Goal: Communication & Community: Answer question/provide support

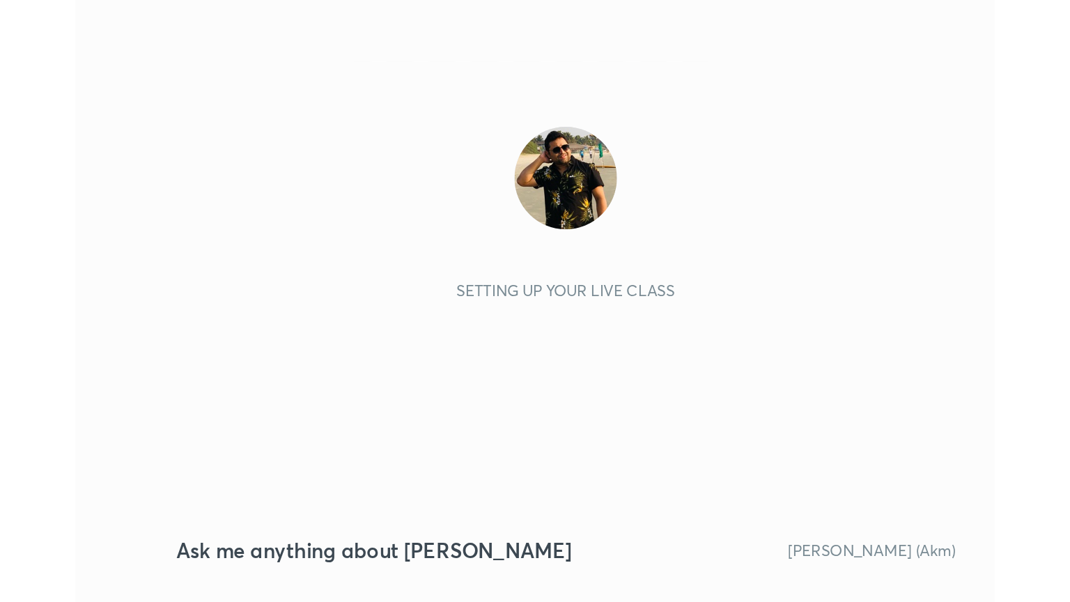
scroll to position [238, 445]
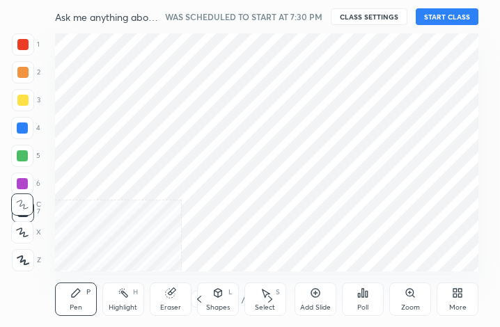
click at [458, 302] on div "More" at bounding box center [458, 299] width 42 height 33
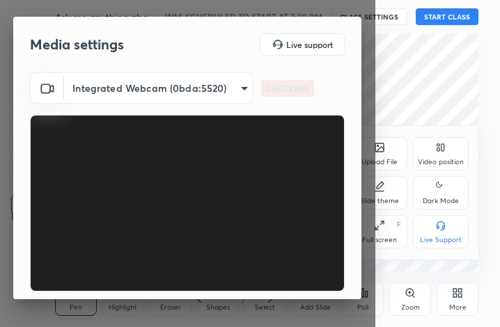
click at [385, 240] on div "Full screen" at bounding box center [379, 240] width 35 height 7
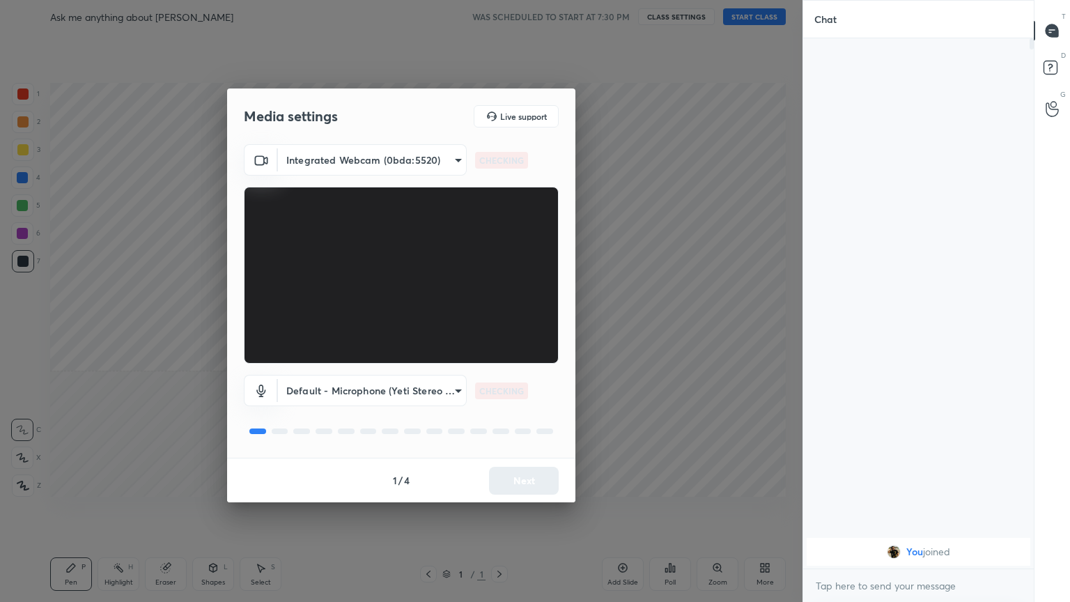
scroll to position [0, 0]
click at [500, 327] on button "Next" at bounding box center [524, 481] width 70 height 28
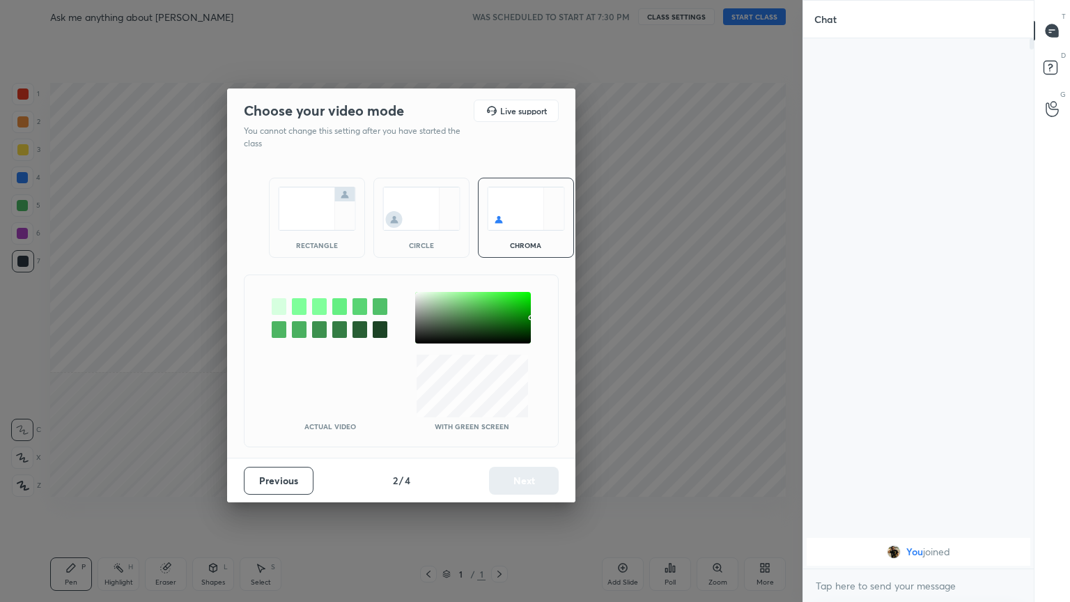
click at [320, 242] on div "rectangle" at bounding box center [317, 245] width 56 height 7
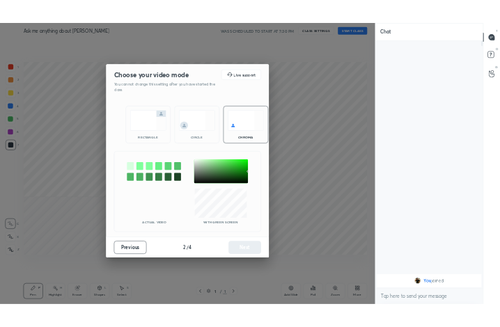
scroll to position [409, 226]
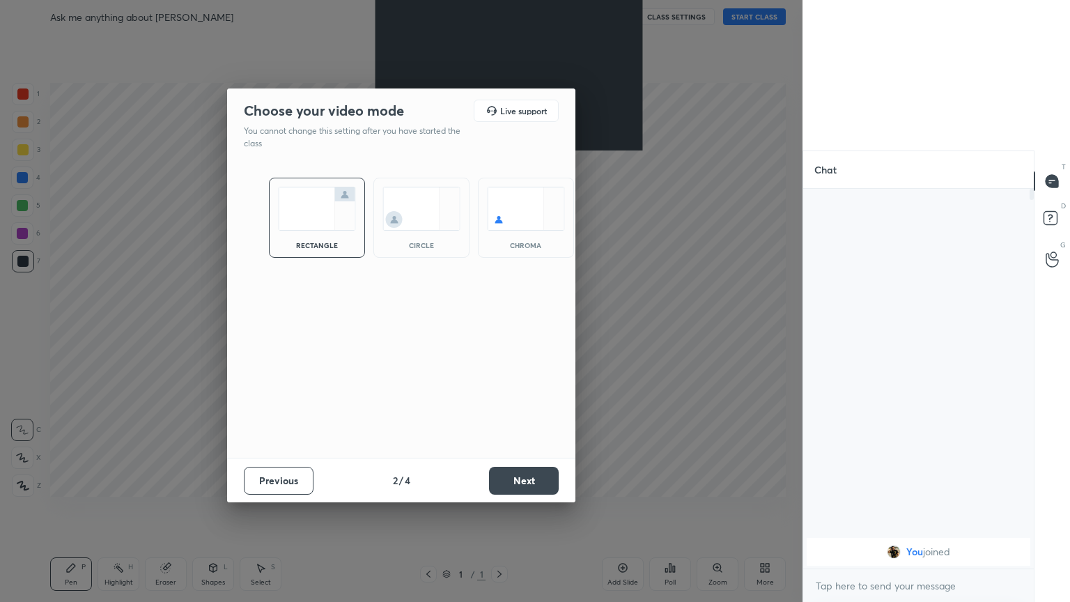
click at [500, 327] on button "Next" at bounding box center [524, 481] width 70 height 28
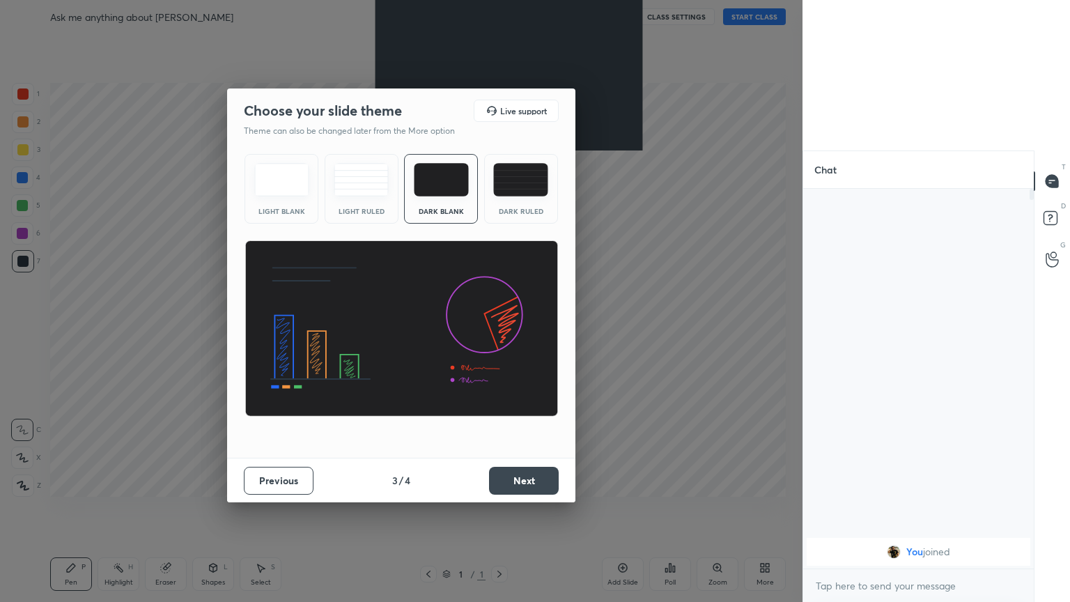
click at [500, 327] on button "Next" at bounding box center [524, 481] width 70 height 28
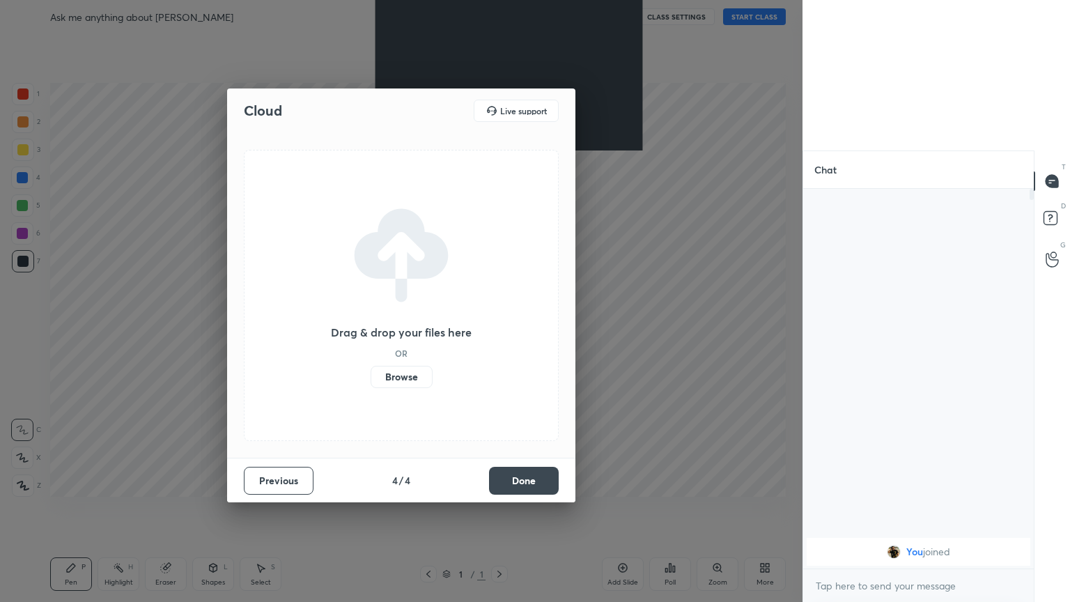
click at [500, 327] on button "Done" at bounding box center [524, 481] width 70 height 28
click at [500, 327] on div "Cloud Live support Drag & drop your files here OR Browse Previous 4 / 4 Done" at bounding box center [401, 301] width 803 height 602
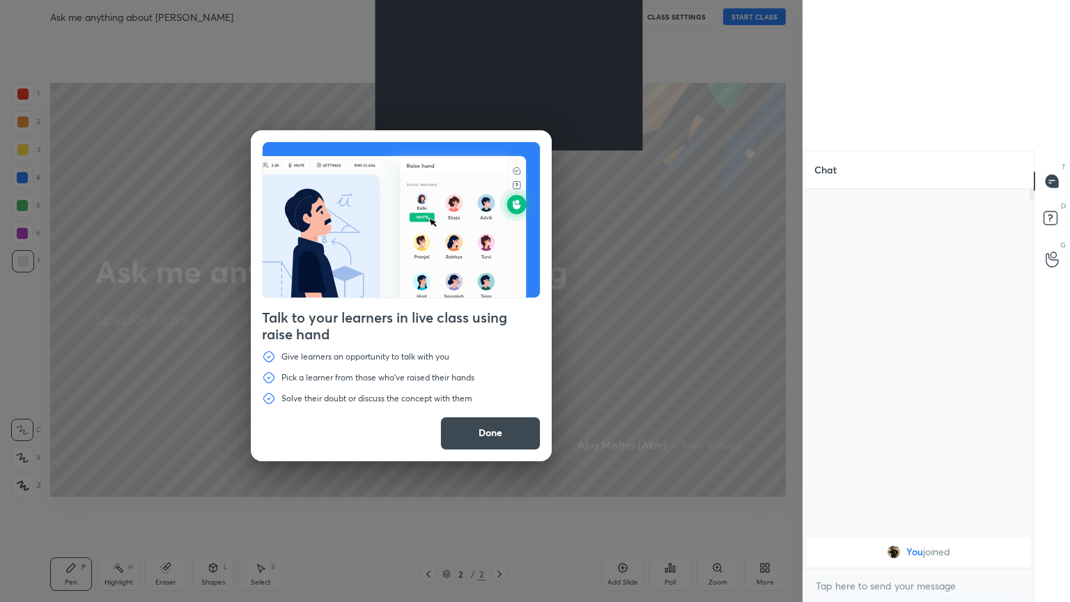
click at [496, 327] on button "Done" at bounding box center [490, 433] width 100 height 33
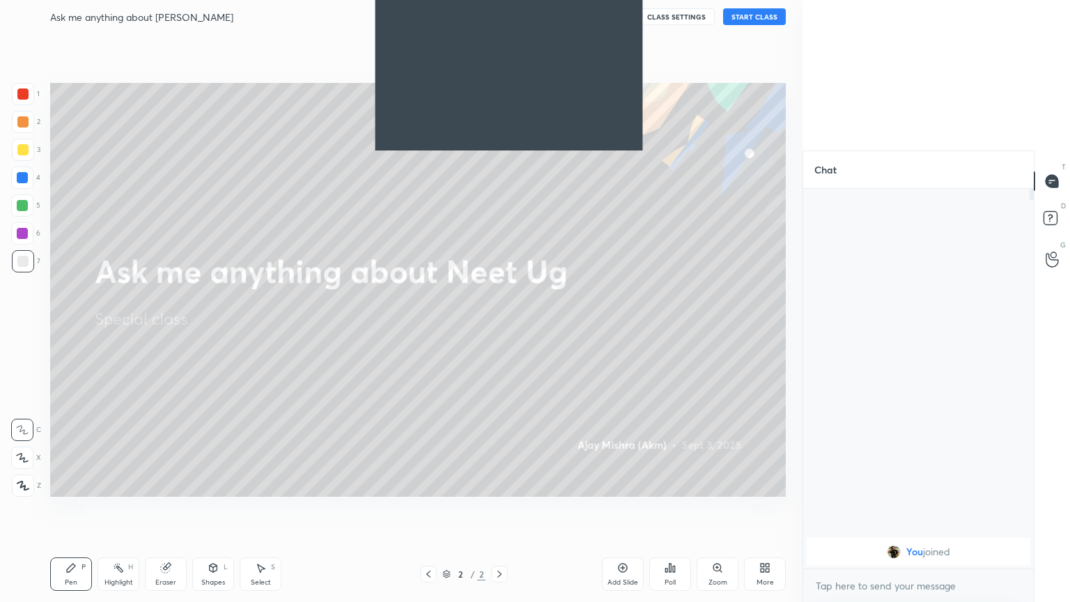
click at [500, 327] on div "More" at bounding box center [765, 573] width 42 height 33
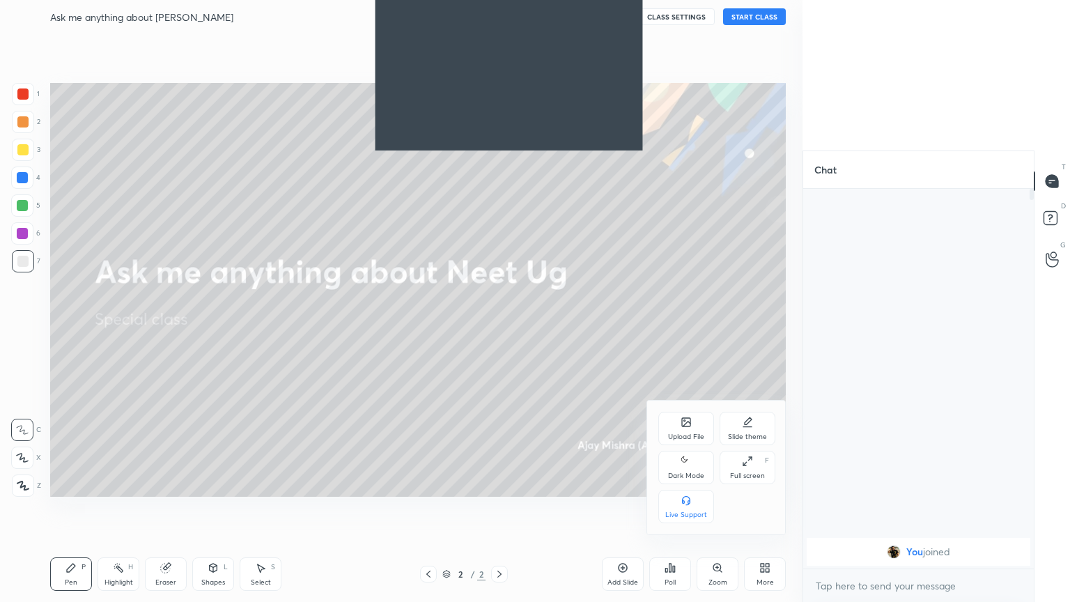
drag, startPoint x: 683, startPoint y: 466, endPoint x: 737, endPoint y: 469, distance: 54.4
click at [500, 327] on div "Dark Mode" at bounding box center [686, 467] width 56 height 33
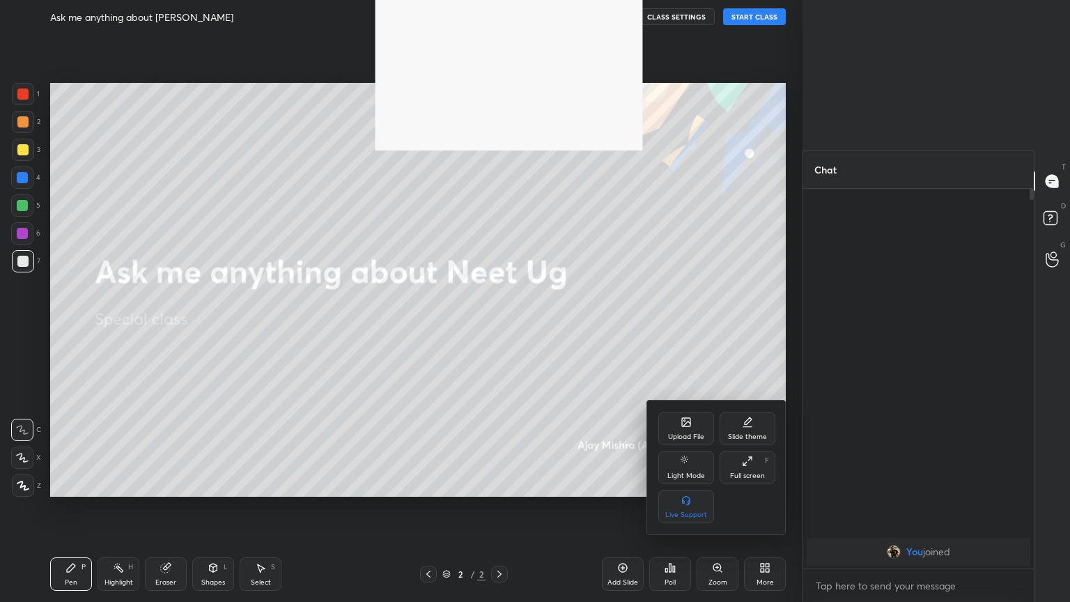
click at [500, 327] on div "Full screen" at bounding box center [747, 475] width 35 height 7
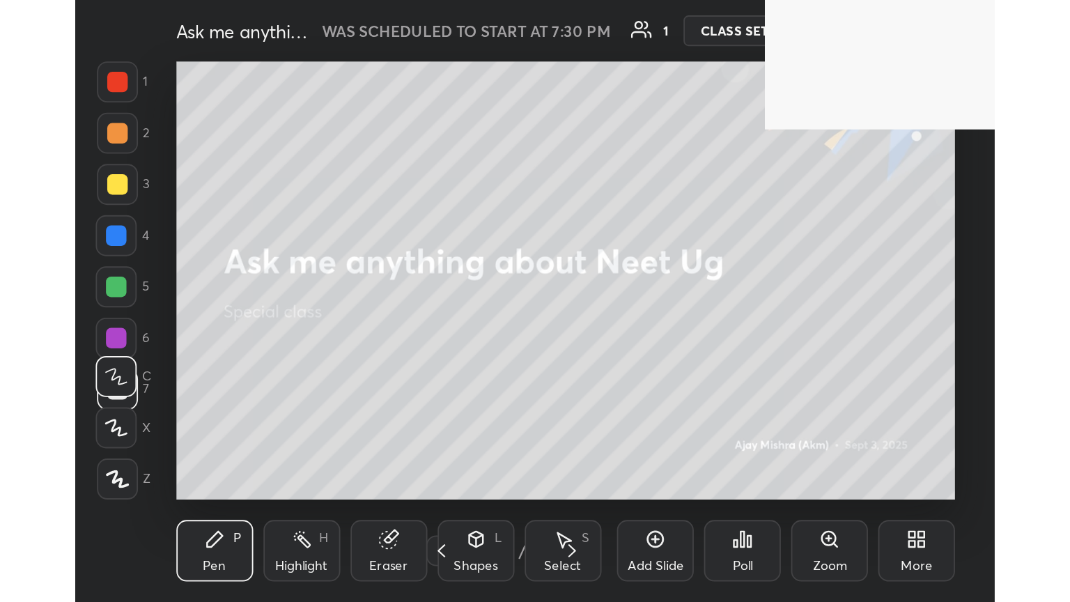
scroll to position [238, 444]
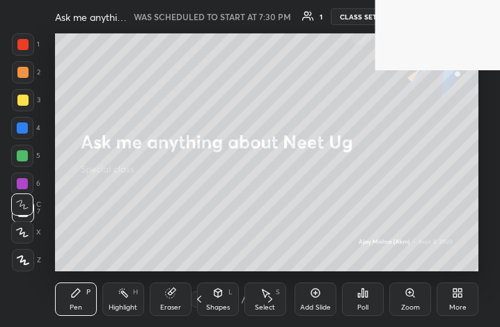
click at [460, 293] on icon at bounding box center [457, 293] width 11 height 11
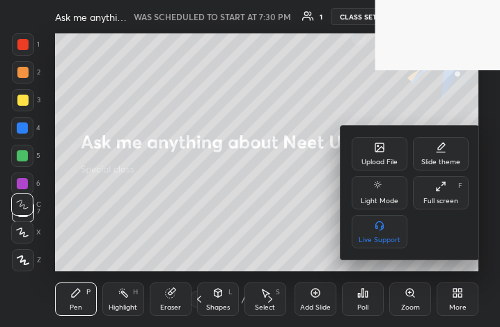
click at [443, 187] on icon at bounding box center [440, 186] width 11 height 11
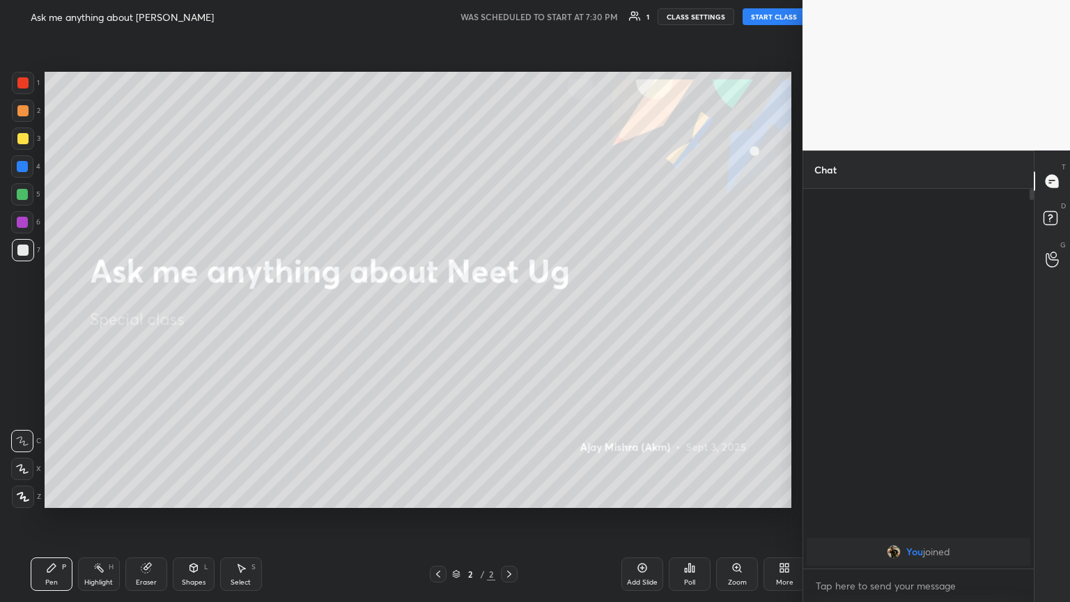
scroll to position [513, 747]
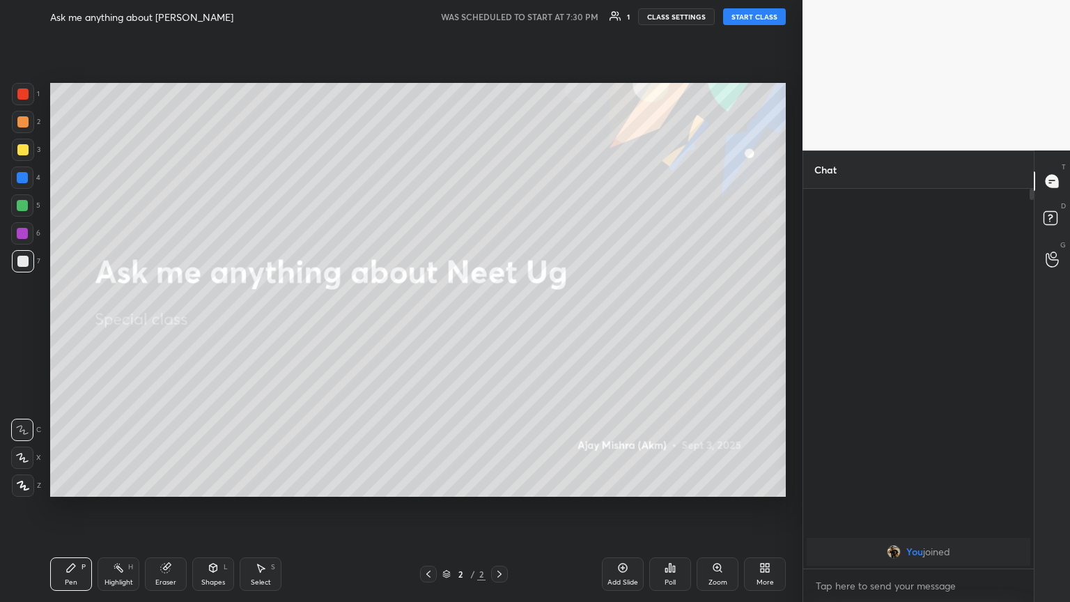
click at [500, 20] on button "START CLASS" at bounding box center [754, 16] width 63 height 17
click at [25, 327] on icon at bounding box center [23, 486] width 13 height 10
click at [500, 327] on div "More" at bounding box center [765, 573] width 42 height 33
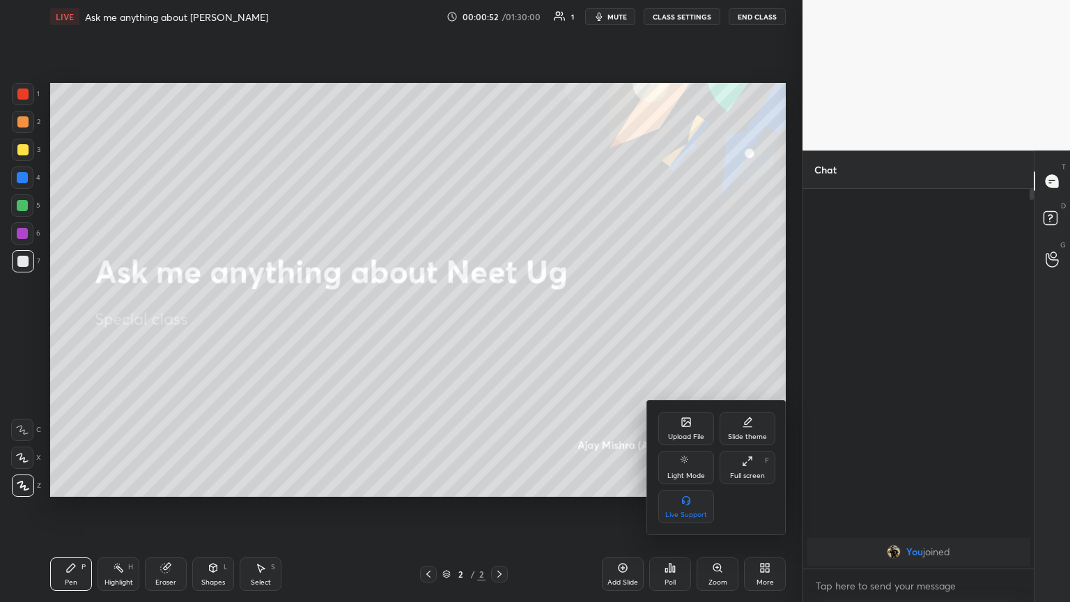
click at [500, 327] on div "Upload File" at bounding box center [686, 428] width 56 height 33
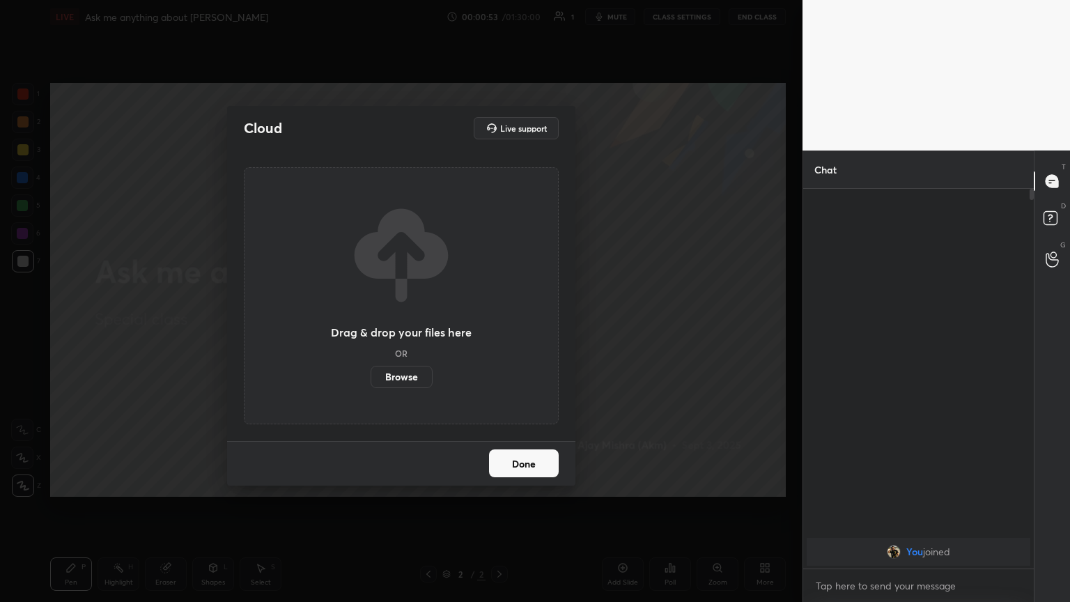
click at [412, 327] on label "Browse" at bounding box center [402, 377] width 62 height 22
click at [371, 327] on input "Browse" at bounding box center [371, 377] width 0 height 22
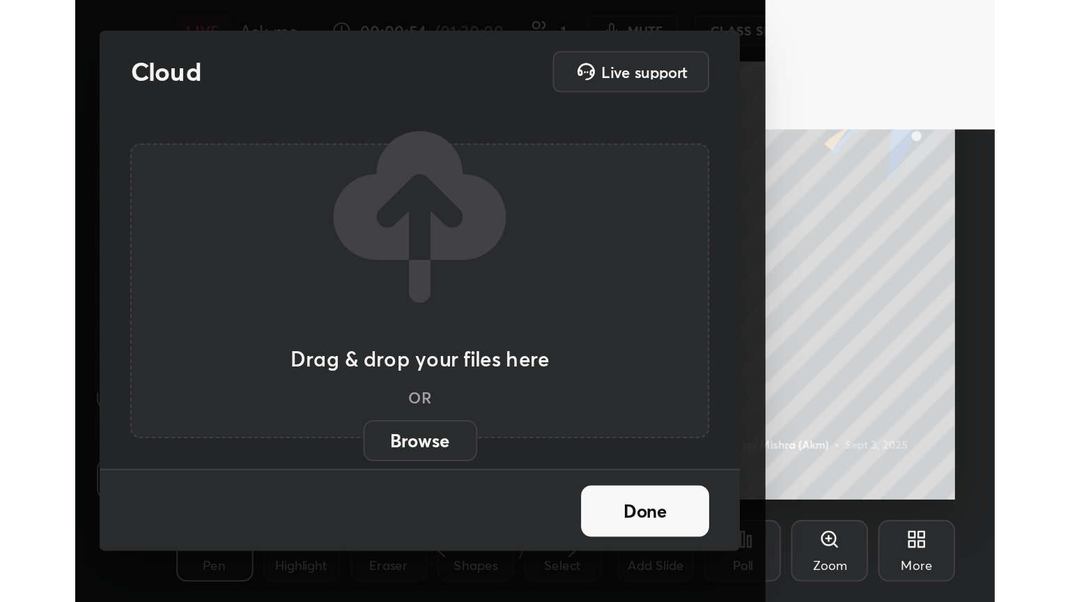
scroll to position [238, 444]
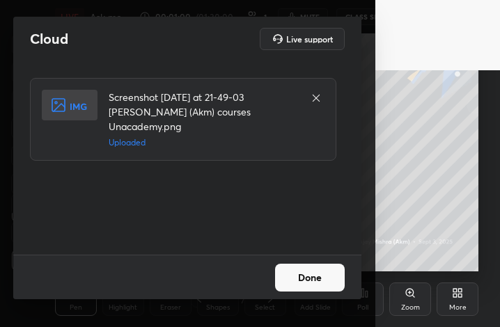
drag, startPoint x: 316, startPoint y: 279, endPoint x: 339, endPoint y: 279, distance: 23.0
click at [318, 280] on button "Done" at bounding box center [310, 278] width 70 height 28
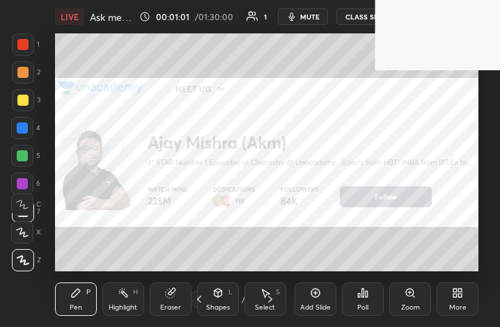
click at [459, 300] on div "More" at bounding box center [458, 299] width 42 height 33
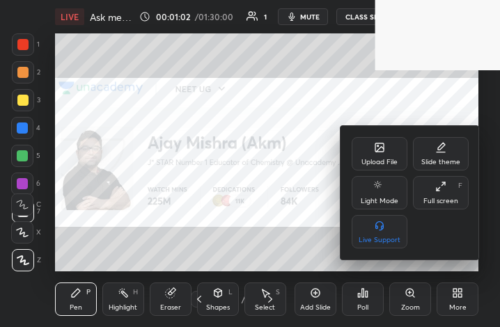
click at [378, 157] on div "Upload File" at bounding box center [380, 153] width 56 height 33
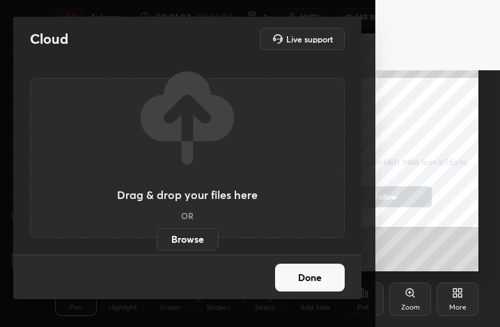
click at [190, 238] on label "Browse" at bounding box center [188, 240] width 62 height 22
click at [157, 238] on input "Browse" at bounding box center [157, 240] width 0 height 22
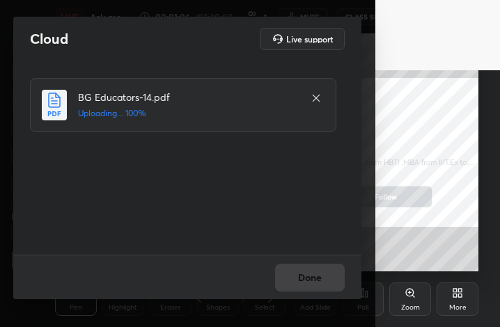
click at [310, 283] on div "Done" at bounding box center [187, 277] width 348 height 45
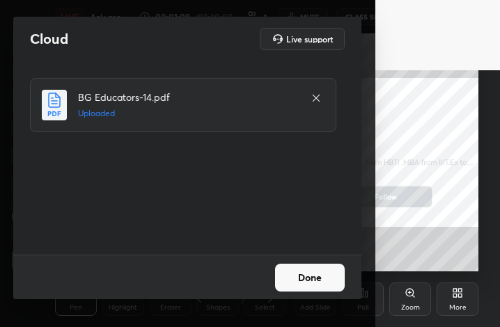
drag, startPoint x: 311, startPoint y: 279, endPoint x: 332, endPoint y: 284, distance: 21.0
click at [312, 281] on button "Done" at bounding box center [310, 278] width 70 height 28
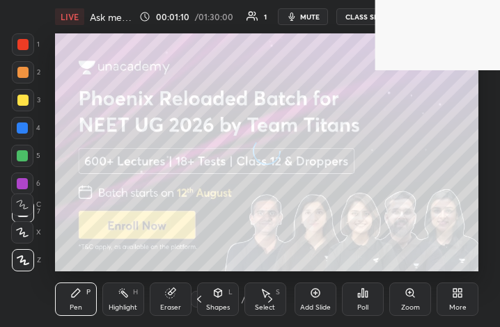
click at [459, 299] on div "More" at bounding box center [458, 299] width 42 height 33
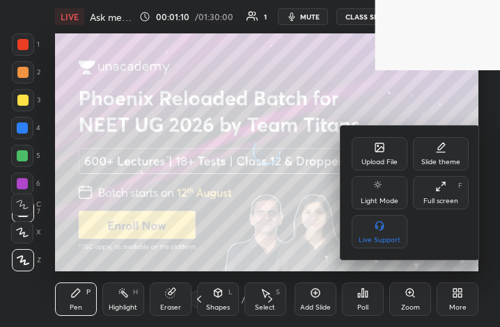
click at [430, 196] on div "Full screen F" at bounding box center [441, 192] width 56 height 33
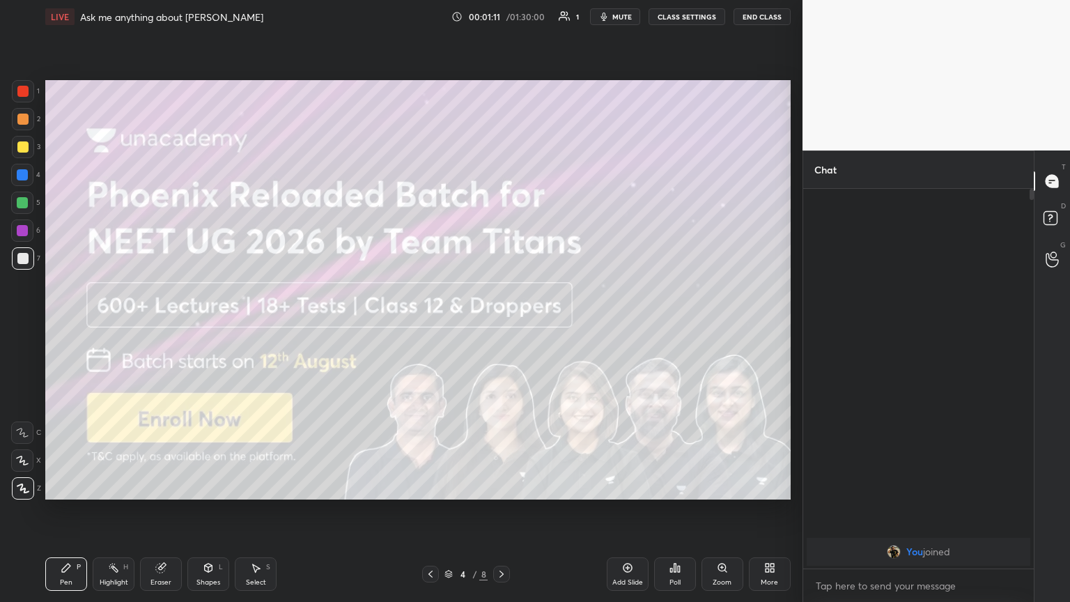
scroll to position [69159, 68924]
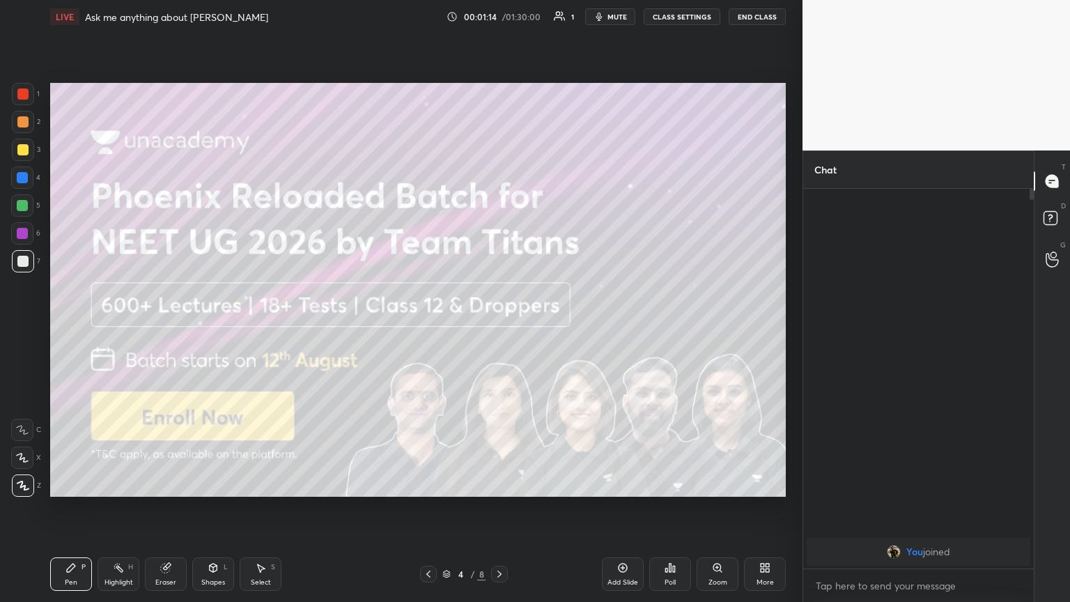
click at [499, 327] on icon at bounding box center [499, 574] width 11 height 11
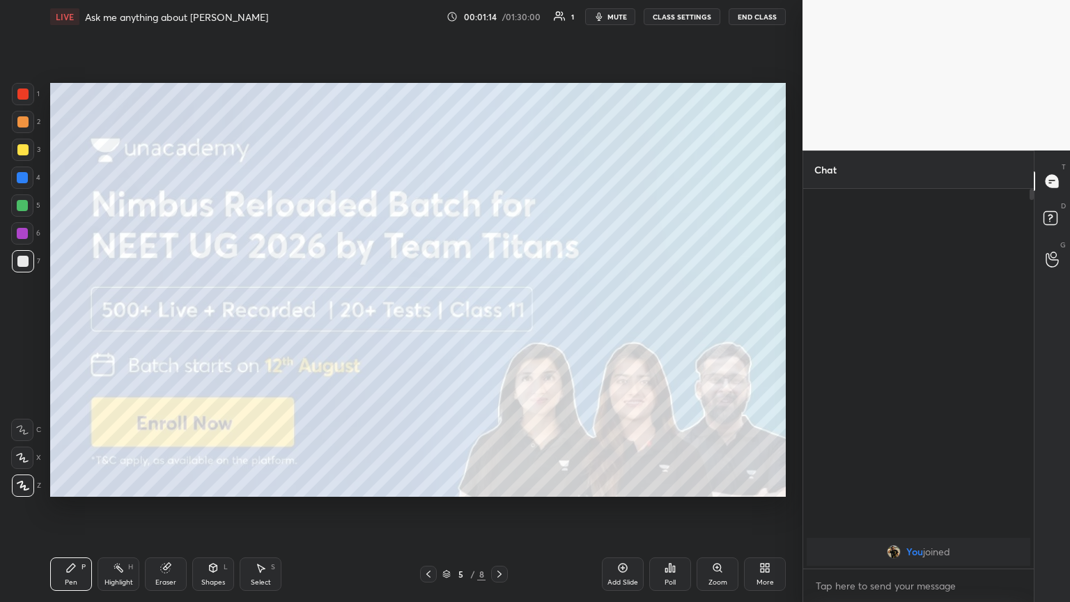
click at [498, 327] on icon at bounding box center [499, 574] width 11 height 11
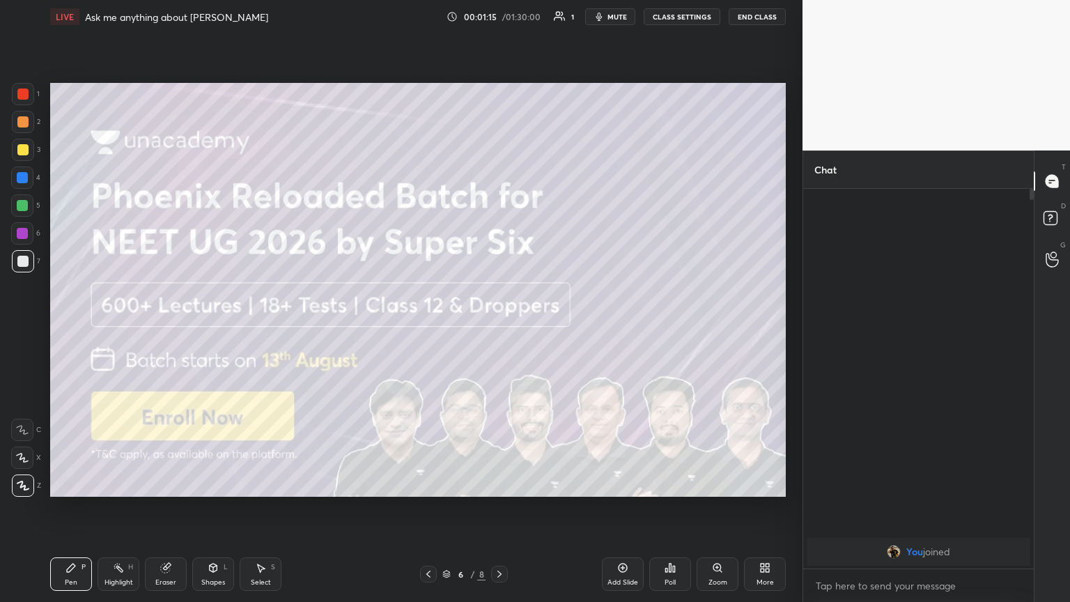
click at [500, 327] on icon at bounding box center [499, 574] width 11 height 11
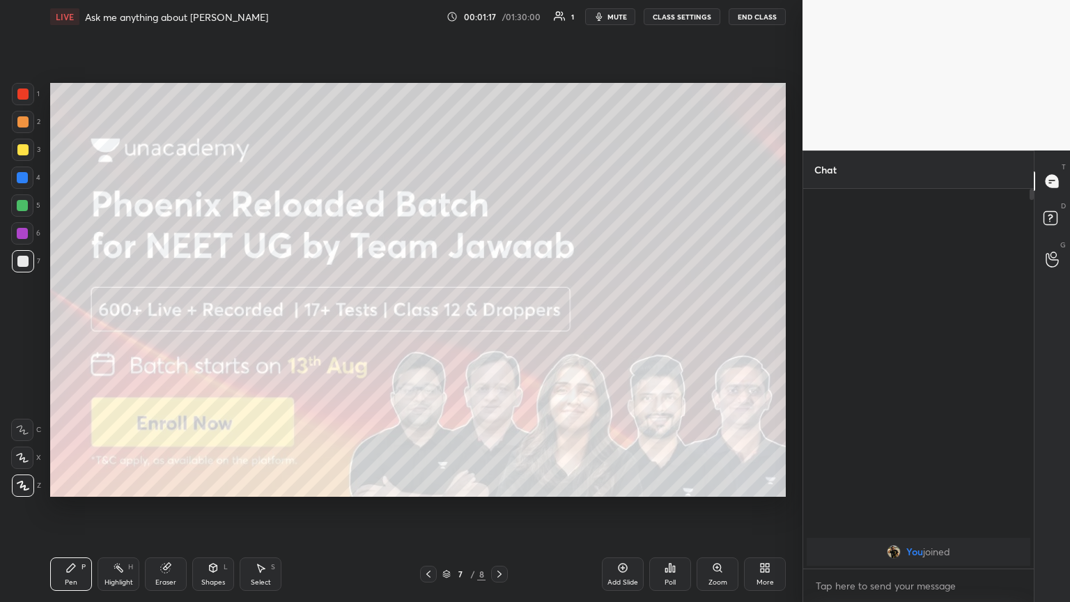
click at [500, 327] on icon at bounding box center [499, 574] width 11 height 11
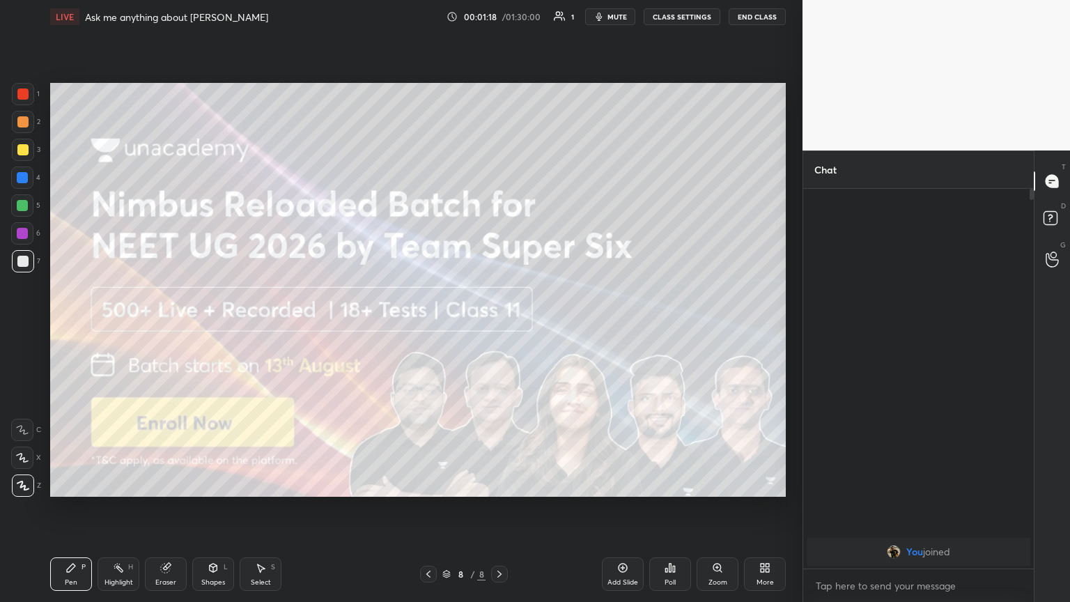
click at [500, 327] on icon at bounding box center [499, 574] width 11 height 11
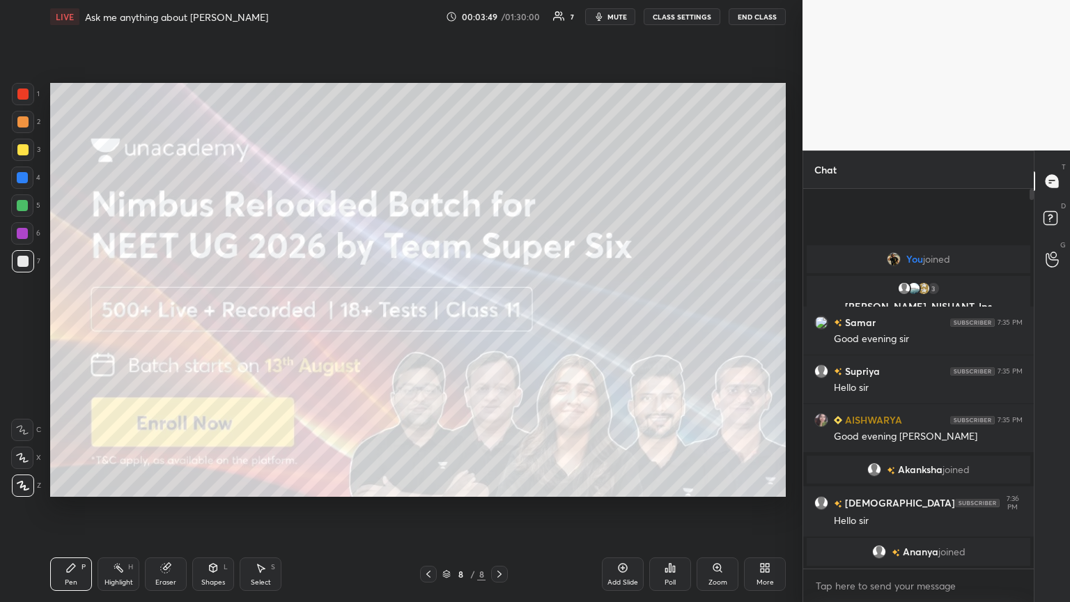
click at [500, 15] on span "mute" at bounding box center [618, 17] width 20 height 10
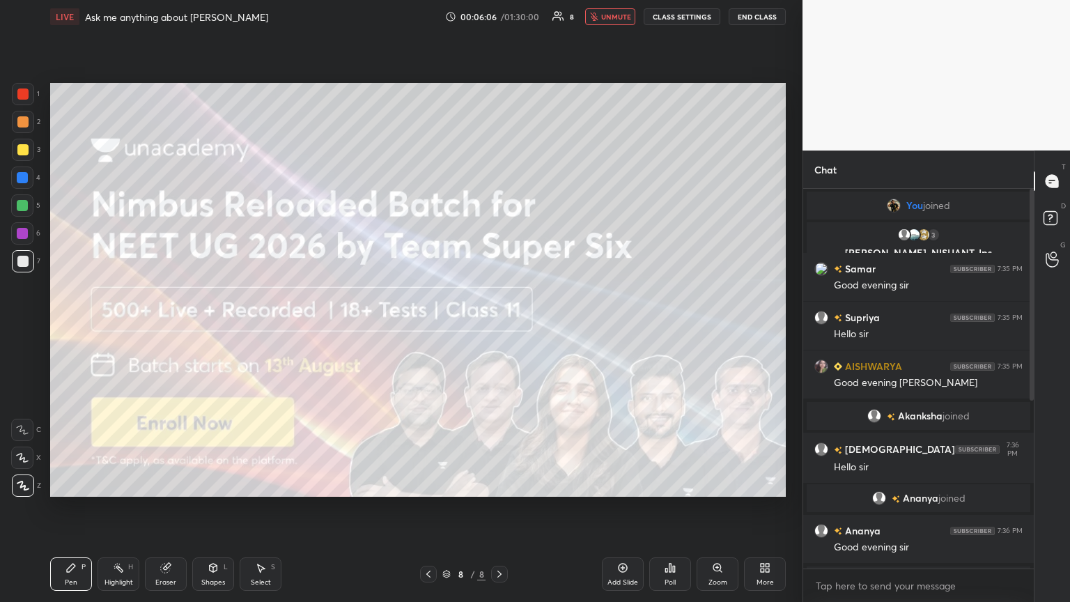
click at [426, 327] on icon at bounding box center [428, 574] width 11 height 11
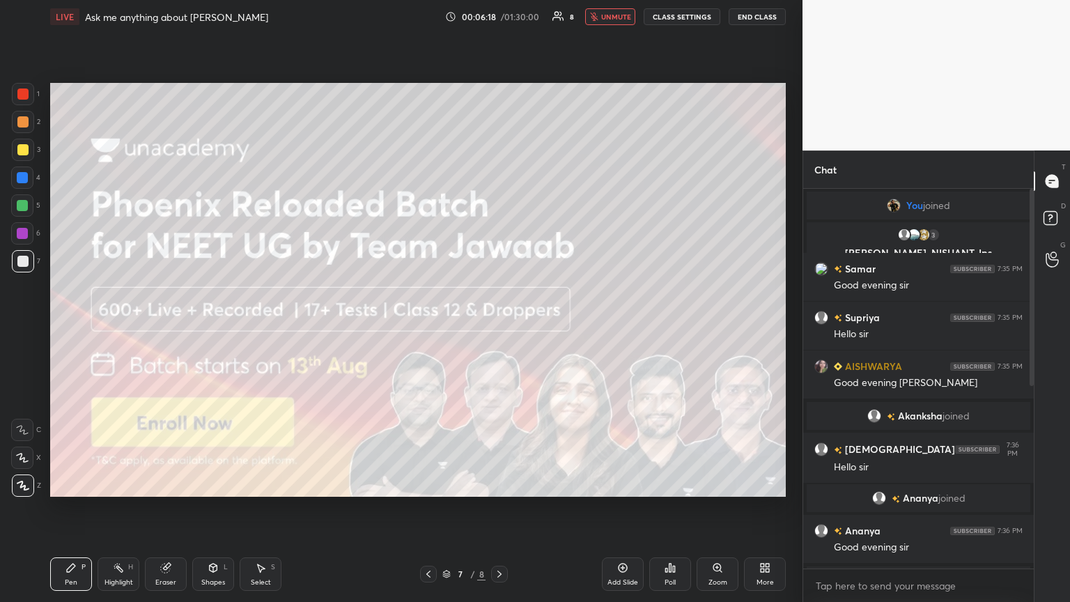
click at [500, 20] on span "unmute" at bounding box center [616, 17] width 30 height 10
click at [500, 327] on icon at bounding box center [499, 574] width 11 height 11
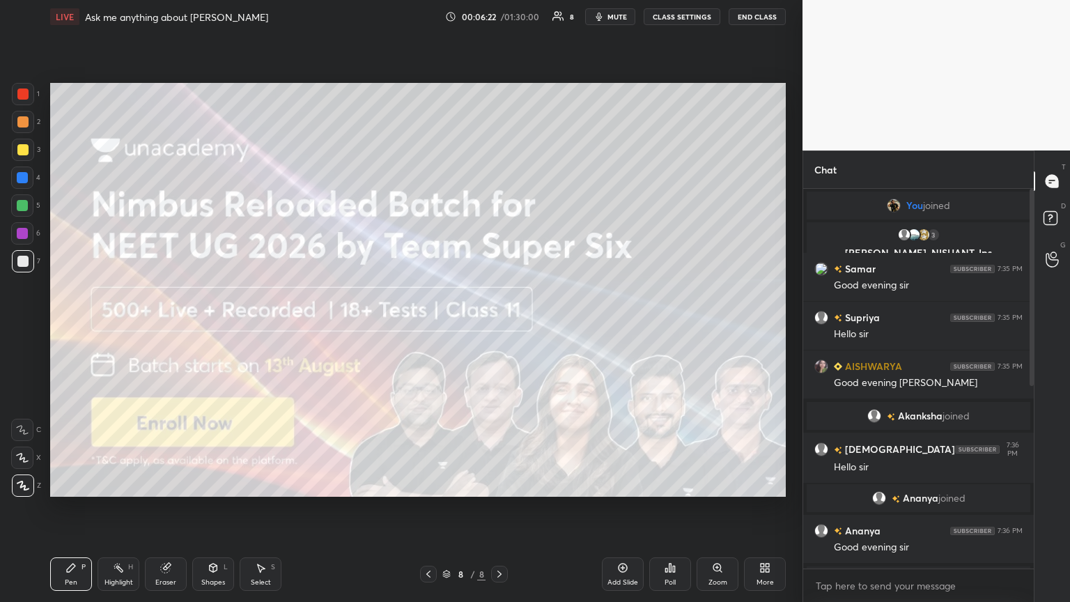
click at [500, 327] on icon at bounding box center [499, 574] width 11 height 11
click at [427, 327] on icon at bounding box center [428, 574] width 11 height 11
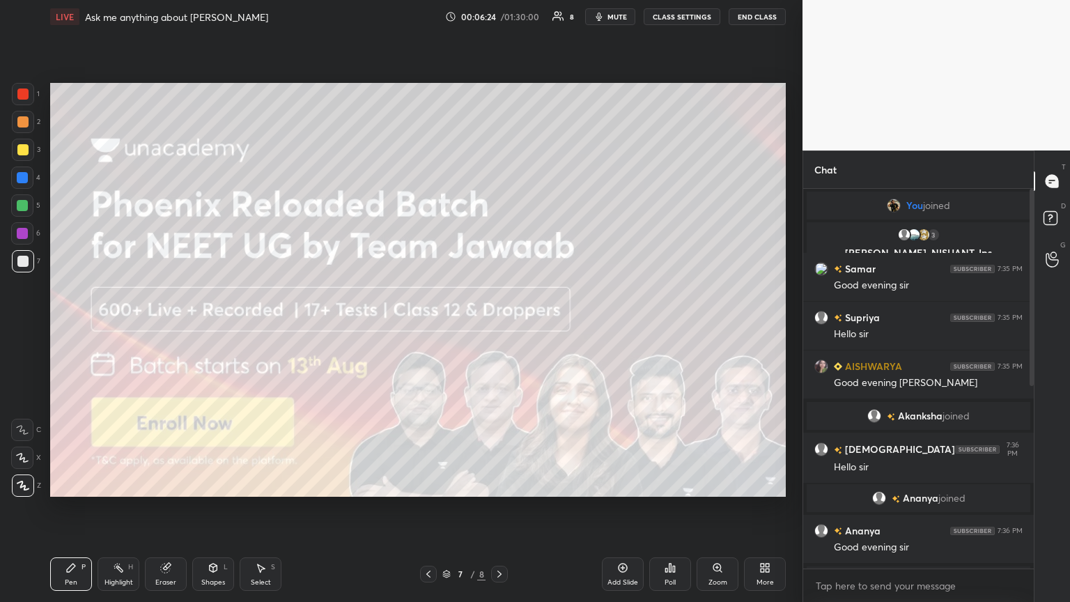
click at [427, 327] on icon at bounding box center [428, 574] width 4 height 7
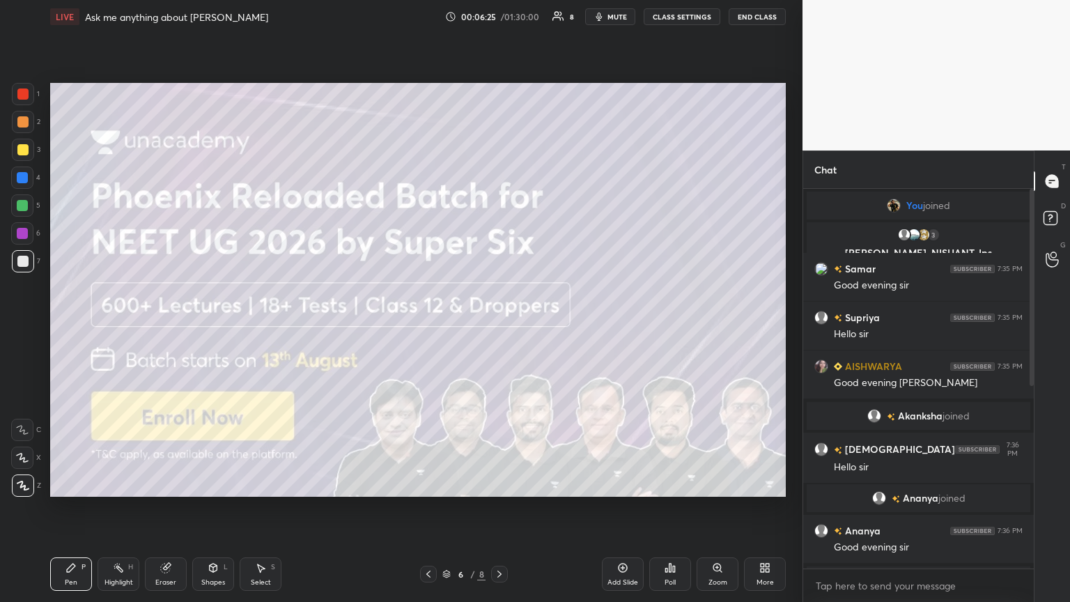
drag, startPoint x: 75, startPoint y: 570, endPoint x: 120, endPoint y: 552, distance: 48.1
click at [78, 327] on div "Pen P" at bounding box center [71, 573] width 42 height 33
click at [224, 327] on div "Shapes L" at bounding box center [213, 573] width 42 height 33
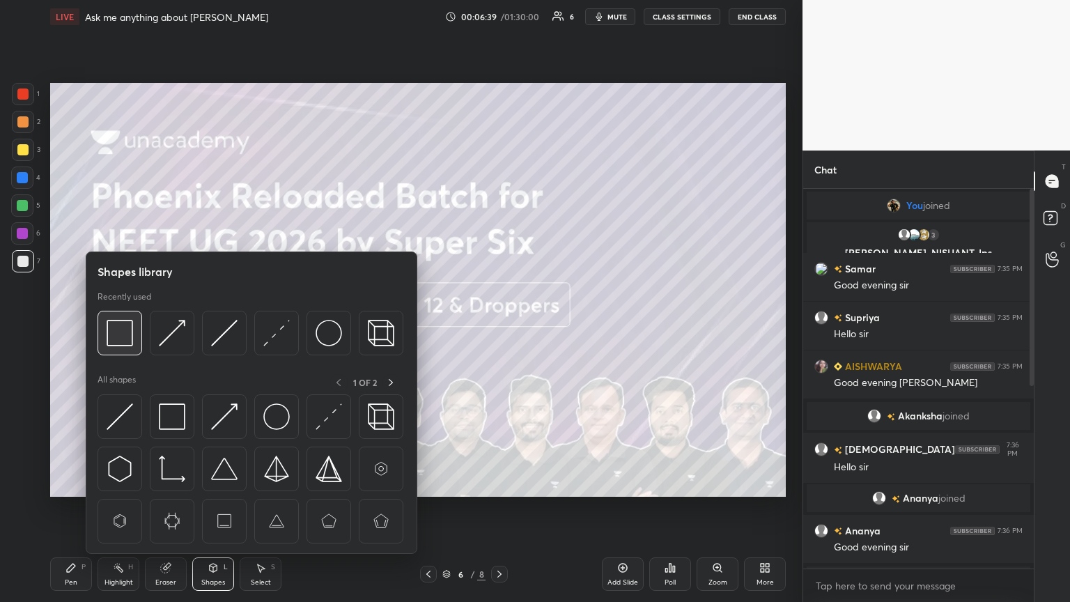
click at [123, 327] on img at bounding box center [120, 333] width 26 height 26
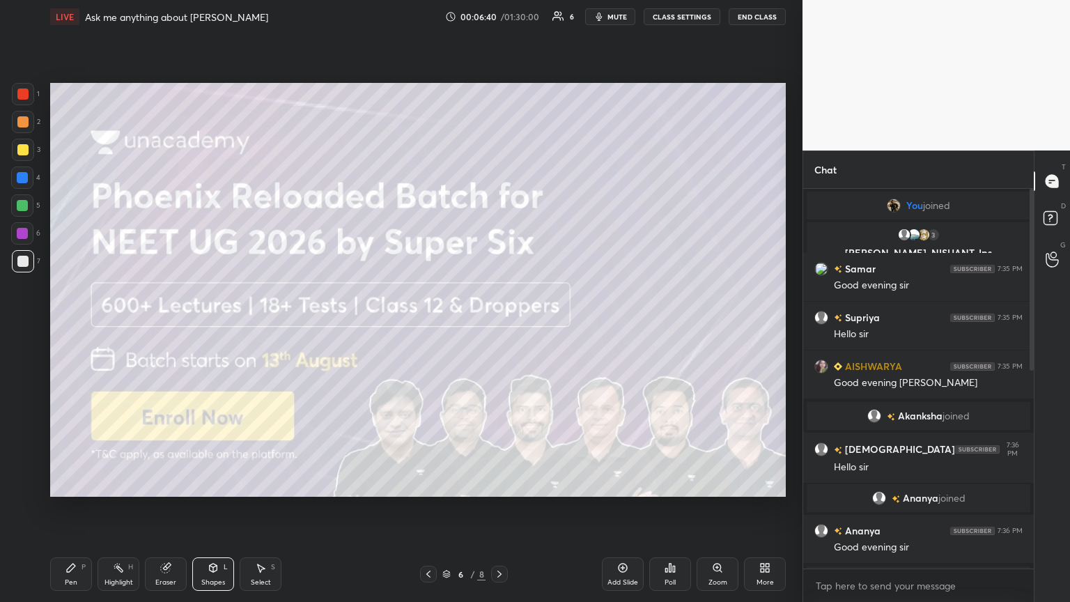
click at [31, 150] on div at bounding box center [23, 150] width 22 height 22
click at [78, 327] on div "Pen P" at bounding box center [71, 573] width 42 height 33
drag, startPoint x: 22, startPoint y: 121, endPoint x: 45, endPoint y: 139, distance: 29.3
click at [22, 125] on div at bounding box center [22, 121] width 11 height 11
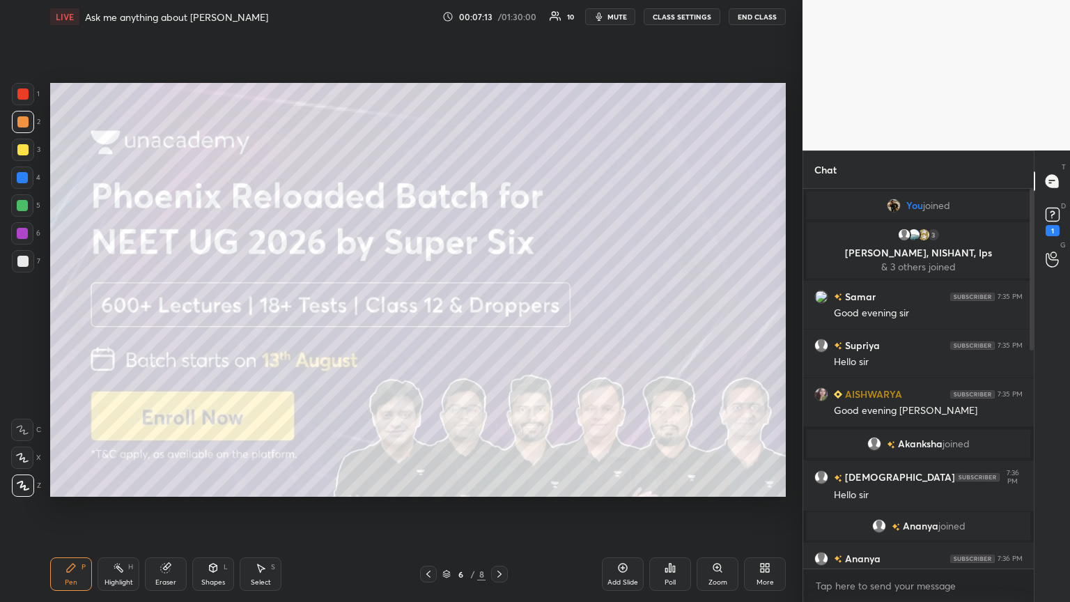
drag, startPoint x: 1030, startPoint y: 337, endPoint x: 1037, endPoint y: 385, distance: 47.8
click at [500, 327] on div at bounding box center [1030, 379] width 8 height 380
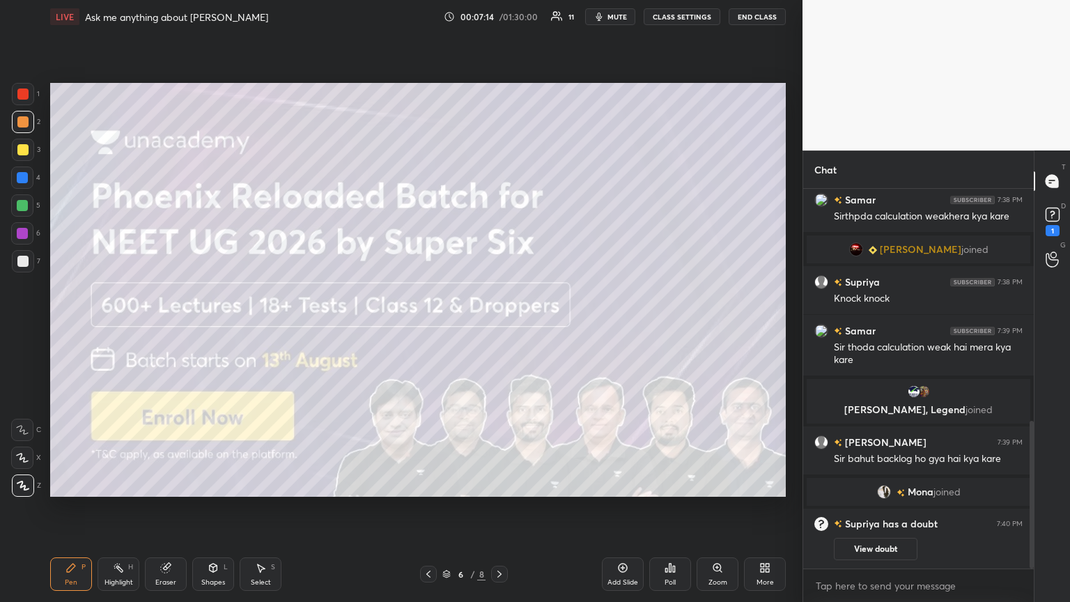
scroll to position [630, 0]
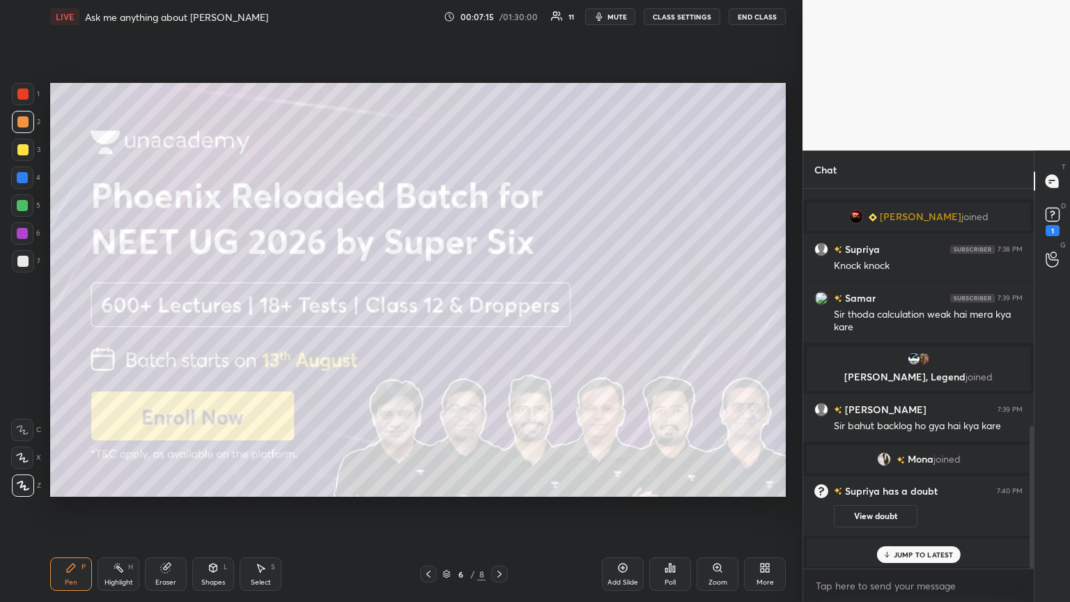
click at [26, 147] on div at bounding box center [22, 149] width 11 height 11
click at [497, 327] on icon at bounding box center [499, 574] width 11 height 11
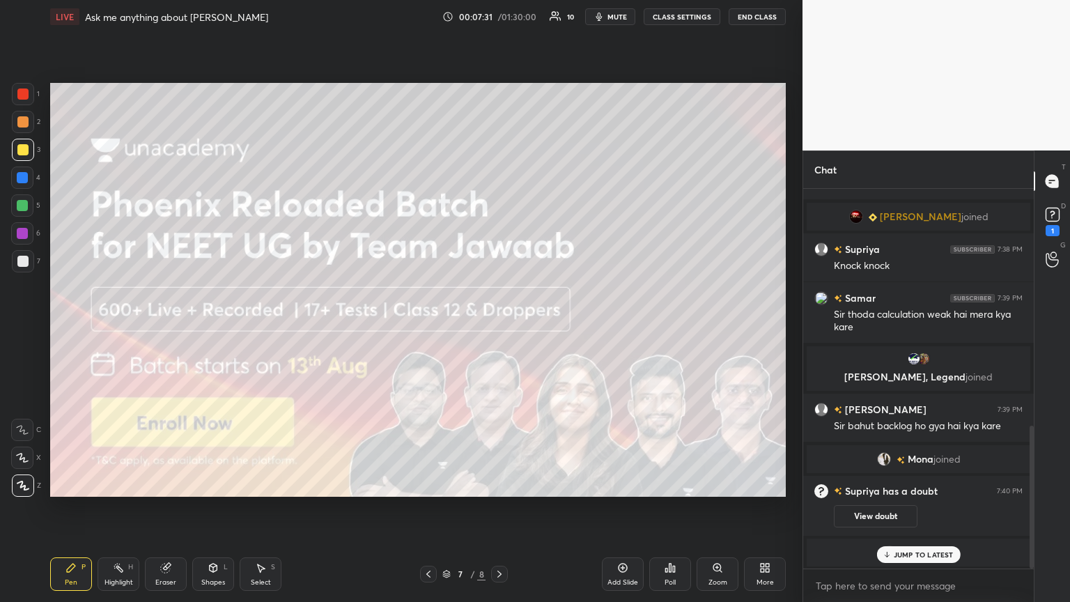
click at [497, 327] on icon at bounding box center [499, 574] width 11 height 11
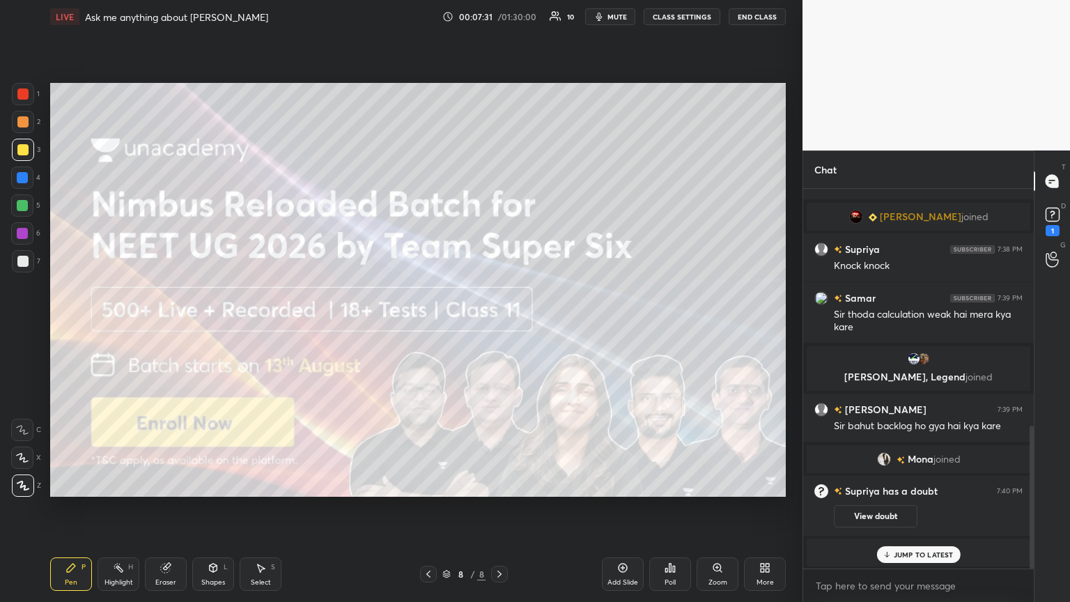
click at [495, 327] on icon at bounding box center [499, 574] width 11 height 11
drag, startPoint x: 494, startPoint y: 574, endPoint x: 513, endPoint y: 550, distance: 30.8
click at [495, 327] on icon at bounding box center [499, 574] width 11 height 11
click at [500, 223] on icon at bounding box center [1052, 214] width 21 height 21
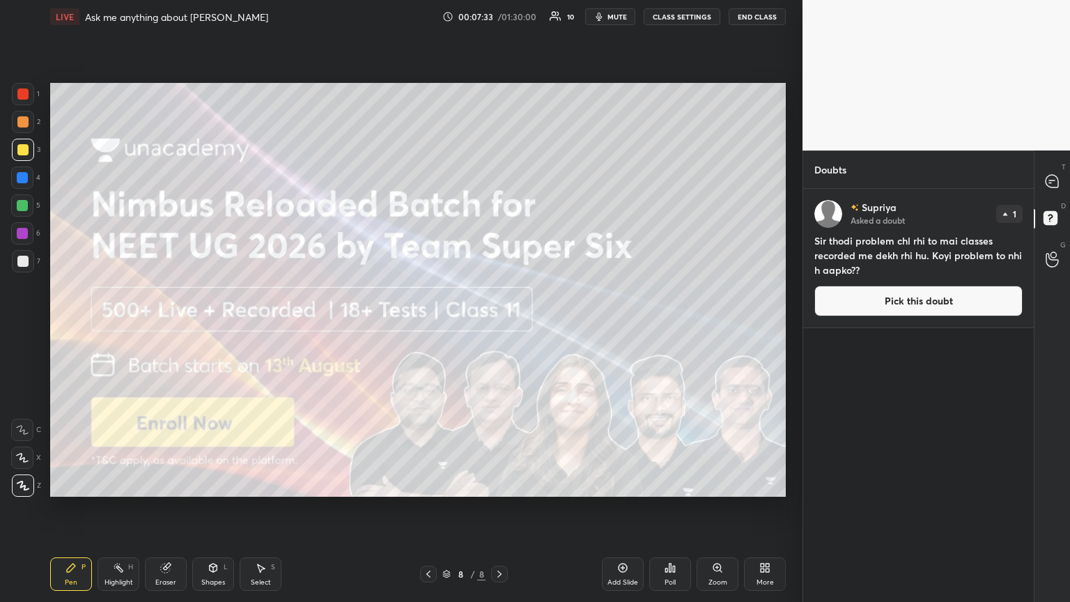
click at [500, 293] on button "Pick this doubt" at bounding box center [918, 301] width 208 height 31
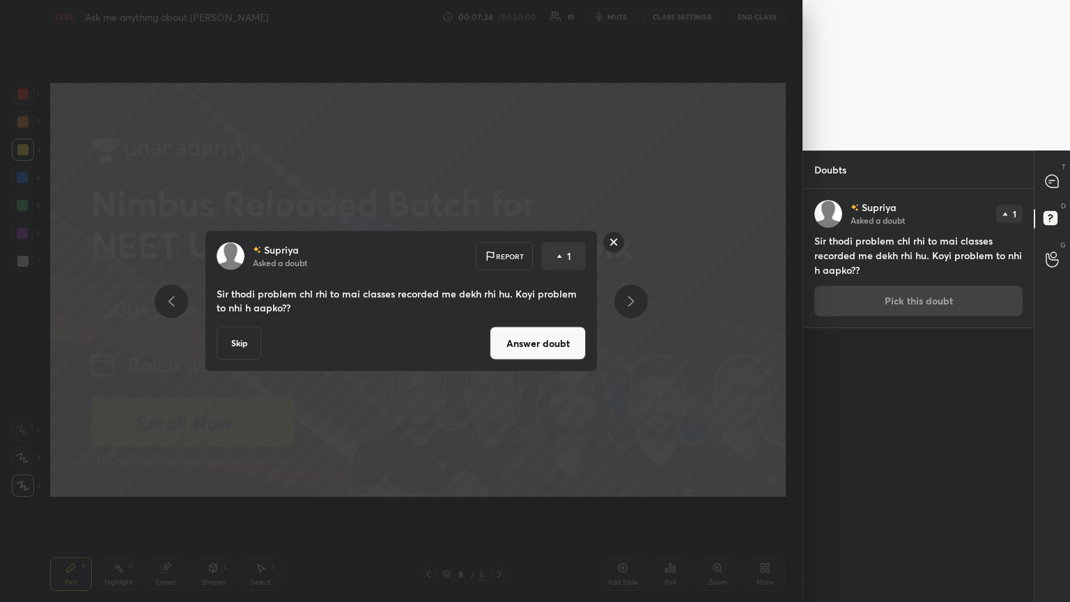
click at [500, 327] on button "Answer doubt" at bounding box center [538, 343] width 96 height 33
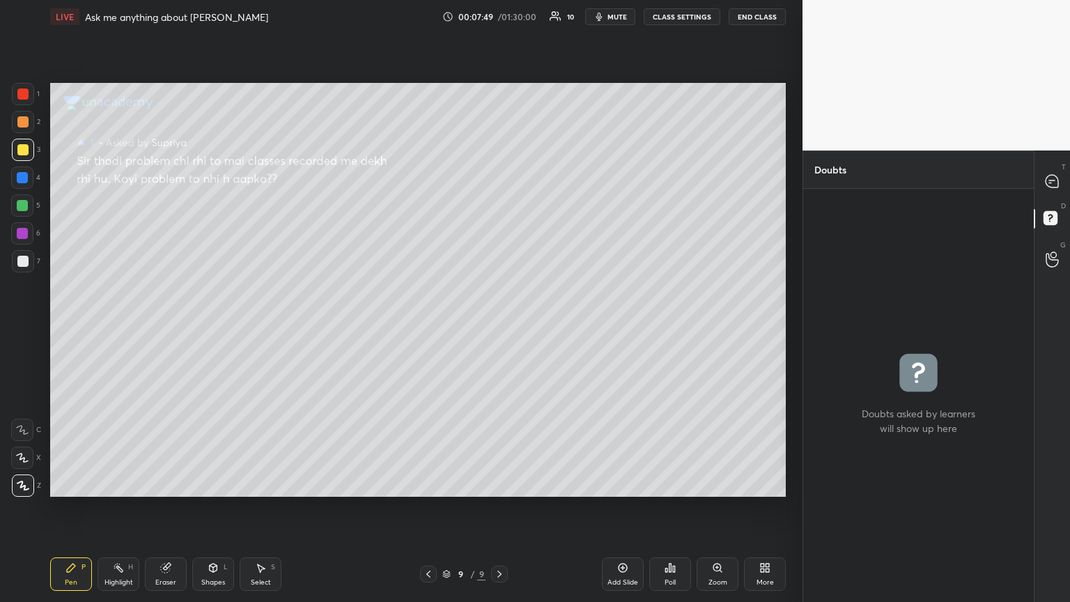
click at [433, 327] on icon at bounding box center [428, 574] width 11 height 11
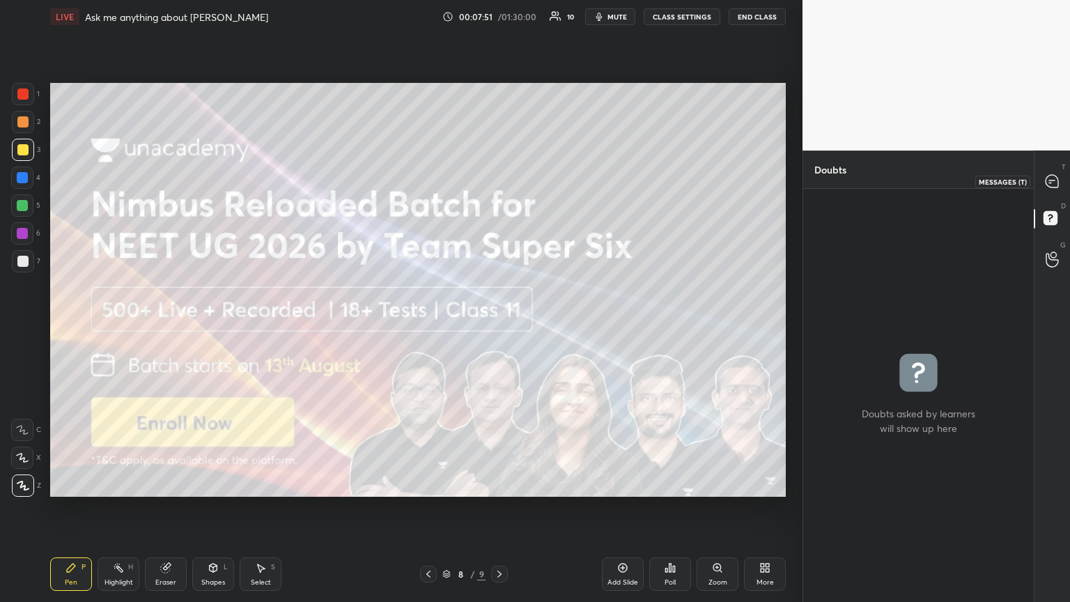
drag, startPoint x: 1058, startPoint y: 175, endPoint x: 1056, endPoint y: 196, distance: 21.6
click at [500, 176] on icon at bounding box center [1052, 181] width 15 height 15
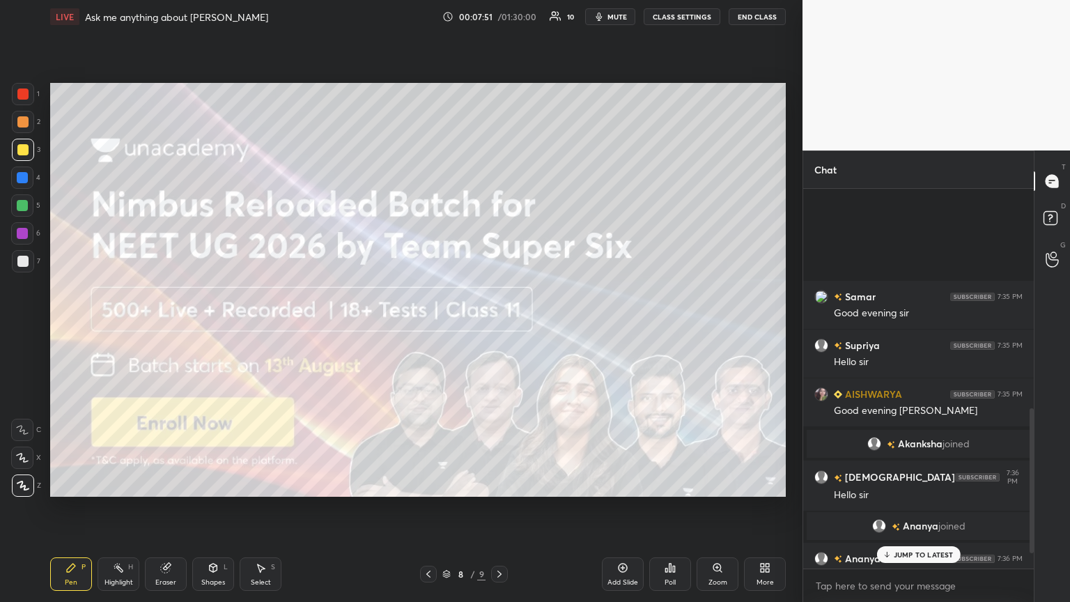
scroll to position [376, 226]
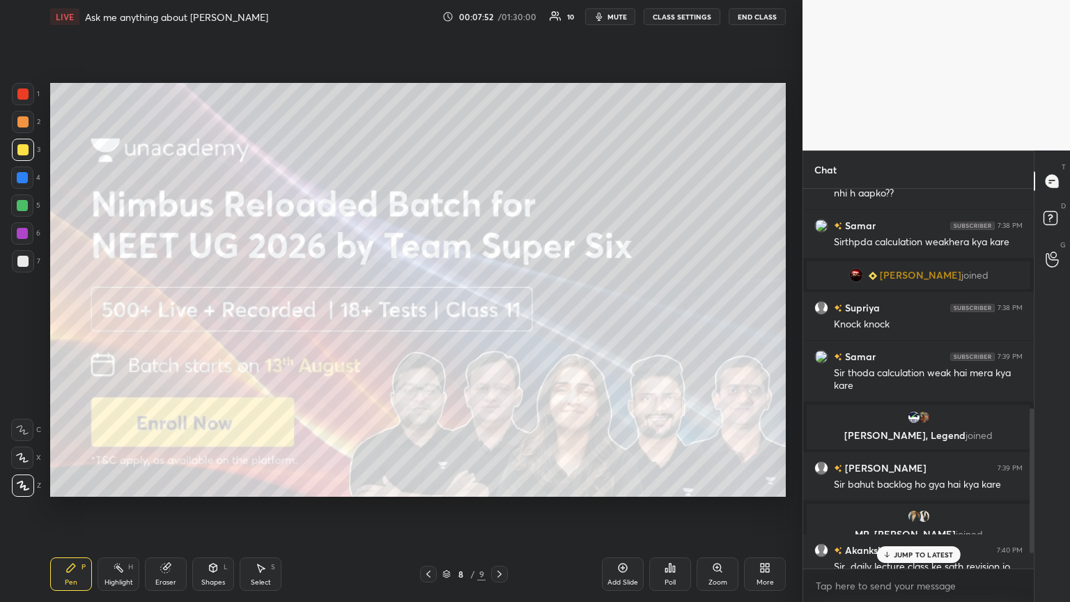
click at [500, 327] on p "JUMP TO LATEST" at bounding box center [924, 554] width 60 height 8
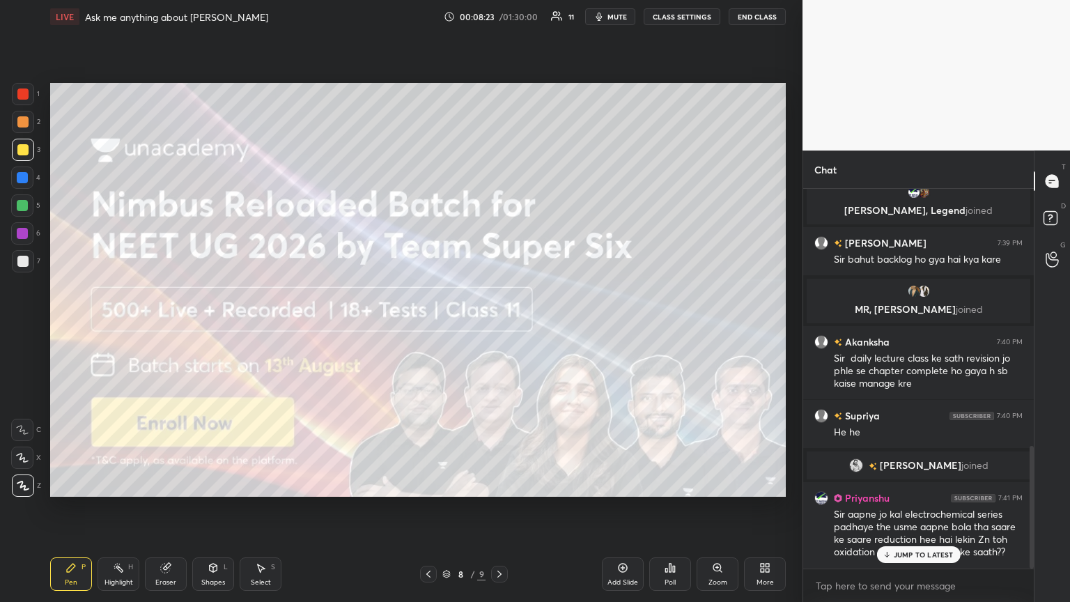
scroll to position [794, 0]
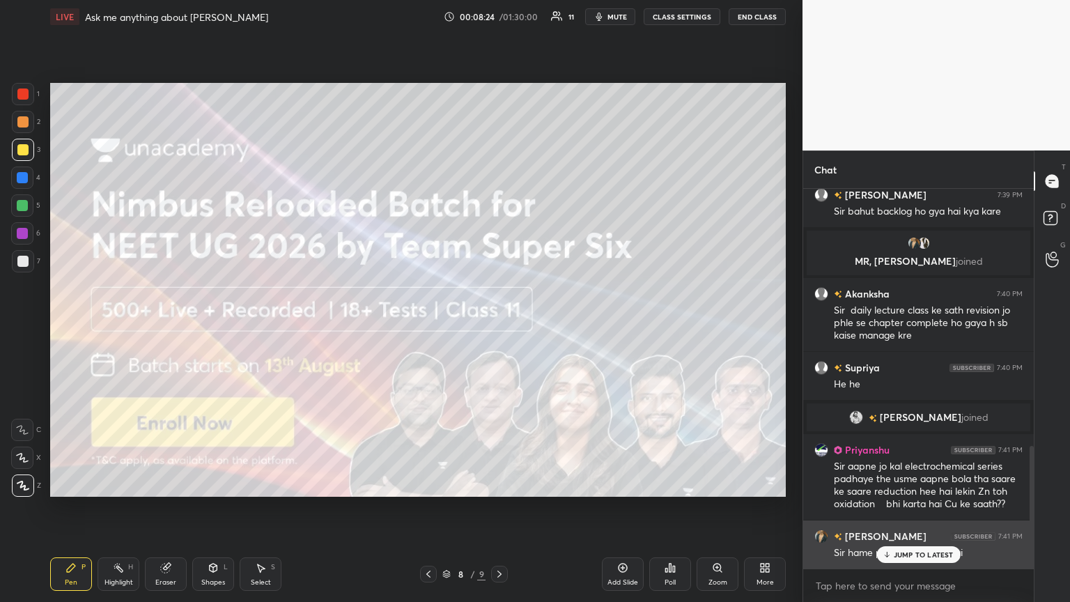
click at [500, 327] on p "JUMP TO LATEST" at bounding box center [924, 554] width 60 height 8
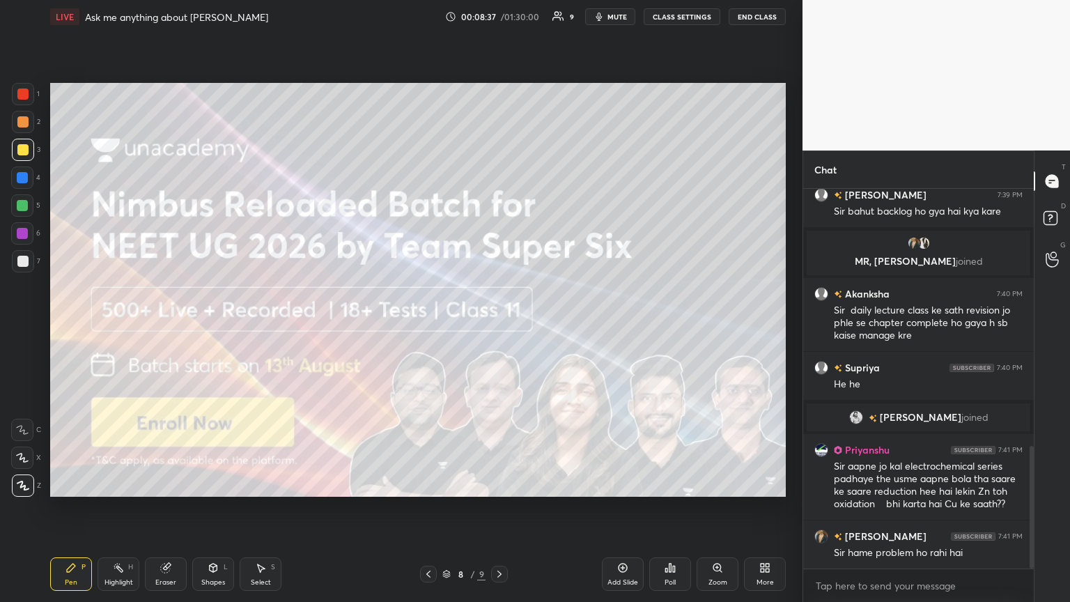
click at [428, 327] on div "Pen P Highlight H Eraser Shapes L Select S 8 / 9 Add Slide Poll Zoom More" at bounding box center [418, 574] width 736 height 56
click at [499, 327] on icon at bounding box center [499, 574] width 11 height 11
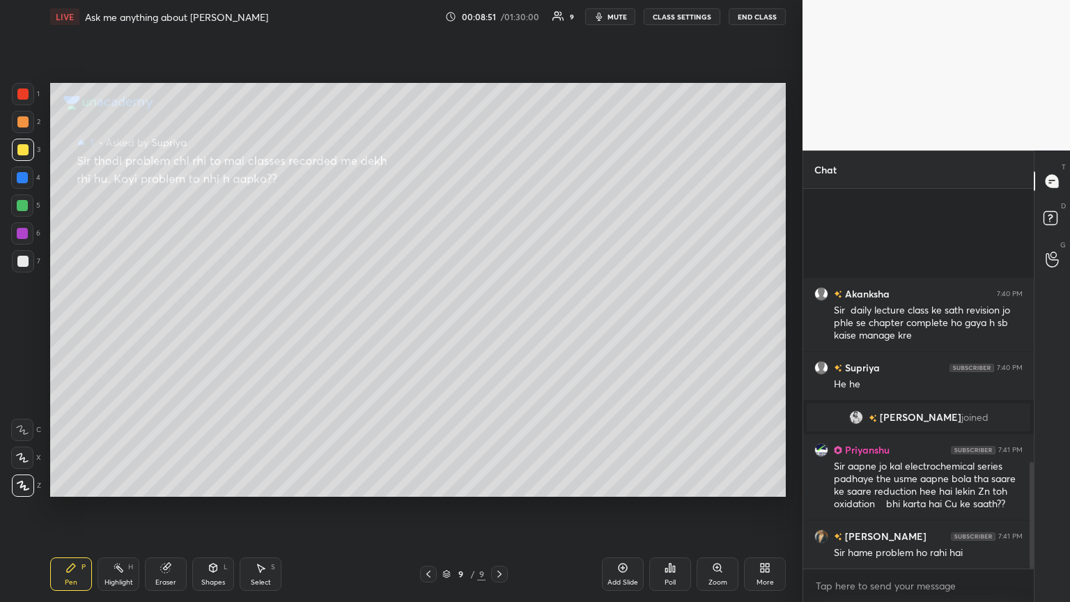
scroll to position [969, 0]
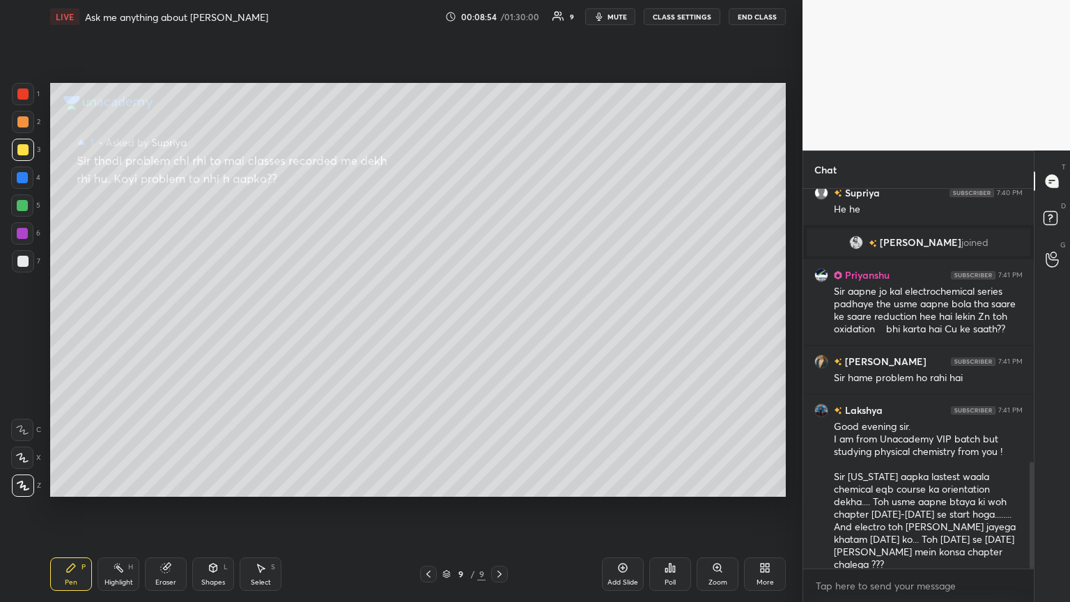
click at [500, 327] on div at bounding box center [1030, 379] width 8 height 380
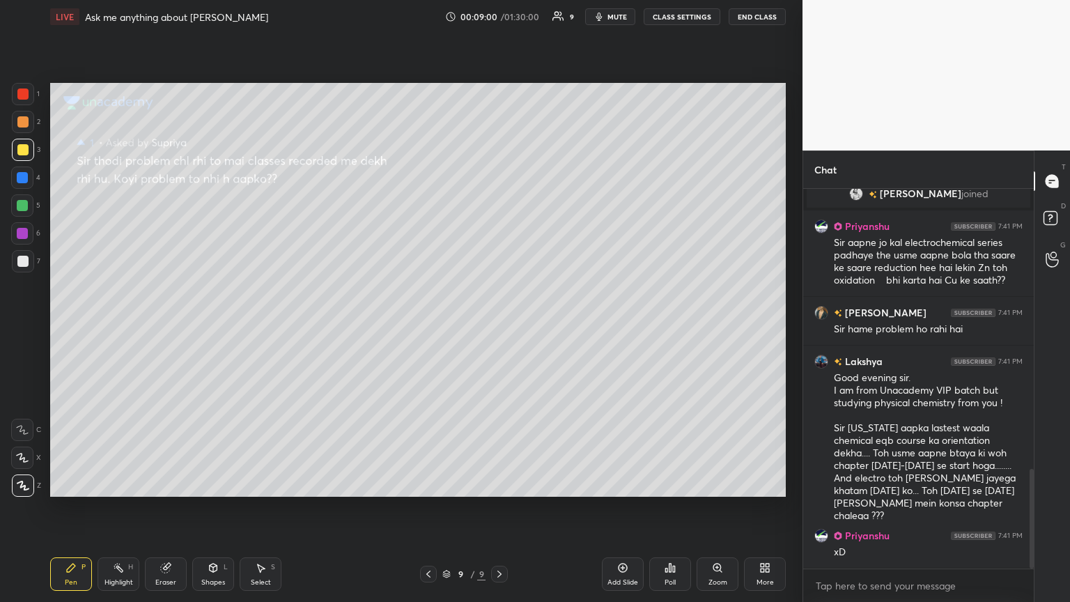
click at [500, 327] on div at bounding box center [1032, 519] width 4 height 100
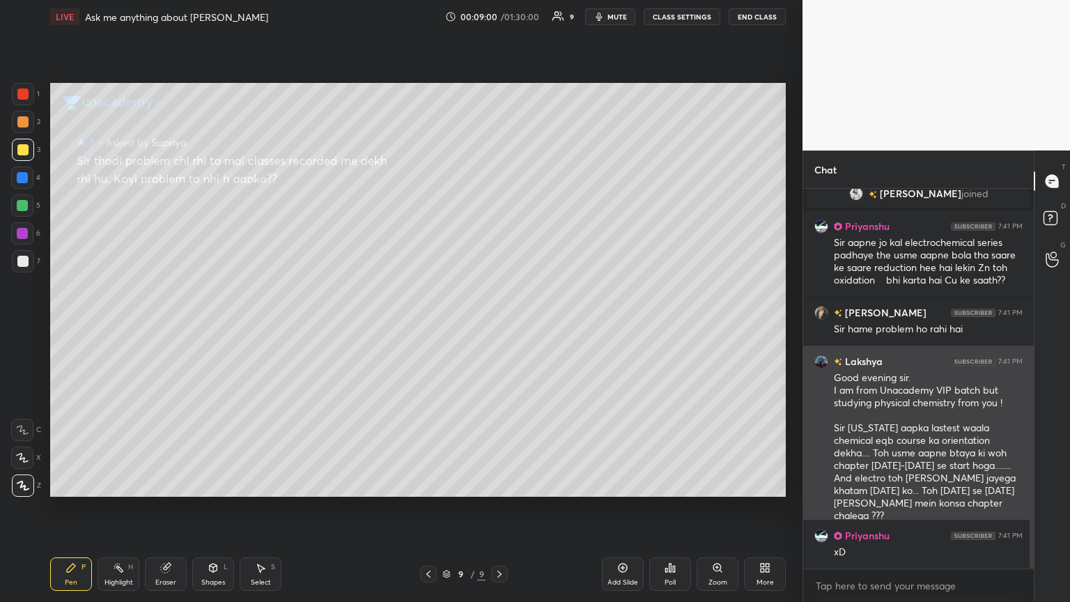
scroll to position [1065, 0]
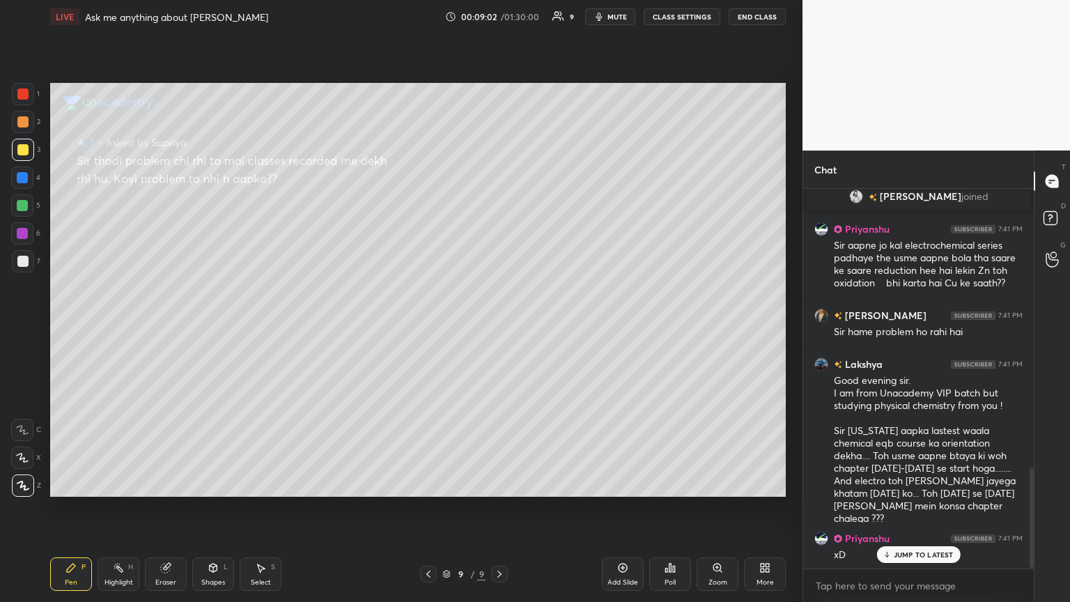
click at [500, 327] on p "JUMP TO LATEST" at bounding box center [924, 554] width 60 height 8
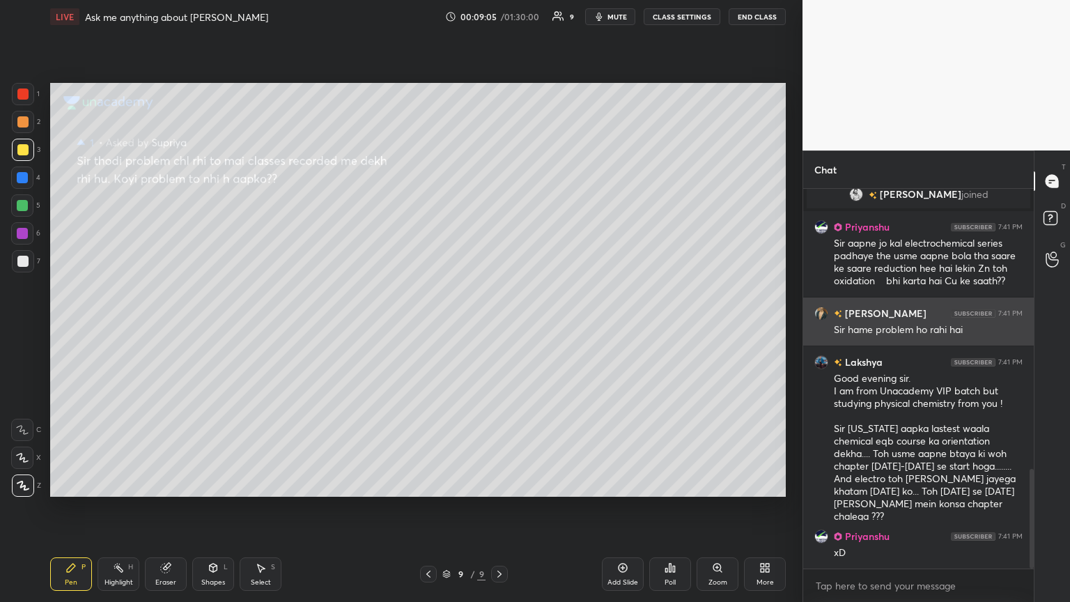
click at [500, 314] on img "grid" at bounding box center [821, 314] width 14 height 14
click at [500, 319] on div "grid" at bounding box center [824, 314] width 20 height 14
click at [500, 314] on div "[PERSON_NAME] 7:41 PM [PERSON_NAME] problem ho rahi hai" at bounding box center [918, 321] width 231 height 48
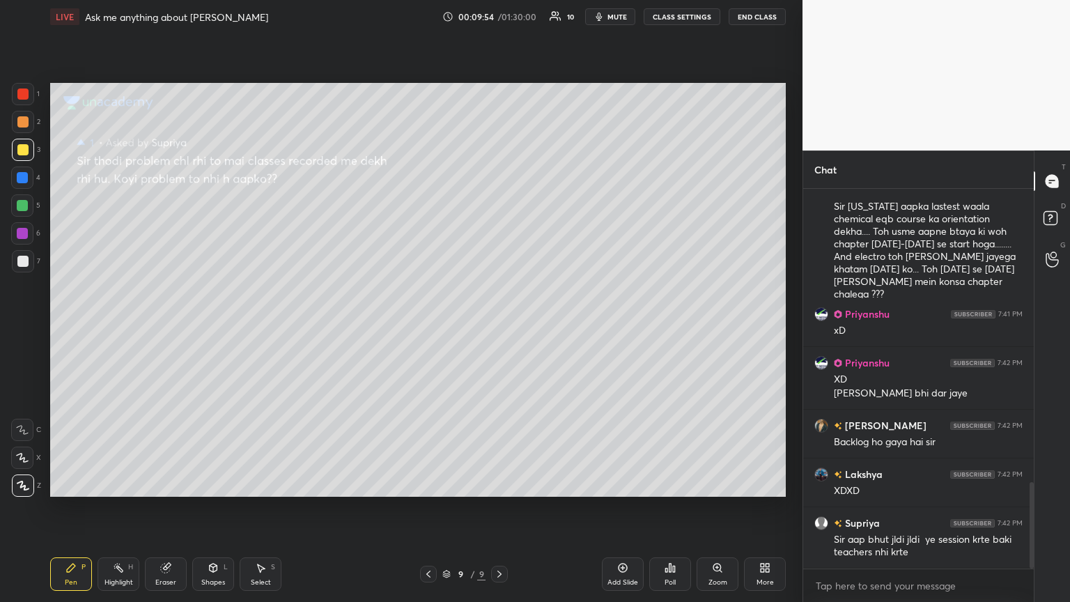
scroll to position [1338, 0]
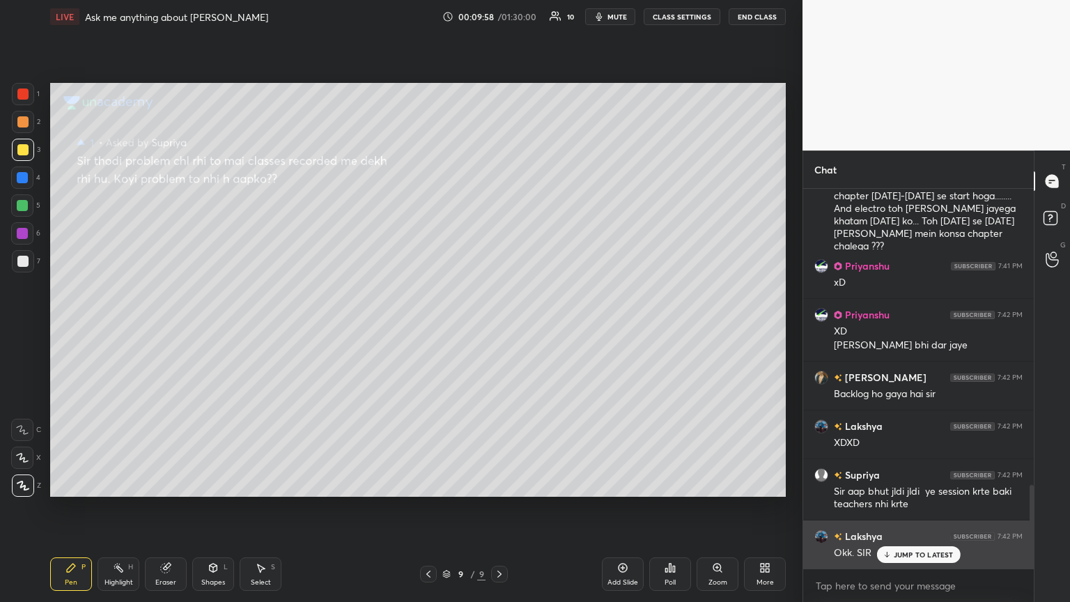
drag, startPoint x: 914, startPoint y: 555, endPoint x: 913, endPoint y: 539, distance: 15.4
click at [500, 327] on p "JUMP TO LATEST" at bounding box center [924, 554] width 60 height 8
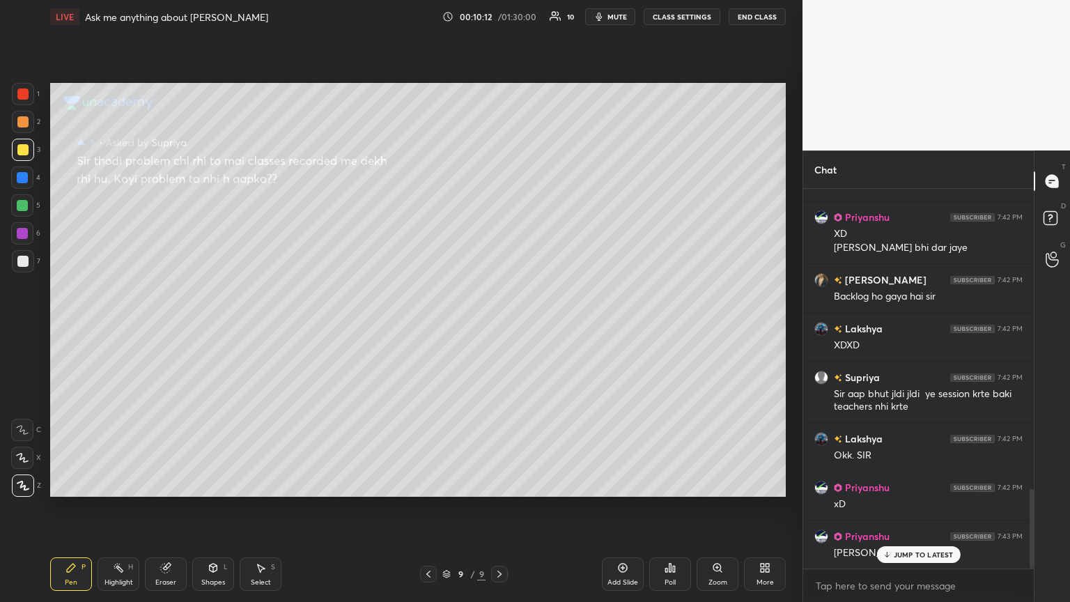
scroll to position [1497, 0]
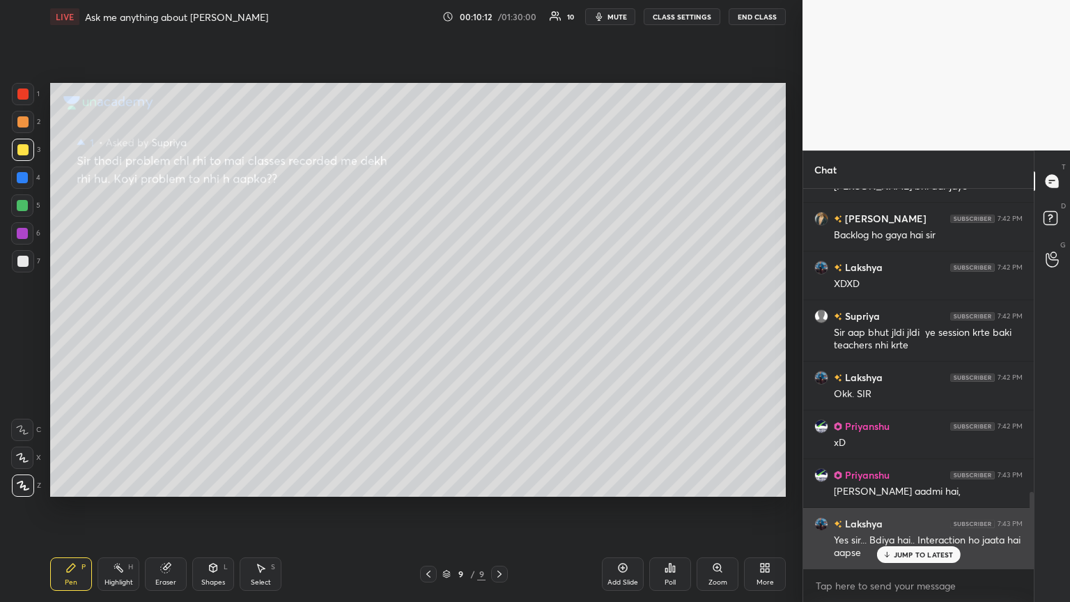
click at [500, 327] on p "JUMP TO LATEST" at bounding box center [924, 554] width 60 height 8
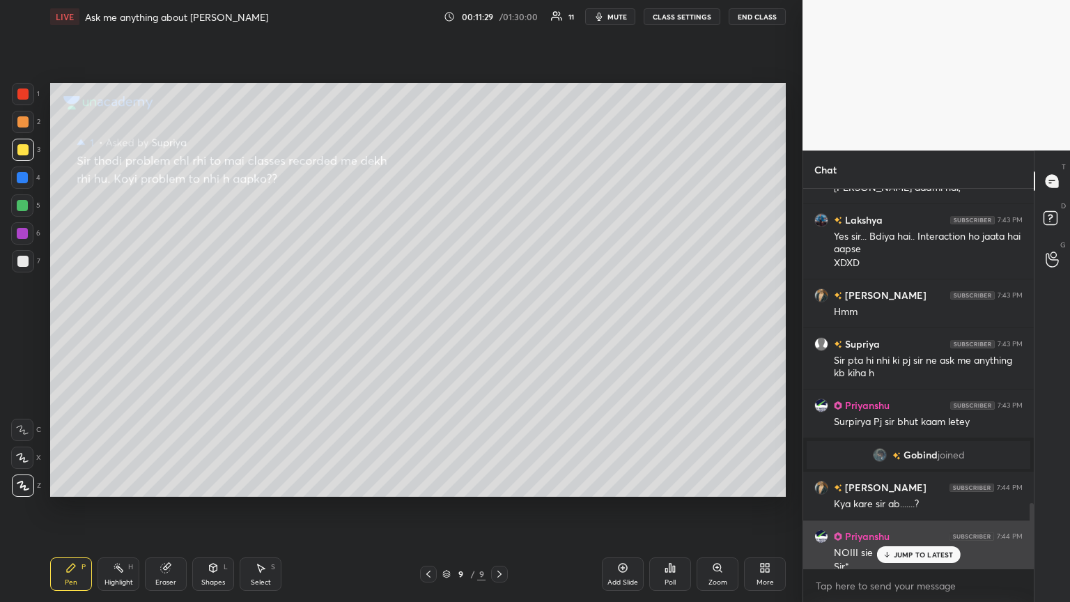
scroll to position [1814, 0]
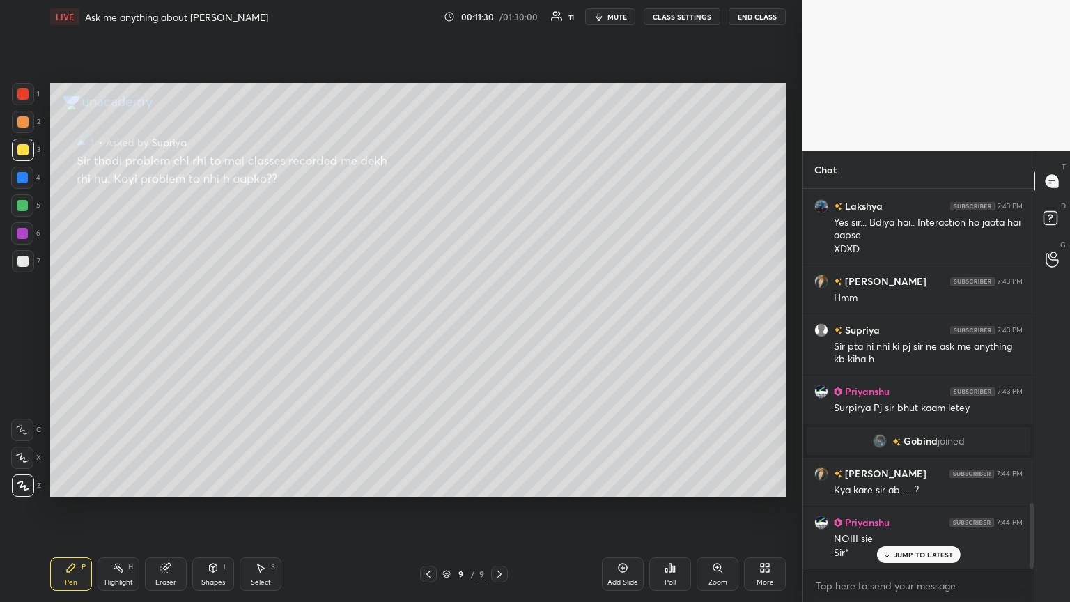
click at [500, 327] on p "JUMP TO LATEST" at bounding box center [924, 554] width 60 height 8
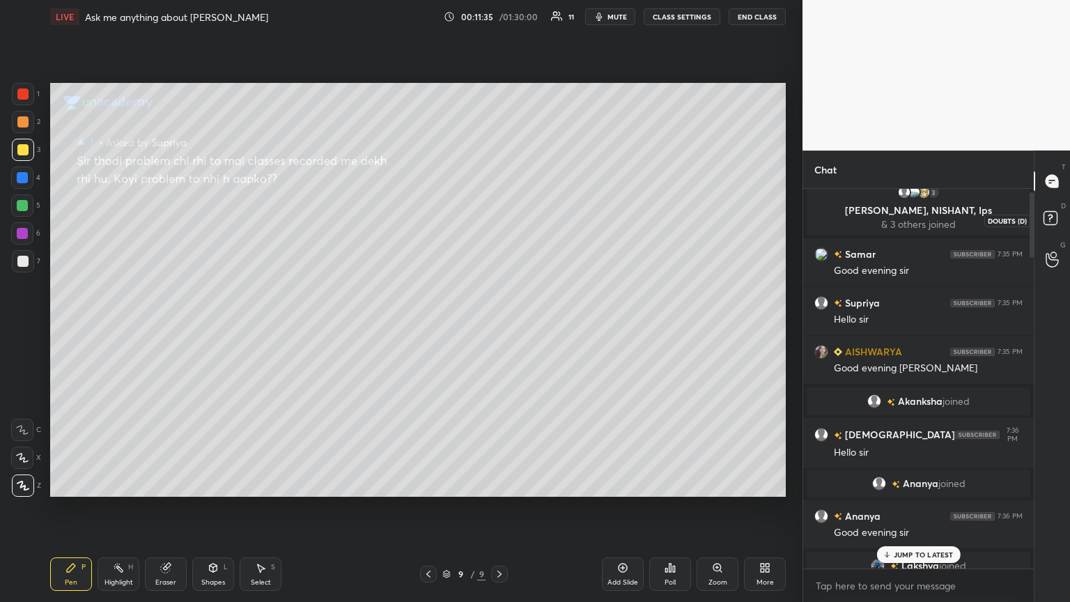
scroll to position [0, 0]
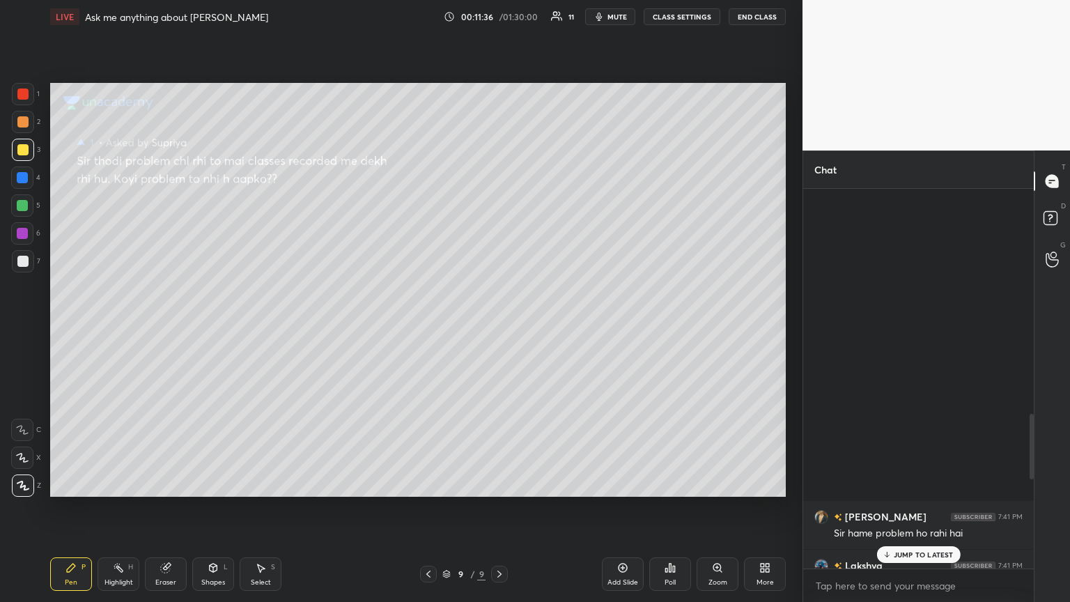
drag, startPoint x: 1031, startPoint y: 535, endPoint x: 989, endPoint y: 553, distance: 45.6
click at [500, 327] on div "Chat [PERSON_NAME] 7:41 PM [PERSON_NAME] problem ho rahi hai Lakshya 7:41 PM Go…" at bounding box center [937, 375] width 268 height 451
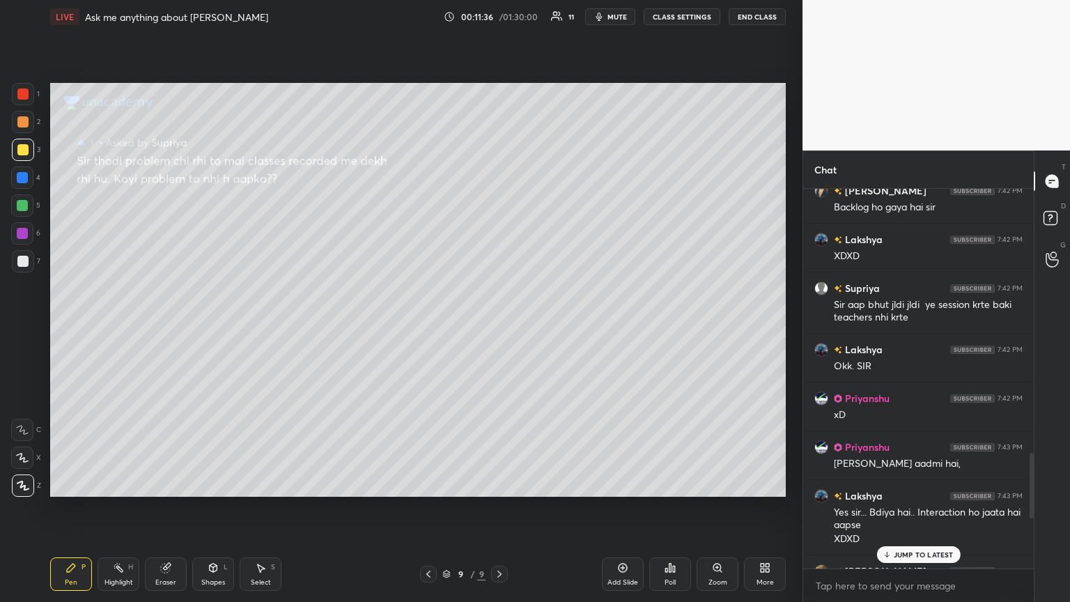
click at [500, 327] on p "JUMP TO LATEST" at bounding box center [924, 554] width 60 height 8
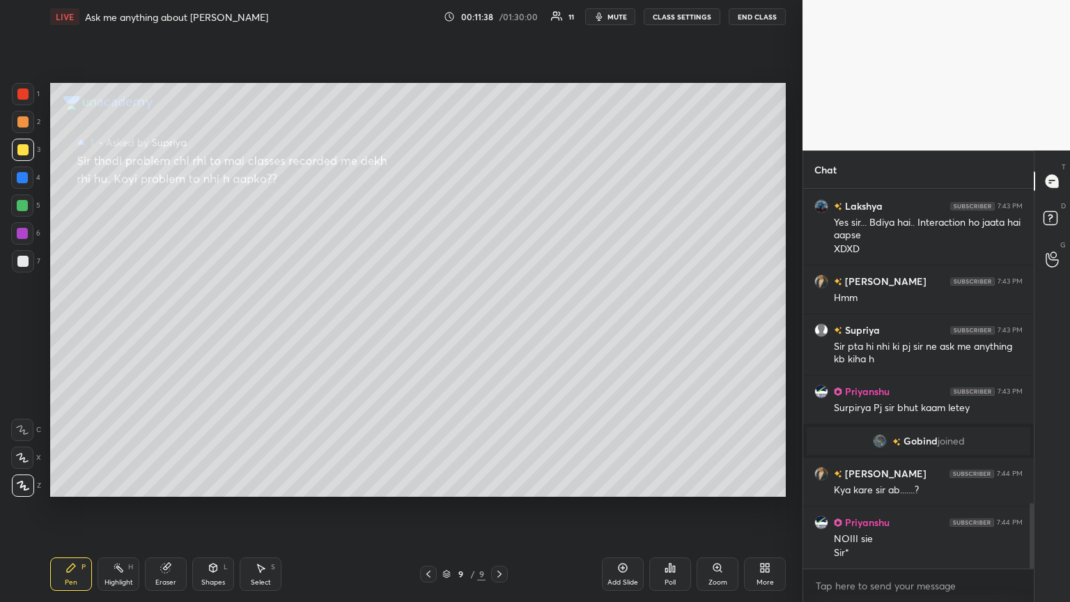
scroll to position [1828, 0]
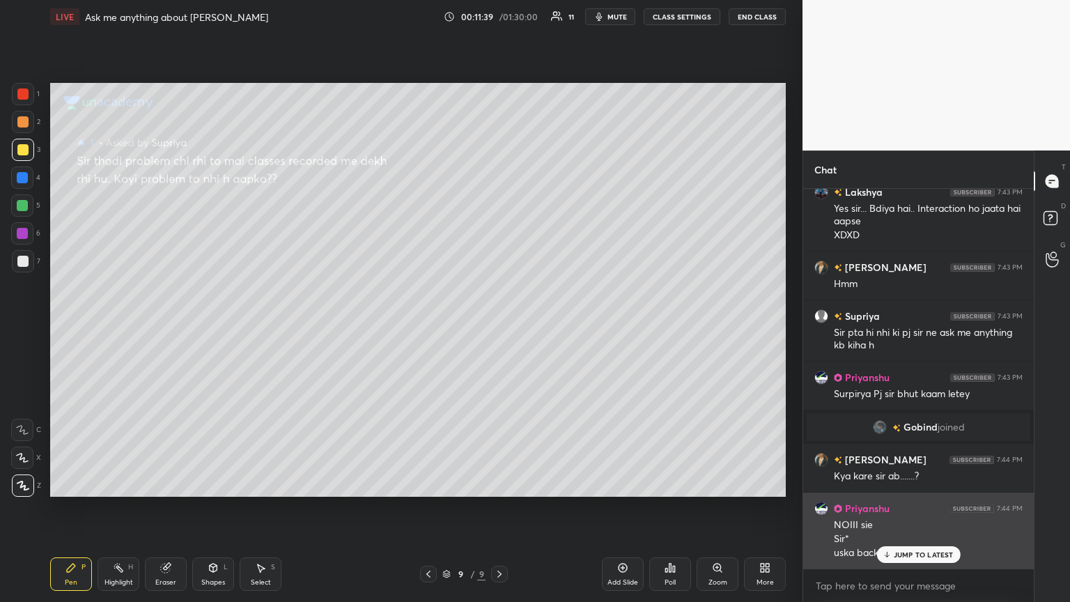
click at [500, 327] on p "JUMP TO LATEST" at bounding box center [924, 554] width 60 height 8
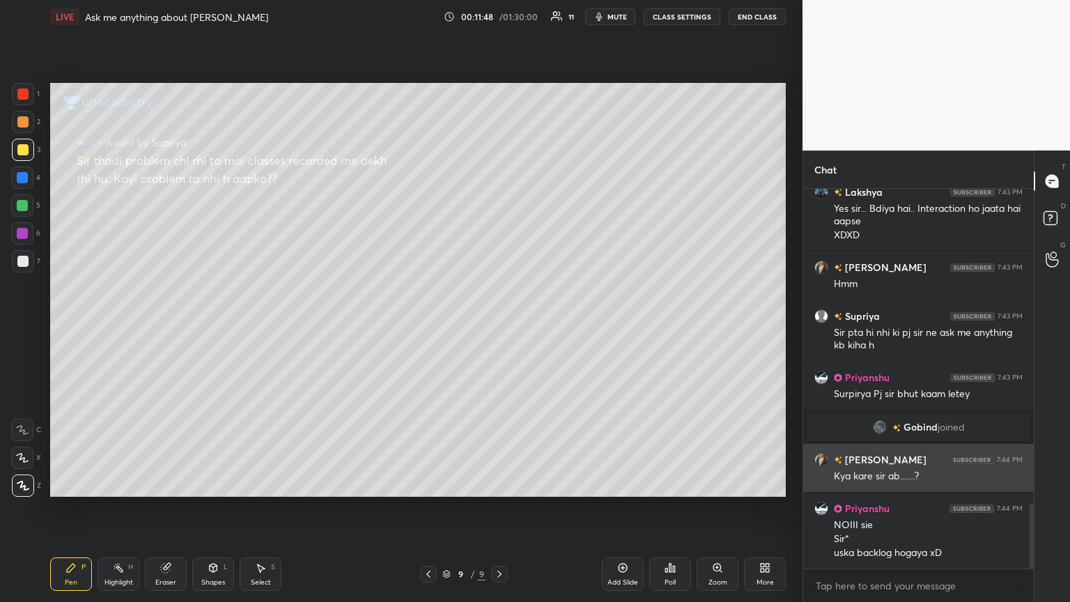
scroll to position [1862, 0]
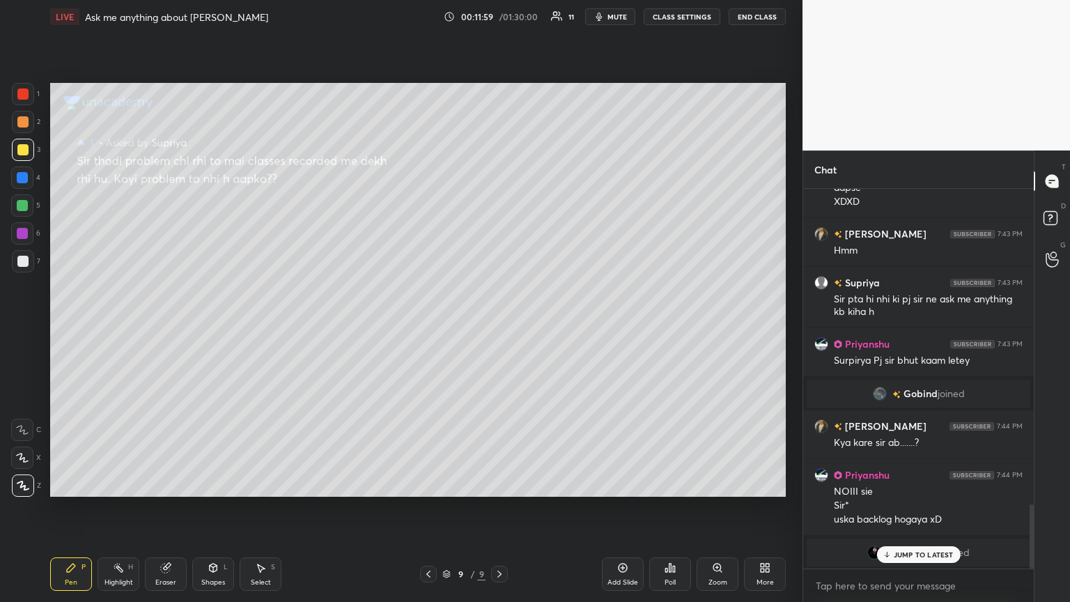
click at [500, 327] on p "JUMP TO LATEST" at bounding box center [924, 554] width 60 height 8
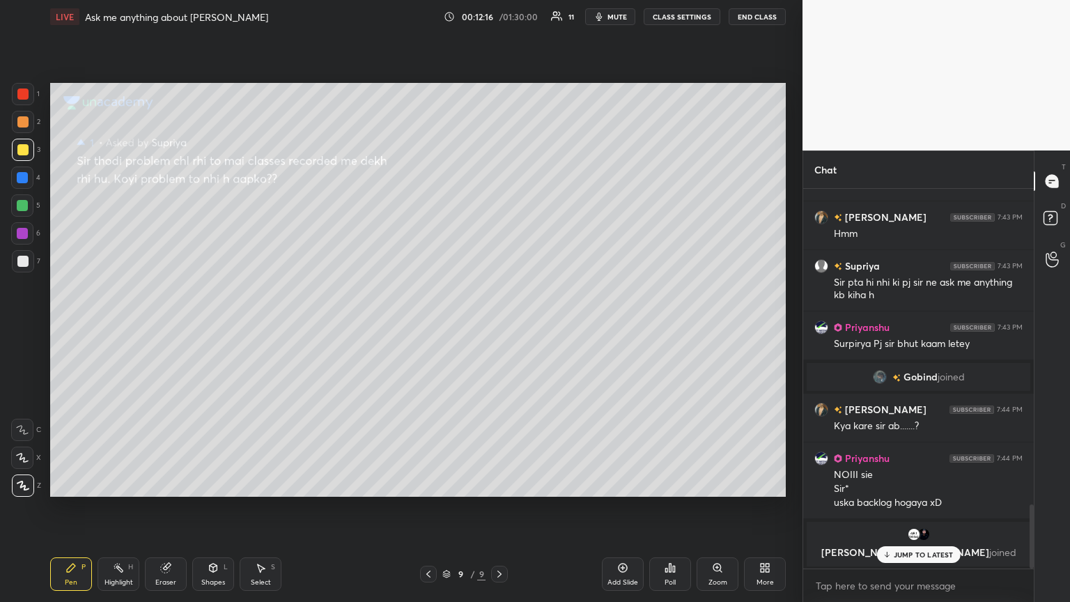
drag, startPoint x: 903, startPoint y: 548, endPoint x: 898, endPoint y: 555, distance: 7.9
click at [500, 327] on div "JUMP TO LATEST" at bounding box center [918, 554] width 84 height 17
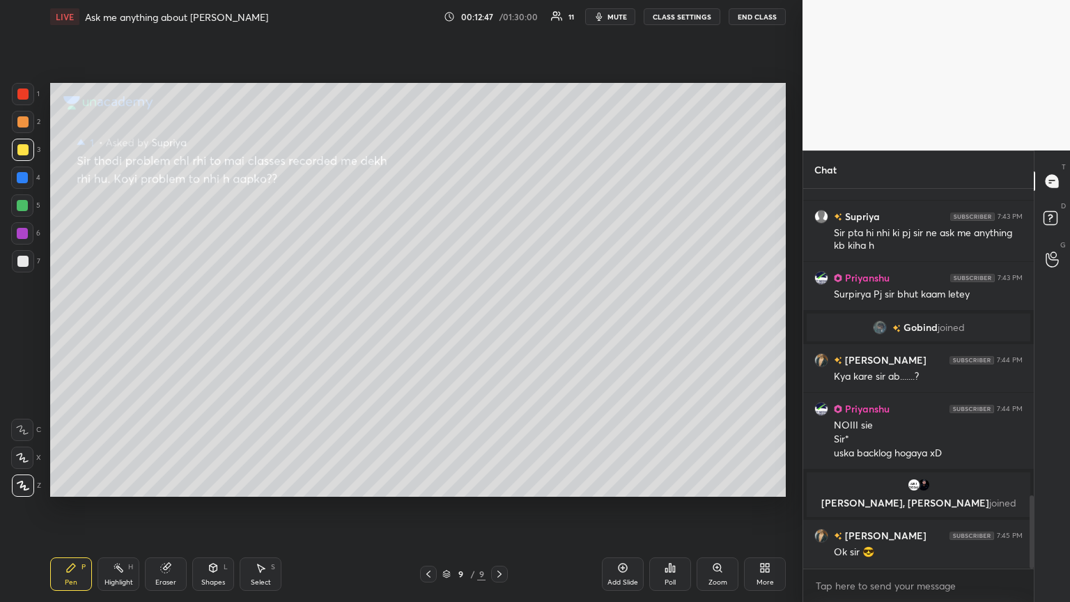
click at [426, 327] on icon at bounding box center [428, 574] width 11 height 11
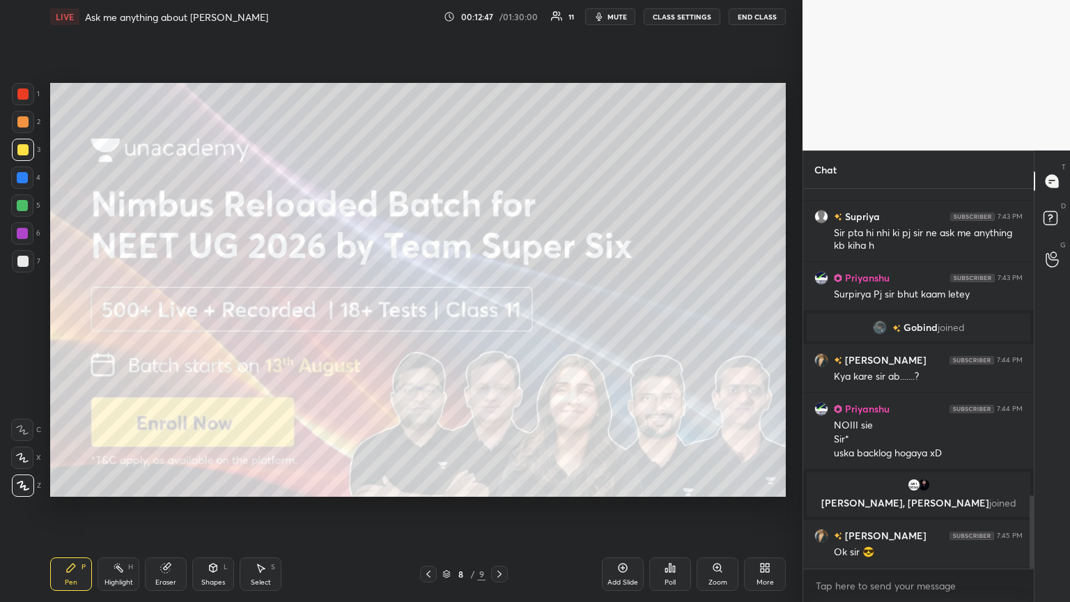
click at [429, 327] on icon at bounding box center [428, 574] width 4 height 7
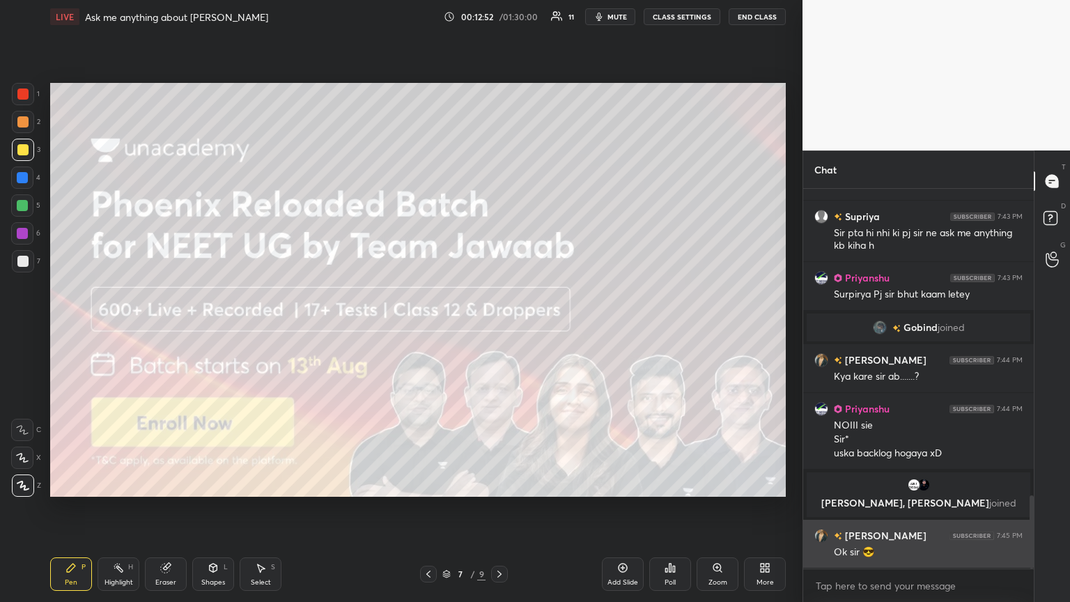
click at [500, 327] on img "grid" at bounding box center [821, 536] width 14 height 14
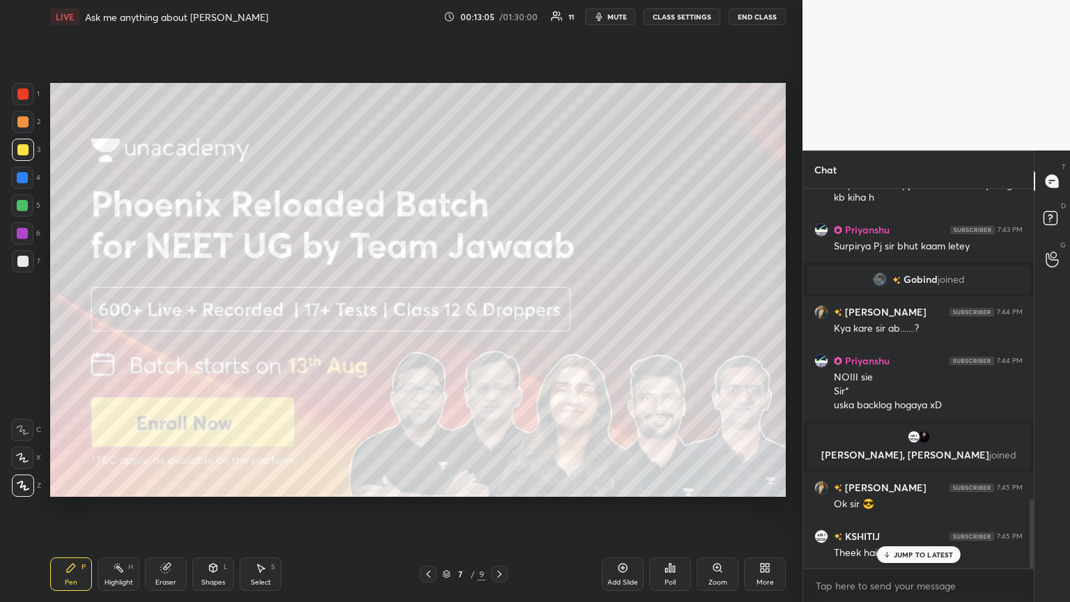
scroll to position [1697, 0]
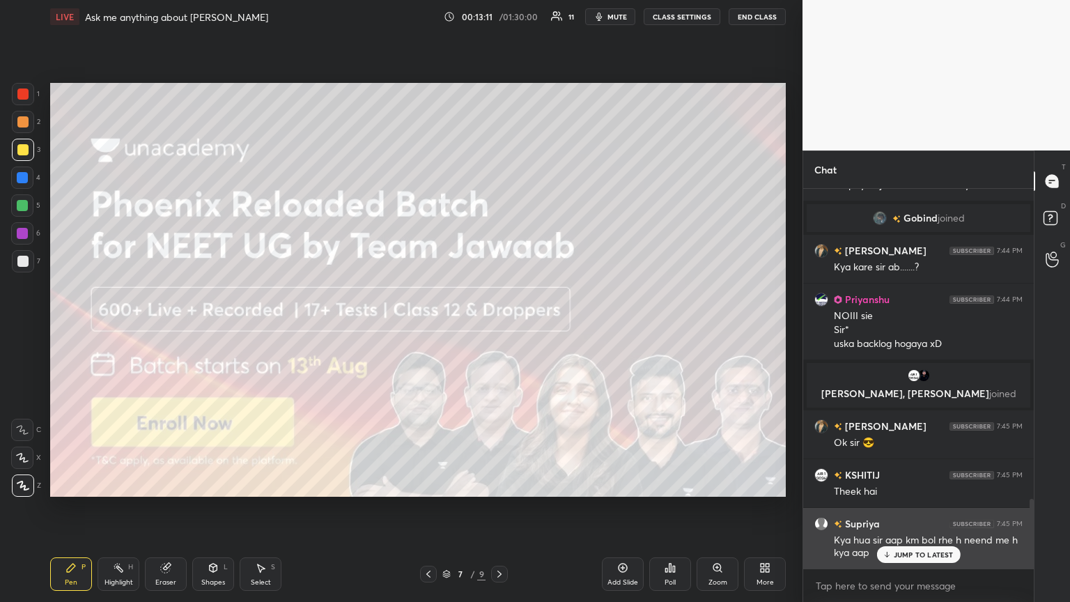
click at [500, 327] on p "JUMP TO LATEST" at bounding box center [924, 554] width 60 height 8
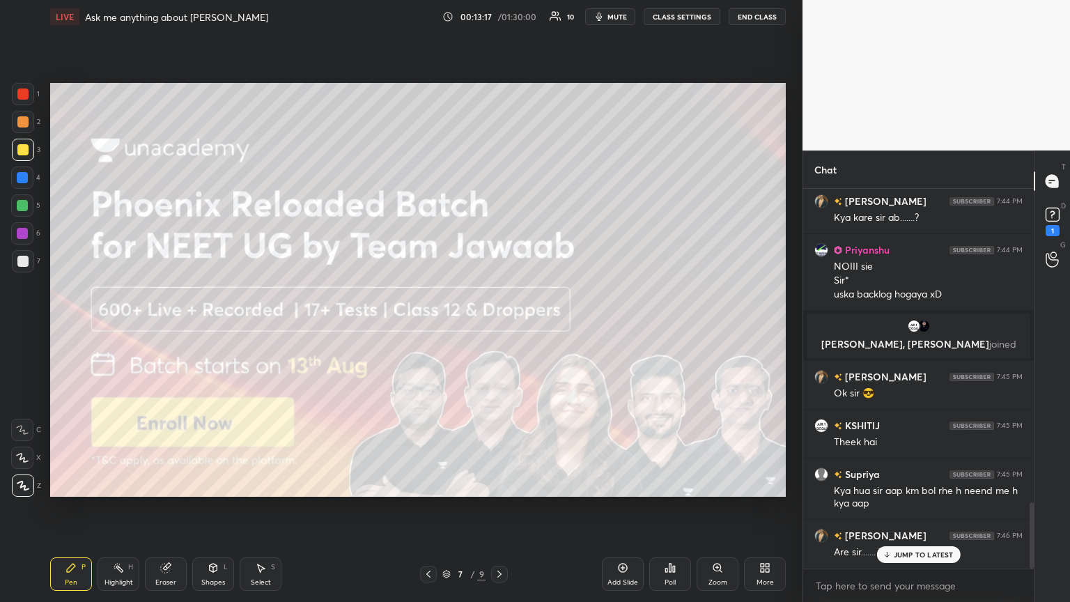
scroll to position [1806, 0]
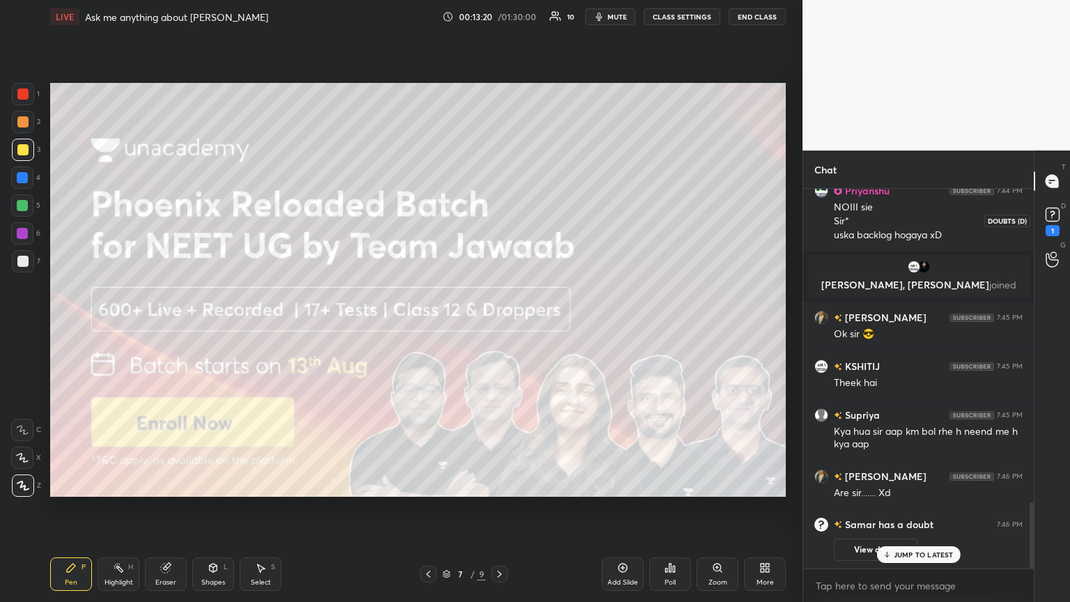
click at [500, 214] on icon at bounding box center [1052, 214] width 21 height 21
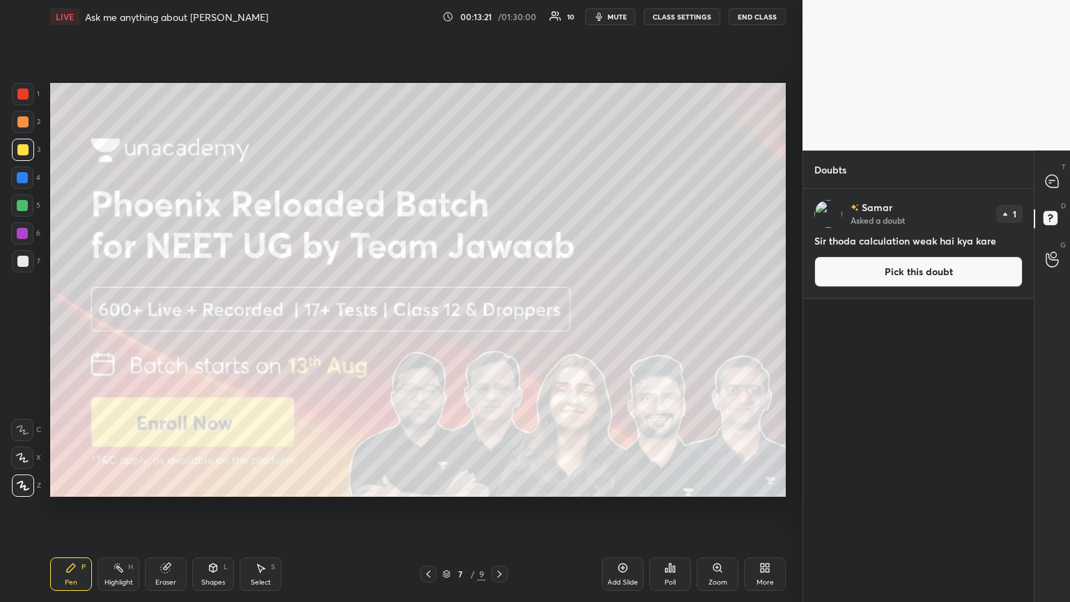
click at [497, 327] on icon at bounding box center [499, 574] width 11 height 11
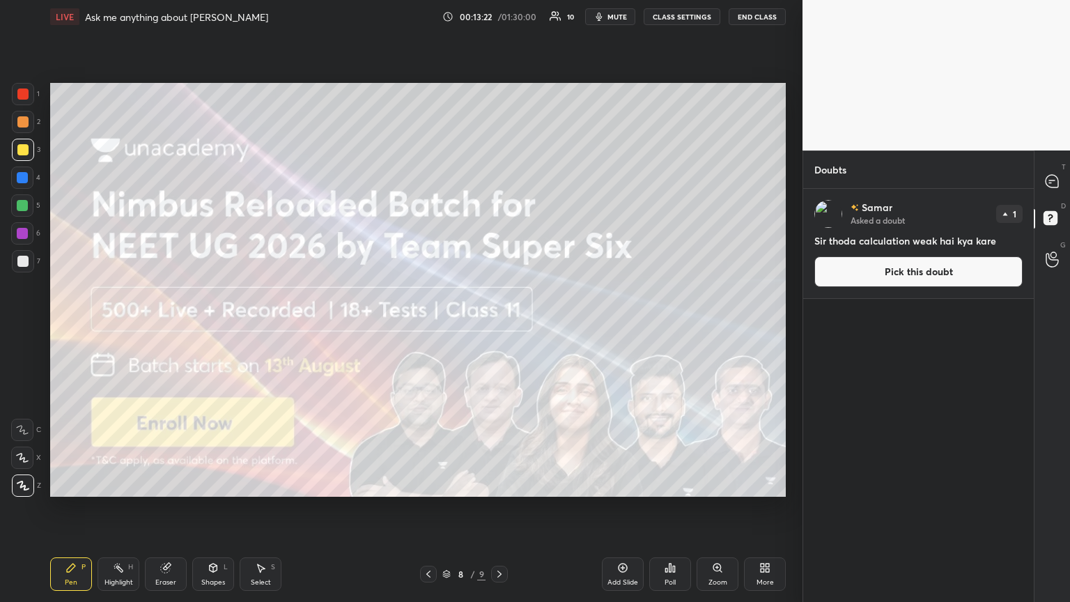
click at [491, 327] on div at bounding box center [499, 574] width 17 height 17
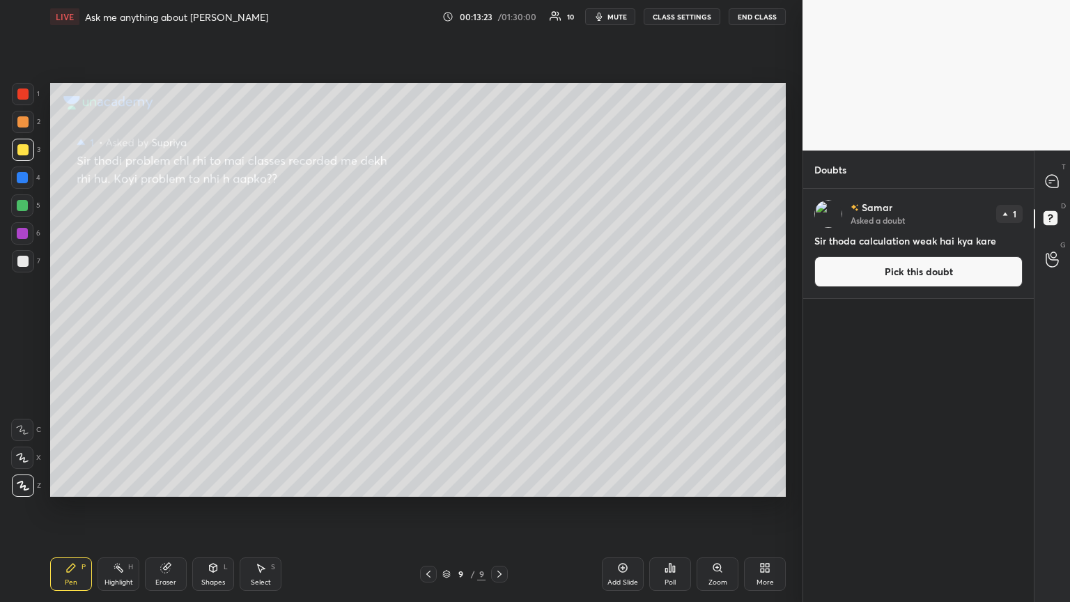
click at [500, 272] on button "Pick this doubt" at bounding box center [918, 271] width 208 height 31
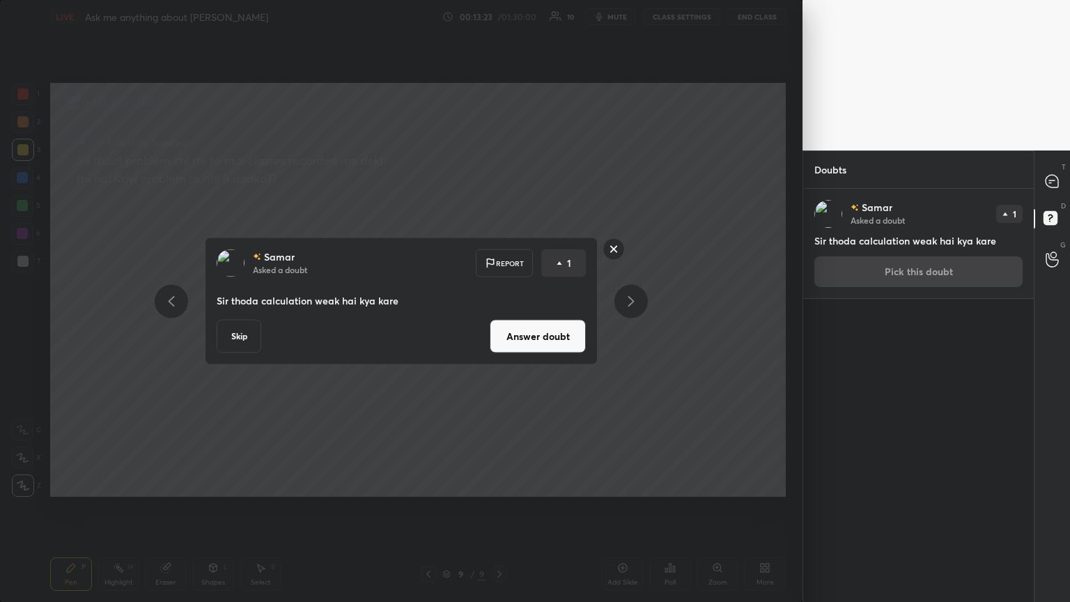
click at [500, 327] on button "Answer doubt" at bounding box center [538, 336] width 96 height 33
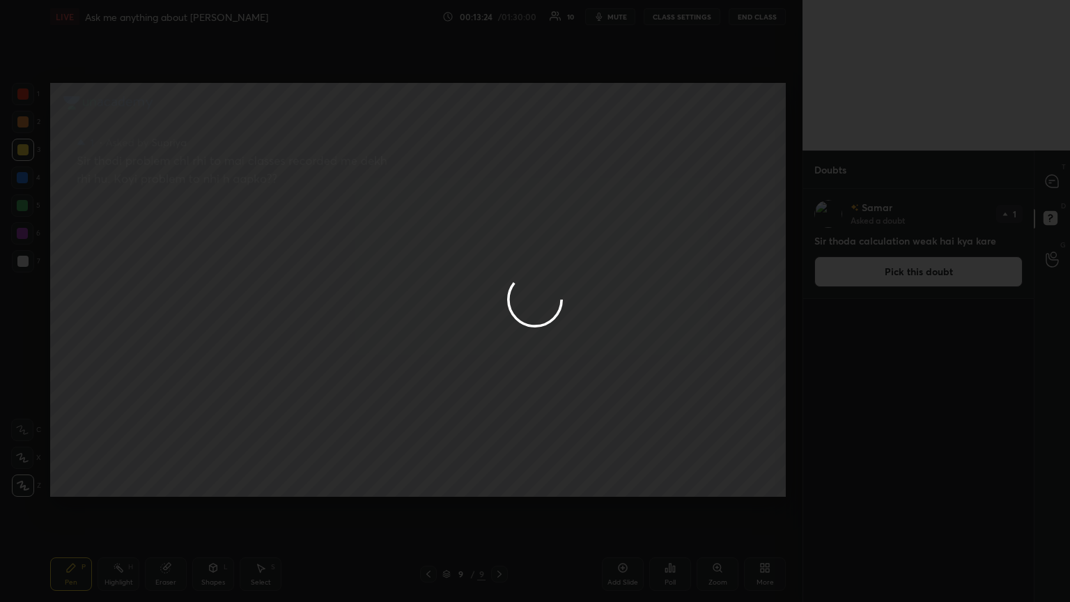
drag, startPoint x: 1056, startPoint y: 187, endPoint x: 1050, endPoint y: 176, distance: 12.2
click at [500, 183] on div at bounding box center [535, 301] width 1070 height 602
click at [500, 181] on div at bounding box center [535, 301] width 1070 height 602
click at [500, 180] on div at bounding box center [535, 301] width 1070 height 602
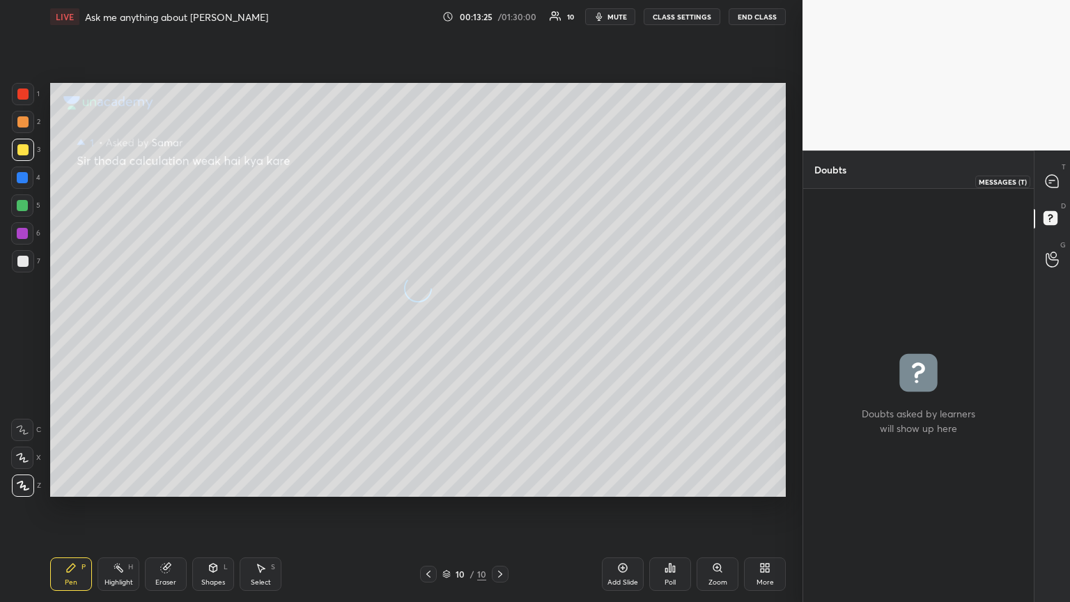
click at [500, 183] on div at bounding box center [1053, 181] width 28 height 25
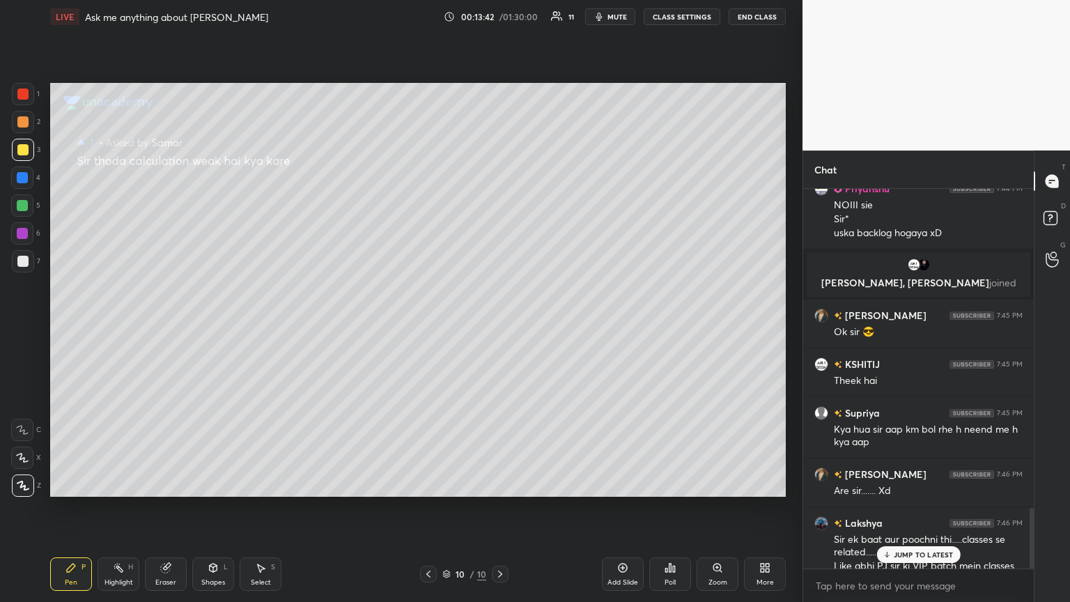
scroll to position [1987, 0]
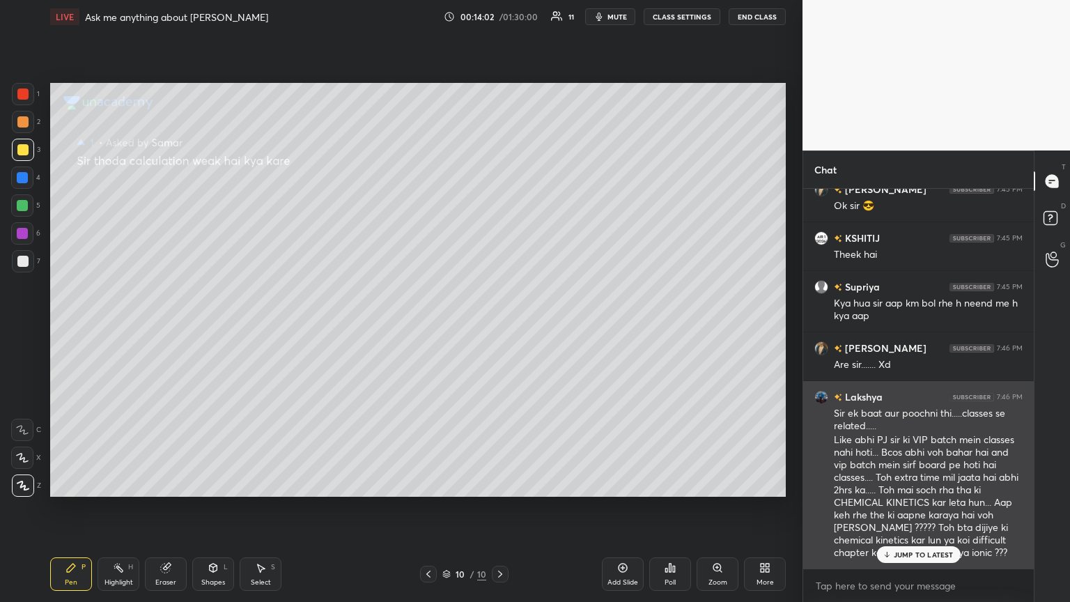
drag, startPoint x: 922, startPoint y: 554, endPoint x: 915, endPoint y: 557, distance: 7.8
click at [500, 327] on p "JUMP TO LATEST" at bounding box center [924, 554] width 60 height 8
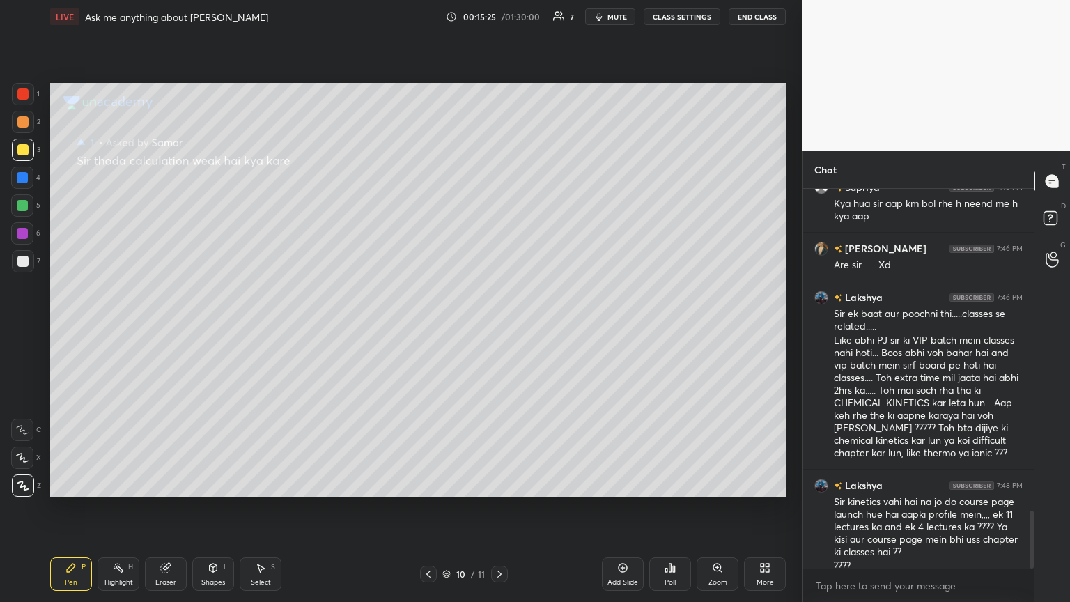
scroll to position [2101, 0]
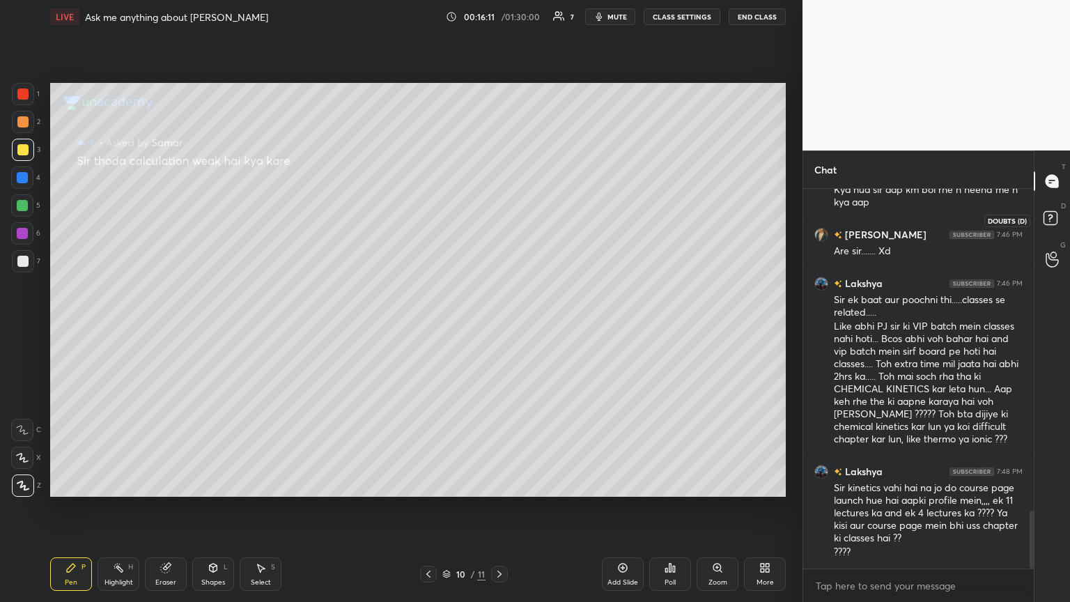
click at [500, 215] on rect at bounding box center [1050, 218] width 13 height 13
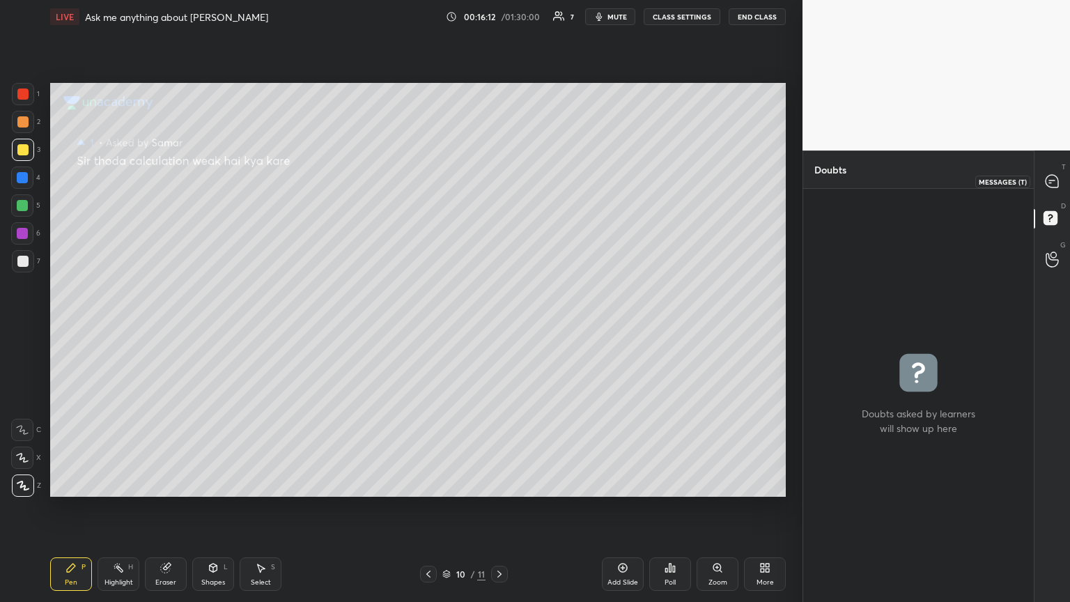
drag, startPoint x: 1056, startPoint y: 176, endPoint x: 1036, endPoint y: 220, distance: 48.7
click at [500, 176] on icon at bounding box center [1052, 181] width 13 height 13
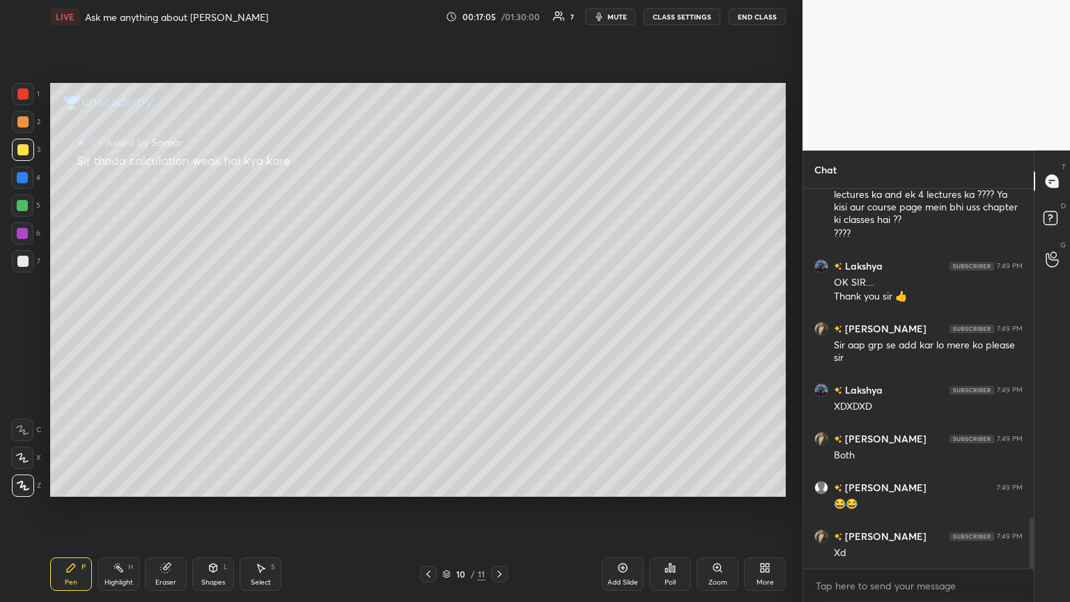
scroll to position [2468, 0]
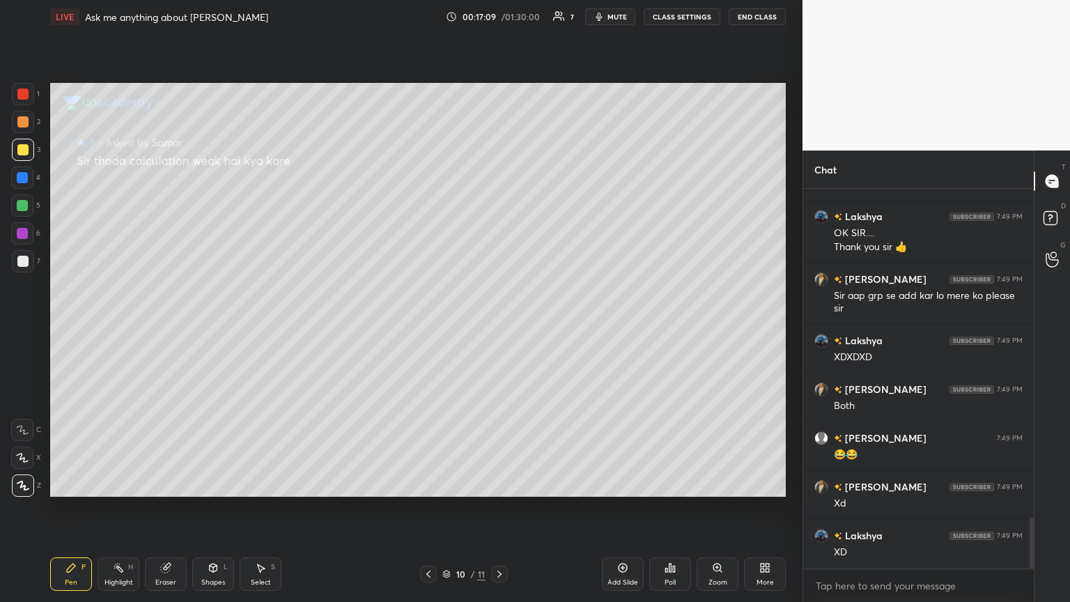
click at [422, 327] on div at bounding box center [428, 574] width 17 height 17
click at [428, 327] on icon at bounding box center [428, 574] width 11 height 11
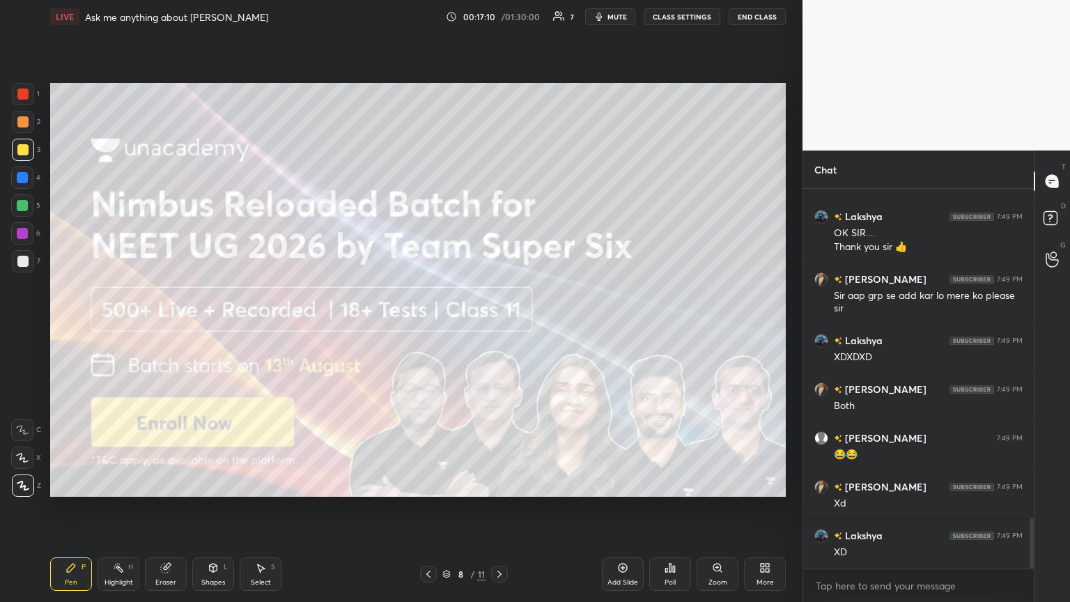
click at [427, 327] on icon at bounding box center [428, 574] width 4 height 7
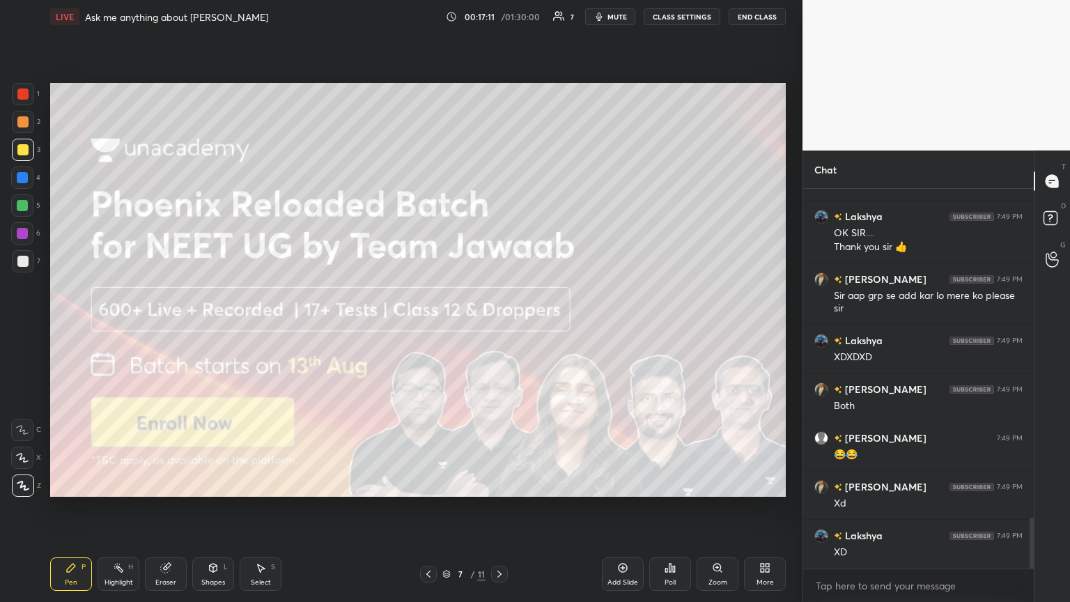
click at [427, 327] on icon at bounding box center [428, 574] width 11 height 11
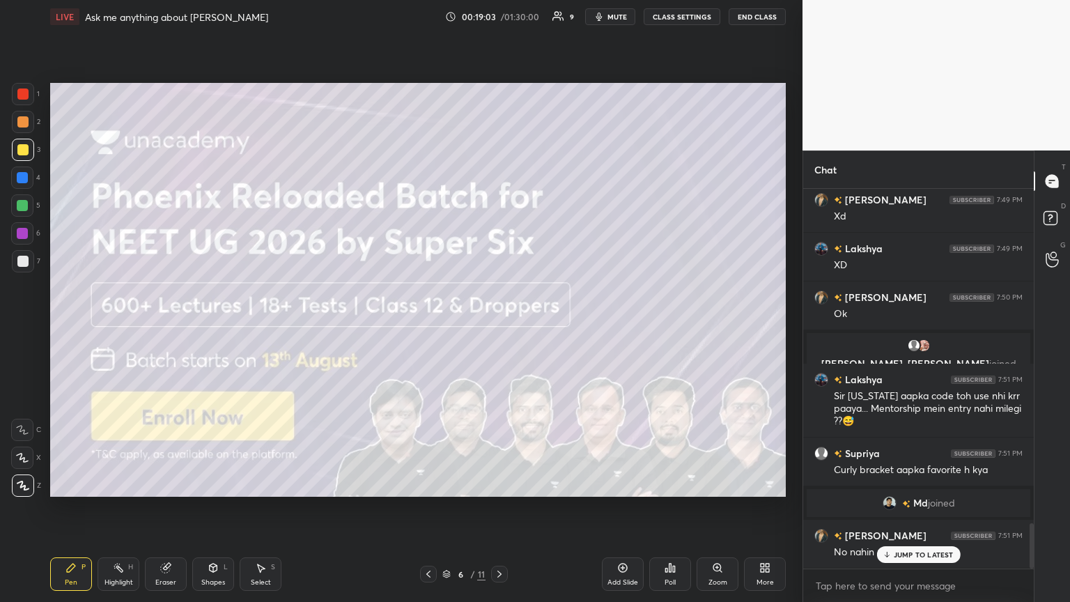
scroll to position [2829, 0]
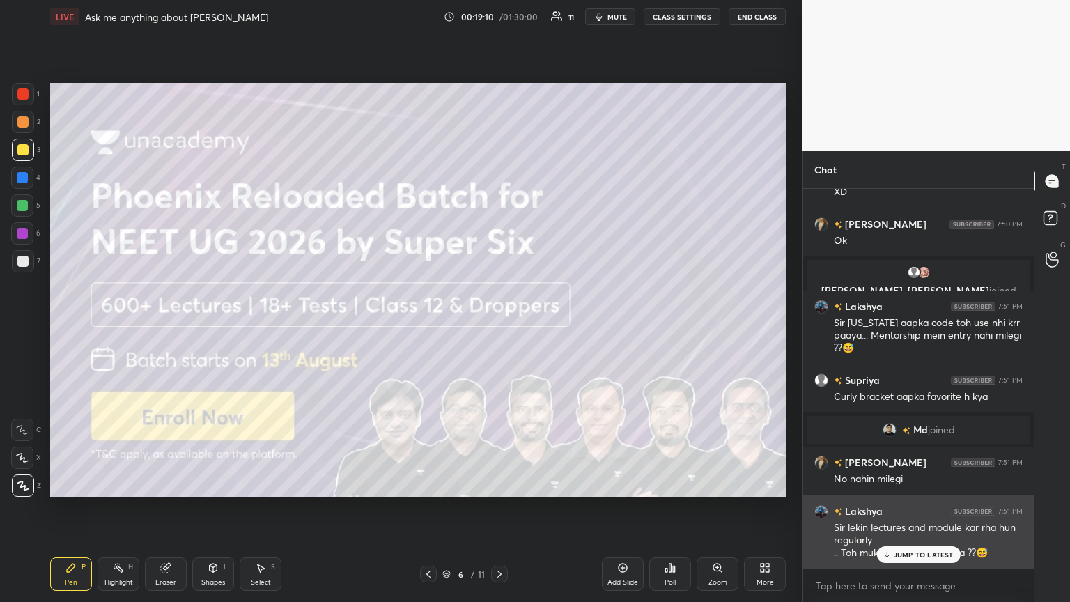
click at [500, 327] on p "JUMP TO LATEST" at bounding box center [924, 554] width 60 height 8
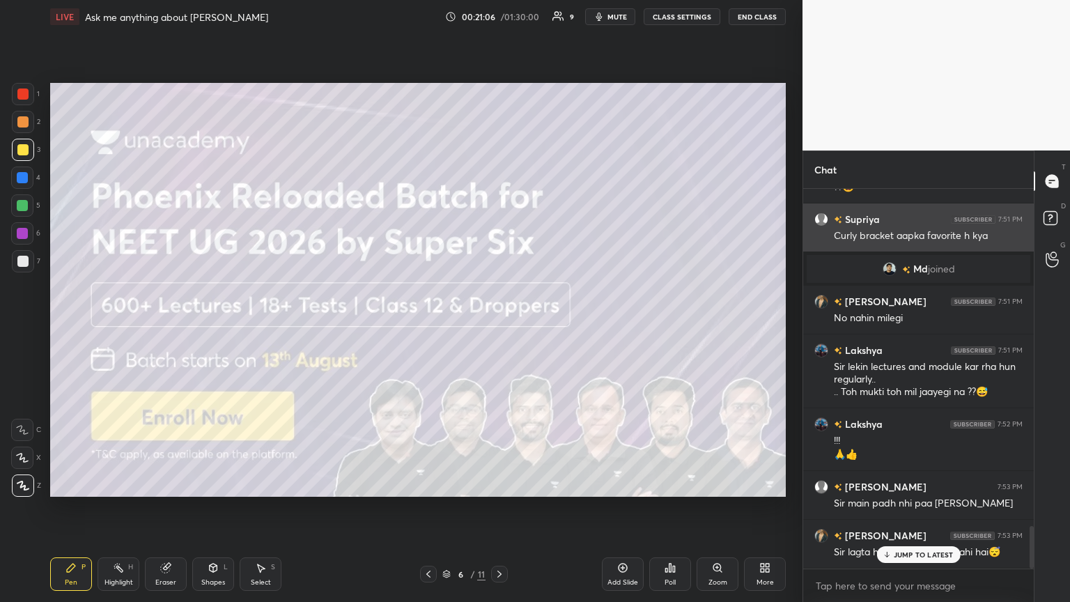
scroll to position [3038, 0]
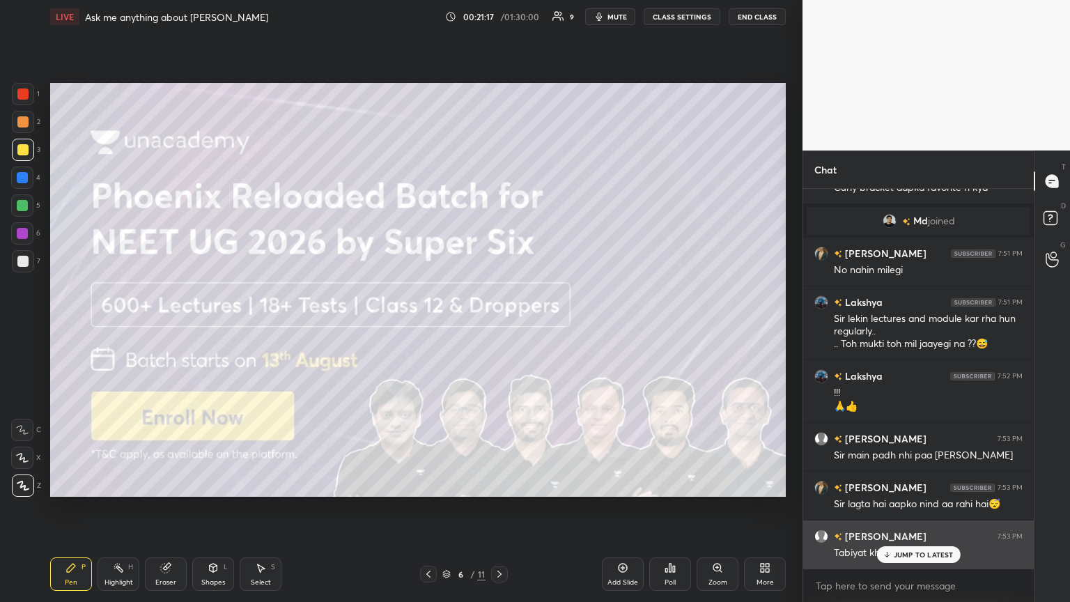
drag, startPoint x: 925, startPoint y: 557, endPoint x: 932, endPoint y: 545, distance: 13.4
click at [500, 327] on p "JUMP TO LATEST" at bounding box center [924, 554] width 60 height 8
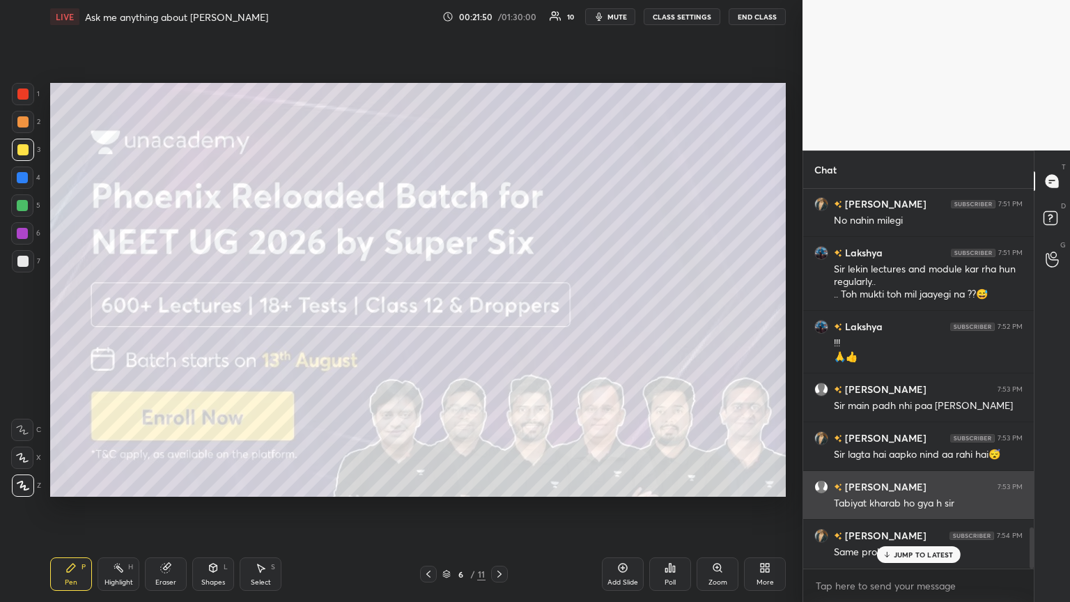
scroll to position [3135, 0]
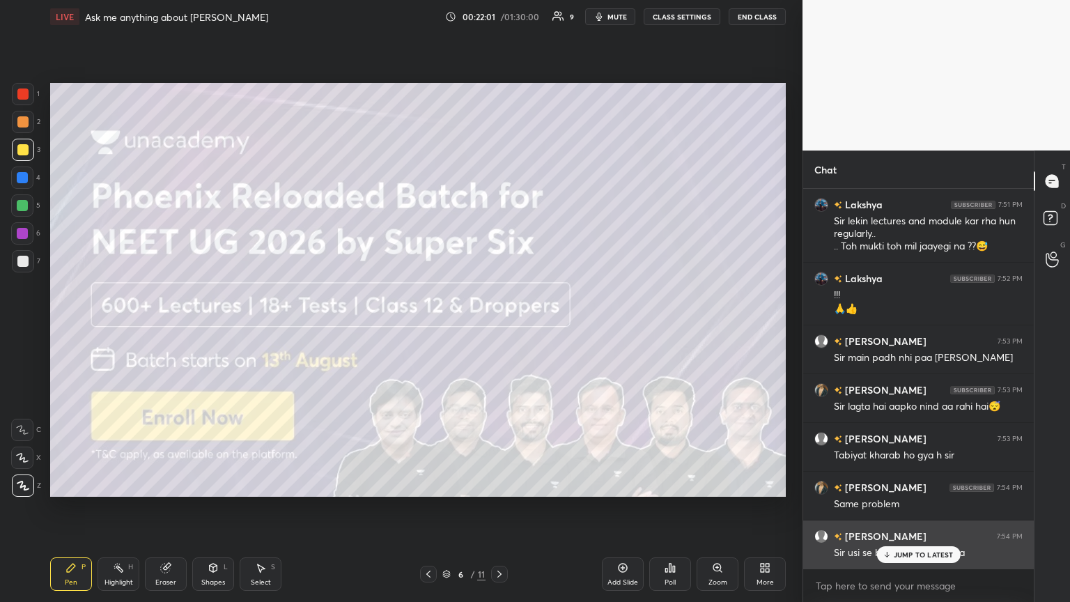
click at [500, 327] on p "JUMP TO LATEST" at bounding box center [924, 554] width 60 height 8
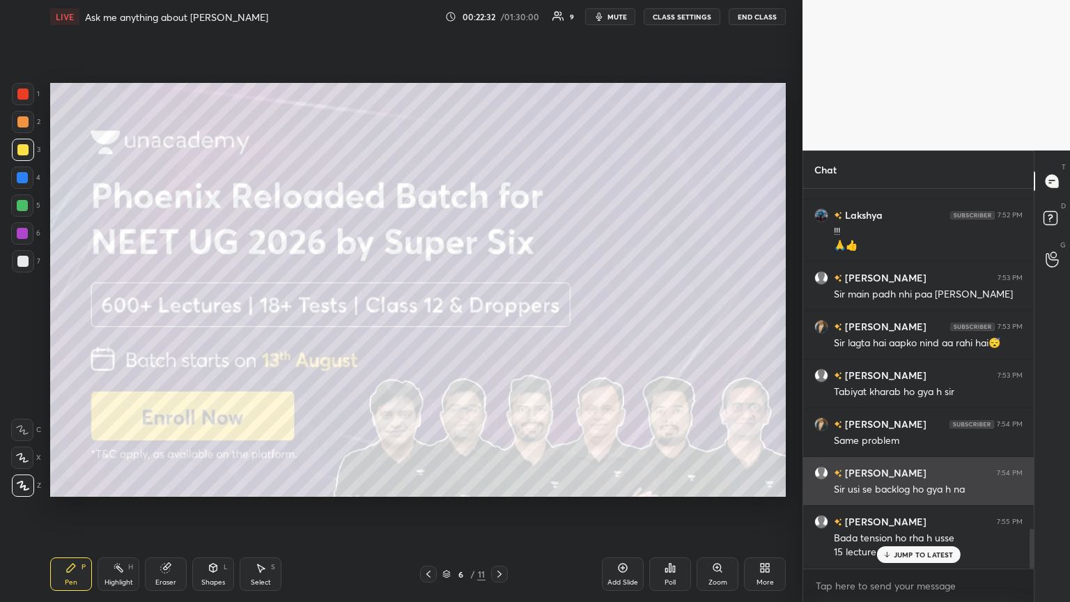
scroll to position [3247, 0]
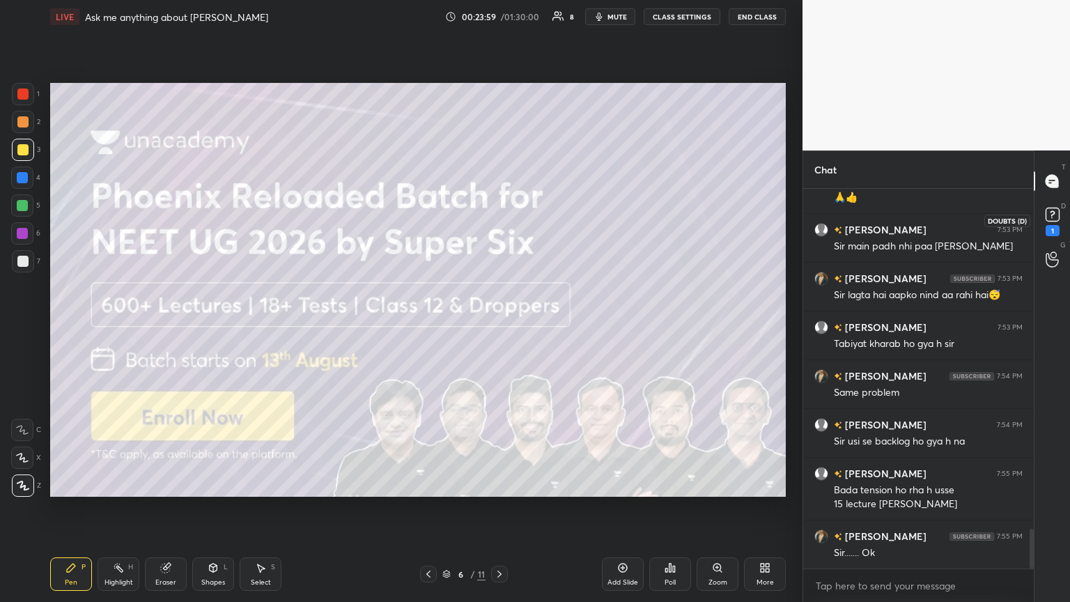
click at [500, 222] on icon at bounding box center [1052, 214] width 21 height 21
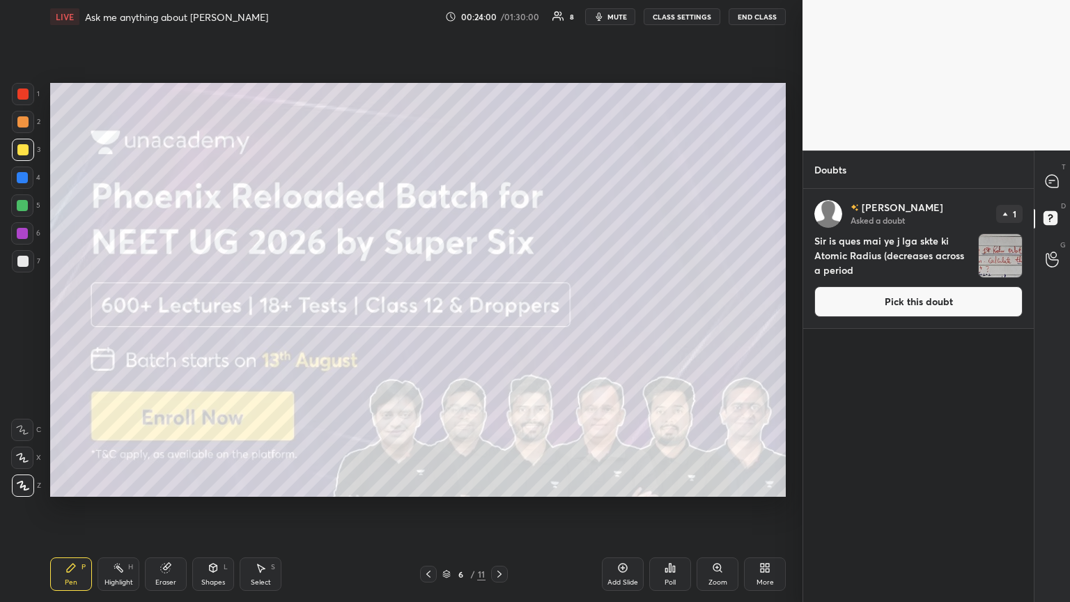
click at [500, 310] on button "Pick this doubt" at bounding box center [918, 301] width 208 height 31
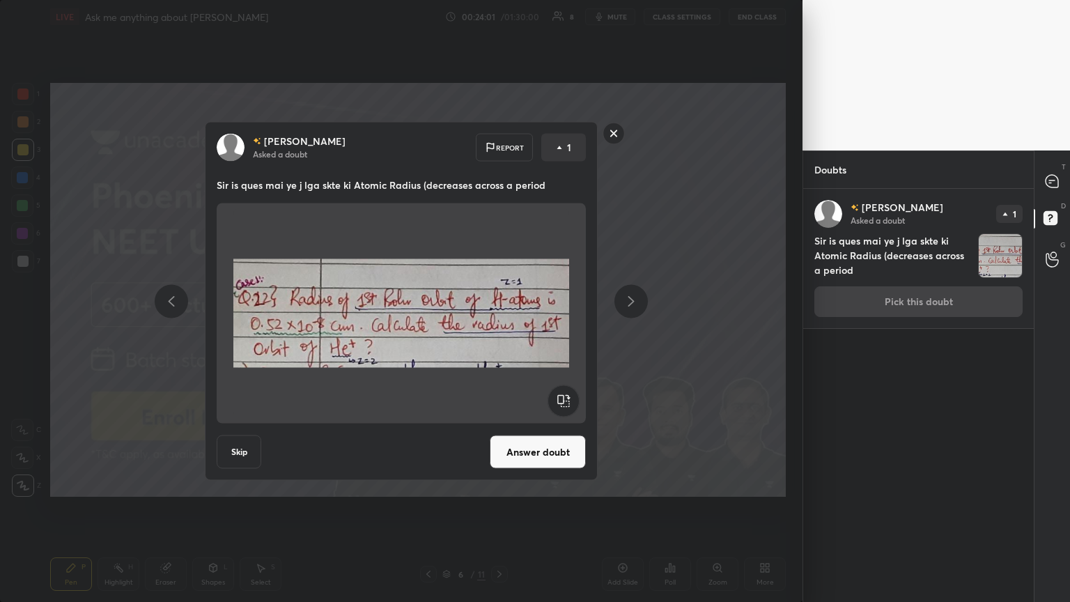
drag, startPoint x: 679, startPoint y: 404, endPoint x: 651, endPoint y: 411, distance: 29.4
click at [500, 327] on div "[PERSON_NAME] Asked a doubt Report 1 Sir is ques mai ye j lga skte ki Atomic Ra…" at bounding box center [401, 301] width 803 height 602
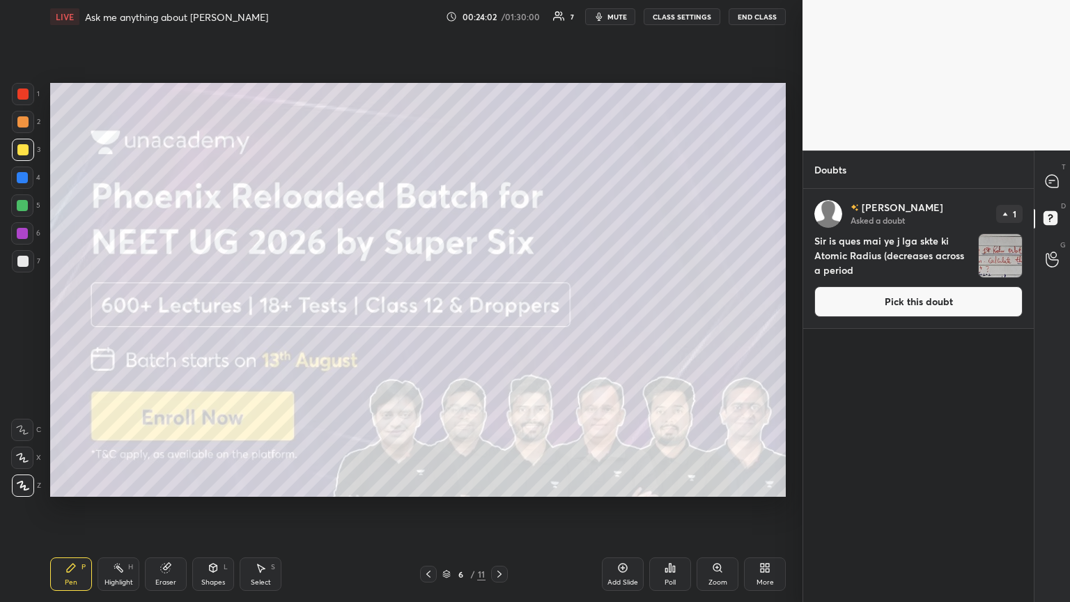
click at [500, 327] on icon at bounding box center [499, 574] width 4 height 7
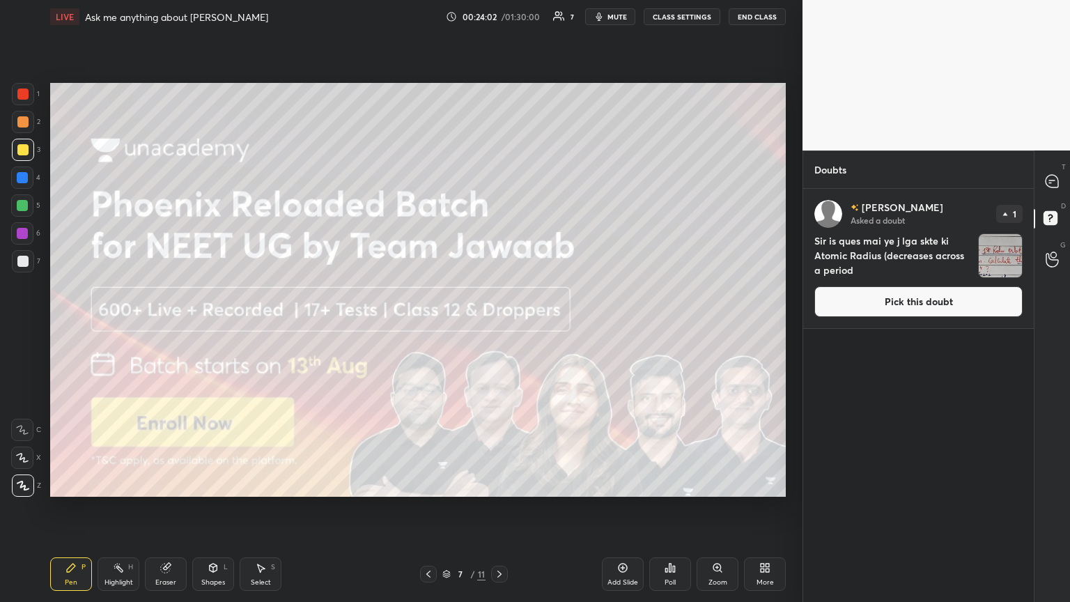
click at [500, 327] on icon at bounding box center [499, 574] width 11 height 11
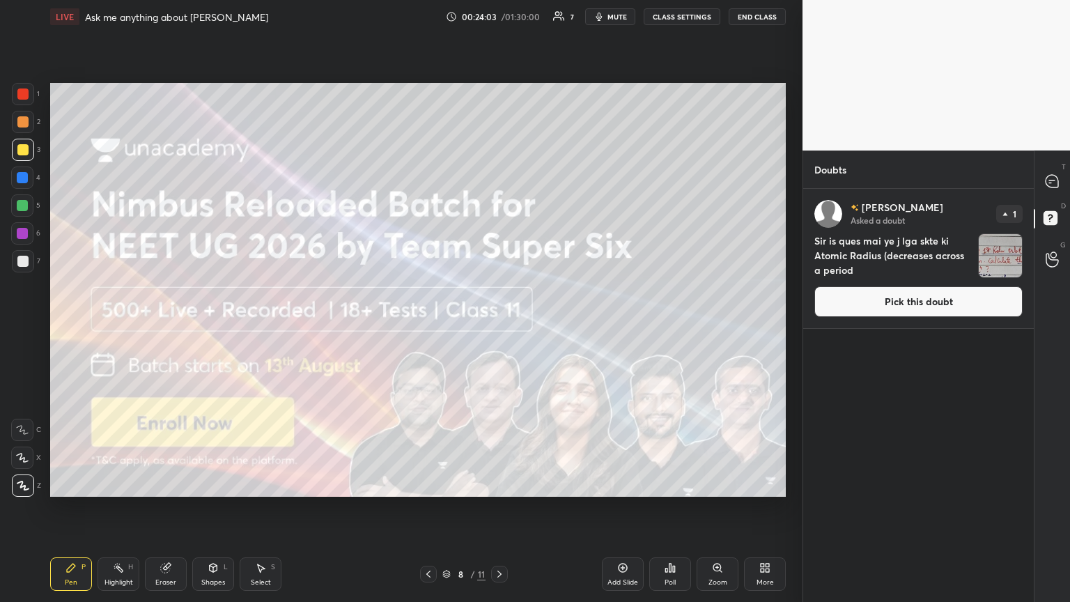
click at [498, 327] on icon at bounding box center [499, 574] width 11 height 11
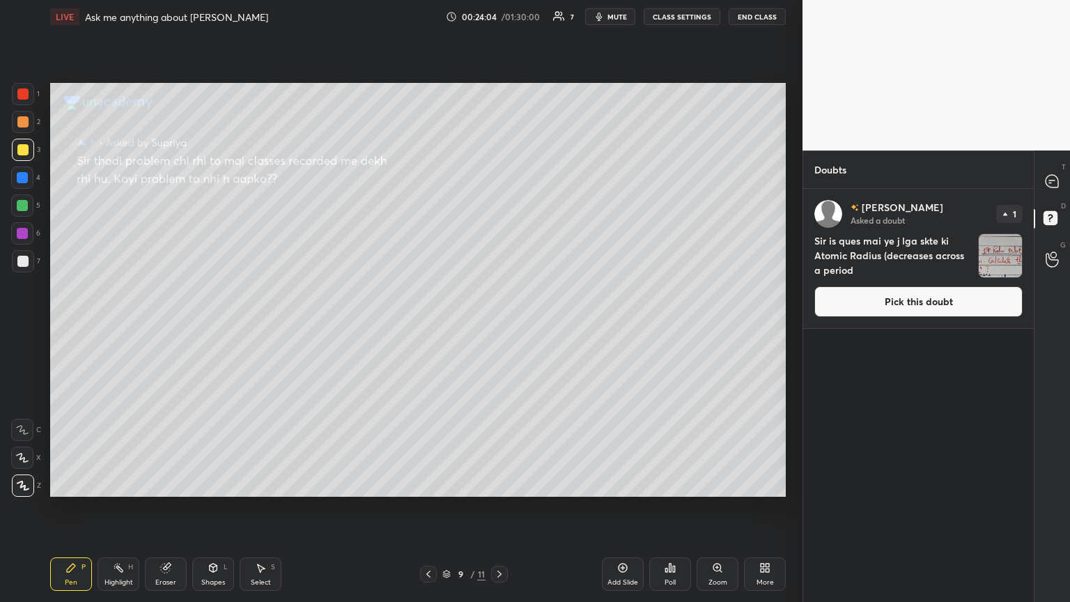
click at [500, 299] on button "Pick this doubt" at bounding box center [918, 301] width 208 height 31
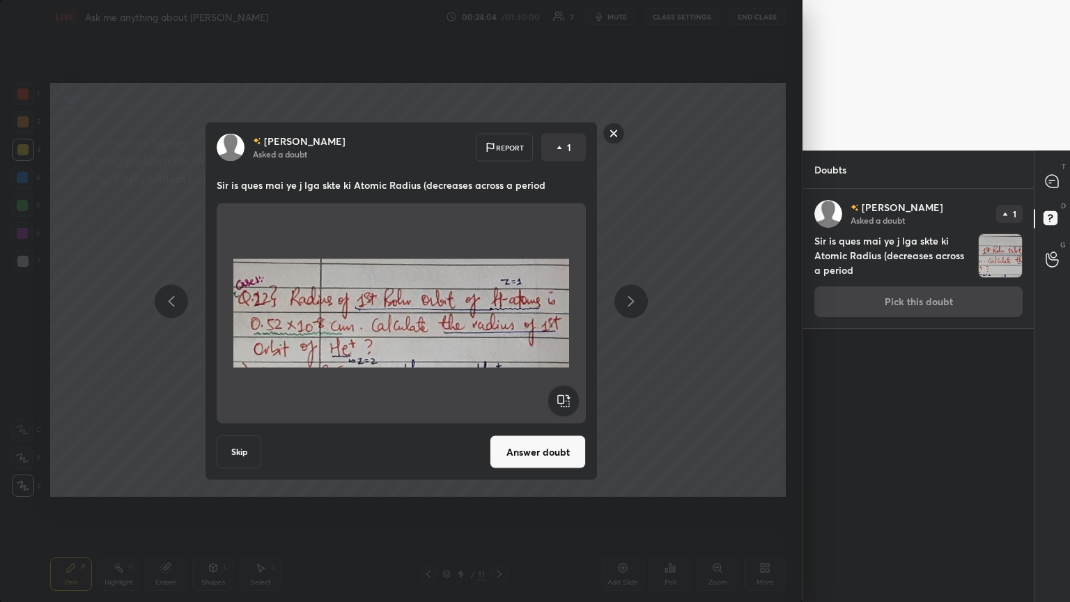
click at [500, 327] on button "Answer doubt" at bounding box center [538, 451] width 96 height 33
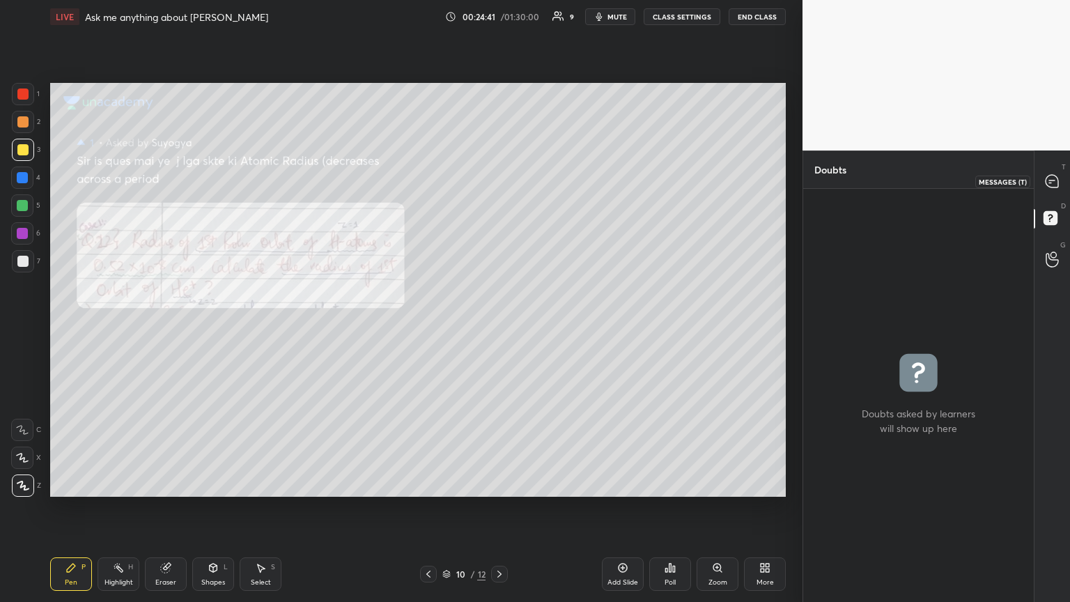
click at [500, 184] on icon at bounding box center [1052, 181] width 13 height 13
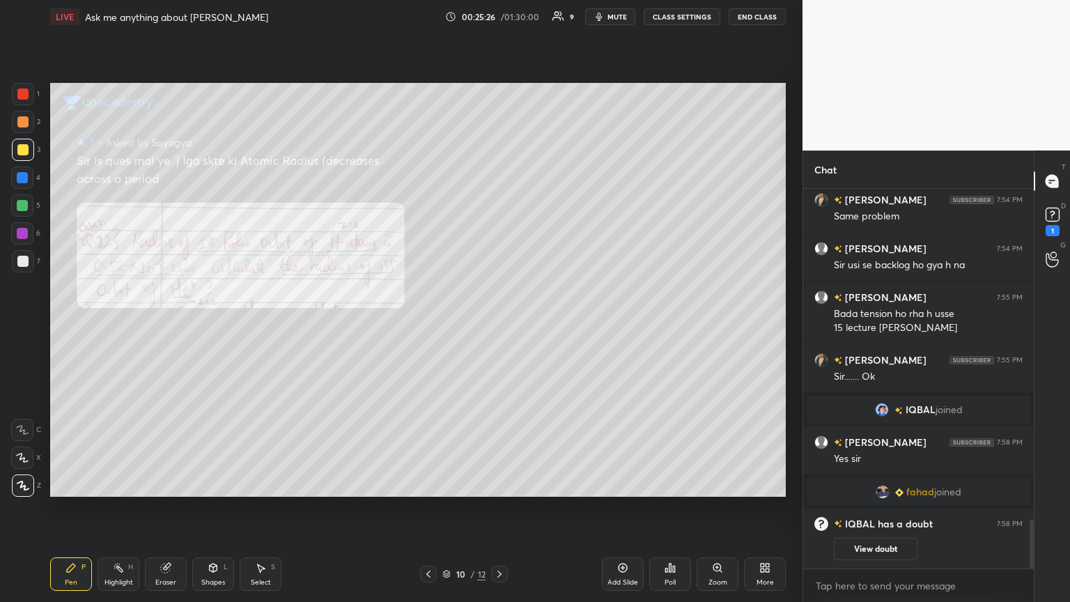
scroll to position [2563, 0]
click at [500, 234] on div "1" at bounding box center [1053, 230] width 14 height 11
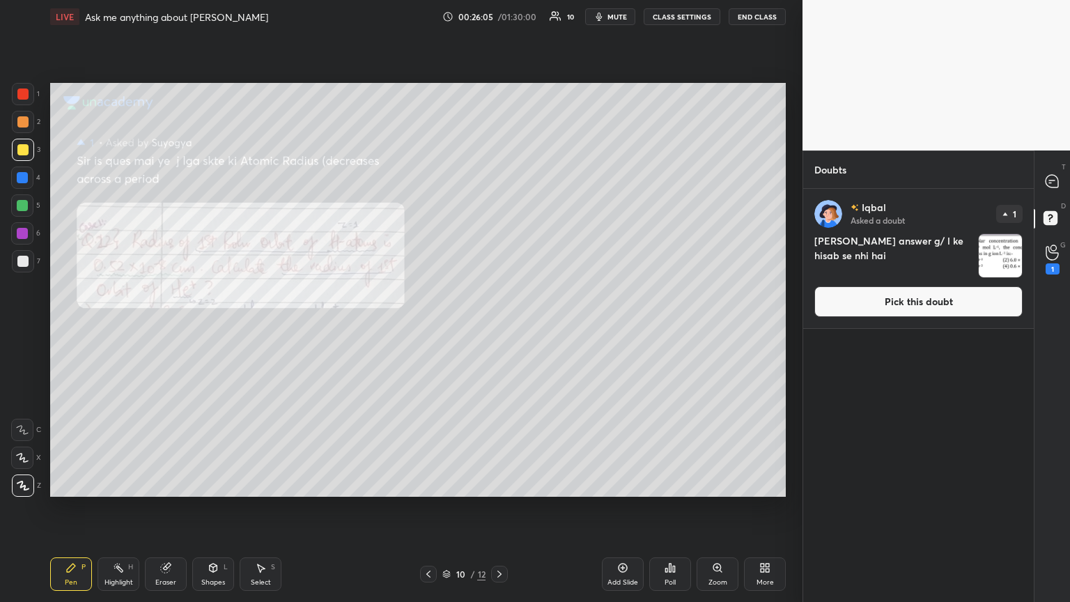
click at [500, 308] on button "Pick this doubt" at bounding box center [918, 301] width 208 height 31
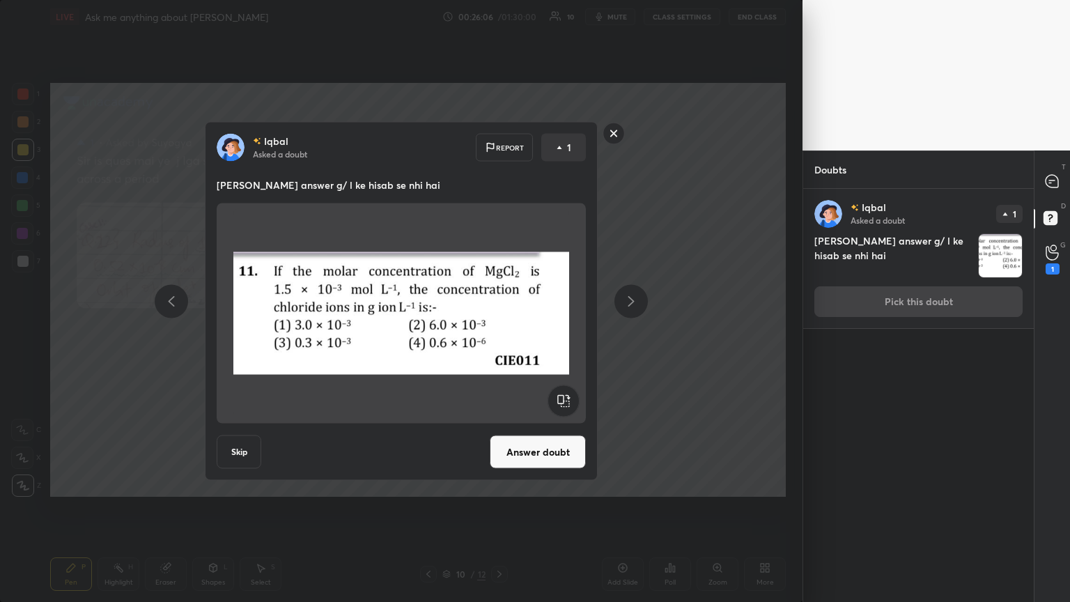
click at [500, 327] on button "Answer doubt" at bounding box center [538, 451] width 96 height 33
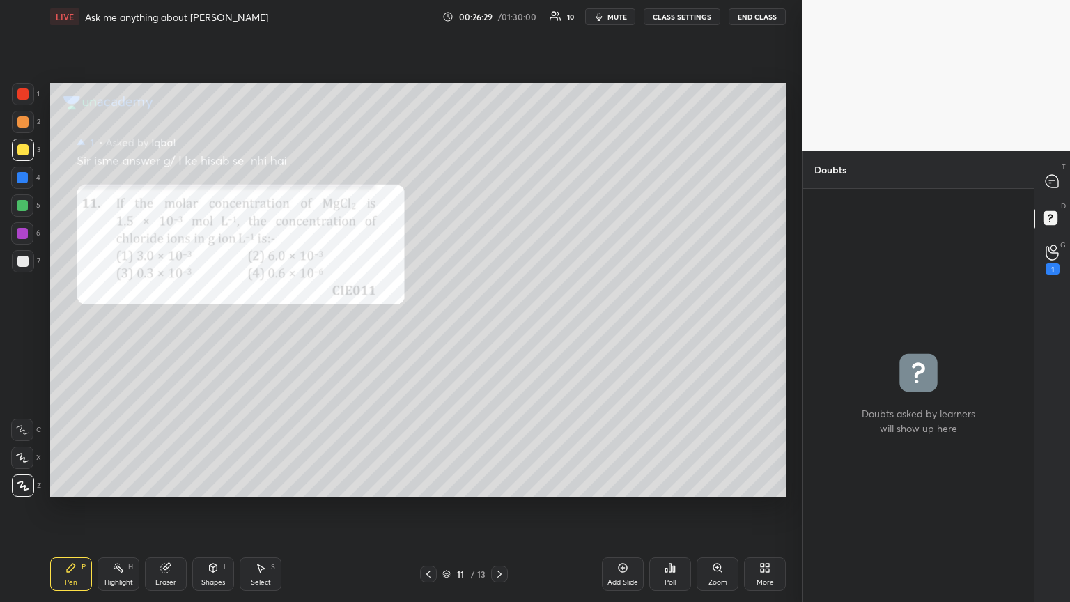
drag, startPoint x: 20, startPoint y: 229, endPoint x: 45, endPoint y: 247, distance: 30.9
click at [20, 233] on div at bounding box center [22, 233] width 11 height 11
click at [500, 178] on div at bounding box center [1053, 181] width 28 height 25
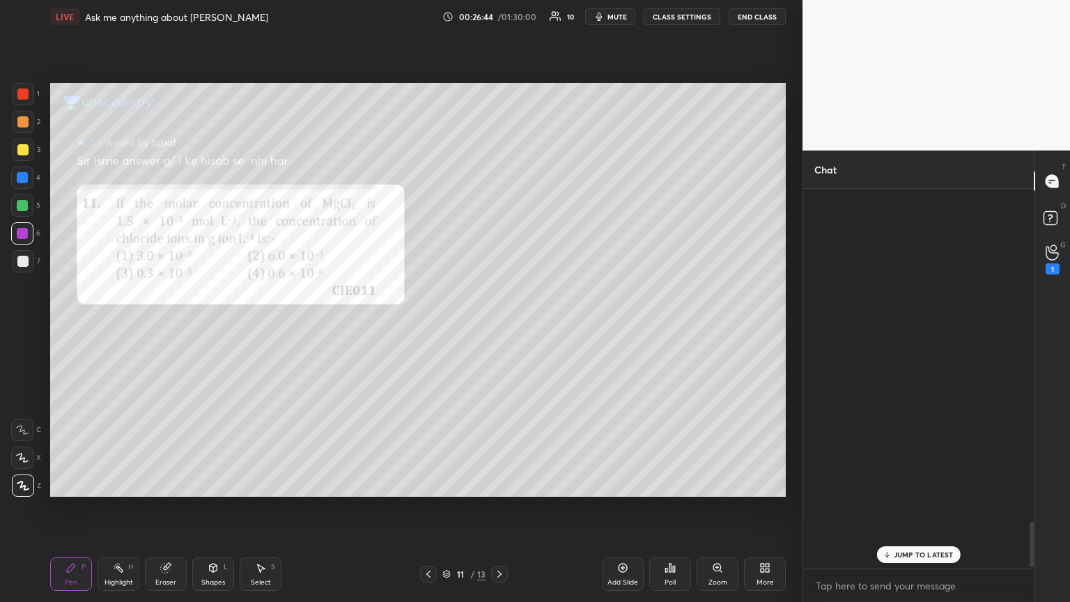
scroll to position [376, 226]
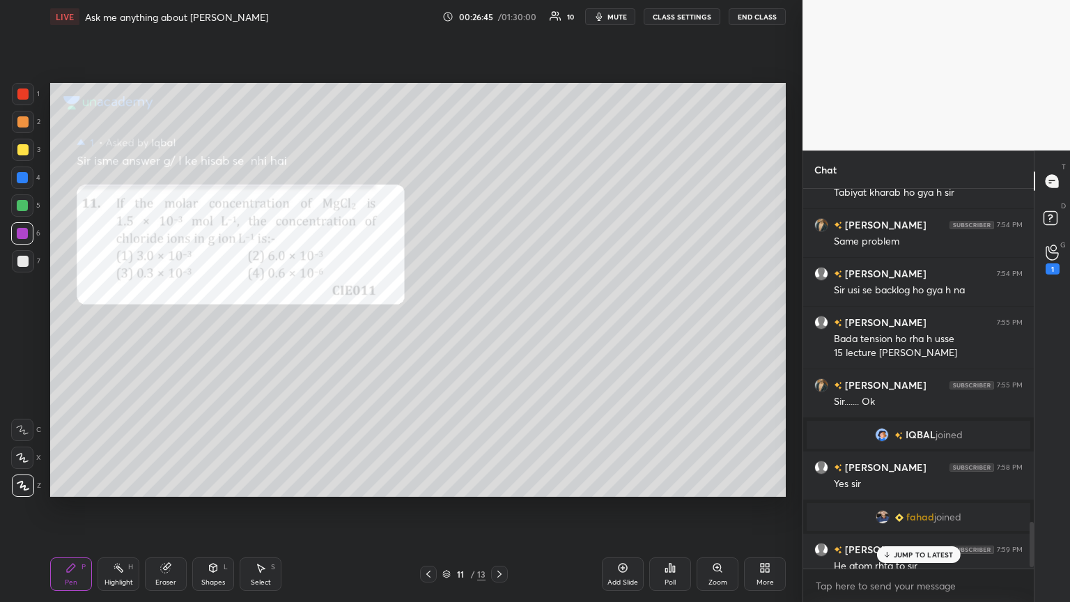
click at [500, 327] on div "JUMP TO LATEST" at bounding box center [918, 554] width 84 height 17
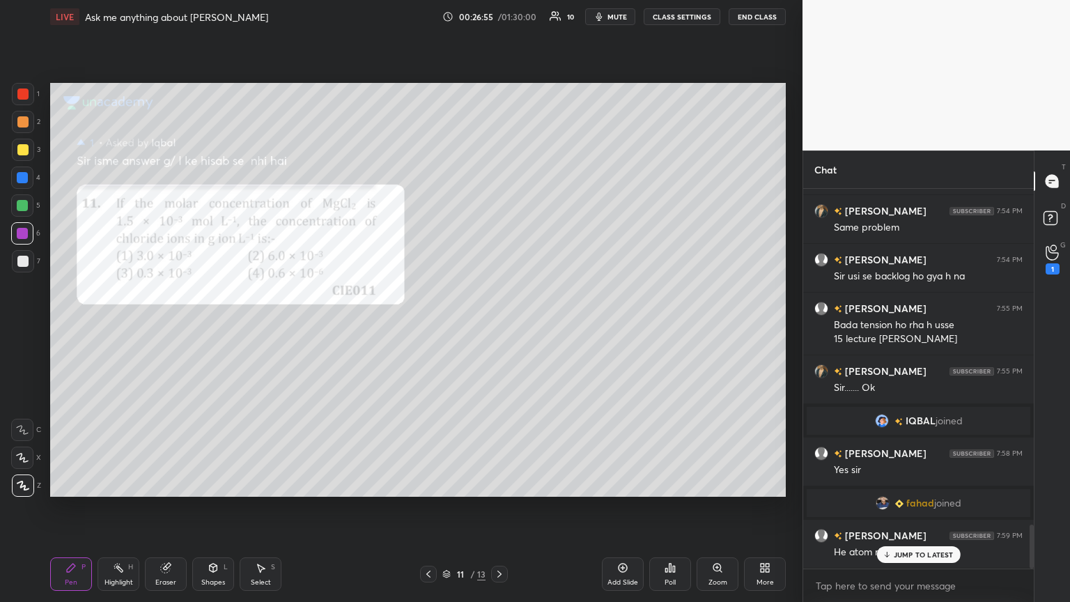
scroll to position [2901, 0]
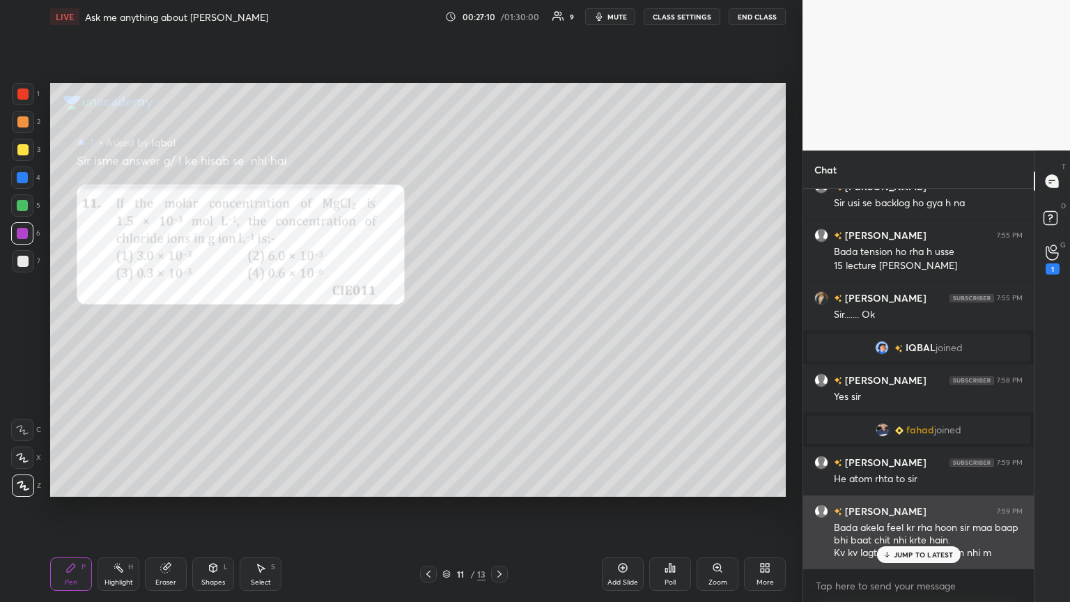
click at [500, 327] on p "JUMP TO LATEST" at bounding box center [924, 554] width 60 height 8
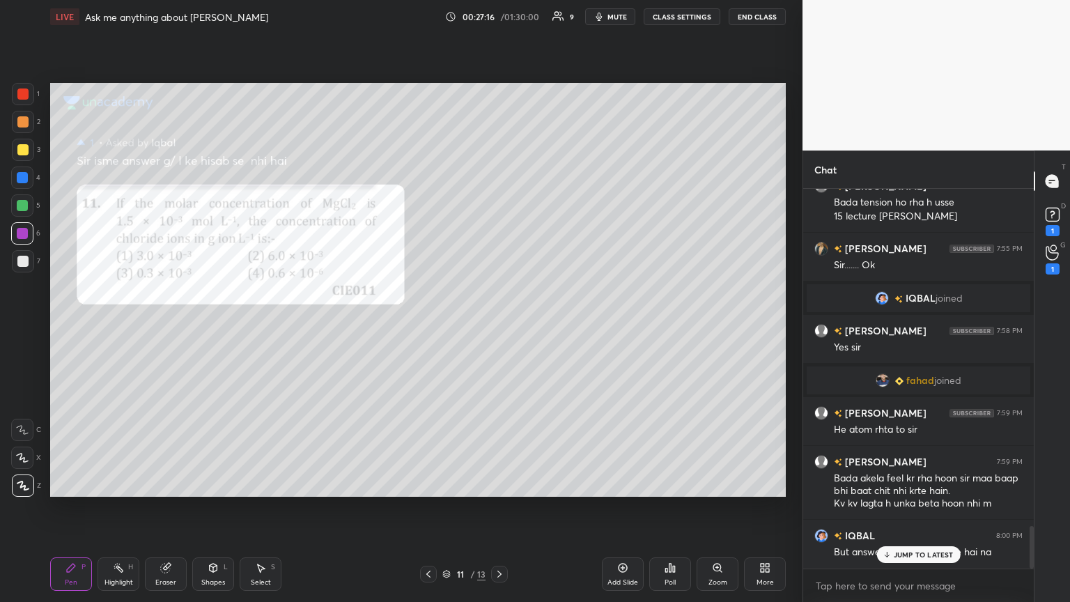
scroll to position [3010, 0]
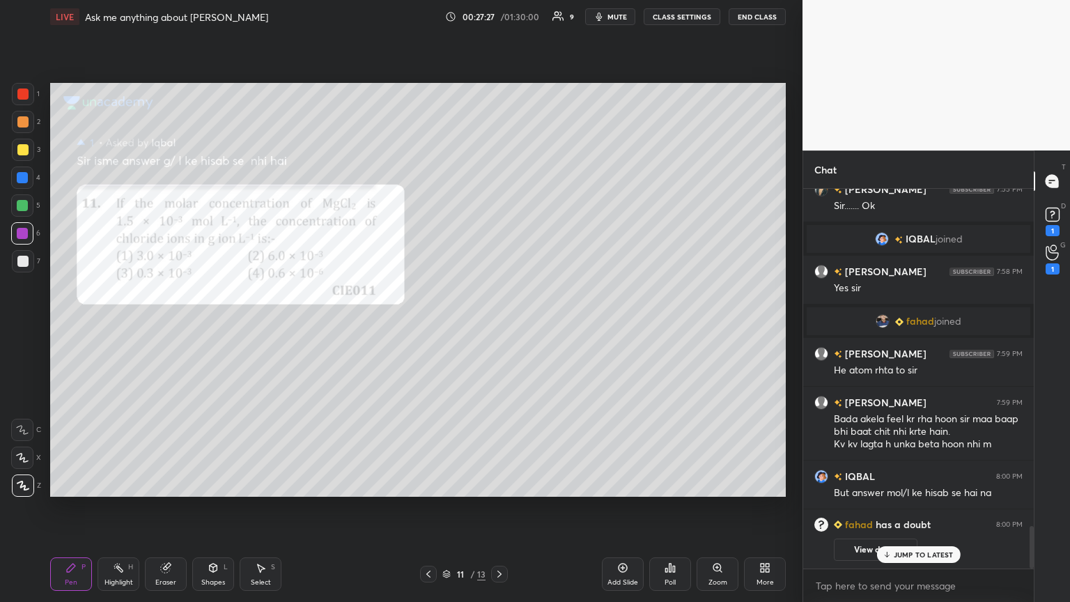
click at [500, 327] on p "JUMP TO LATEST" at bounding box center [924, 554] width 60 height 8
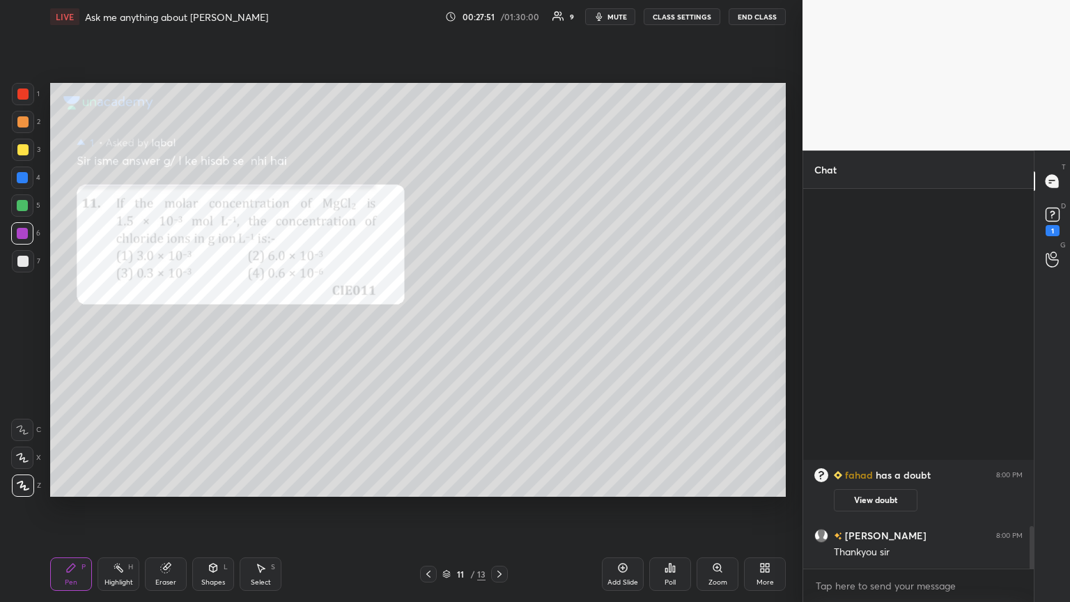
scroll to position [2645, 0]
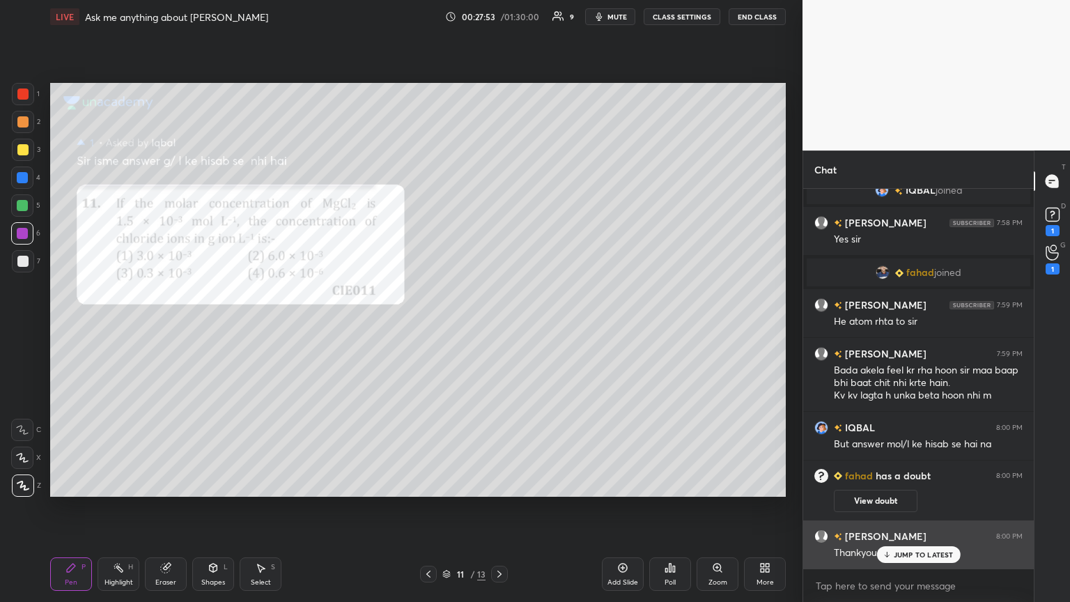
click at [500, 327] on p "JUMP TO LATEST" at bounding box center [924, 554] width 60 height 8
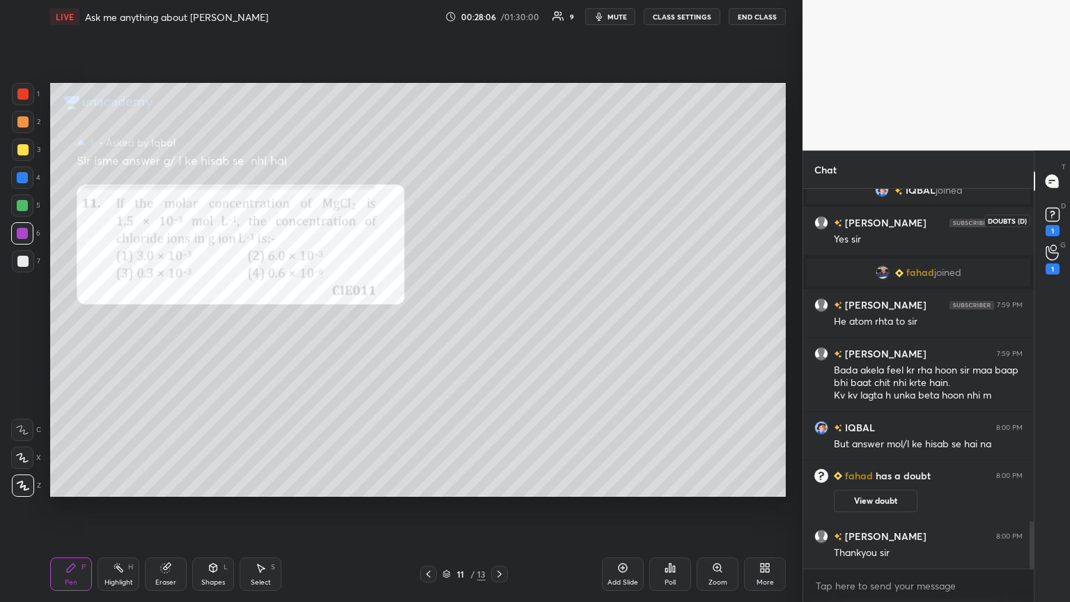
drag, startPoint x: 1061, startPoint y: 223, endPoint x: 1021, endPoint y: 258, distance: 53.4
click at [500, 223] on icon at bounding box center [1052, 214] width 21 height 21
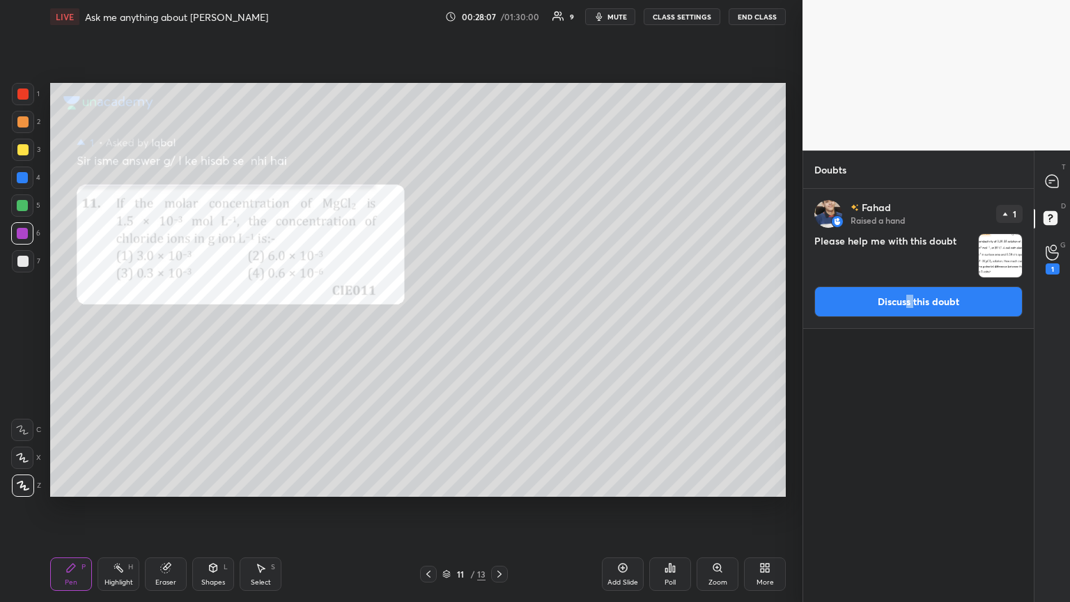
drag, startPoint x: 912, startPoint y: 301, endPoint x: 867, endPoint y: 303, distance: 45.3
click at [500, 301] on button "Discuss this doubt" at bounding box center [918, 301] width 208 height 31
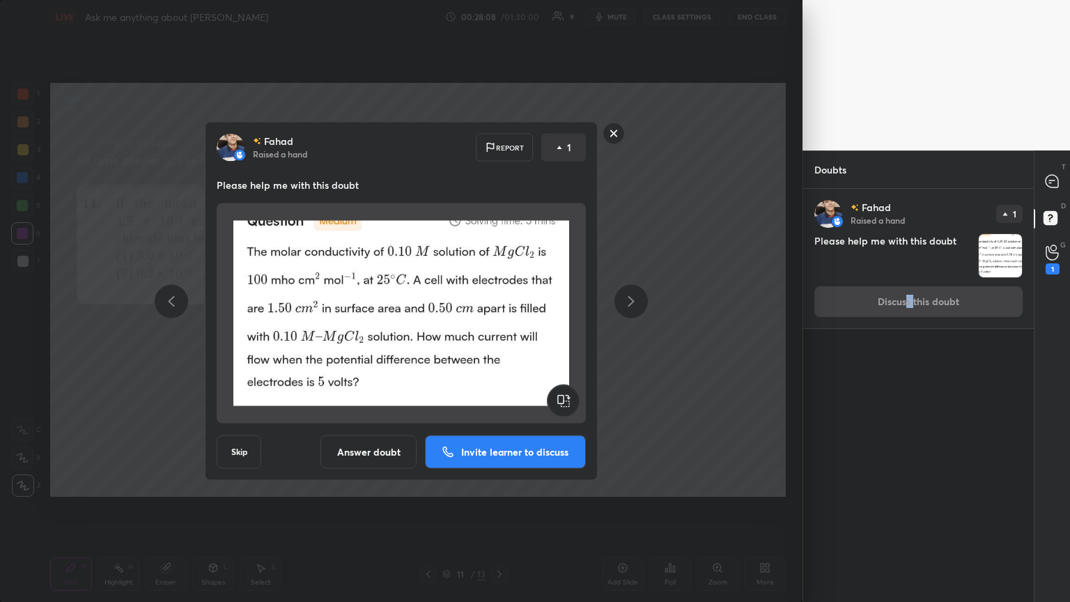
click at [381, 327] on button "Answer doubt" at bounding box center [368, 451] width 96 height 33
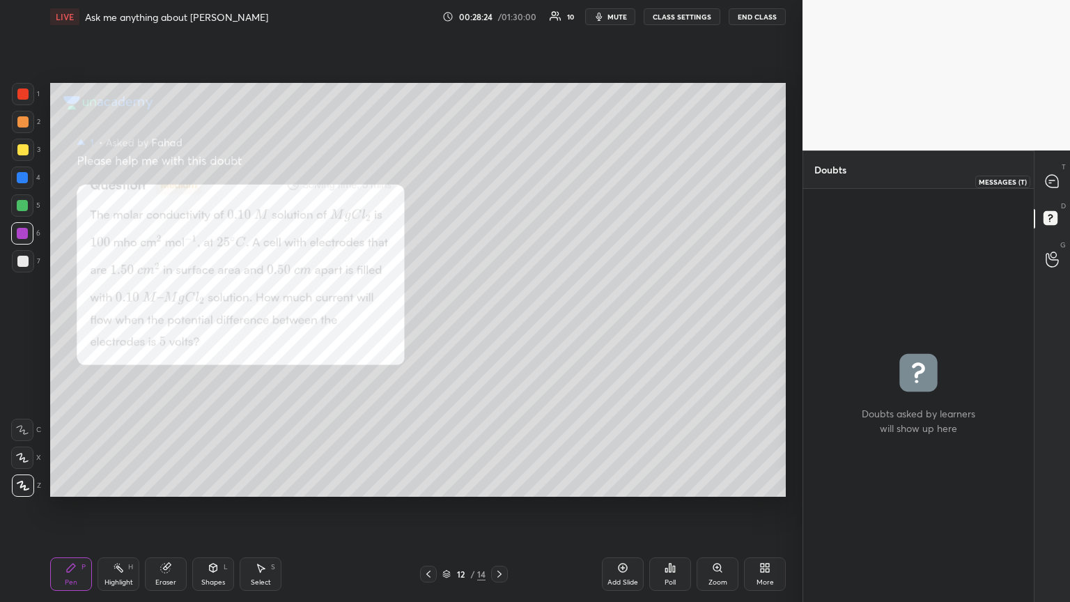
click at [500, 181] on icon at bounding box center [1052, 181] width 13 height 13
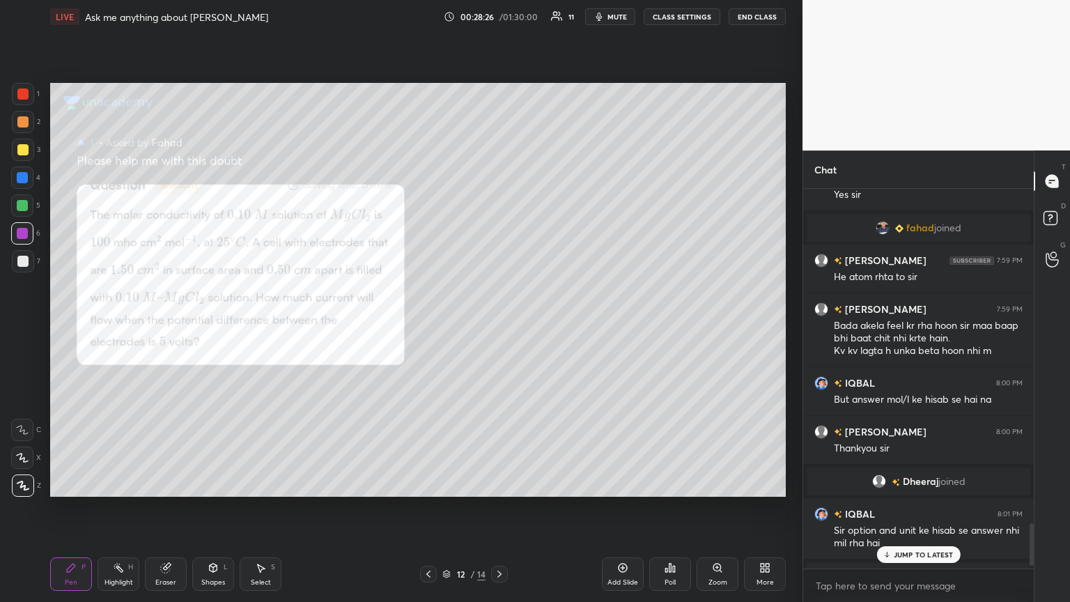
click at [500, 327] on p "JUMP TO LATEST" at bounding box center [924, 554] width 60 height 8
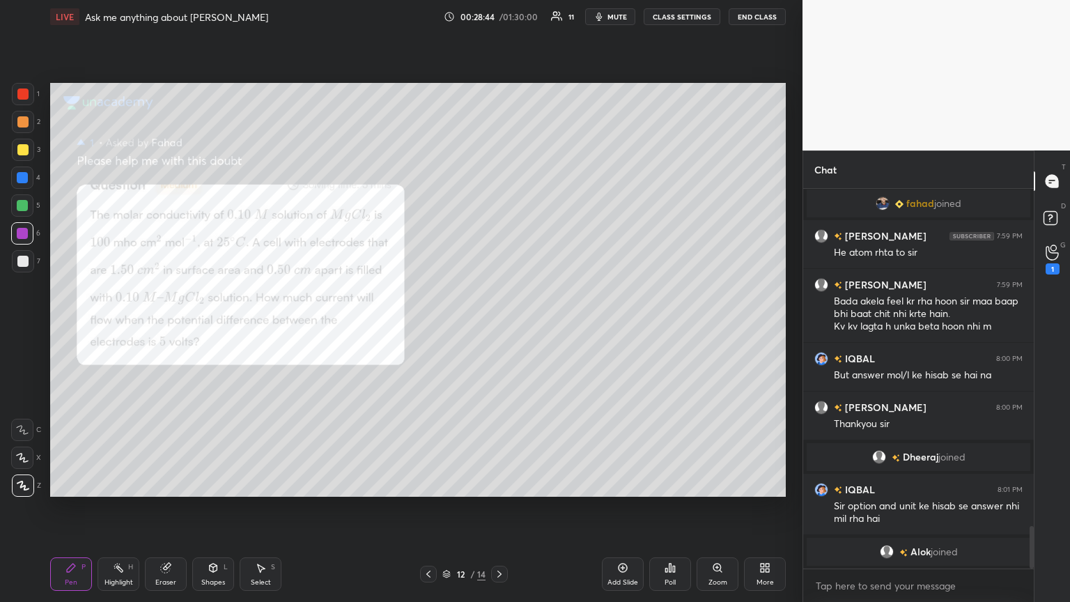
click at [429, 327] on icon at bounding box center [428, 574] width 11 height 11
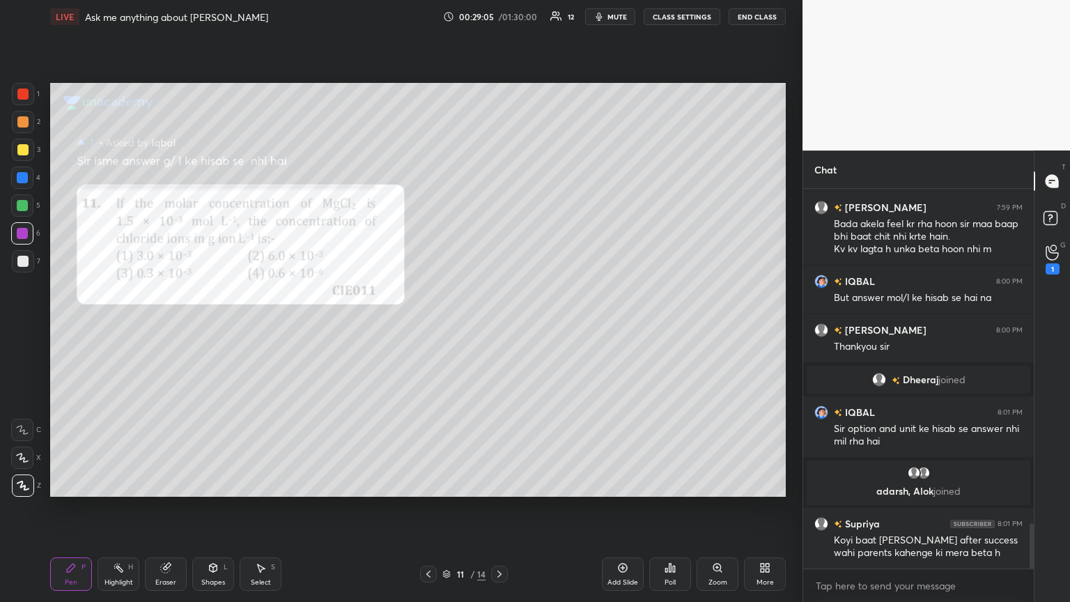
scroll to position [2789, 0]
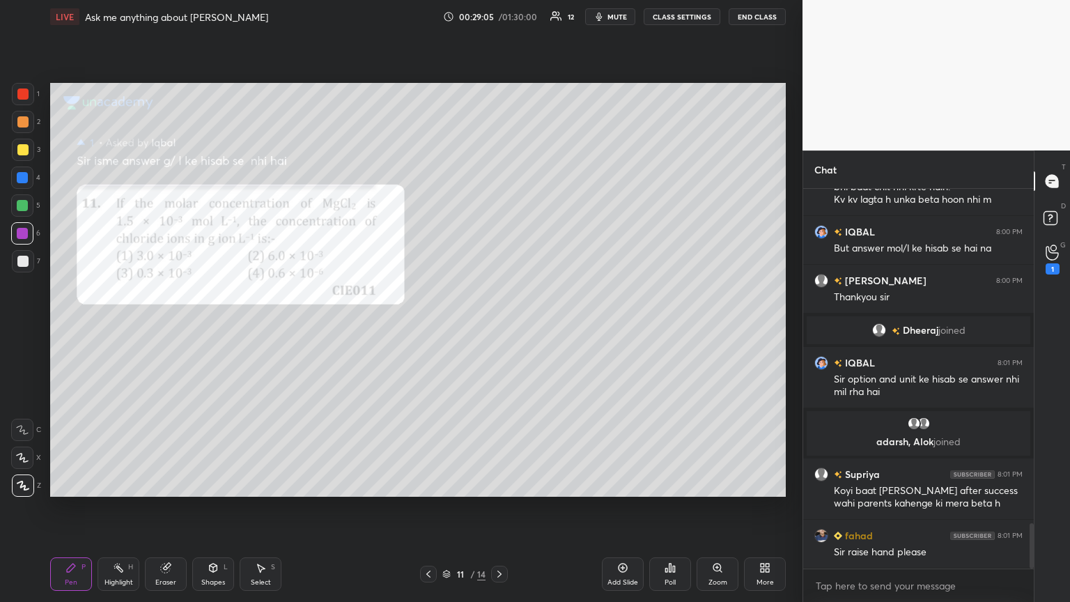
click at [175, 327] on div "Eraser" at bounding box center [166, 573] width 42 height 33
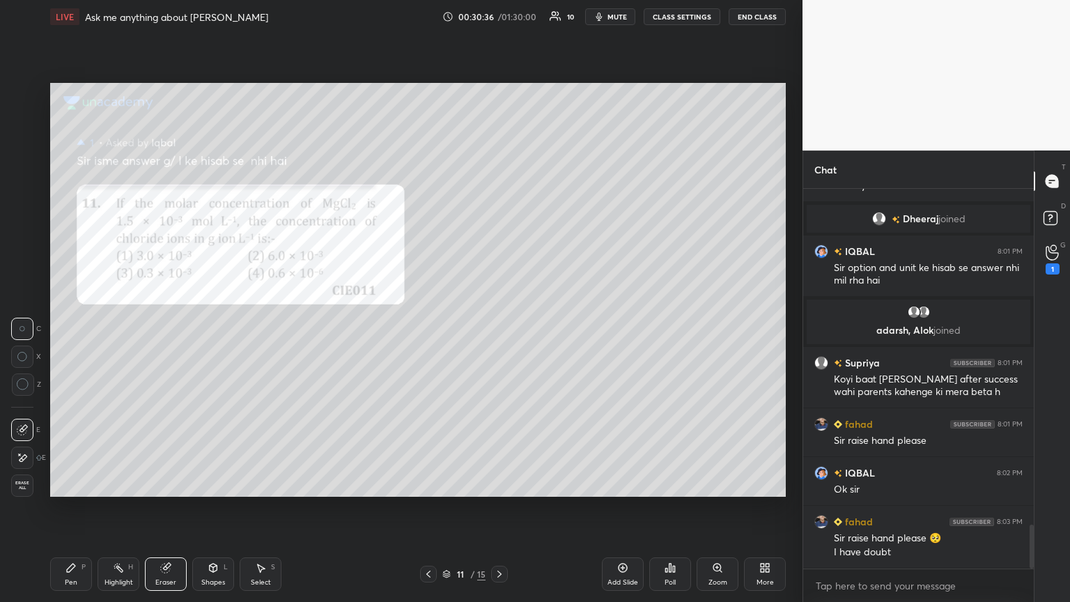
scroll to position [4, 4]
click at [500, 263] on div "1" at bounding box center [1053, 259] width 28 height 25
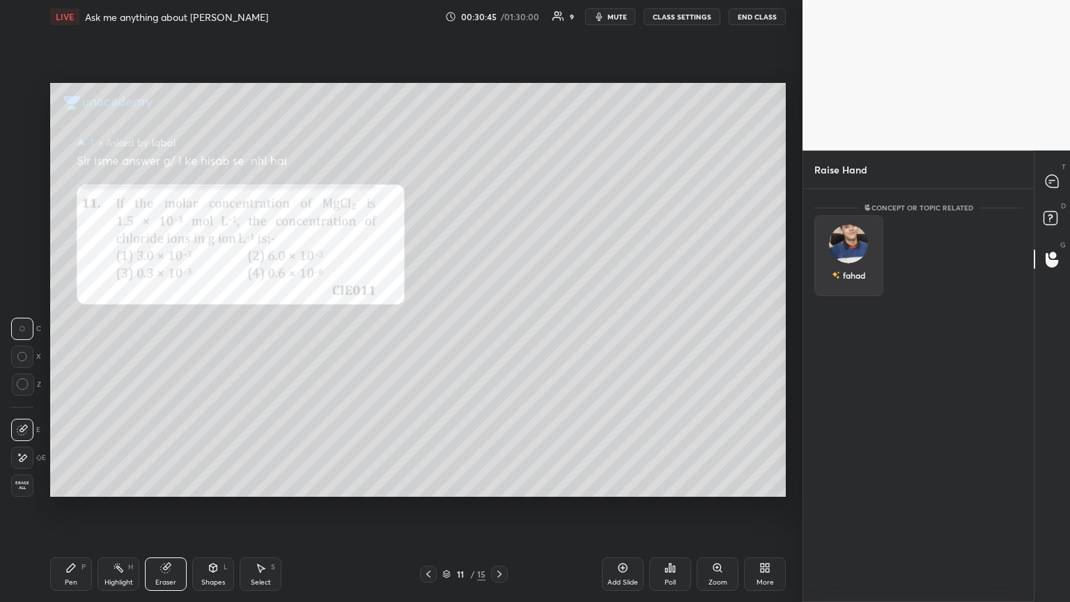
click at [500, 262] on div "fahad" at bounding box center [848, 255] width 69 height 81
click at [500, 281] on button "INVITE" at bounding box center [849, 285] width 56 height 18
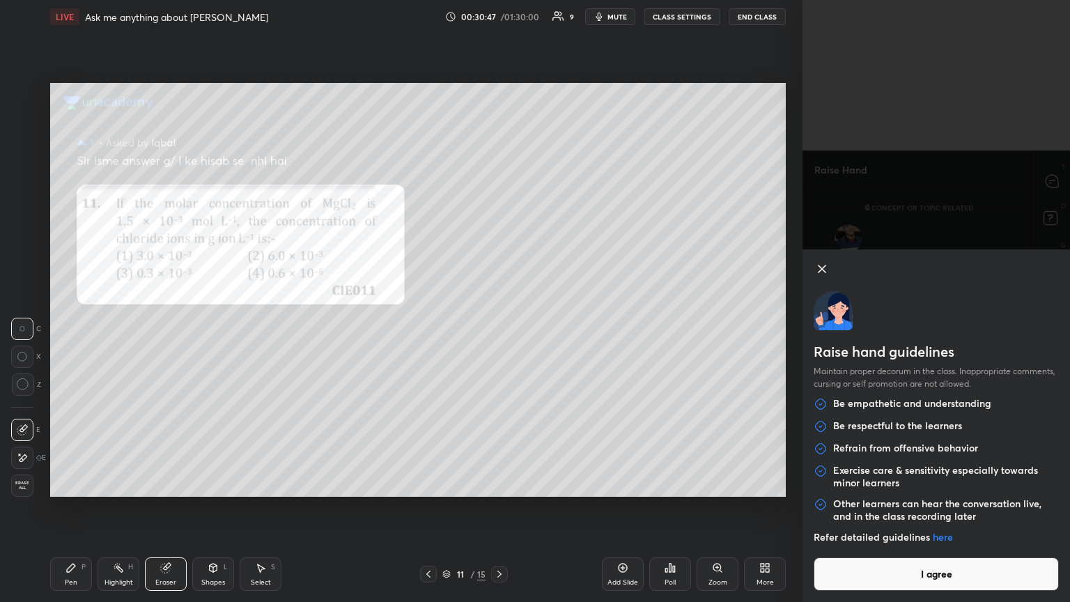
click at [500, 327] on button "I agree" at bounding box center [936, 573] width 245 height 33
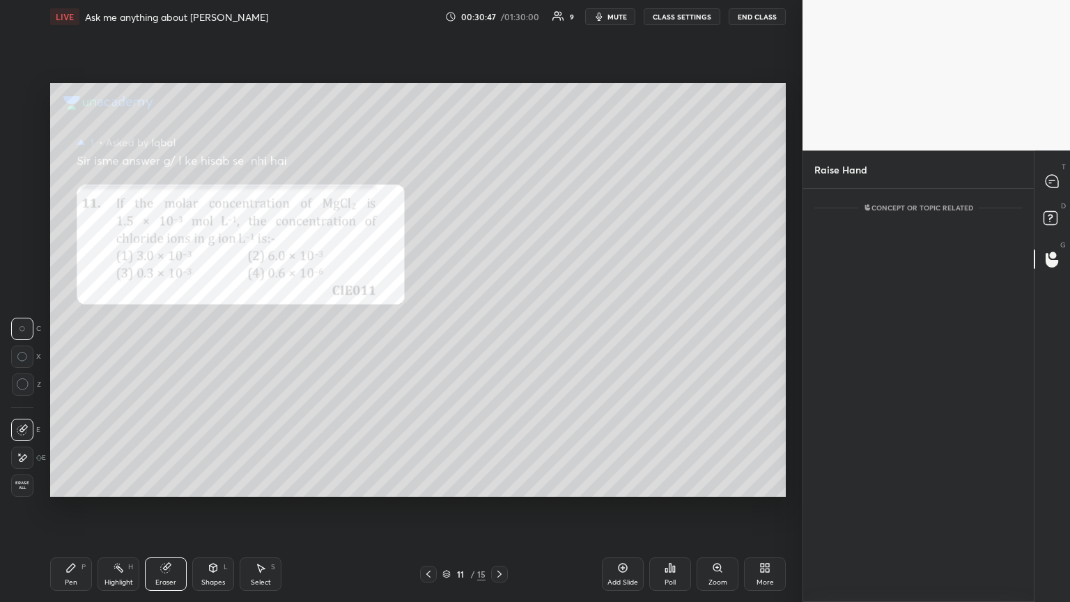
scroll to position [353, 226]
click at [500, 215] on rect at bounding box center [1050, 218] width 13 height 13
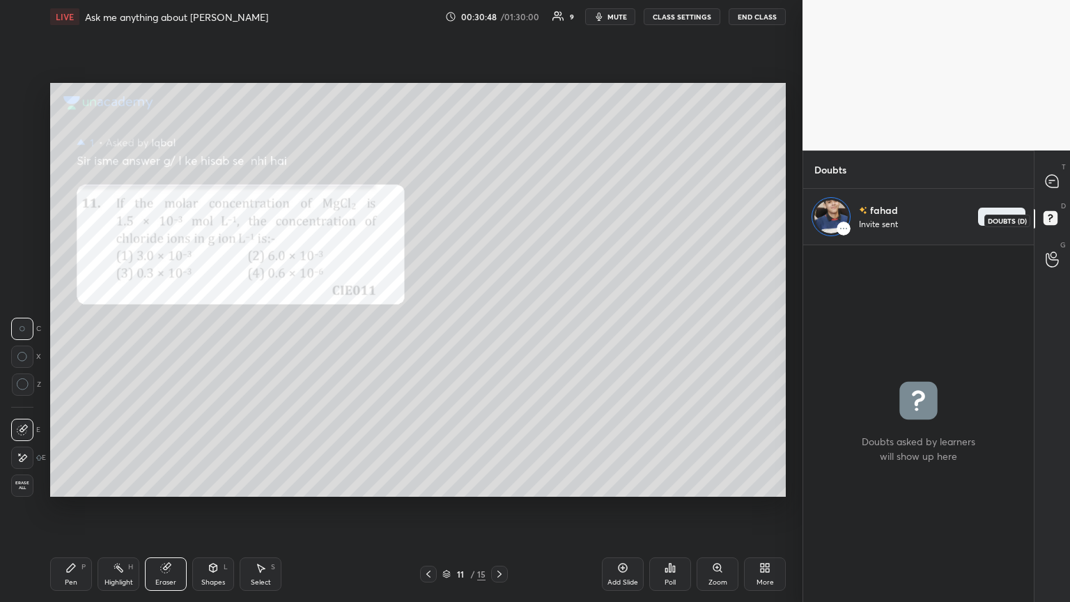
scroll to position [3, 4]
click at [500, 180] on icon at bounding box center [1052, 180] width 6 height 0
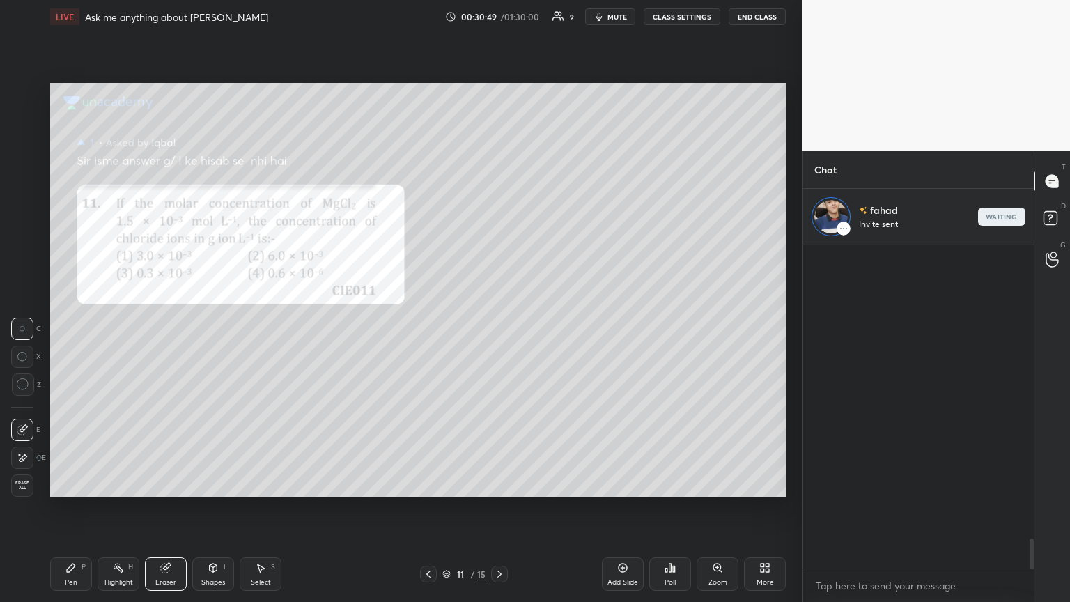
scroll to position [319, 226]
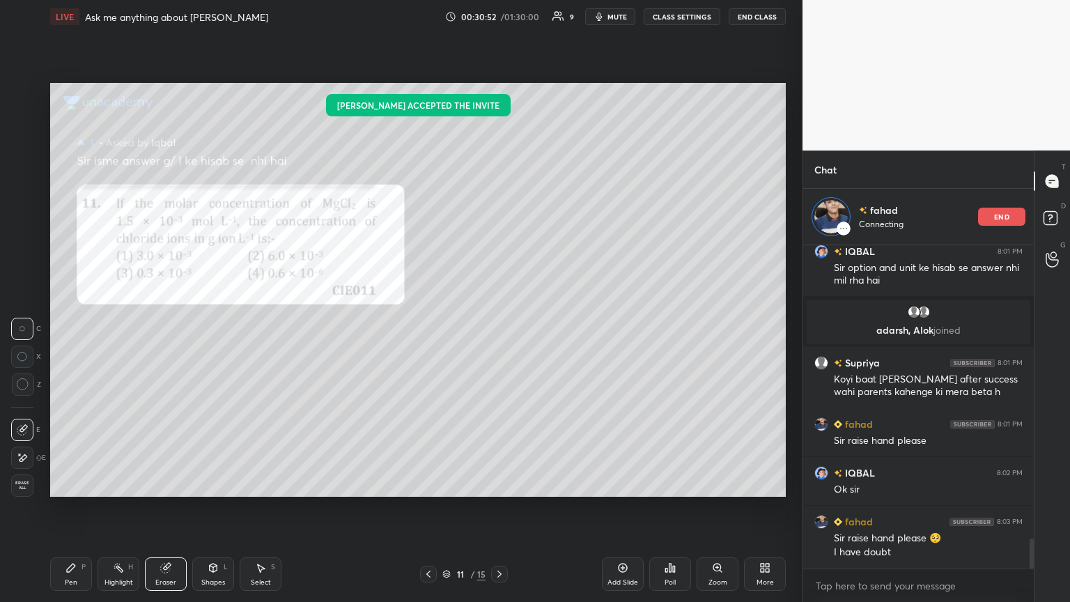
click at [497, 327] on icon at bounding box center [499, 574] width 11 height 11
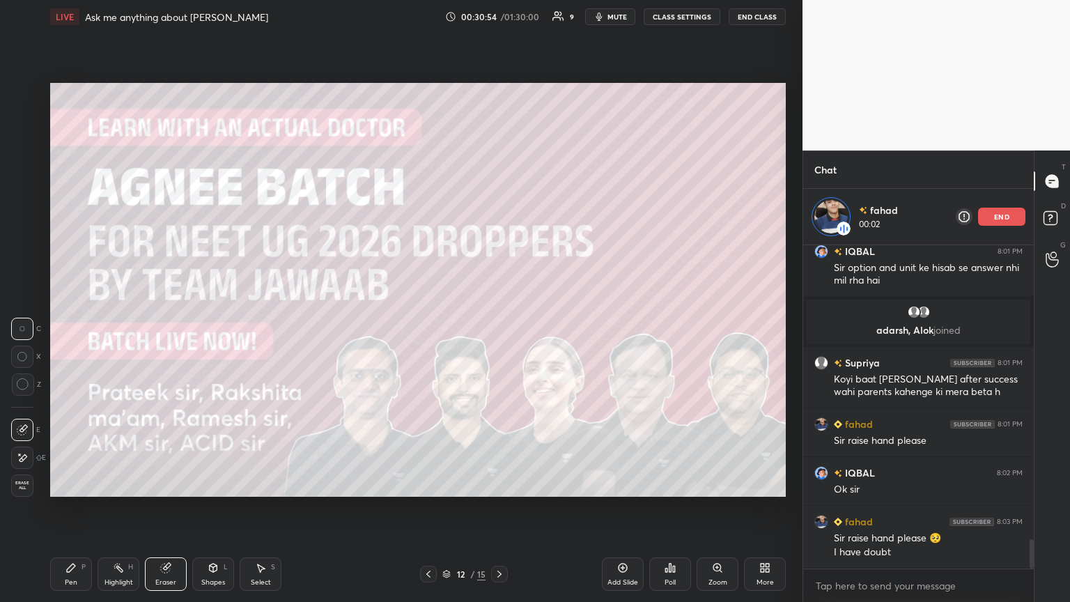
scroll to position [3227, 0]
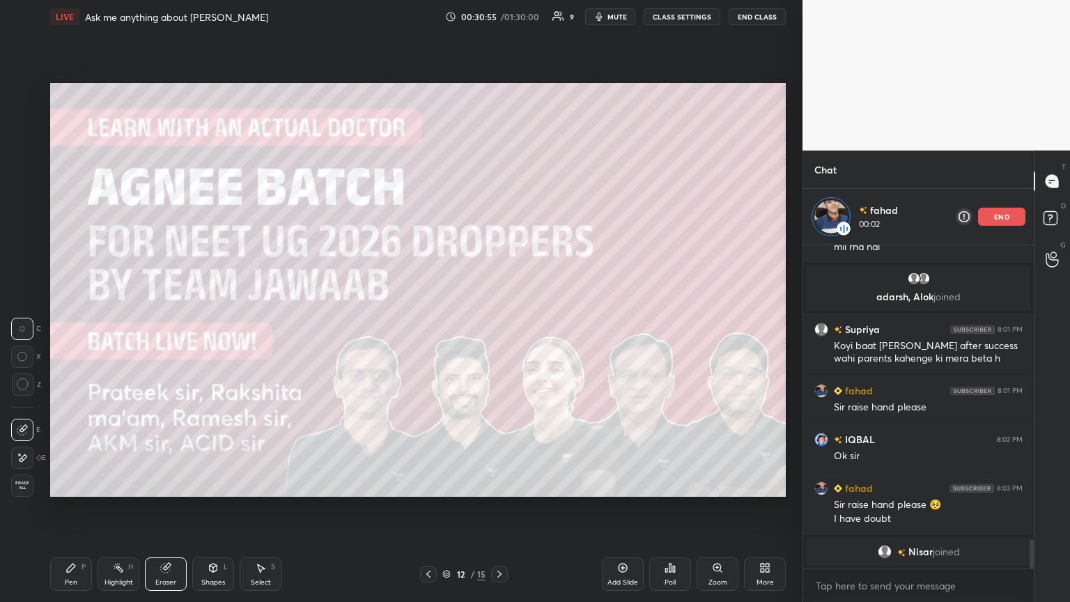
click at [500, 327] on div at bounding box center [499, 574] width 17 height 17
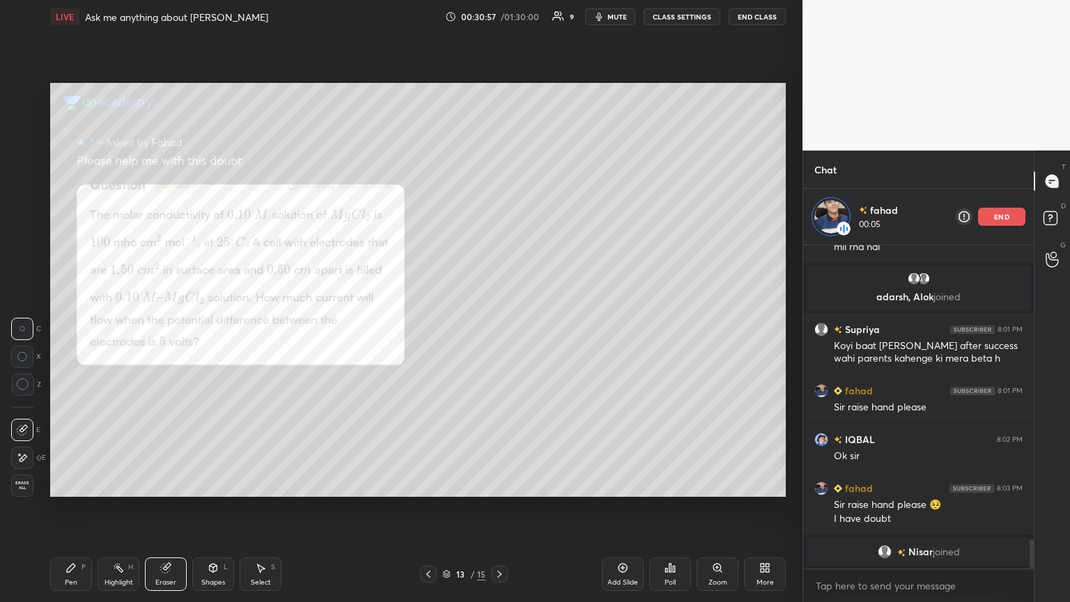
click at [72, 327] on div "Pen" at bounding box center [71, 582] width 13 height 7
drag, startPoint x: 19, startPoint y: 100, endPoint x: 38, endPoint y: 107, distance: 20.7
click at [17, 102] on div at bounding box center [23, 94] width 22 height 22
drag, startPoint x: 155, startPoint y: 574, endPoint x: 167, endPoint y: 552, distance: 25.2
click at [157, 327] on div "Eraser" at bounding box center [166, 573] width 42 height 33
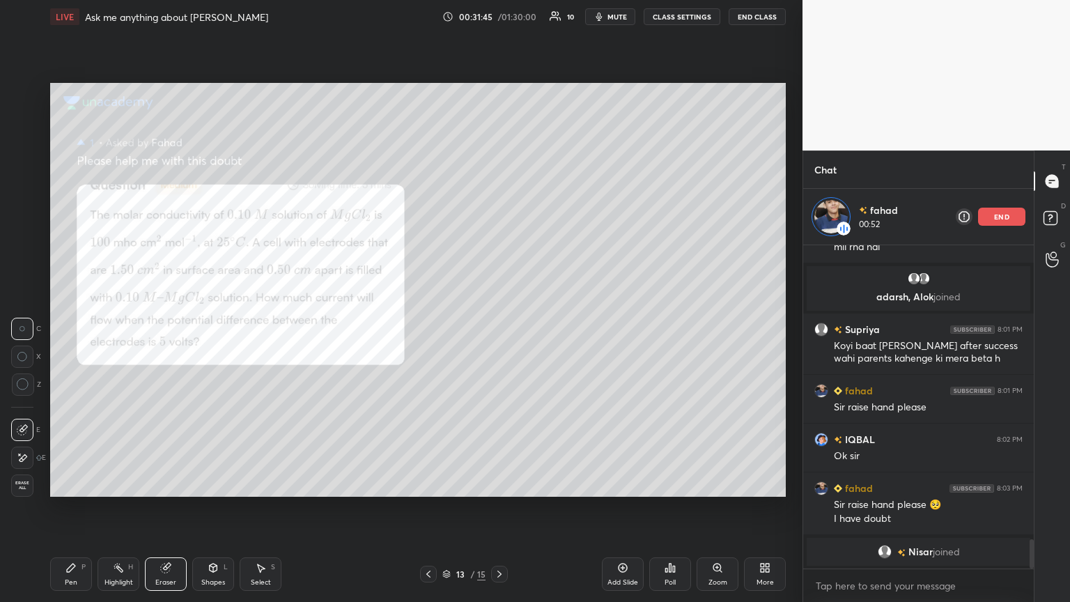
click at [61, 327] on div "Pen P" at bounding box center [71, 573] width 42 height 33
click at [500, 327] on div "Setting up your live class Poll for secs No correct answer Start poll" at bounding box center [418, 289] width 747 height 513
click at [23, 150] on div at bounding box center [22, 149] width 11 height 11
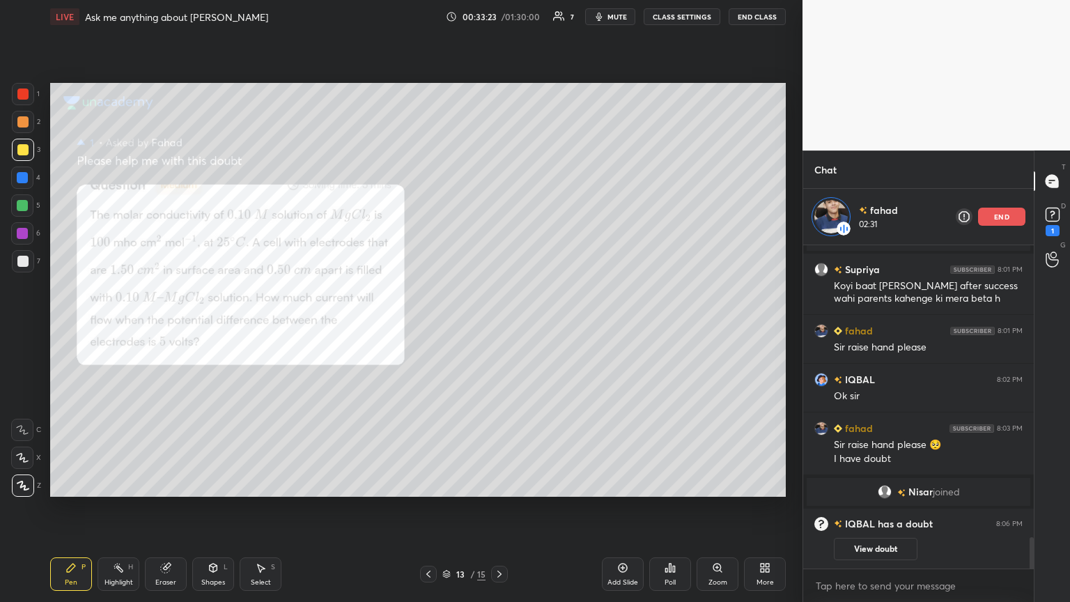
scroll to position [2981, 0]
click at [17, 231] on div at bounding box center [22, 233] width 11 height 11
click at [25, 176] on div at bounding box center [22, 177] width 11 height 11
click at [500, 219] on icon at bounding box center [1052, 214] width 21 height 21
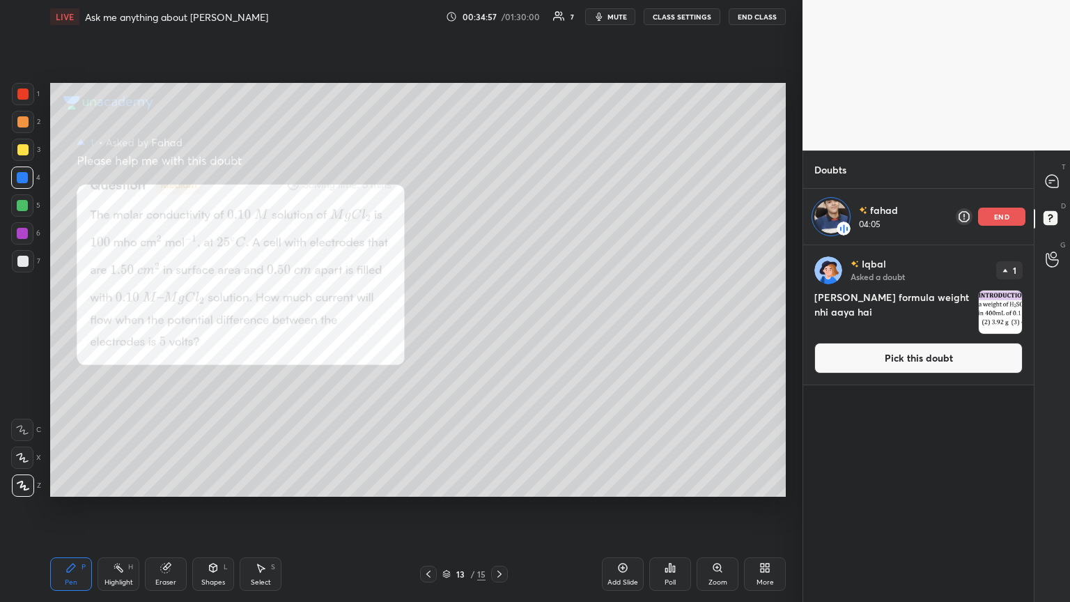
click at [500, 327] on div "Iqbal Asked a doubt 1 [PERSON_NAME] formula weight nhi aaya hai Pick this doubt" at bounding box center [918, 314] width 231 height 139
click at [500, 327] on button "Pick this doubt" at bounding box center [918, 358] width 208 height 31
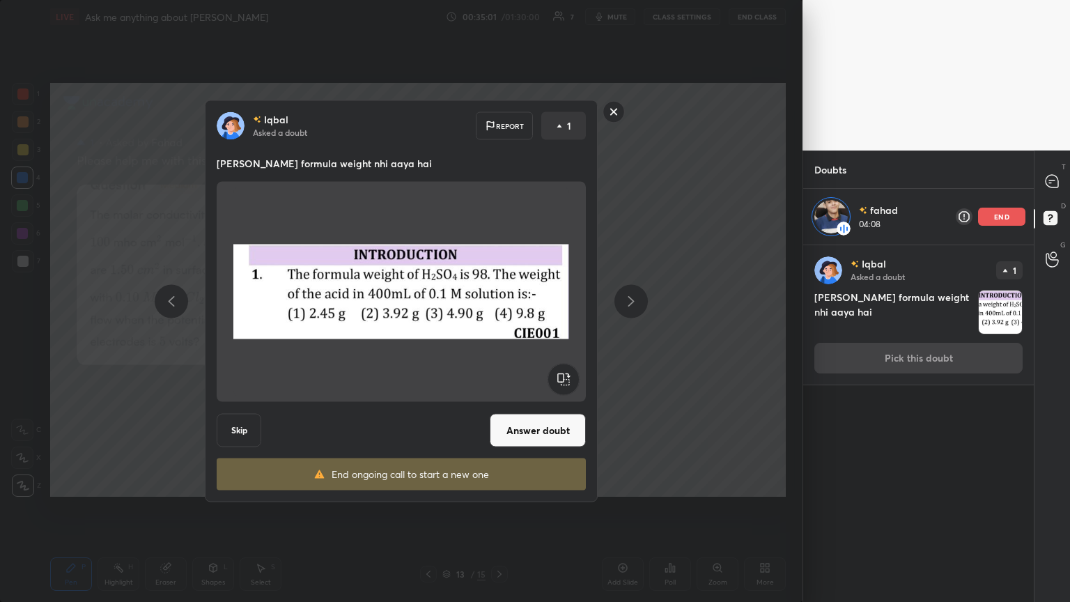
click at [500, 327] on button "Answer doubt" at bounding box center [538, 430] width 96 height 33
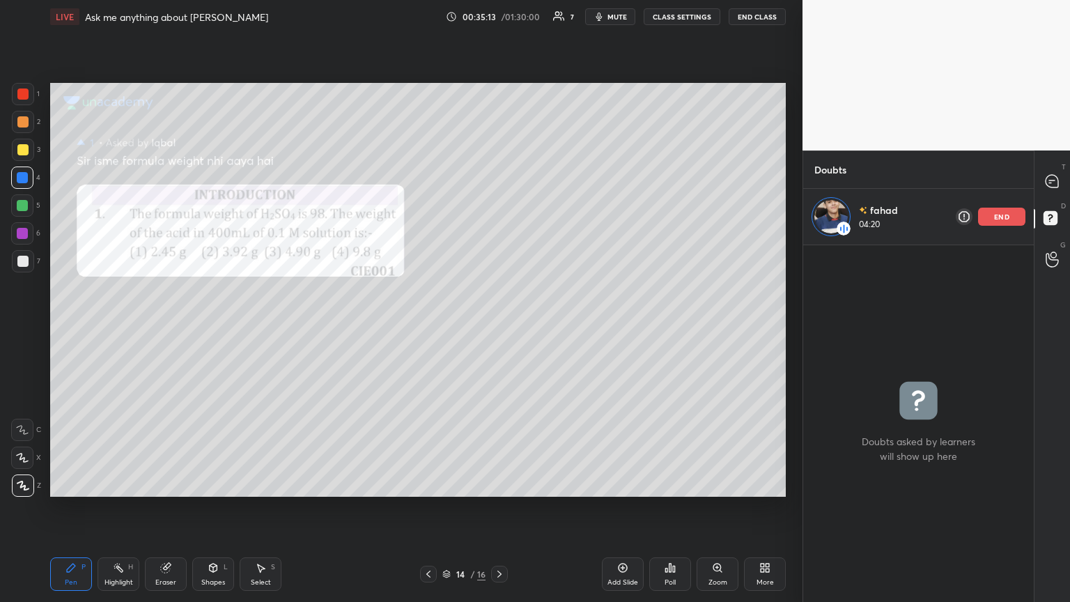
click at [216, 327] on div "Shapes" at bounding box center [213, 582] width 24 height 7
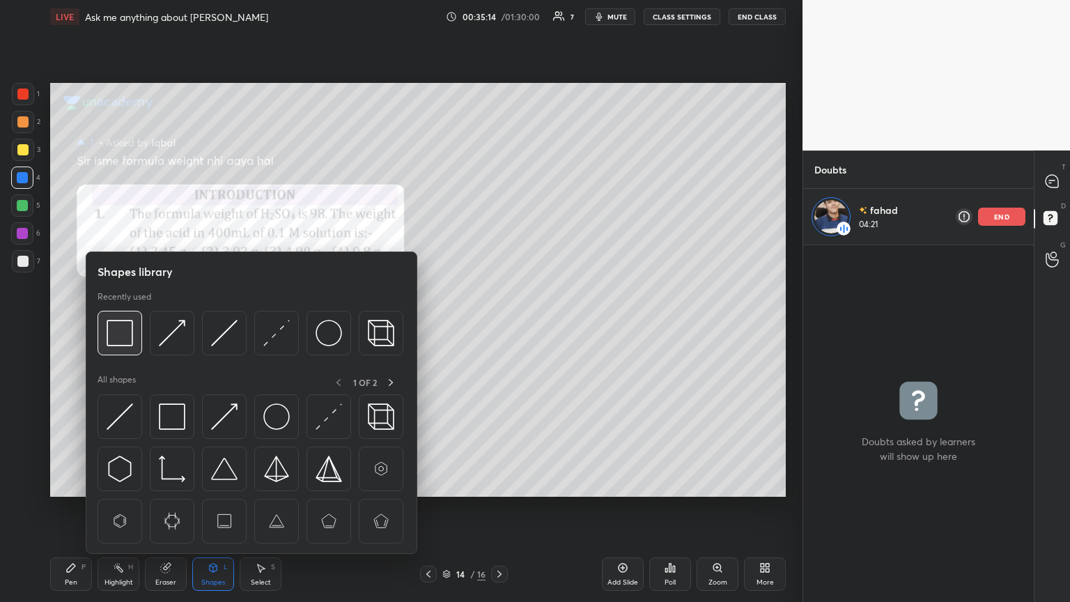
click at [123, 327] on img at bounding box center [120, 333] width 26 height 26
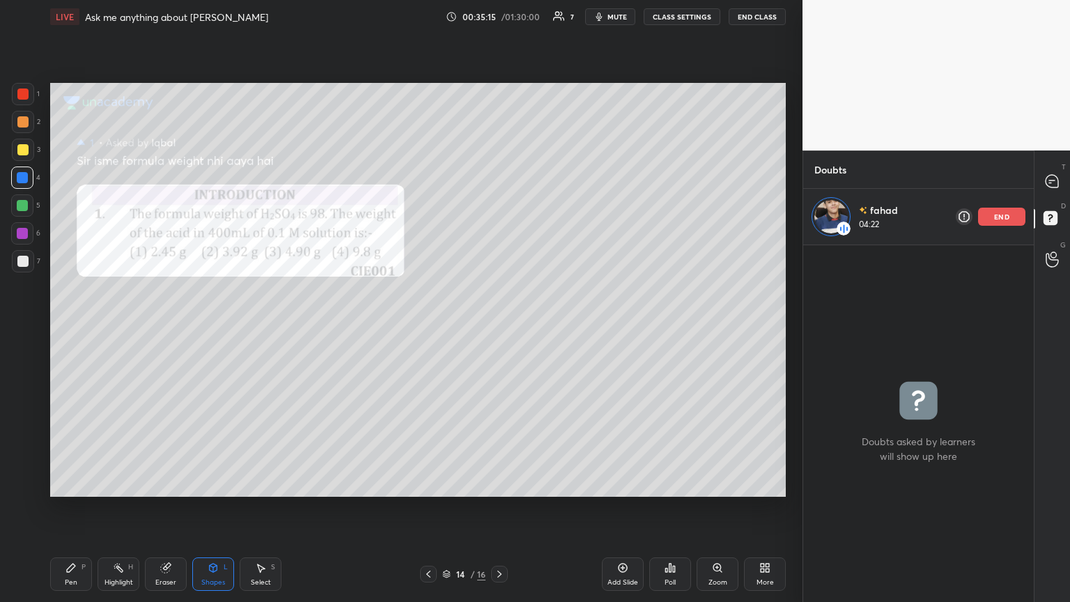
click at [28, 262] on div at bounding box center [22, 261] width 11 height 11
drag, startPoint x: 171, startPoint y: 571, endPoint x: 175, endPoint y: 549, distance: 22.6
click at [170, 327] on div "Eraser" at bounding box center [166, 573] width 42 height 33
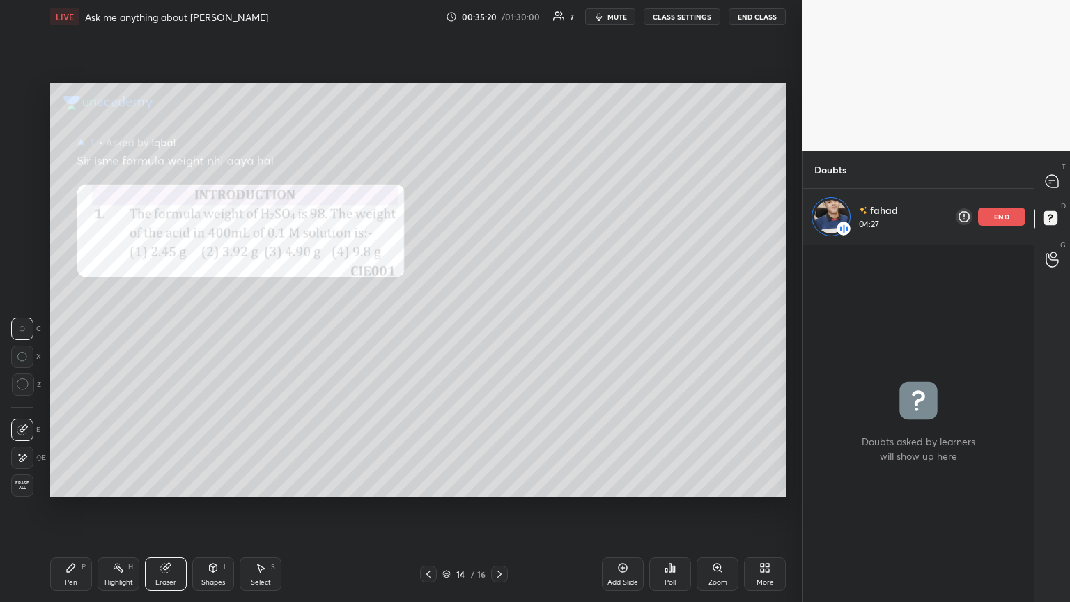
click at [203, 327] on div "Shapes" at bounding box center [213, 582] width 24 height 7
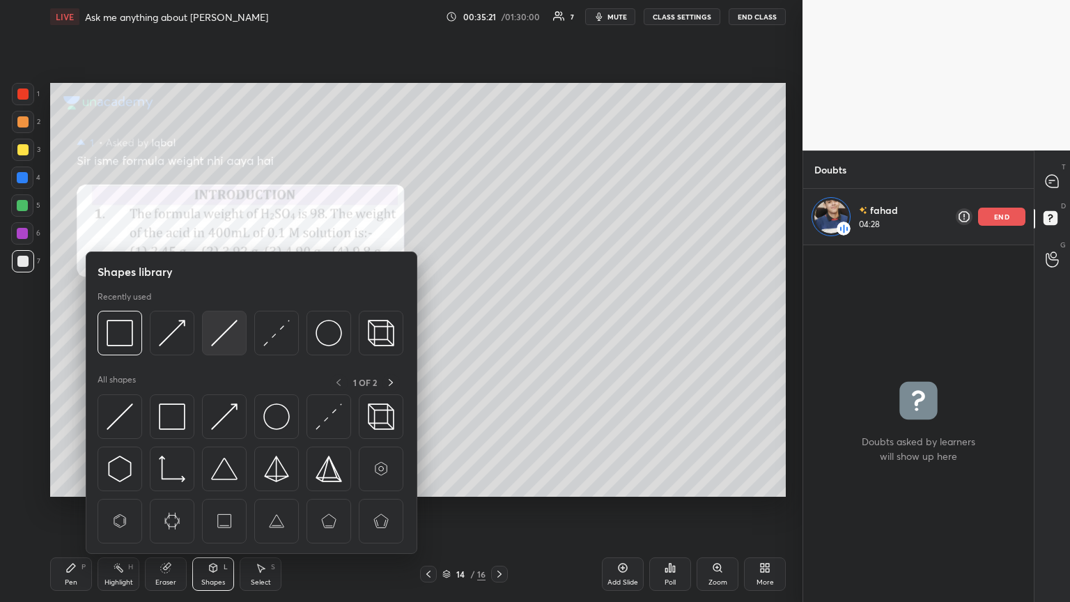
click at [226, 327] on img at bounding box center [224, 333] width 26 height 26
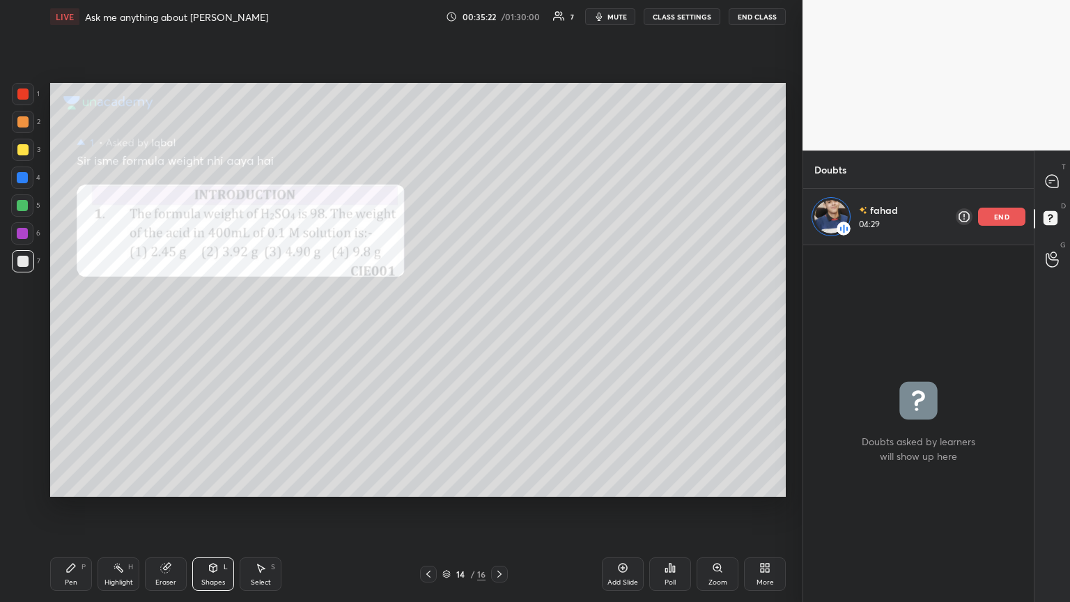
drag, startPoint x: 30, startPoint y: 147, endPoint x: 36, endPoint y: 162, distance: 15.9
click at [29, 150] on div at bounding box center [23, 150] width 22 height 22
click at [75, 327] on icon at bounding box center [70, 567] width 11 height 11
click at [29, 201] on div at bounding box center [22, 205] width 22 height 22
drag, startPoint x: 59, startPoint y: 592, endPoint x: 157, endPoint y: 499, distance: 135.6
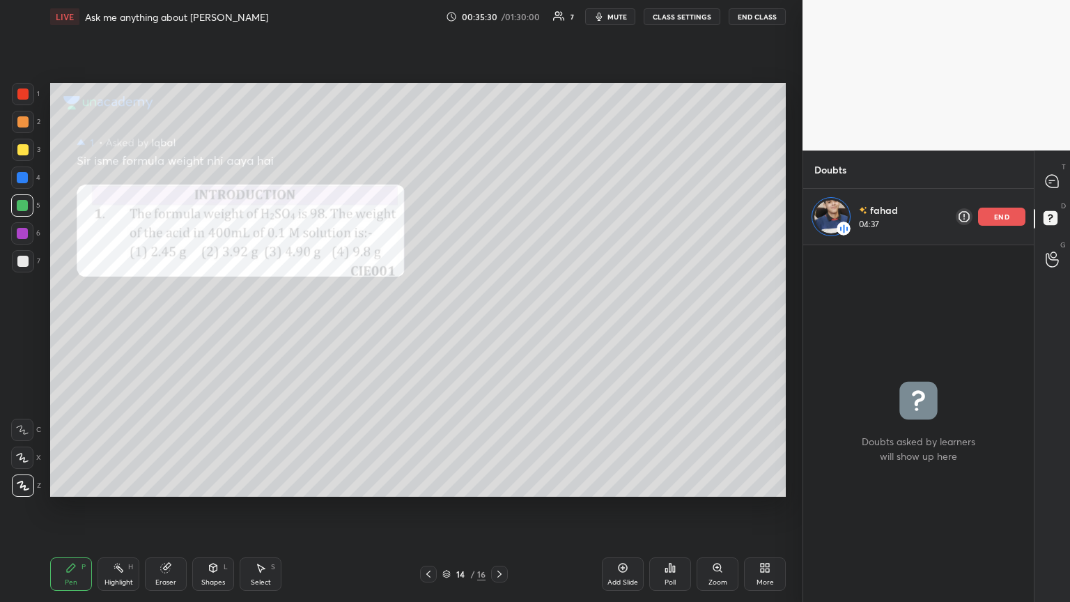
click at [61, 327] on div "Pen P Highlight H Eraser Shapes L Select S 14 / 16 Add Slide Poll Zoom More" at bounding box center [418, 574] width 736 height 56
drag, startPoint x: 26, startPoint y: 254, endPoint x: 45, endPoint y: 249, distance: 20.3
click at [29, 256] on div at bounding box center [23, 261] width 22 height 22
click at [27, 183] on div at bounding box center [22, 178] width 22 height 22
click at [116, 327] on div "Highlight H" at bounding box center [119, 573] width 42 height 33
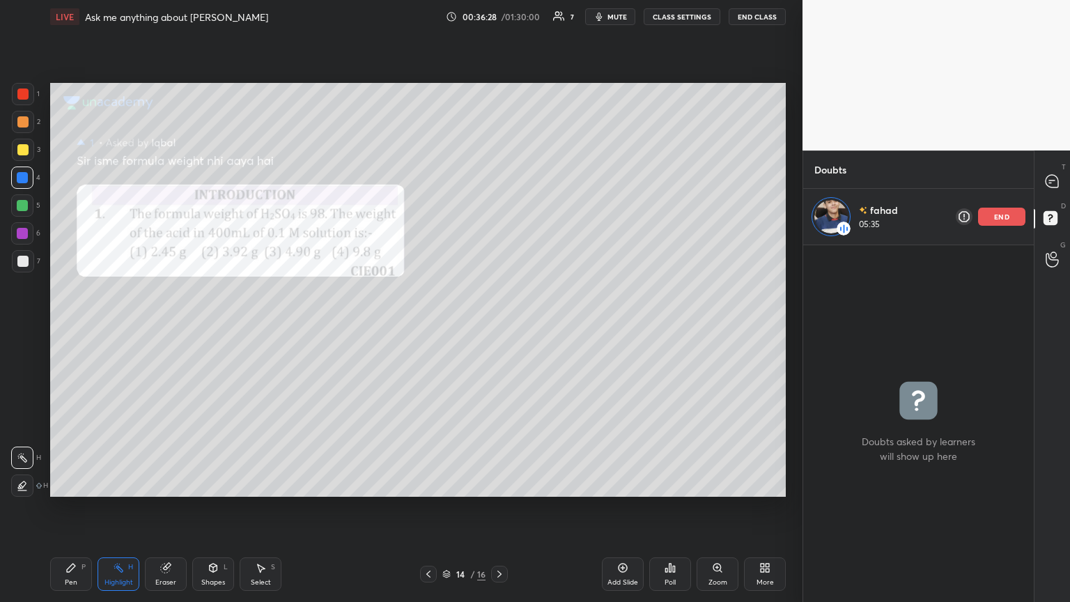
click at [77, 327] on div "Pen P" at bounding box center [71, 573] width 42 height 33
click at [23, 203] on div at bounding box center [22, 205] width 11 height 11
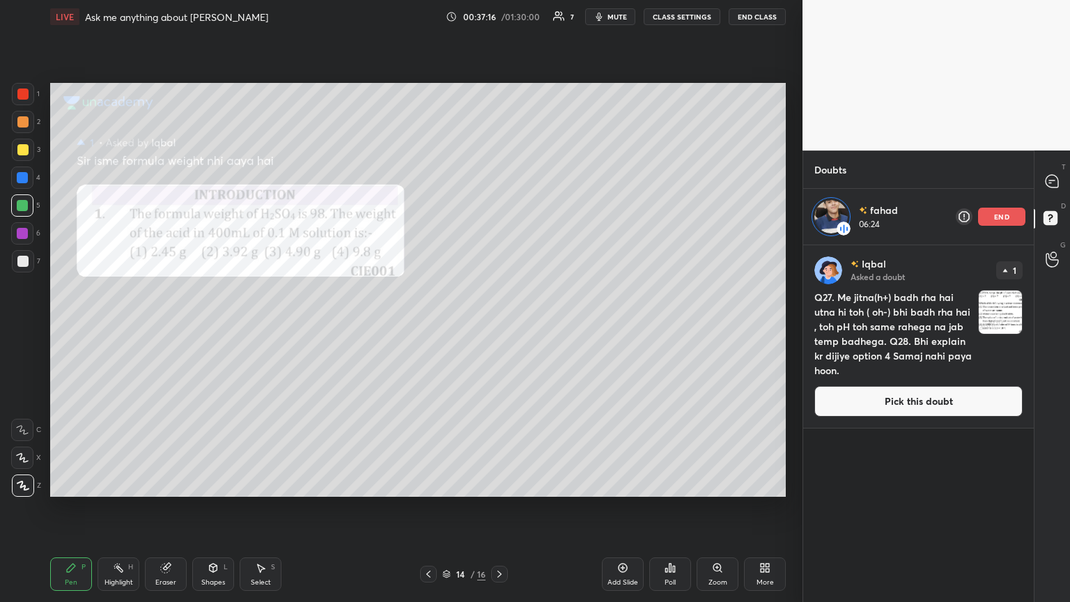
drag, startPoint x: 1003, startPoint y: 215, endPoint x: 995, endPoint y: 226, distance: 13.9
click at [500, 216] on p "end" at bounding box center [1001, 216] width 15 height 7
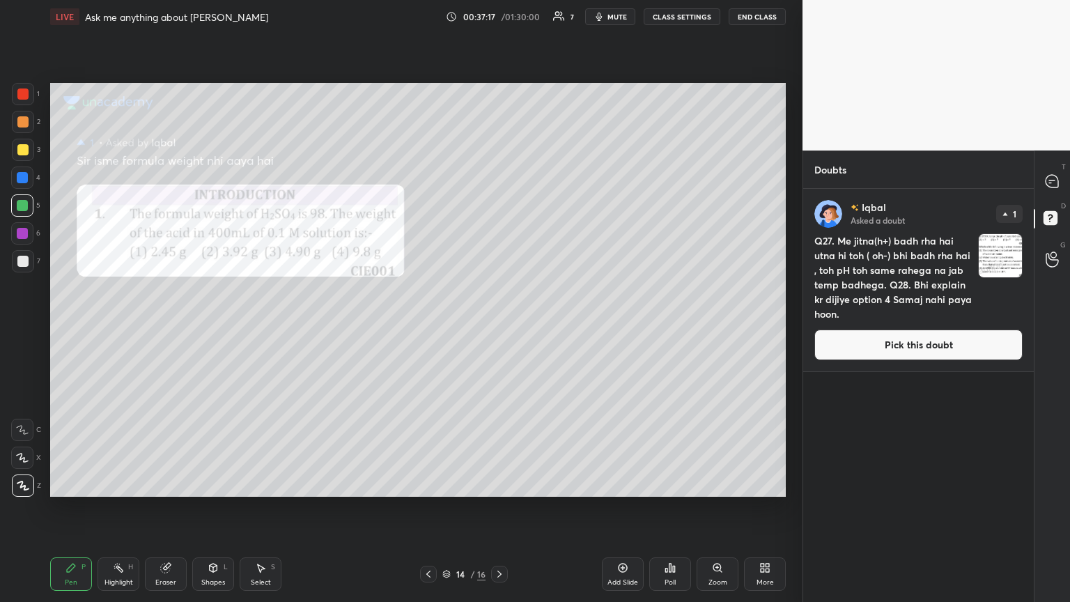
click at [500, 327] on button "Pick this doubt" at bounding box center [918, 345] width 208 height 31
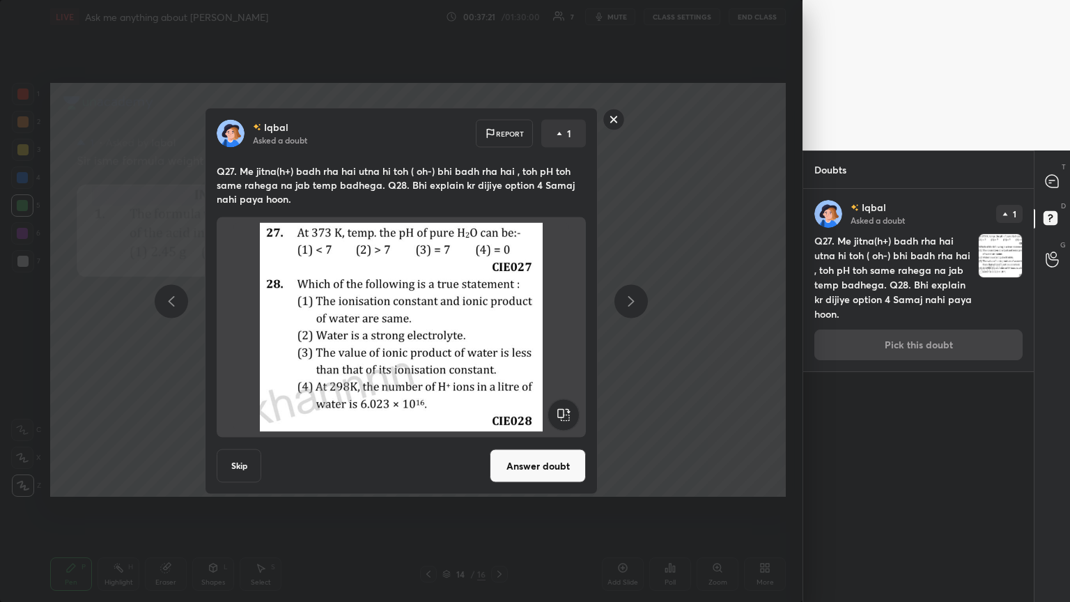
click at [132, 327] on div "Iqbal Asked a doubt Report 1 Q27. Me jitna(h+) badh rha hai utna hi toh ( oh-) …" at bounding box center [401, 301] width 803 height 602
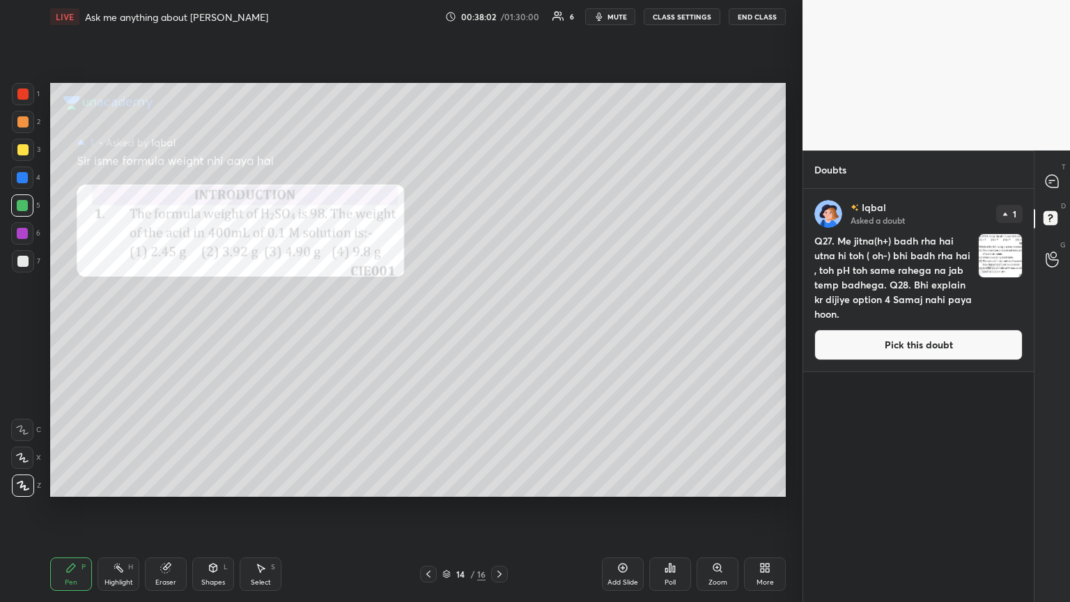
drag, startPoint x: 957, startPoint y: 354, endPoint x: 875, endPoint y: 348, distance: 82.4
click at [500, 327] on button "Pick this doubt" at bounding box center [918, 345] width 208 height 31
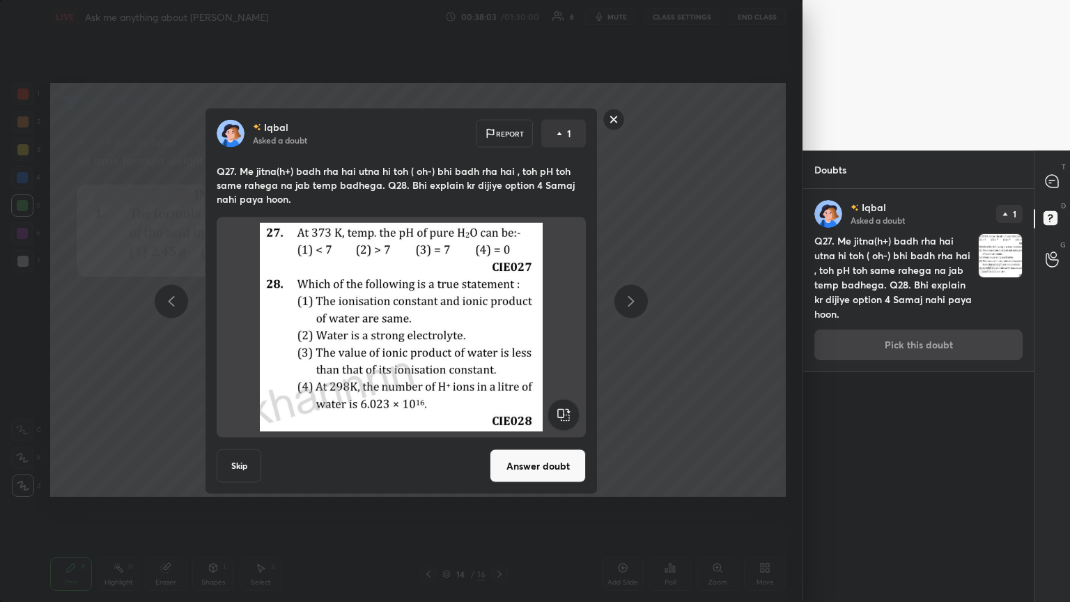
click at [500, 327] on button "Answer doubt" at bounding box center [538, 465] width 96 height 33
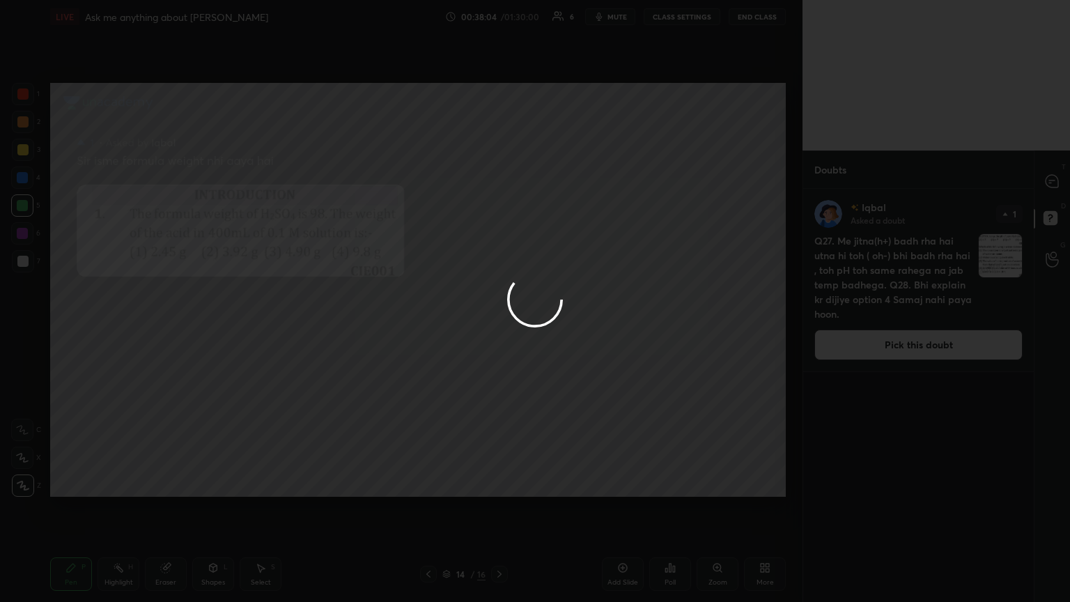
drag, startPoint x: 1047, startPoint y: 177, endPoint x: 1048, endPoint y: 184, distance: 7.0
click at [500, 179] on div at bounding box center [535, 301] width 1070 height 602
click at [500, 187] on div at bounding box center [535, 301] width 1070 height 602
click at [500, 185] on div at bounding box center [535, 301] width 1070 height 602
click at [500, 187] on div at bounding box center [535, 301] width 1070 height 602
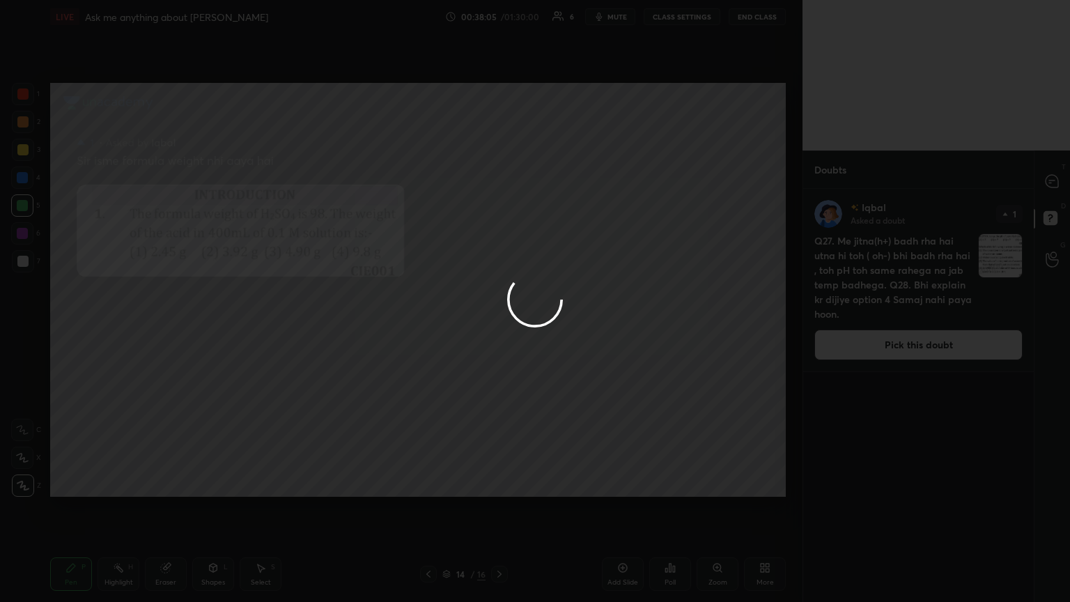
click at [500, 185] on icon at bounding box center [1052, 181] width 15 height 15
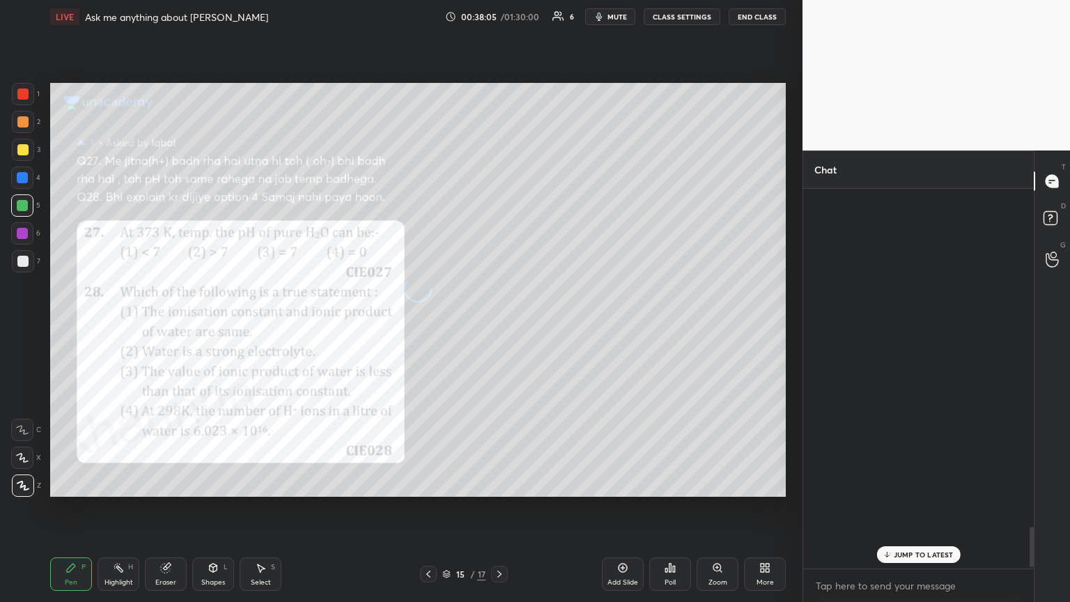
click at [500, 186] on icon at bounding box center [1052, 181] width 13 height 13
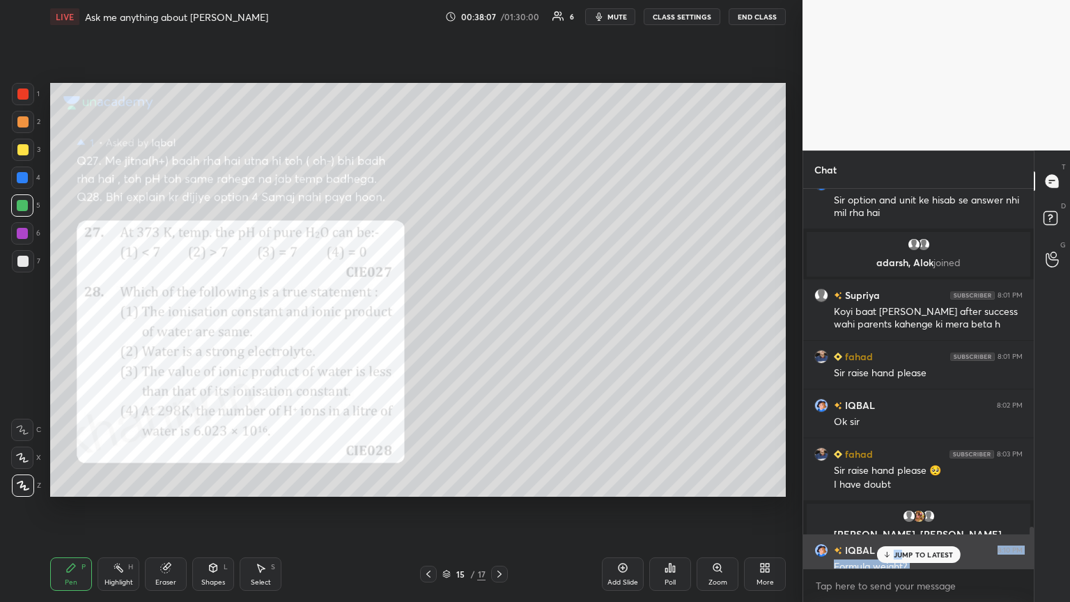
drag, startPoint x: 904, startPoint y: 546, endPoint x: 892, endPoint y: 543, distance: 12.2
click at [500, 327] on div "[PERSON_NAME] 7:55 PM Bada tension ho rha h usse 15 lecture pichhe hoon [PERSON…" at bounding box center [918, 379] width 231 height 380
drag, startPoint x: 920, startPoint y: 548, endPoint x: 909, endPoint y: 552, distance: 11.7
click at [500, 327] on div "JUMP TO LATEST" at bounding box center [918, 554] width 84 height 17
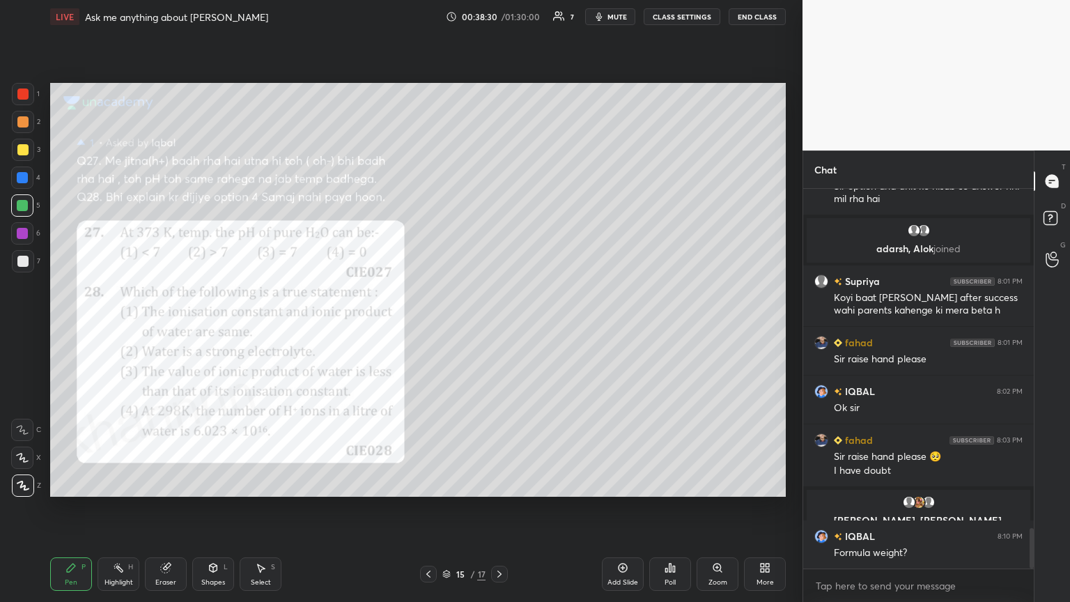
click at [20, 151] on div at bounding box center [22, 149] width 11 height 11
click at [500, 223] on rect at bounding box center [1050, 218] width 13 height 13
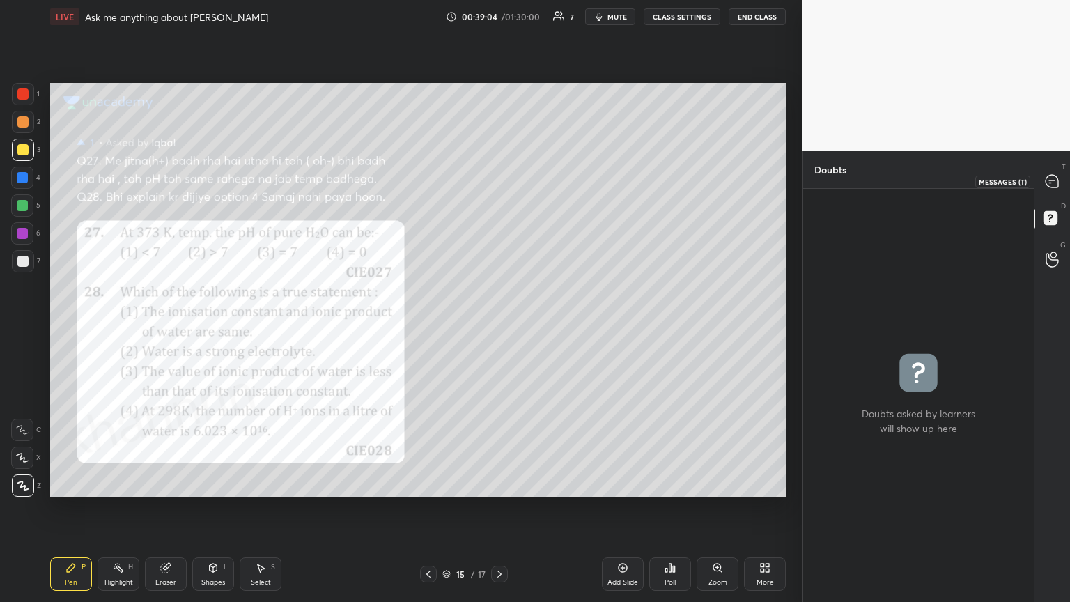
drag, startPoint x: 1053, startPoint y: 180, endPoint x: 1059, endPoint y: 162, distance: 18.3
click at [500, 178] on icon at bounding box center [1052, 181] width 15 height 15
type textarea "x"
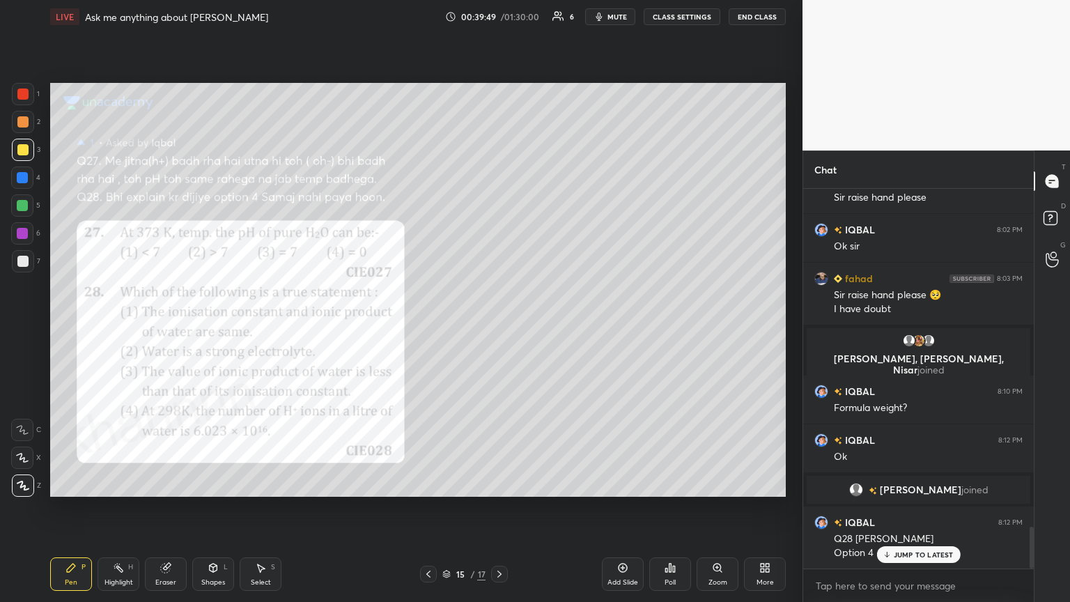
scroll to position [3052, 0]
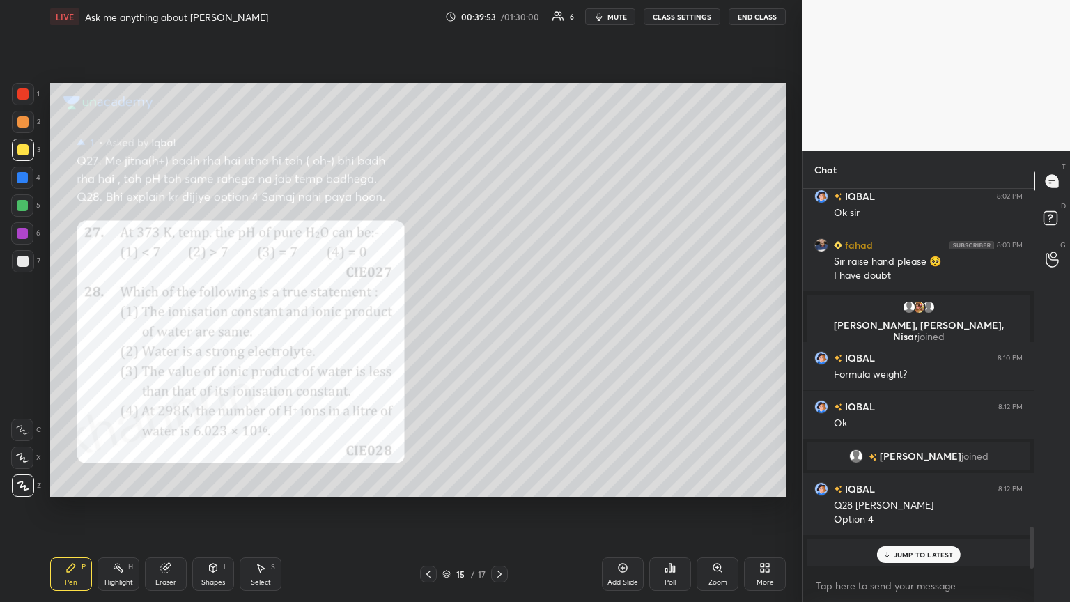
click at [25, 234] on div at bounding box center [22, 233] width 11 height 11
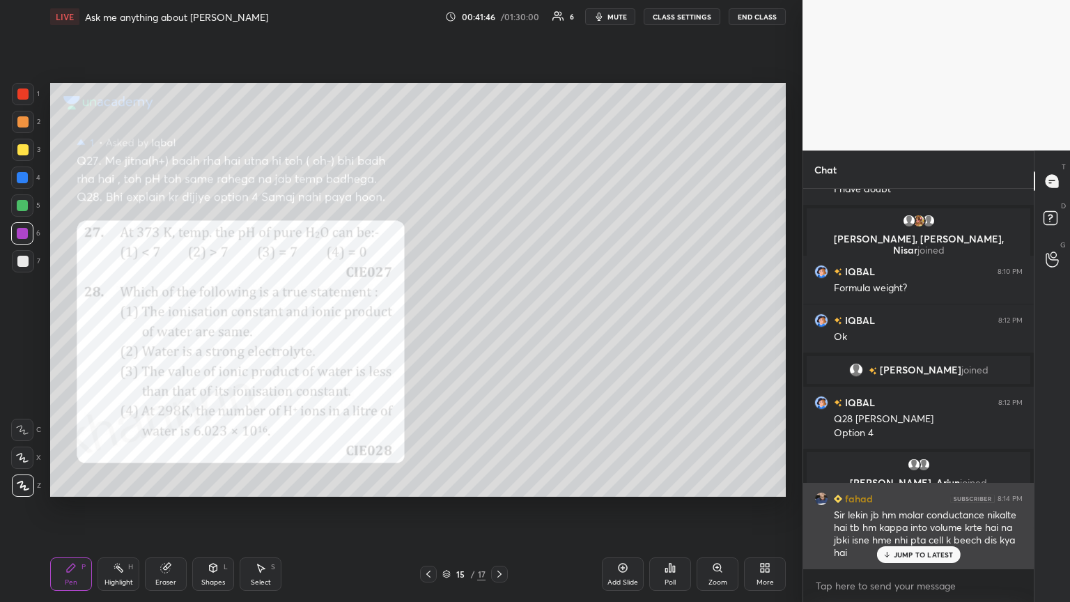
drag, startPoint x: 912, startPoint y: 554, endPoint x: 901, endPoint y: 555, distance: 11.2
click at [500, 327] on p "JUMP TO LATEST" at bounding box center [924, 554] width 60 height 8
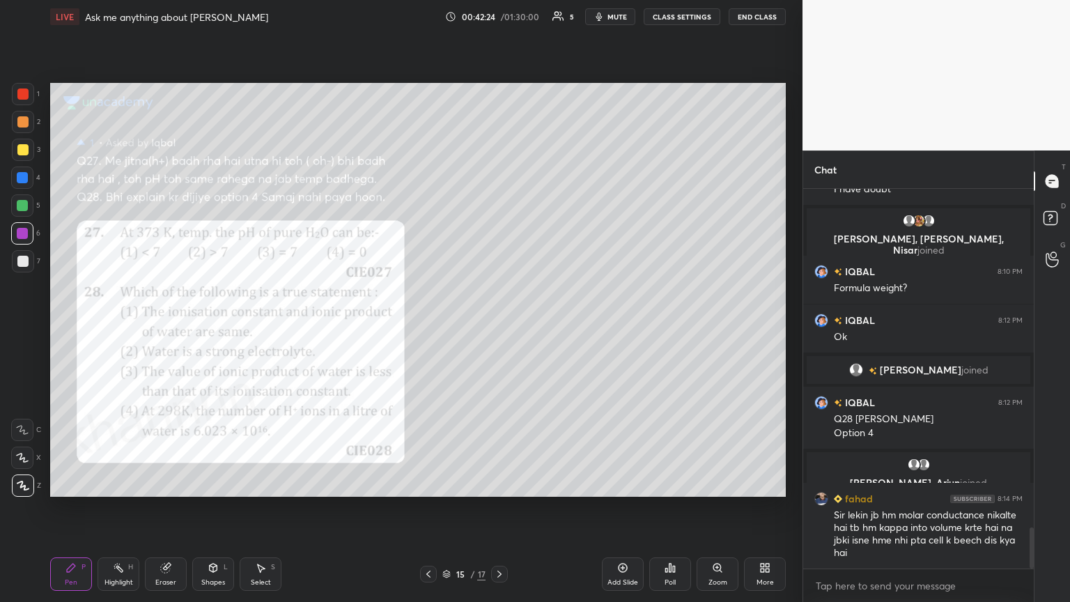
click at [500, 327] on div "Add Slide" at bounding box center [623, 573] width 42 height 33
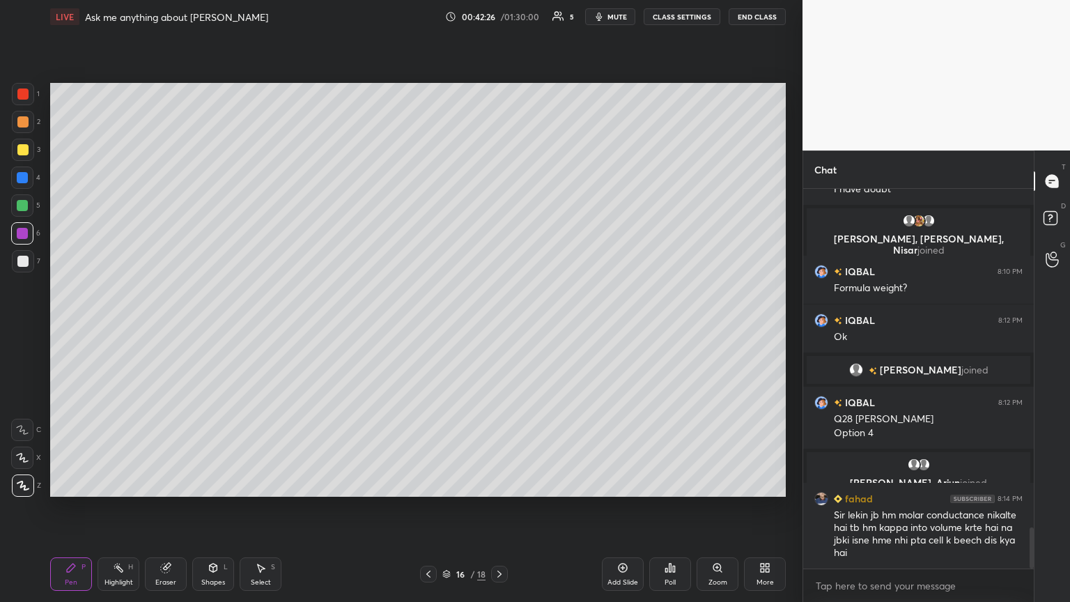
drag, startPoint x: 68, startPoint y: 574, endPoint x: 92, endPoint y: 498, distance: 79.6
click at [68, 327] on div "Pen P" at bounding box center [71, 573] width 42 height 33
click at [22, 145] on div at bounding box center [22, 149] width 11 height 11
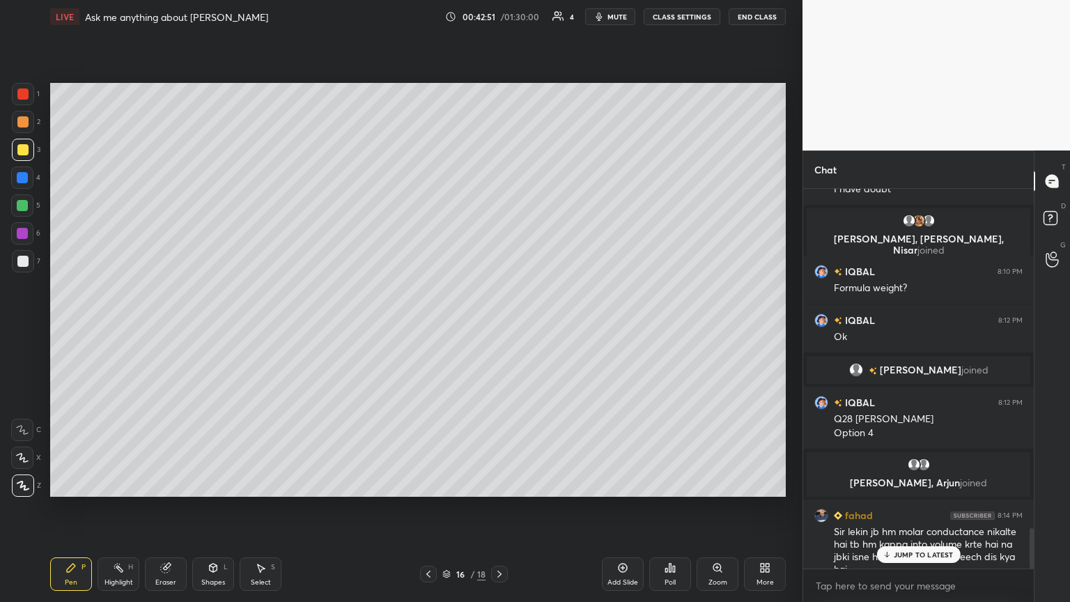
scroll to position [3188, 0]
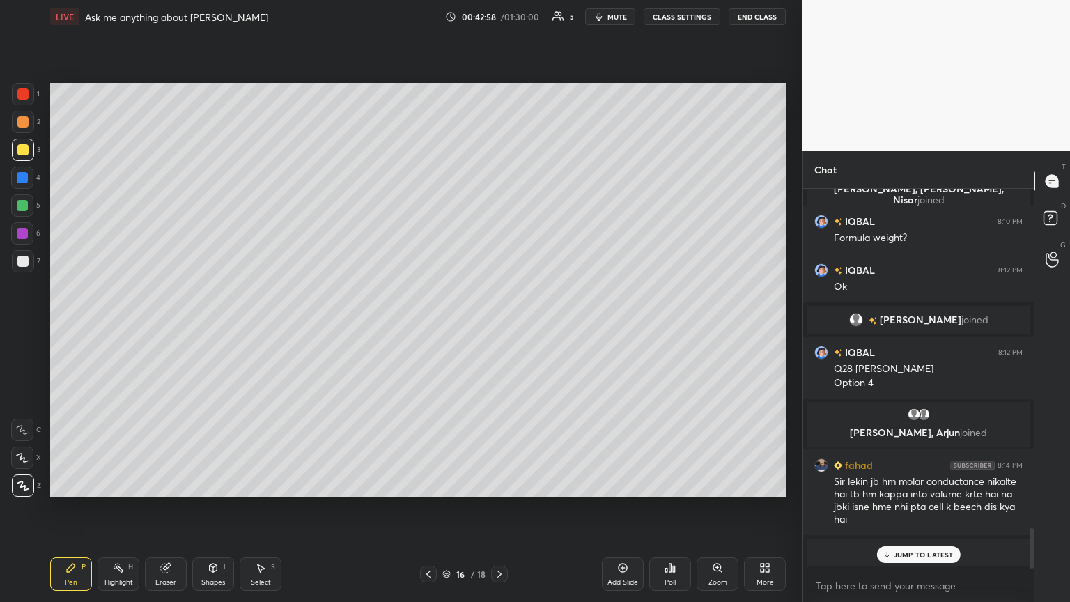
click at [500, 327] on p "JUMP TO LATEST" at bounding box center [924, 554] width 60 height 8
click at [31, 183] on div at bounding box center [22, 178] width 22 height 22
click at [216, 327] on div "Shapes L" at bounding box center [213, 573] width 42 height 33
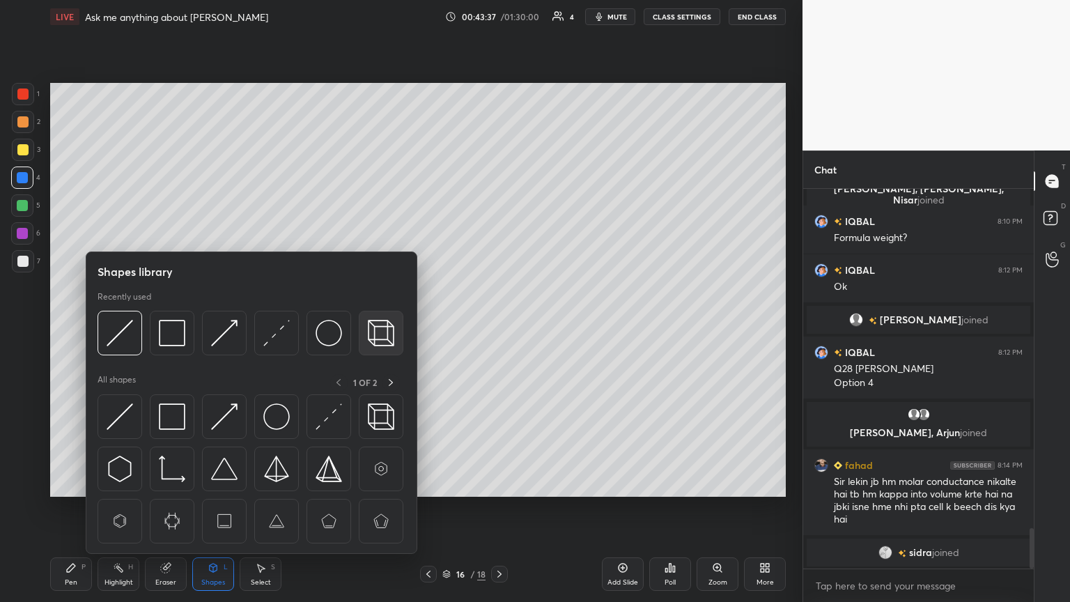
click at [383, 327] on img at bounding box center [381, 333] width 26 height 26
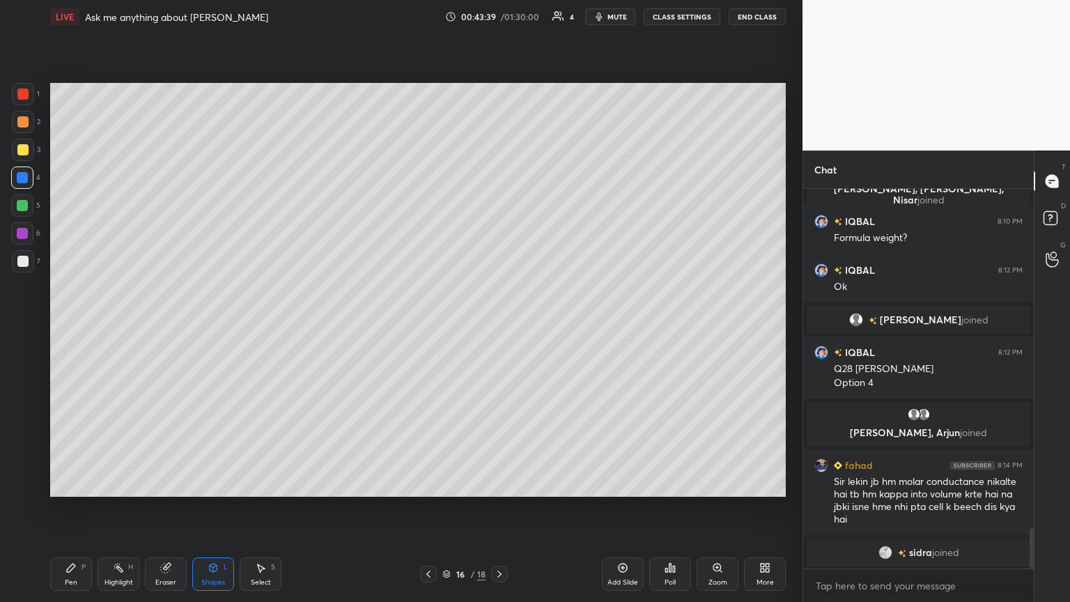
drag, startPoint x: 78, startPoint y: 579, endPoint x: 61, endPoint y: 538, distance: 44.6
click at [81, 327] on div "Pen P" at bounding box center [71, 573] width 42 height 33
drag, startPoint x: 20, startPoint y: 261, endPoint x: 49, endPoint y: 267, distance: 29.9
click at [24, 261] on div at bounding box center [22, 261] width 11 height 11
drag, startPoint x: 30, startPoint y: 272, endPoint x: 36, endPoint y: 279, distance: 8.4
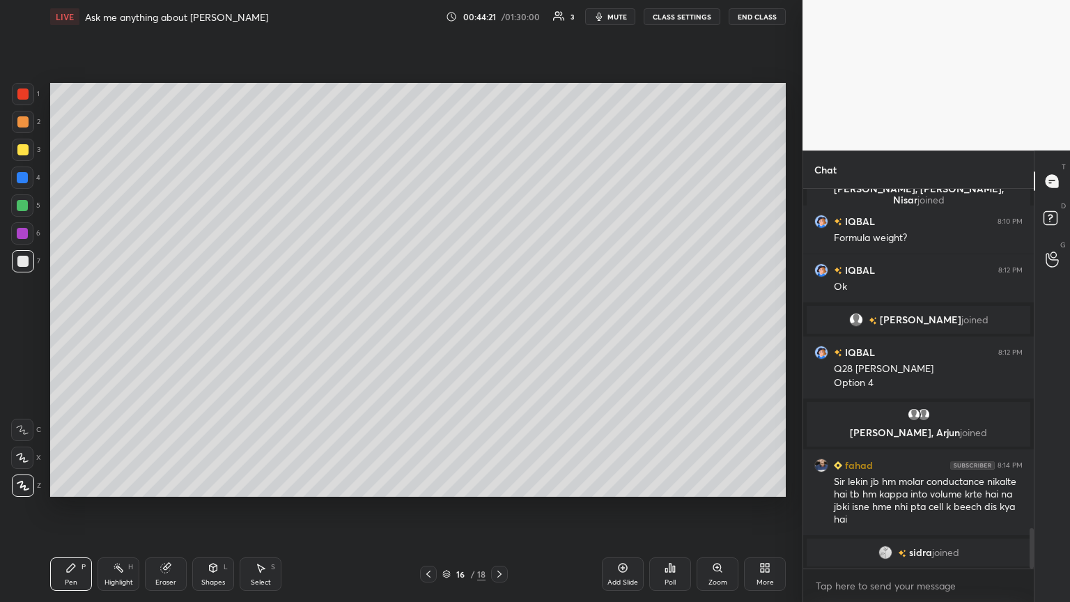
click at [34, 275] on div "7" at bounding box center [26, 264] width 29 height 28
click at [116, 327] on div "Highlight" at bounding box center [119, 582] width 29 height 7
click at [75, 327] on div "Pen P" at bounding box center [71, 573] width 42 height 33
click at [114, 327] on div "Highlight H" at bounding box center [119, 573] width 42 height 33
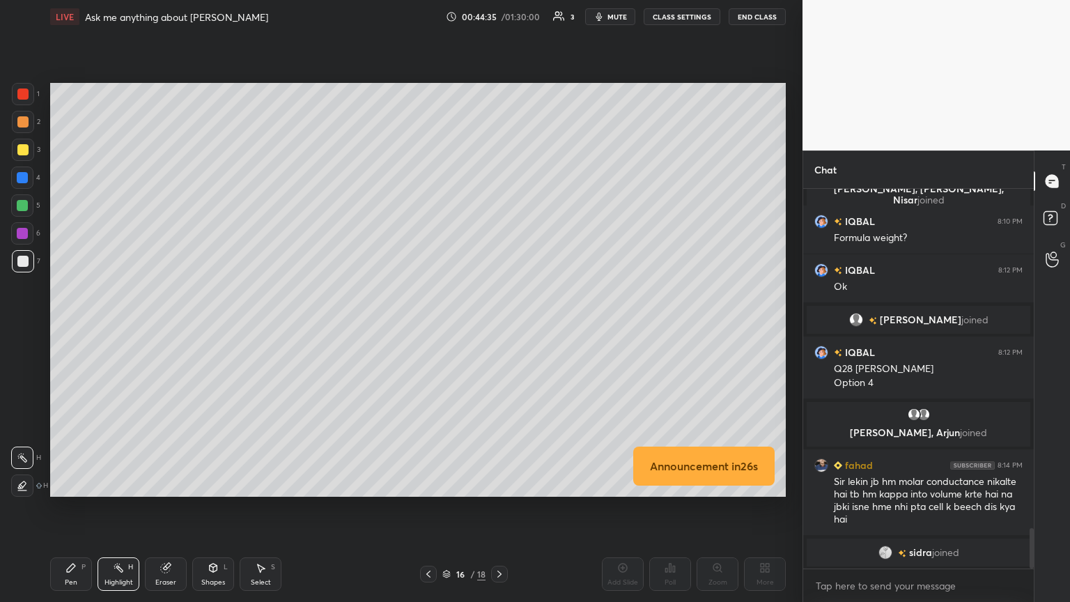
click at [93, 327] on div "Pen P Highlight H Eraser Shapes L Select S" at bounding box center [188, 573] width 276 height 33
click at [65, 327] on div "Pen P" at bounding box center [71, 573] width 42 height 33
drag, startPoint x: 145, startPoint y: 557, endPoint x: 151, endPoint y: 569, distance: 13.4
click at [146, 327] on div "Pen P Highlight H Eraser Shapes L Select S 16 / 18 Add Slide Poll Zoom More" at bounding box center [418, 574] width 736 height 56
drag, startPoint x: 162, startPoint y: 574, endPoint x: 175, endPoint y: 565, distance: 15.5
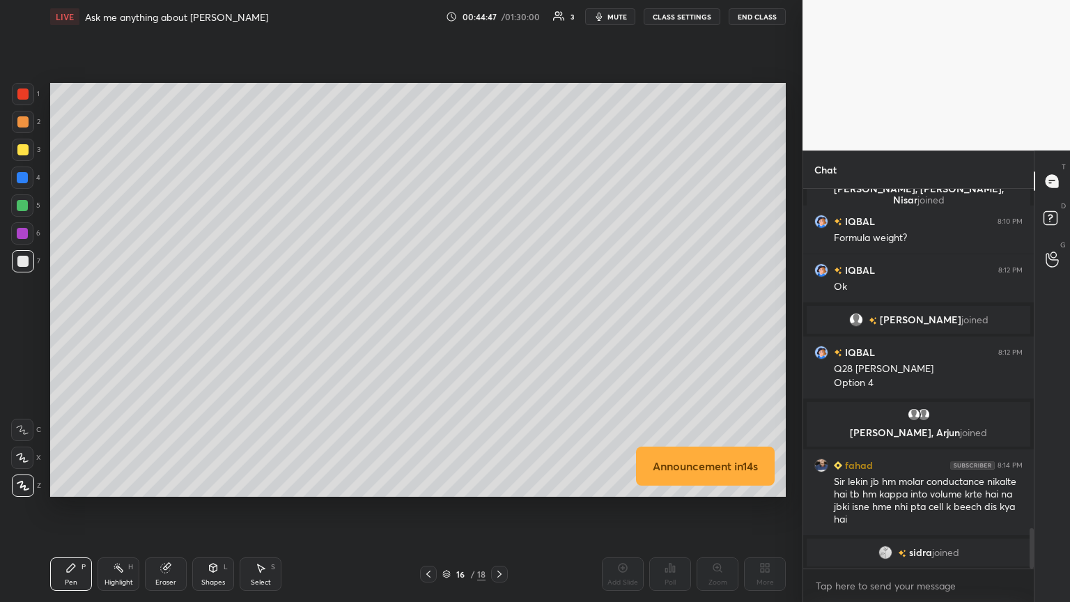
click at [167, 327] on div "Eraser" at bounding box center [166, 573] width 42 height 33
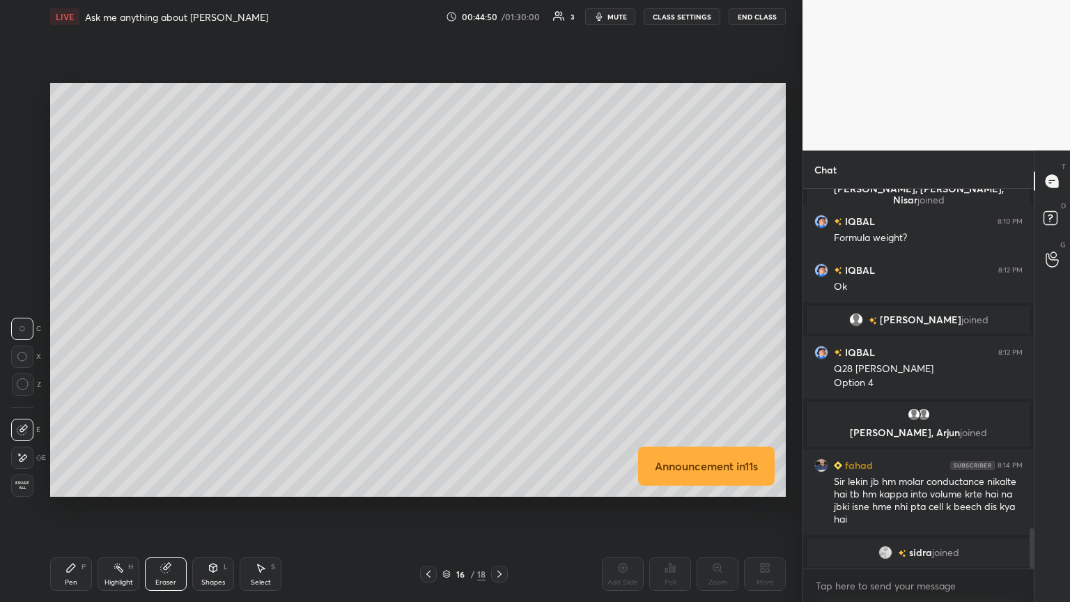
drag, startPoint x: 90, startPoint y: 585, endPoint x: 115, endPoint y: 574, distance: 27.4
click at [93, 327] on div "Pen P Highlight H Eraser Shapes L Select S" at bounding box center [188, 573] width 276 height 33
click at [127, 327] on div "Highlight H" at bounding box center [119, 573] width 42 height 33
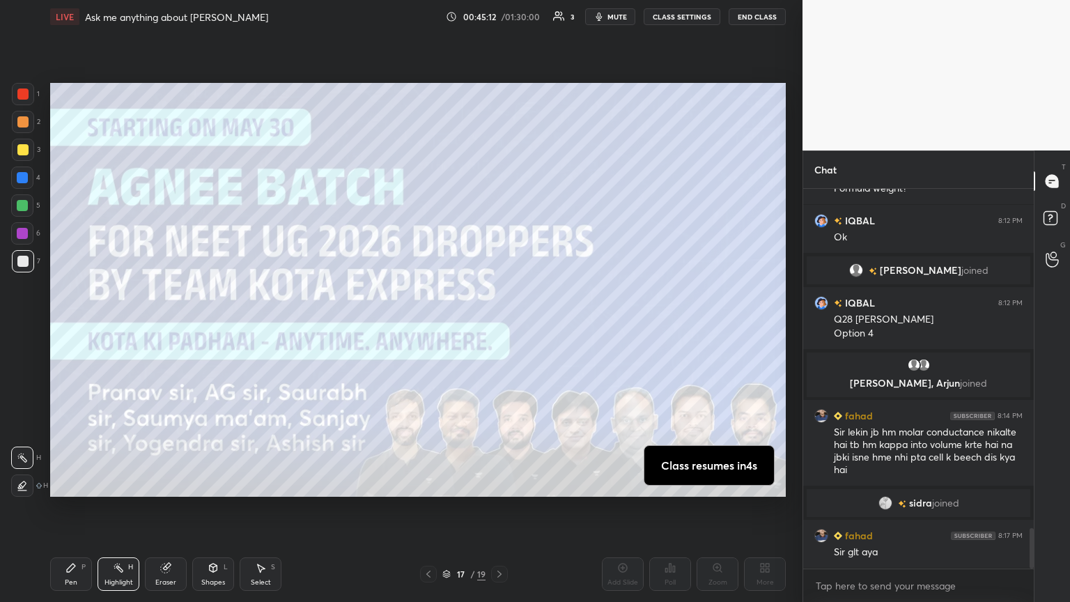
scroll to position [3232, 0]
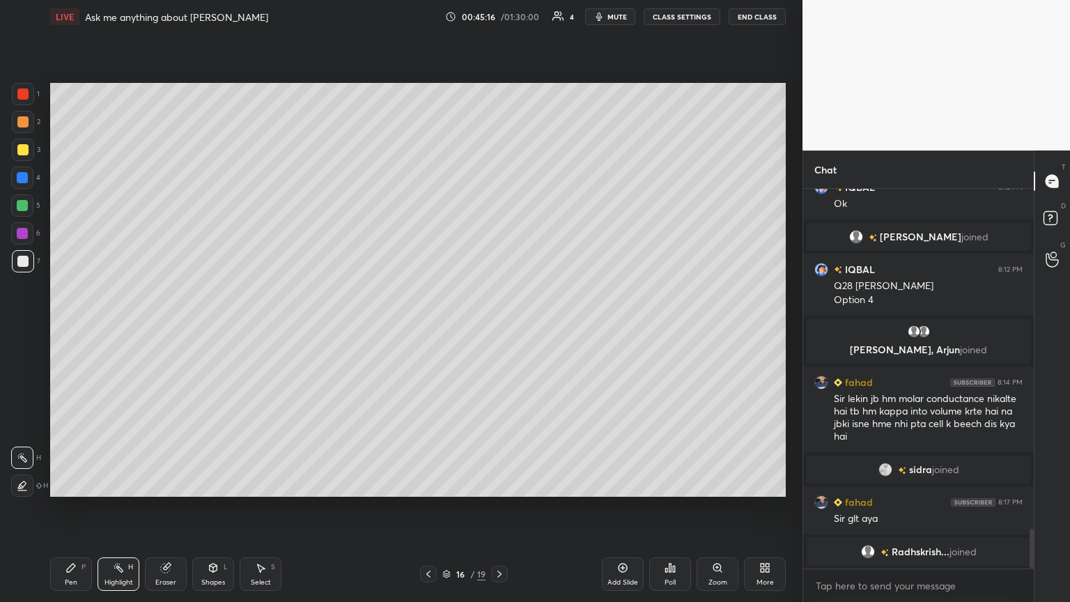
click at [426, 327] on icon at bounding box center [428, 574] width 11 height 11
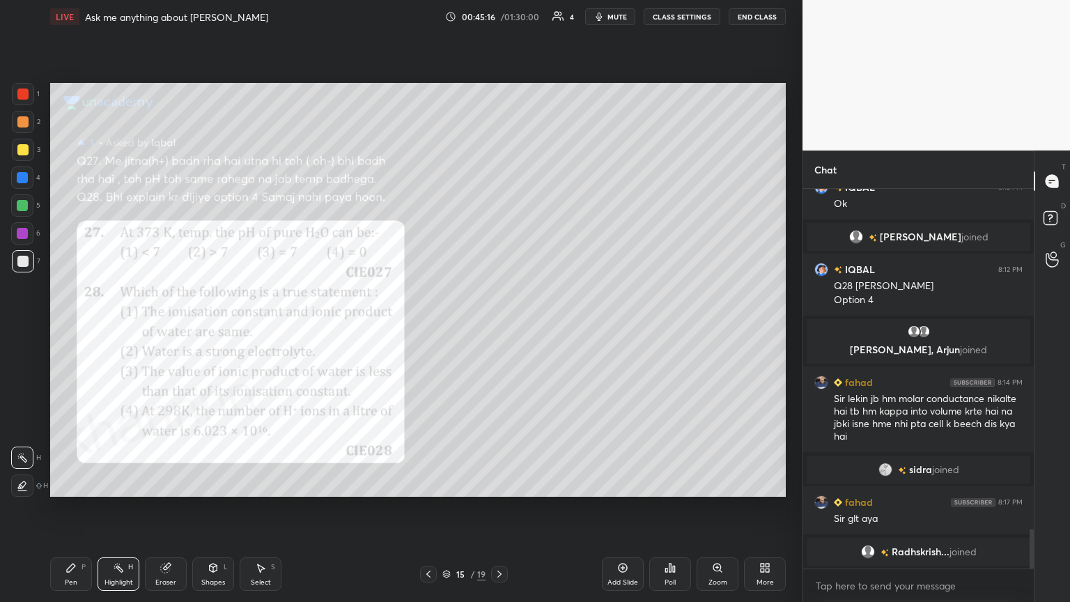
click at [426, 327] on icon at bounding box center [428, 574] width 11 height 11
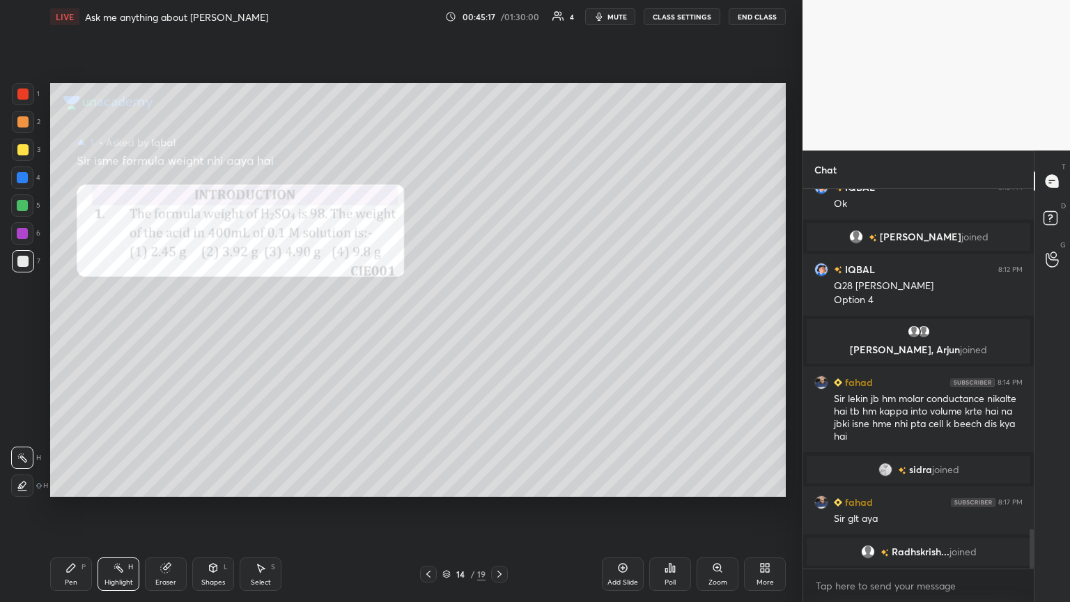
click at [427, 327] on icon at bounding box center [428, 574] width 11 height 11
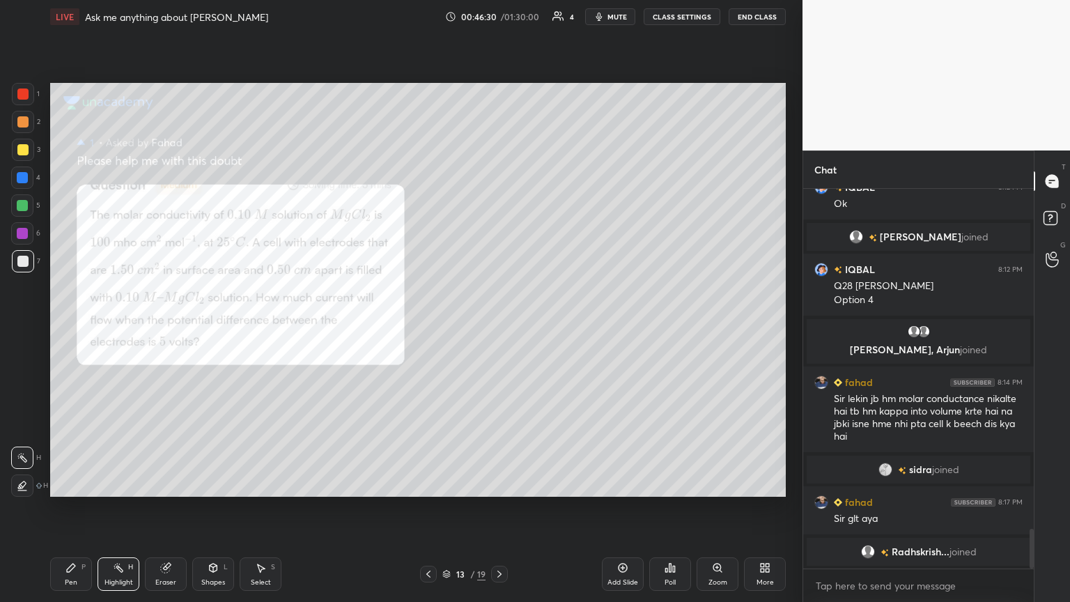
click at [500, 20] on span "mute" at bounding box center [618, 17] width 20 height 10
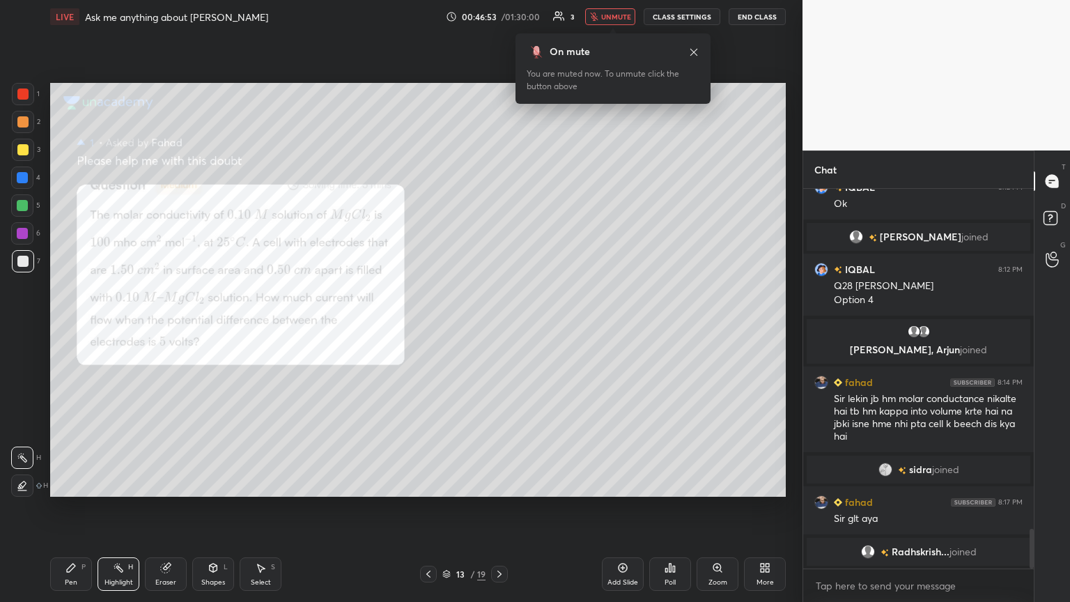
click at [500, 13] on button "unmute" at bounding box center [610, 16] width 50 height 17
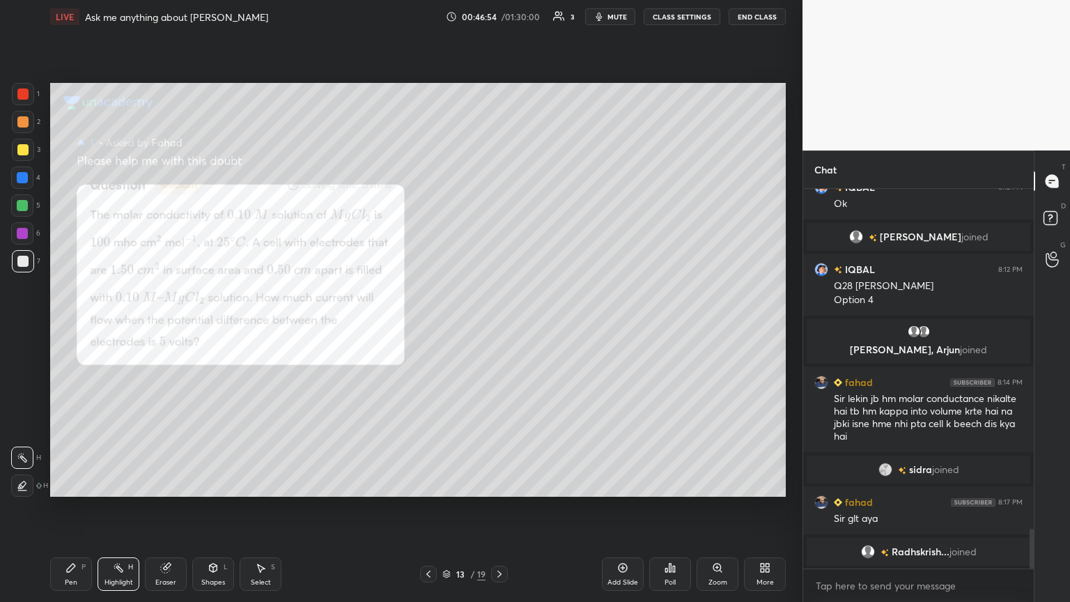
click at [500, 327] on div at bounding box center [499, 574] width 17 height 17
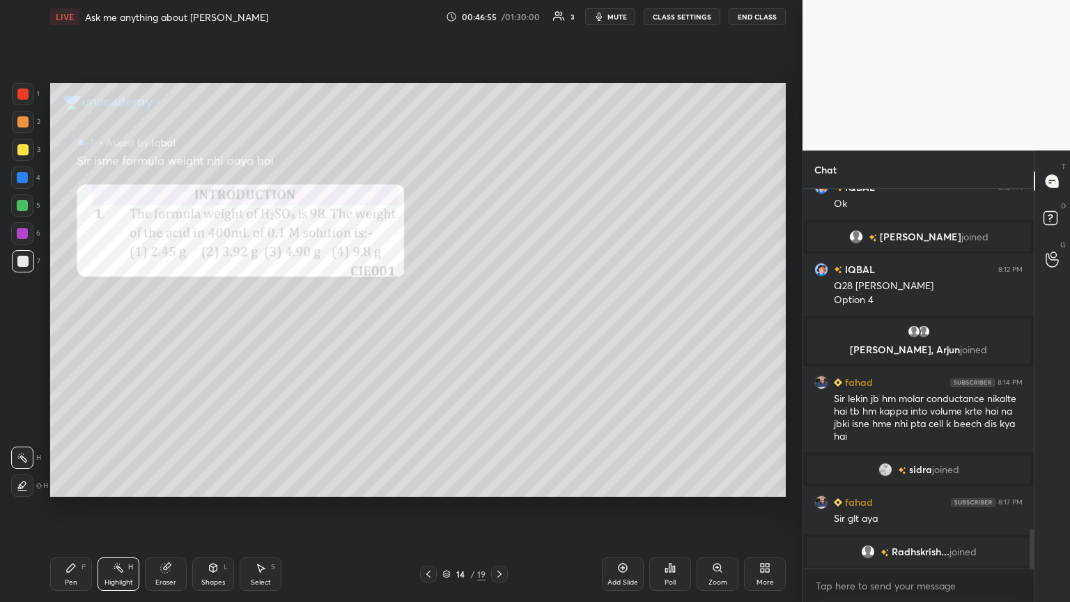
click at [500, 327] on icon at bounding box center [499, 574] width 11 height 11
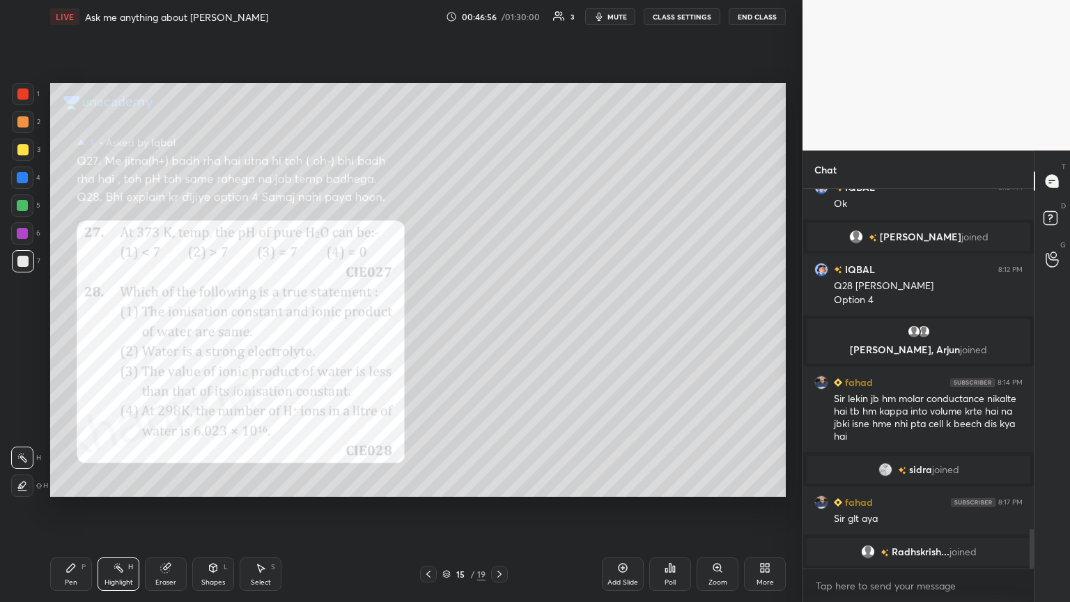
click at [499, 327] on icon at bounding box center [499, 574] width 11 height 11
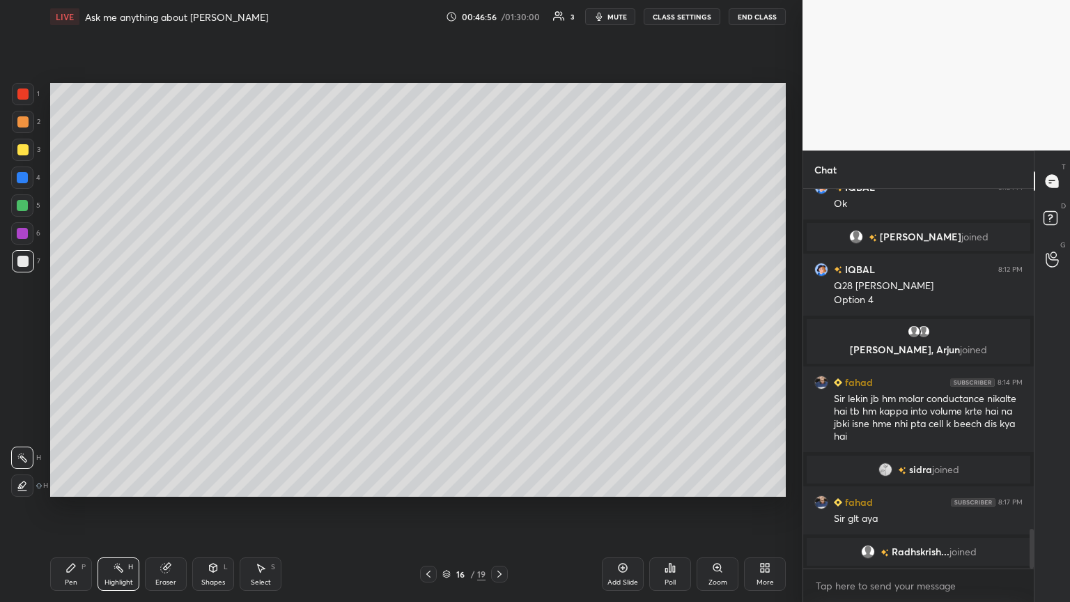
click at [500, 327] on icon at bounding box center [499, 574] width 11 height 11
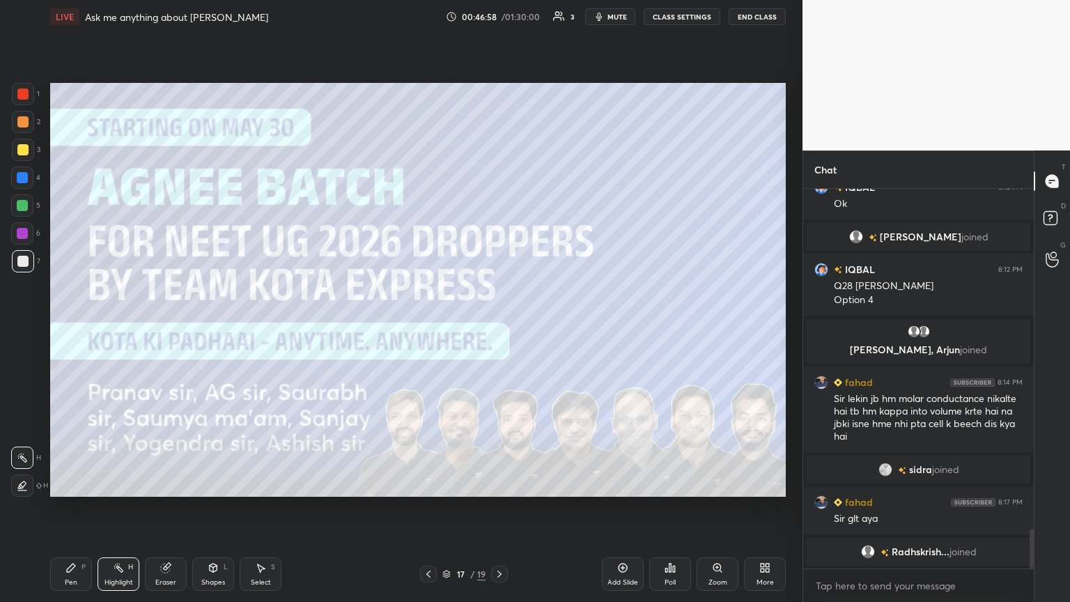
drag, startPoint x: 627, startPoint y: 575, endPoint x: 619, endPoint y: 574, distance: 8.4
click at [500, 327] on div "Add Slide" at bounding box center [623, 573] width 42 height 33
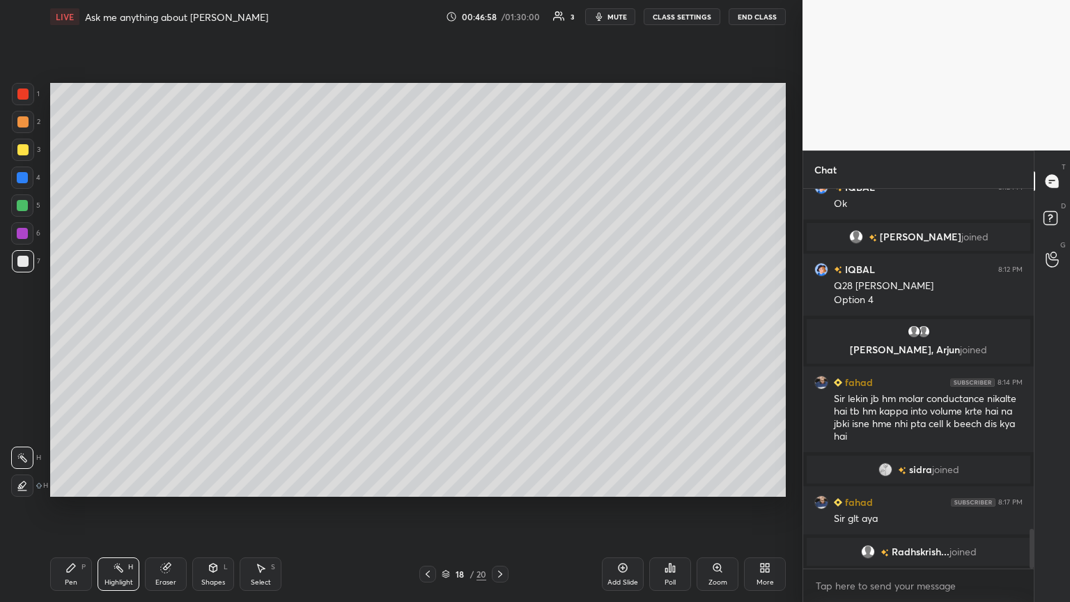
click at [76, 327] on div "Pen P" at bounding box center [71, 573] width 42 height 33
drag, startPoint x: 28, startPoint y: 270, endPoint x: 49, endPoint y: 267, distance: 21.9
click at [31, 270] on div at bounding box center [23, 261] width 22 height 22
click at [22, 153] on div at bounding box center [22, 149] width 11 height 11
click at [28, 178] on div at bounding box center [22, 178] width 22 height 22
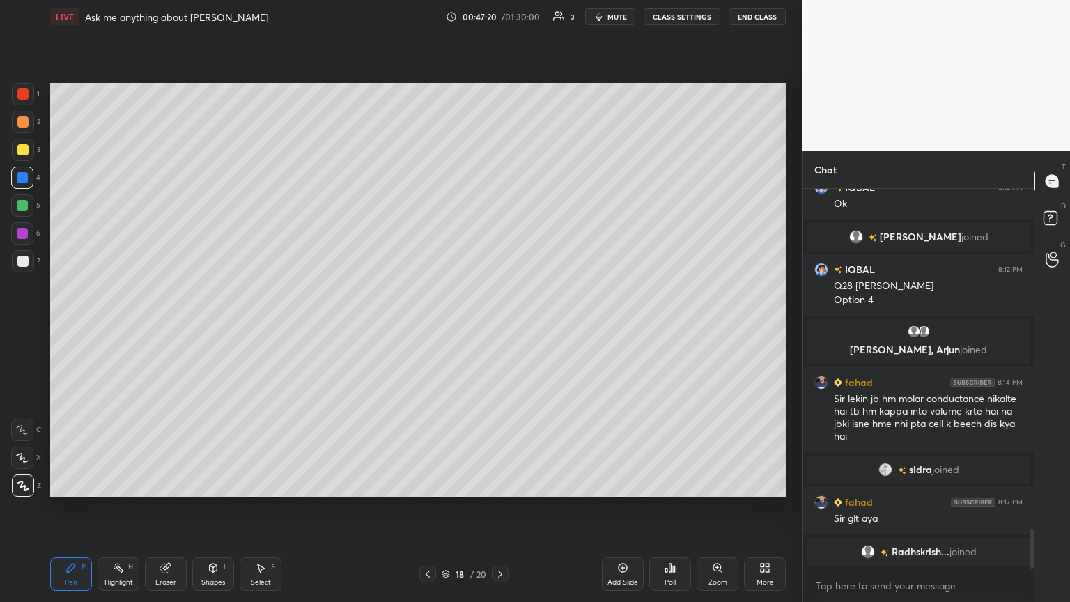
click at [22, 209] on div at bounding box center [22, 205] width 11 height 11
drag, startPoint x: 168, startPoint y: 575, endPoint x: 272, endPoint y: 510, distance: 122.4
click at [172, 327] on div "Eraser" at bounding box center [166, 573] width 42 height 33
drag, startPoint x: 74, startPoint y: 577, endPoint x: 137, endPoint y: 556, distance: 66.1
click at [78, 327] on div "Pen P" at bounding box center [71, 573] width 42 height 33
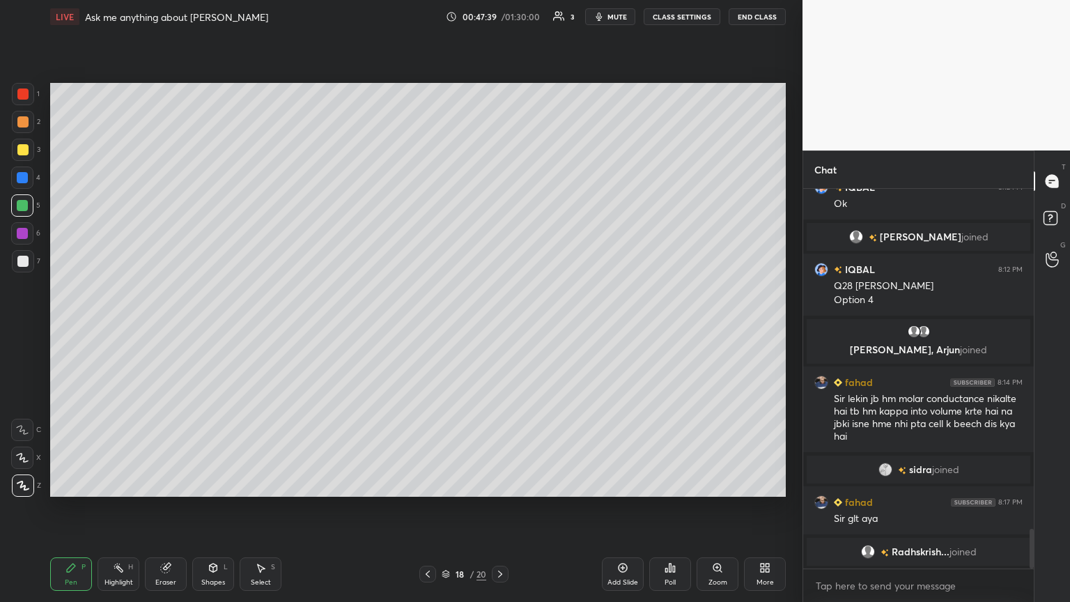
click at [22, 261] on div at bounding box center [22, 261] width 11 height 11
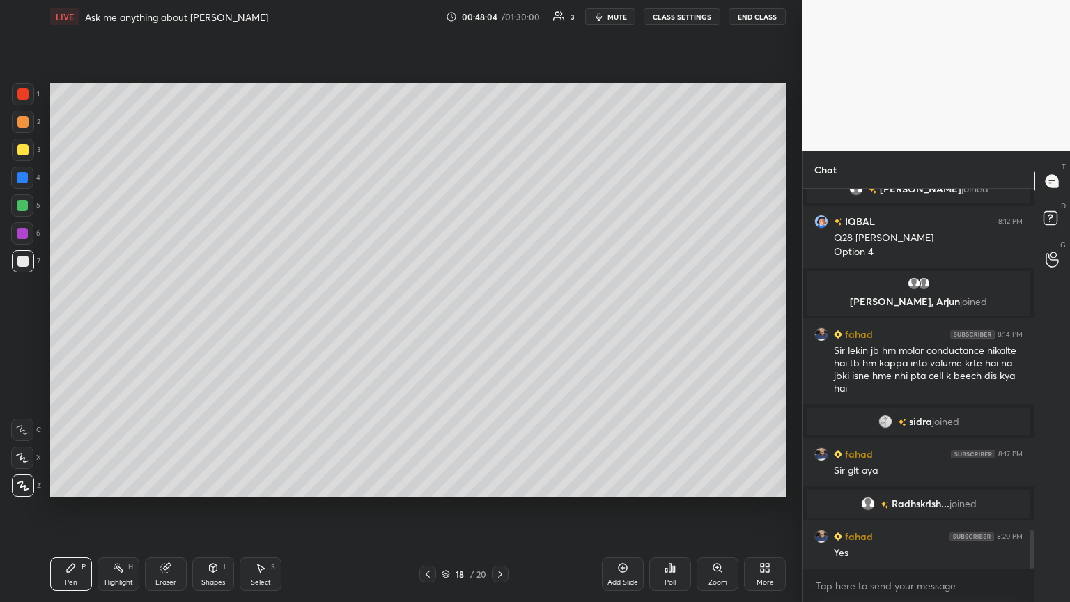
click at [120, 327] on div "Highlight" at bounding box center [119, 582] width 29 height 7
click at [73, 327] on icon at bounding box center [70, 567] width 11 height 11
drag, startPoint x: 27, startPoint y: 261, endPoint x: 47, endPoint y: 226, distance: 40.9
click at [28, 258] on div at bounding box center [23, 261] width 22 height 22
click at [29, 153] on div at bounding box center [23, 150] width 22 height 22
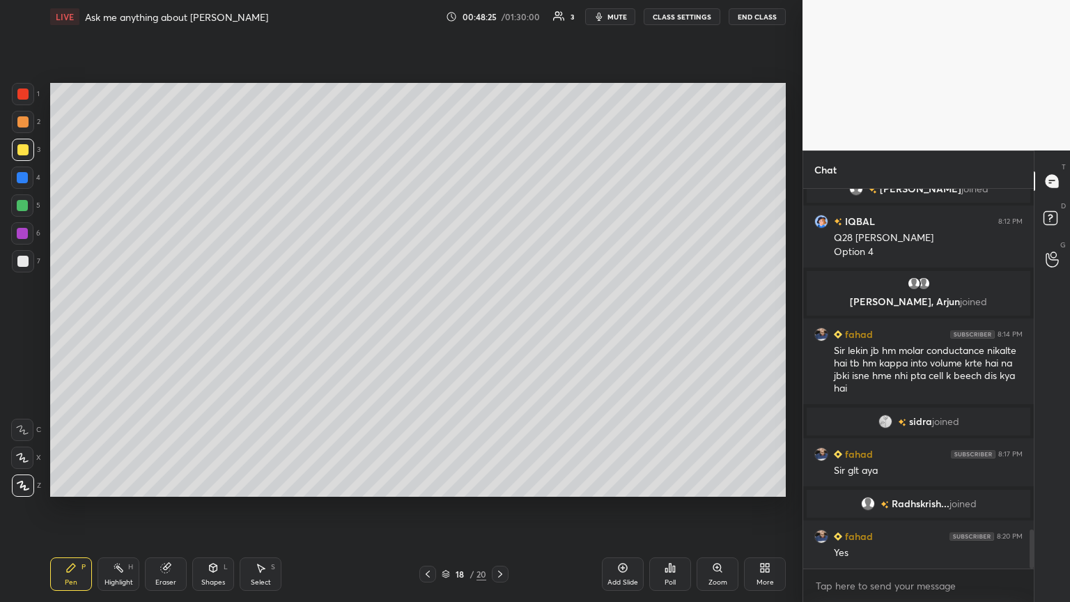
click at [215, 327] on div "Shapes L" at bounding box center [213, 573] width 42 height 33
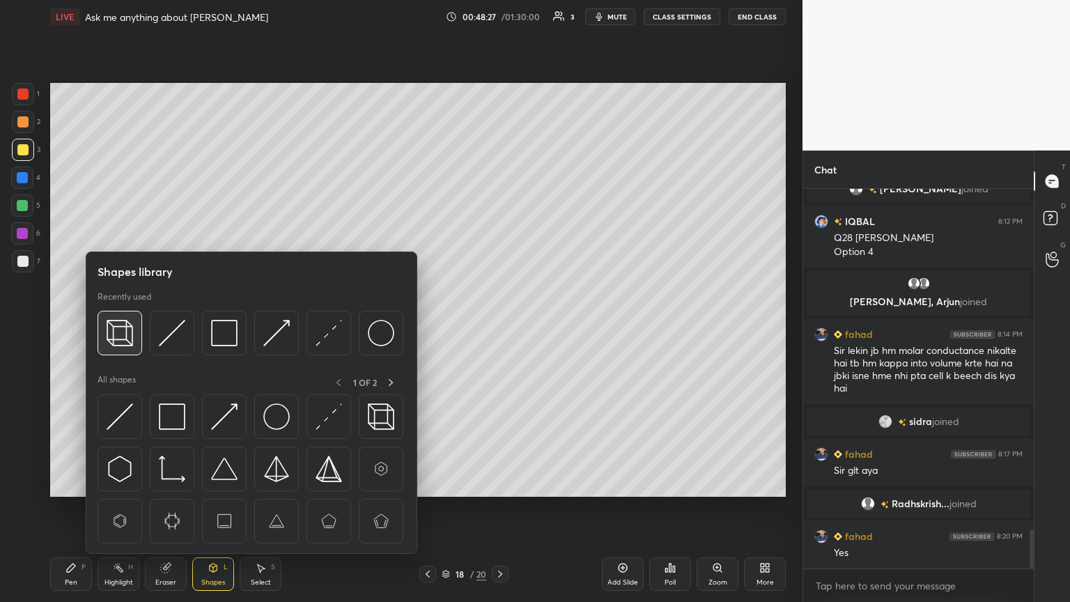
click at [117, 327] on img at bounding box center [120, 333] width 26 height 26
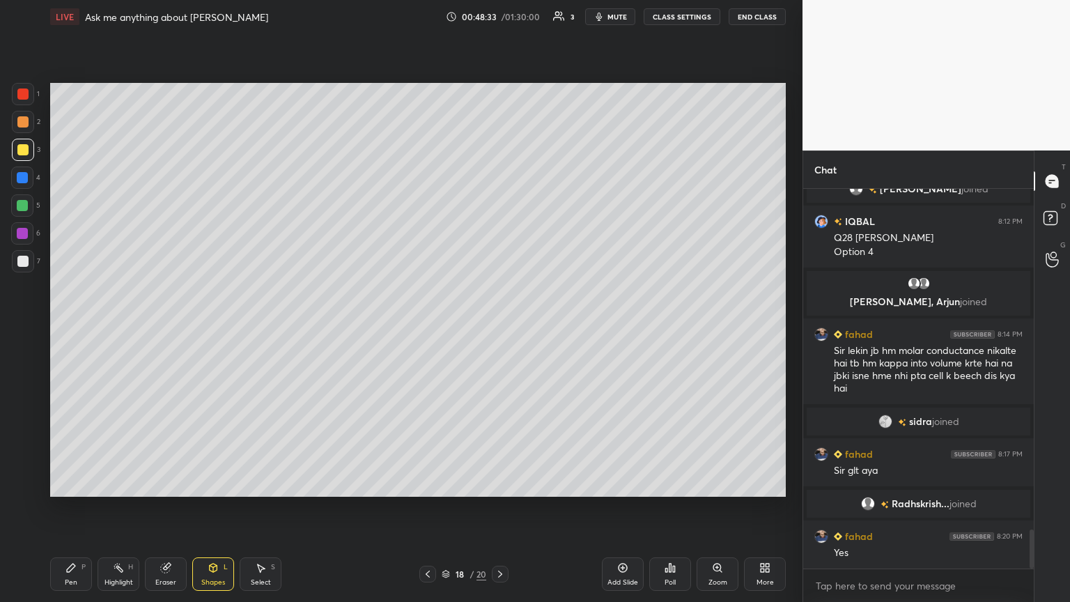
drag, startPoint x: 70, startPoint y: 580, endPoint x: 81, endPoint y: 557, distance: 24.6
click at [72, 327] on div "Pen" at bounding box center [71, 582] width 13 height 7
drag, startPoint x: 21, startPoint y: 185, endPoint x: 21, endPoint y: 199, distance: 13.9
click at [22, 187] on div at bounding box center [22, 178] width 22 height 22
click at [28, 198] on div at bounding box center [22, 205] width 22 height 22
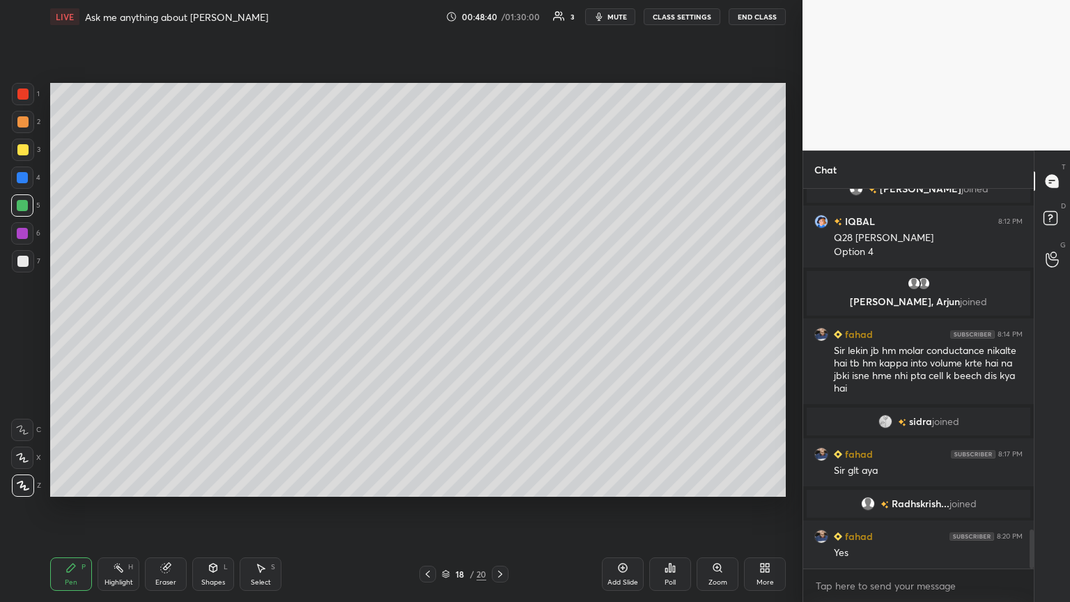
click at [20, 99] on div at bounding box center [22, 93] width 11 height 11
click at [216, 327] on div "Shapes" at bounding box center [213, 582] width 24 height 7
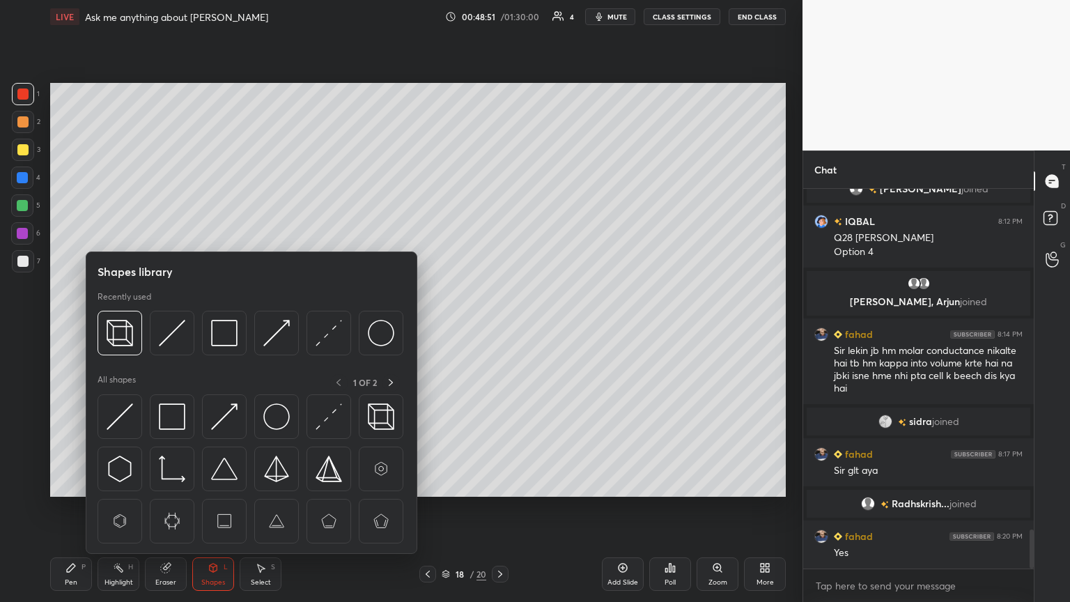
click at [81, 327] on div "Pen P" at bounding box center [71, 573] width 42 height 33
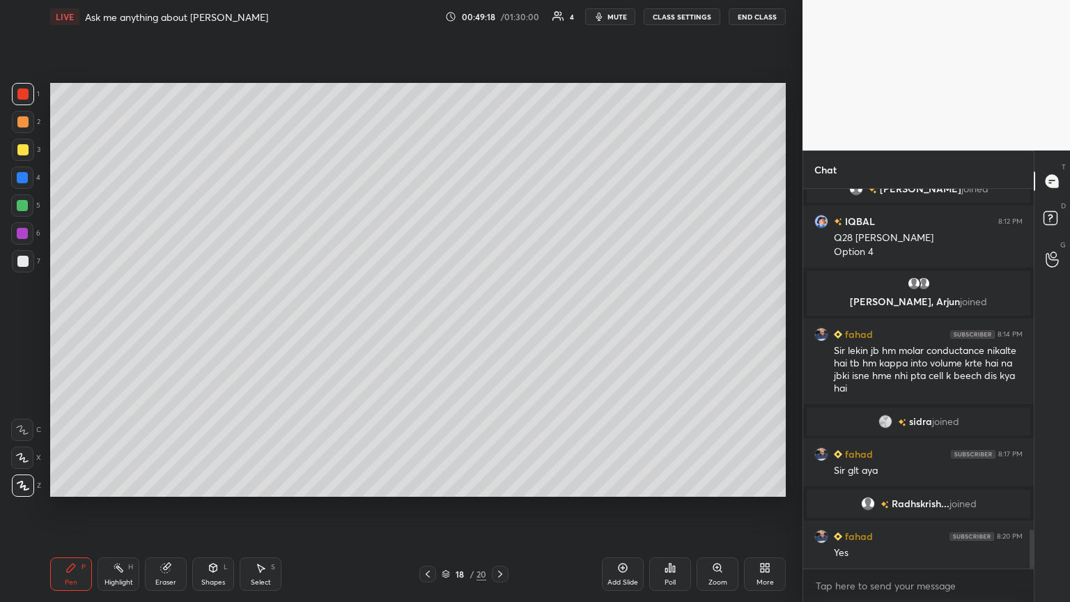
click at [22, 261] on div at bounding box center [22, 261] width 11 height 11
click at [22, 112] on div at bounding box center [23, 122] width 22 height 22
click at [24, 178] on div at bounding box center [22, 177] width 11 height 11
click at [218, 327] on div "Shapes L" at bounding box center [213, 573] width 42 height 33
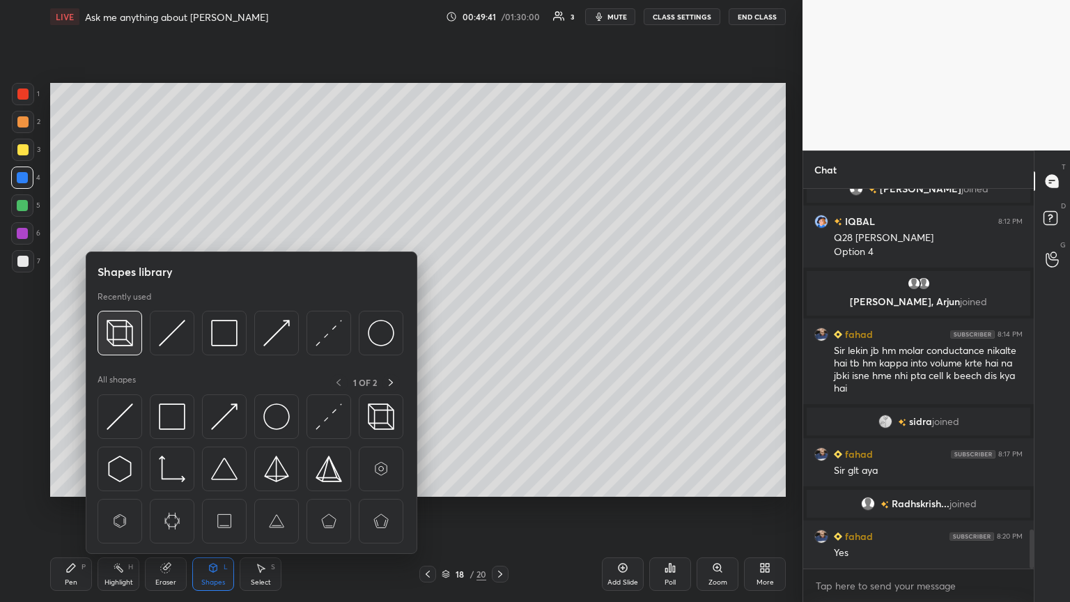
click at [124, 323] on img at bounding box center [120, 333] width 26 height 26
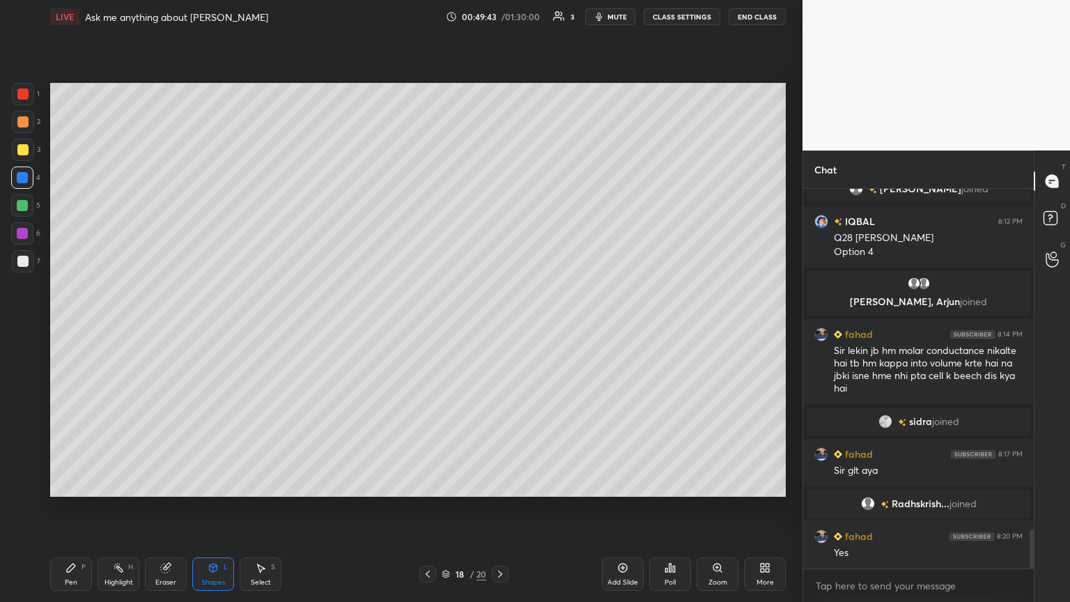
click at [72, 327] on icon at bounding box center [70, 567] width 11 height 11
click at [25, 264] on div at bounding box center [22, 261] width 11 height 11
click at [291, 327] on div "Setting up your live class Poll for secs No correct answer Start poll" at bounding box center [418, 289] width 747 height 513
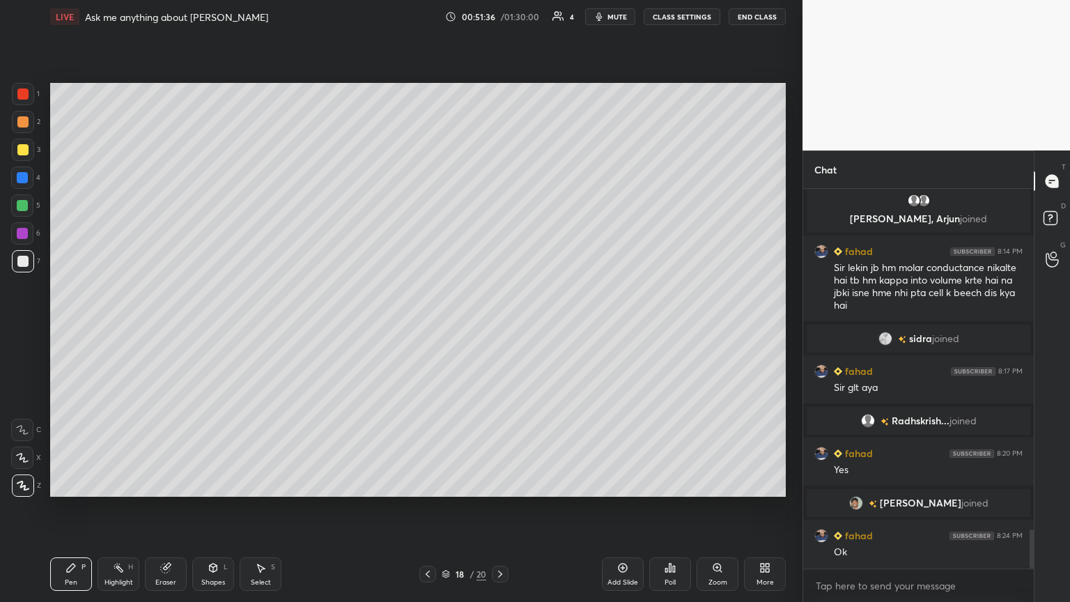
scroll to position [3297, 0]
click at [499, 78] on div "Setting up your live class Poll for secs No correct answer Start poll" at bounding box center [418, 289] width 747 height 513
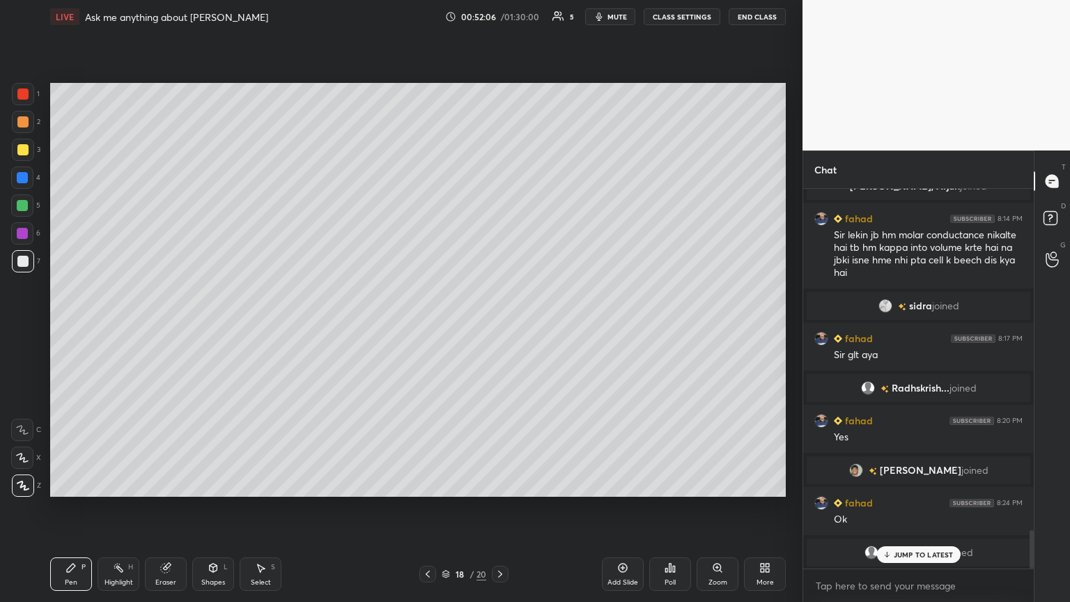
scroll to position [3392, 0]
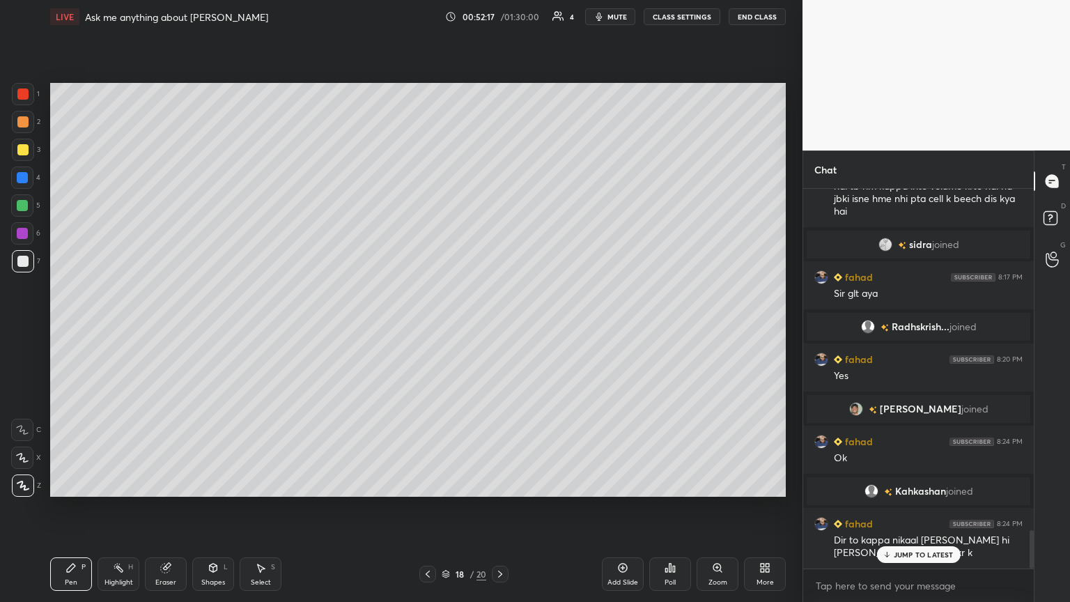
click at [26, 177] on div at bounding box center [22, 177] width 11 height 11
click at [432, 327] on icon at bounding box center [427, 574] width 11 height 11
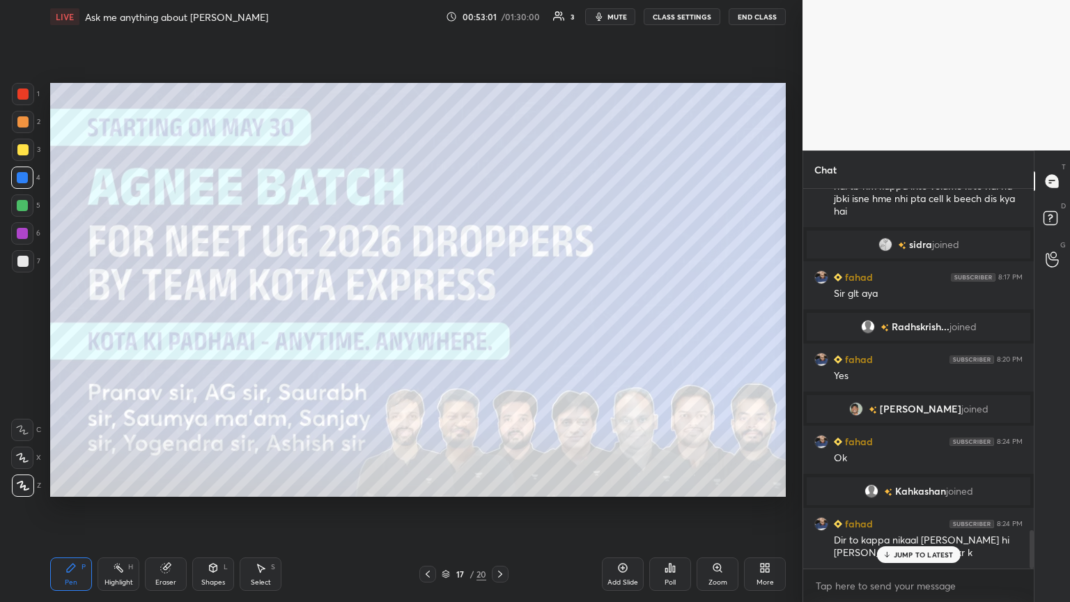
click at [429, 327] on icon at bounding box center [427, 574] width 11 height 11
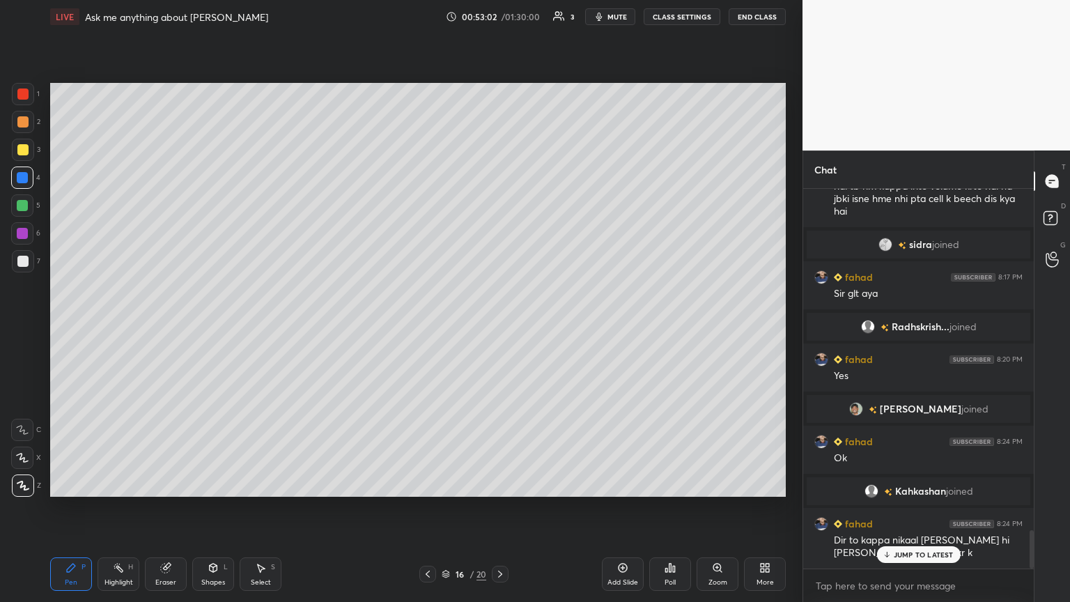
click at [429, 327] on icon at bounding box center [427, 574] width 11 height 11
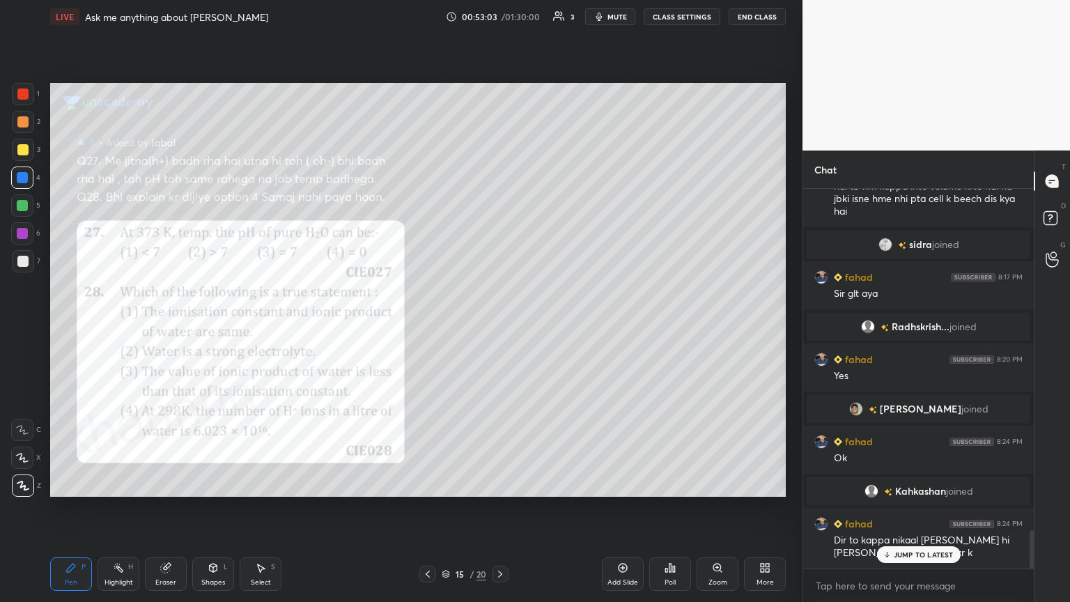
click at [430, 327] on icon at bounding box center [427, 574] width 11 height 11
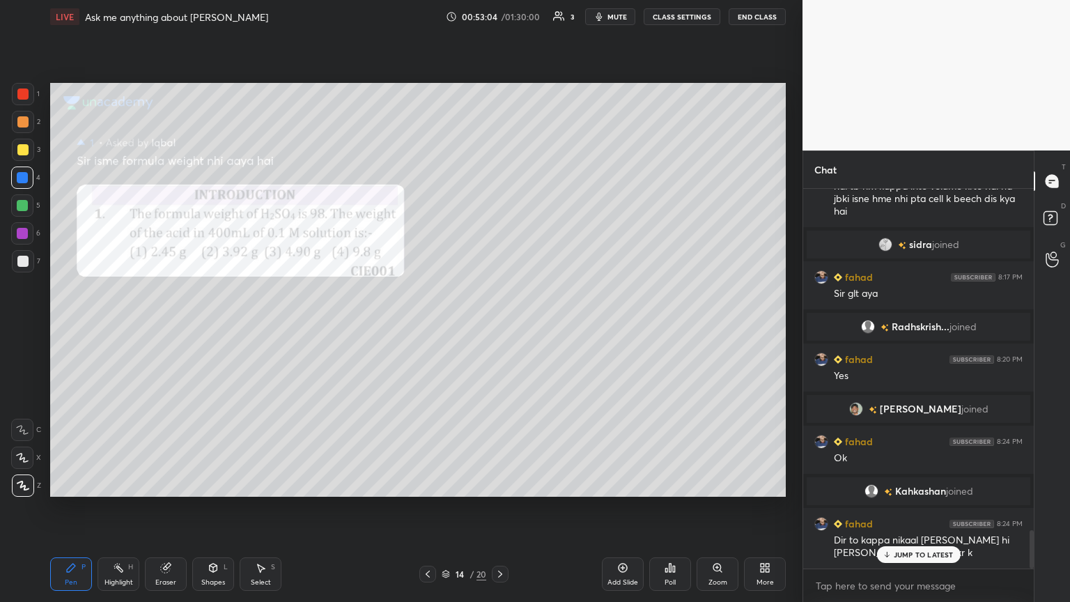
click at [429, 327] on icon at bounding box center [427, 574] width 11 height 11
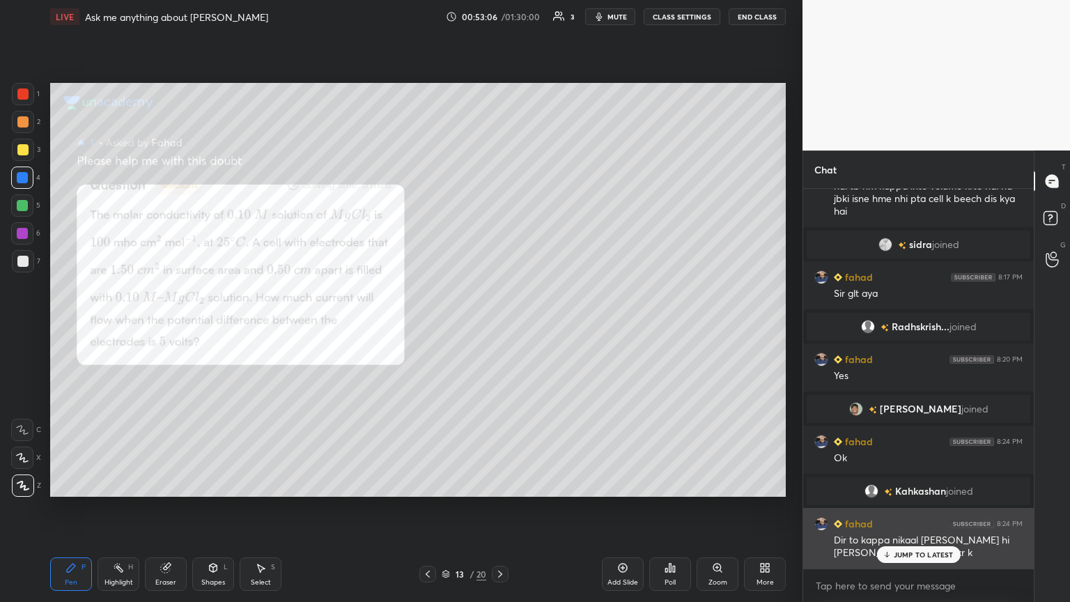
click at [500, 327] on p "JUMP TO LATEST" at bounding box center [924, 554] width 60 height 8
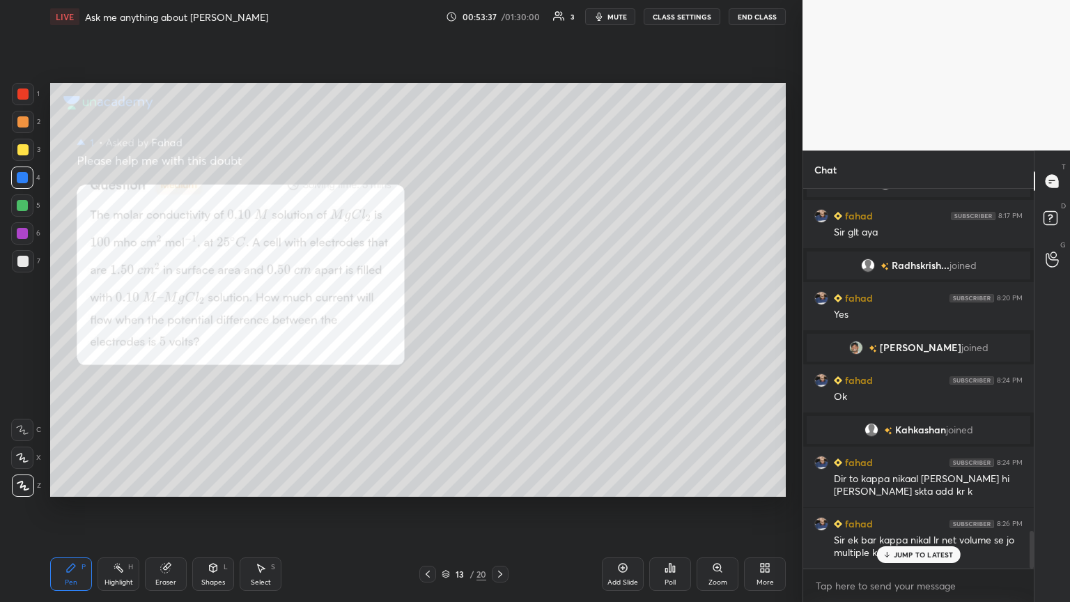
scroll to position [3486, 0]
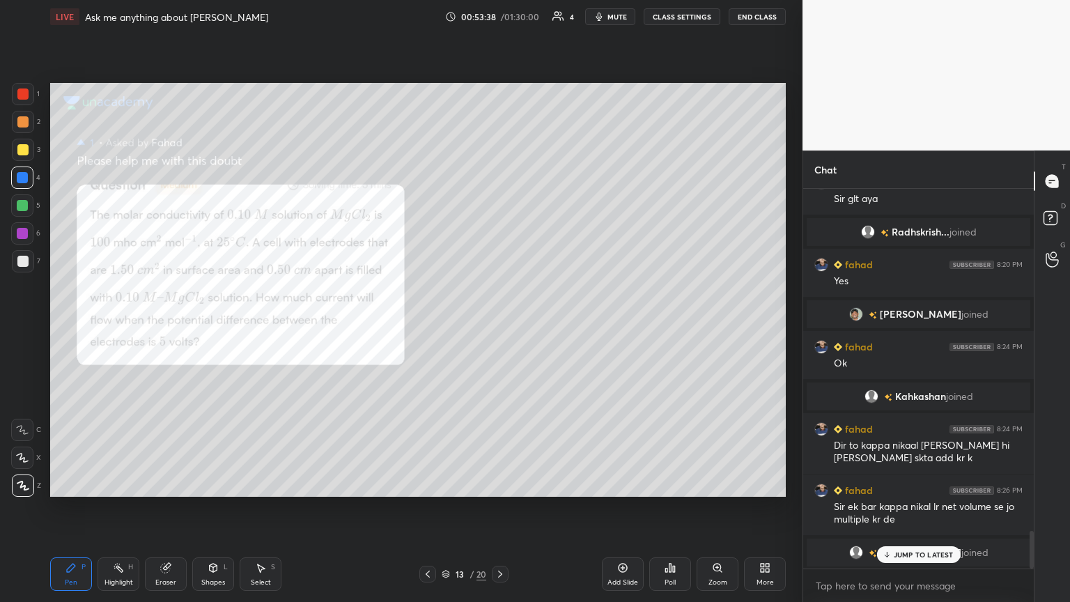
click at [500, 327] on div "JUMP TO LATEST" at bounding box center [918, 554] width 84 height 17
click at [498, 327] on icon at bounding box center [500, 574] width 11 height 11
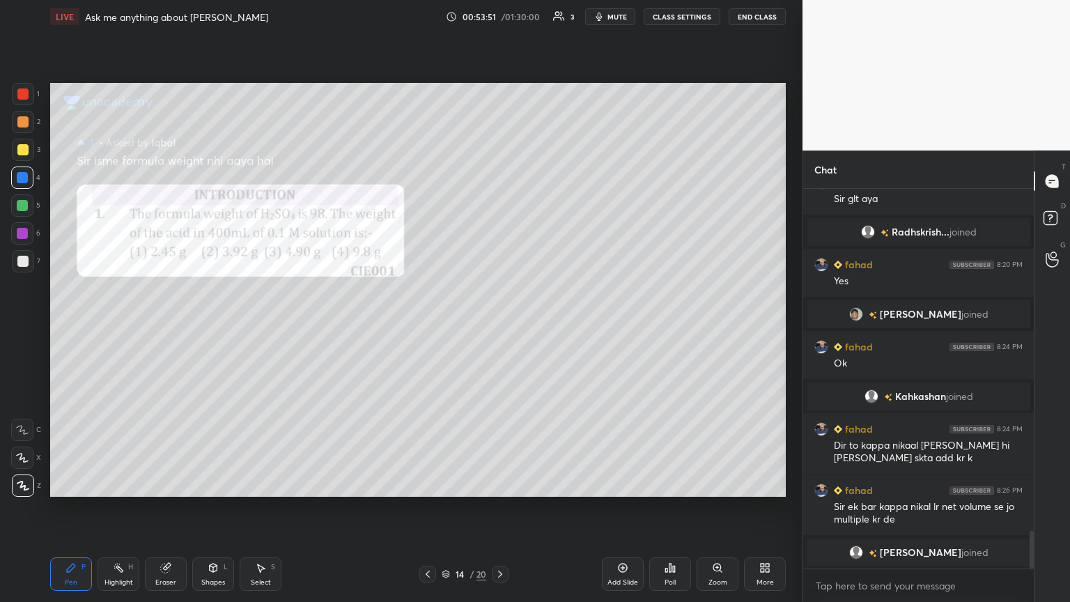
click at [495, 327] on icon at bounding box center [500, 574] width 11 height 11
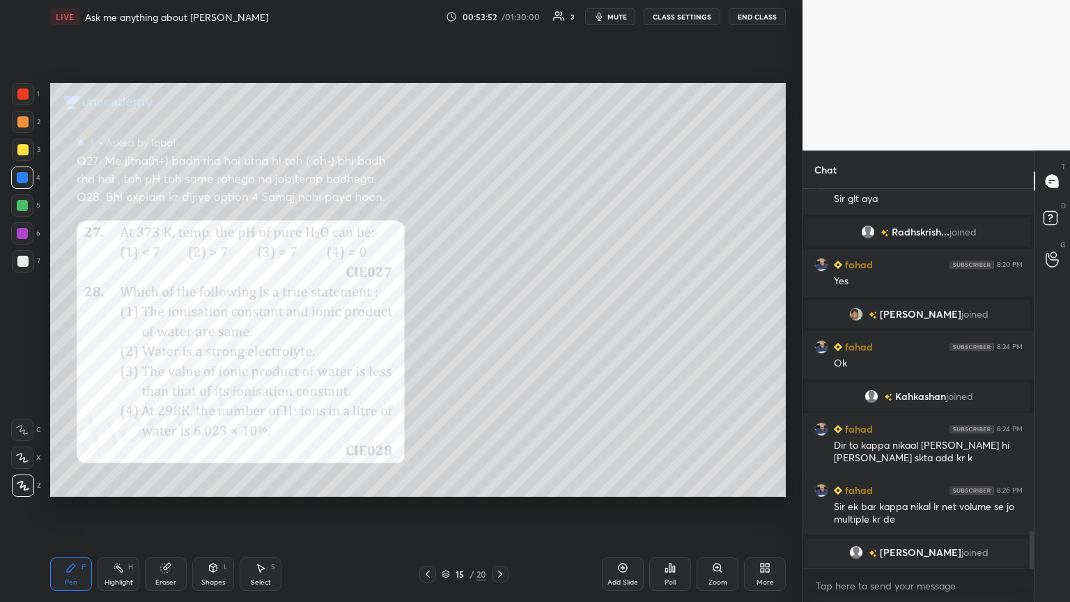
click at [493, 327] on div at bounding box center [500, 574] width 17 height 17
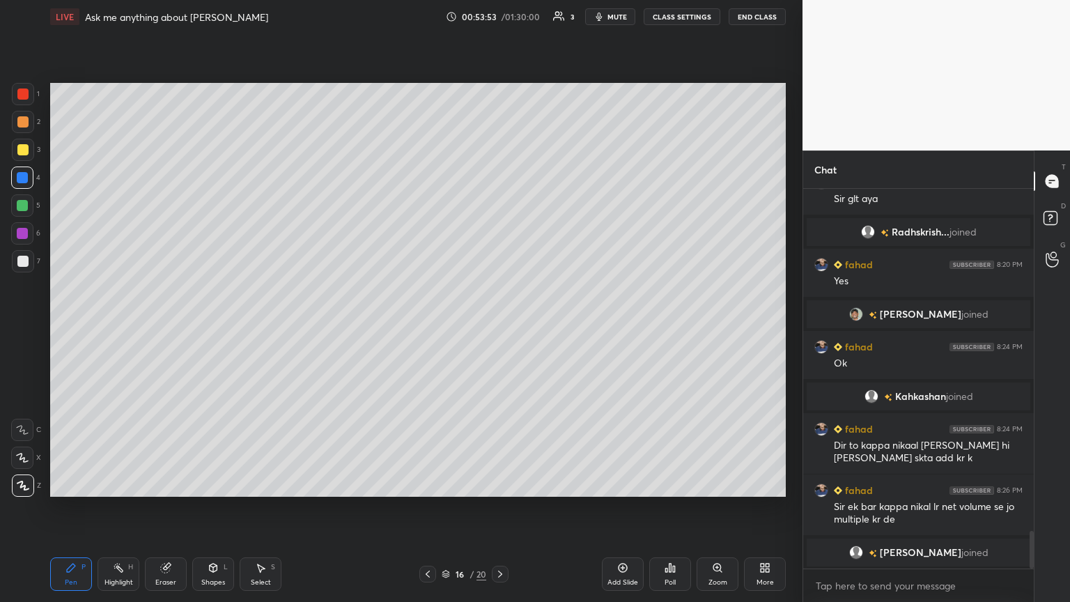
click at [495, 327] on icon at bounding box center [500, 574] width 11 height 11
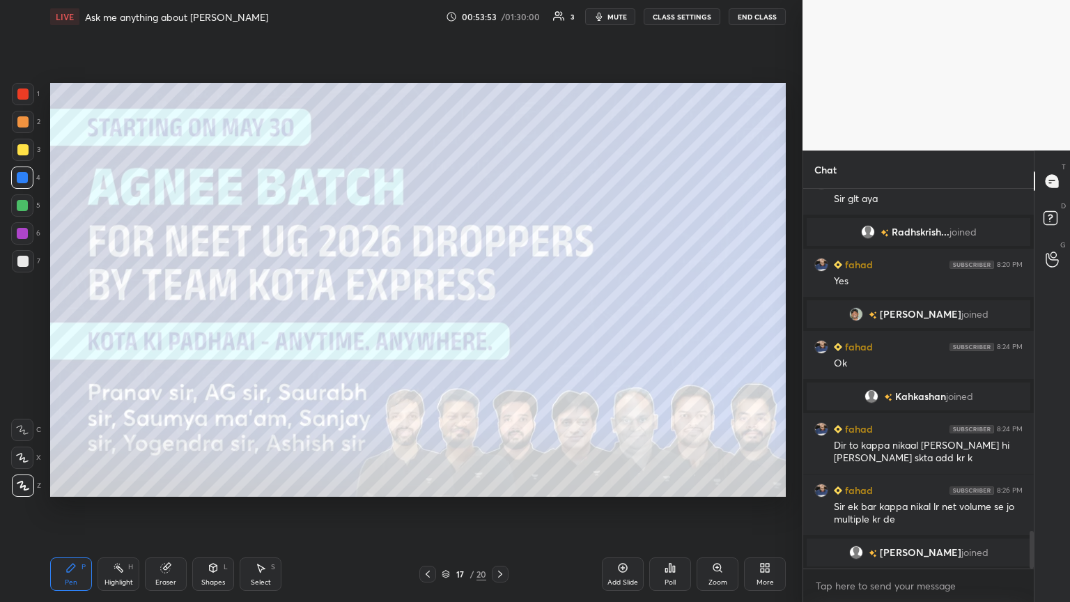
click at [495, 327] on icon at bounding box center [500, 574] width 11 height 11
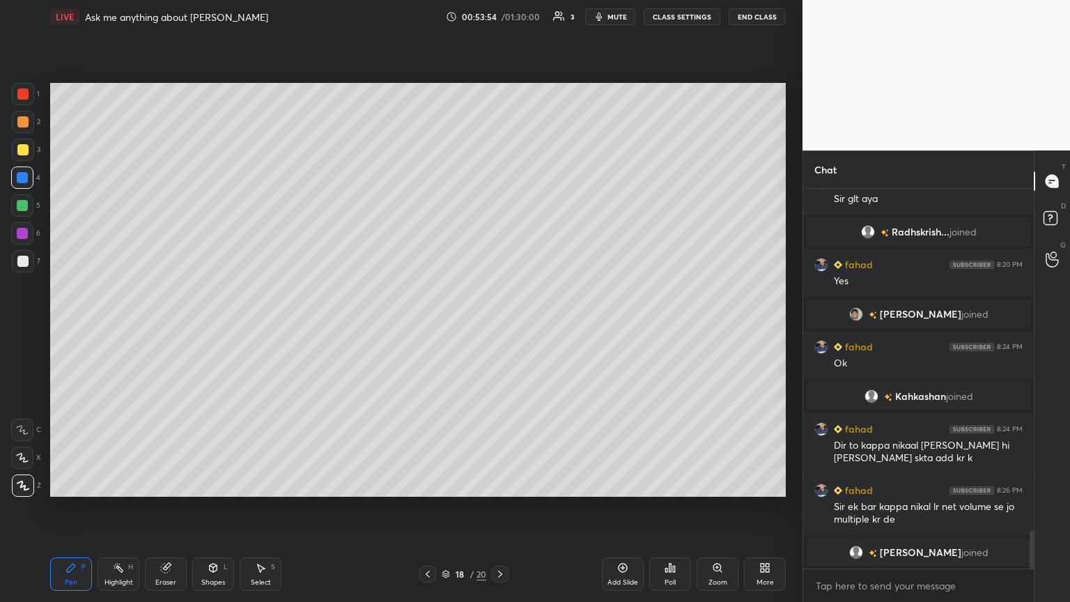
click at [500, 327] on icon at bounding box center [500, 574] width 11 height 11
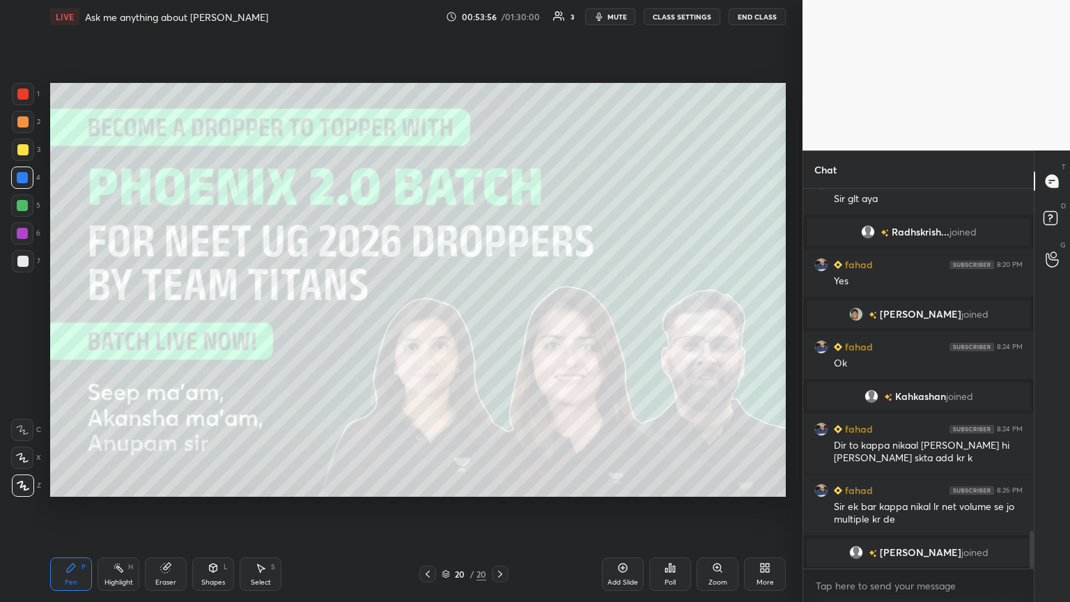
click at [497, 327] on icon at bounding box center [500, 574] width 11 height 11
click at [500, 327] on div "Add Slide" at bounding box center [623, 573] width 42 height 33
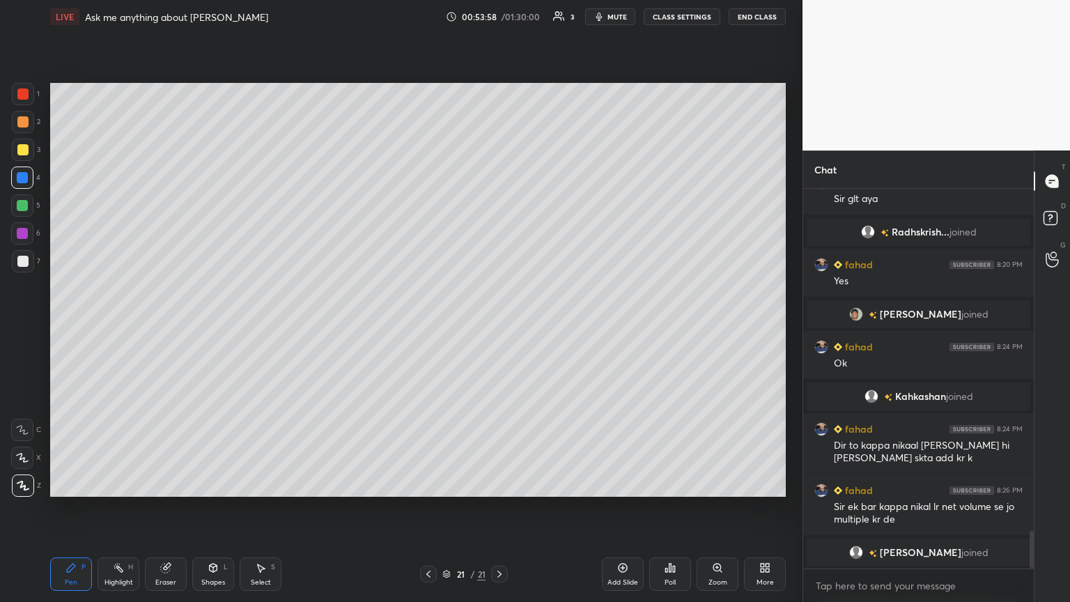
click at [107, 327] on div "Highlight" at bounding box center [119, 582] width 29 height 7
click at [67, 327] on div "Pen" at bounding box center [71, 582] width 13 height 7
drag, startPoint x: 70, startPoint y: 575, endPoint x: 63, endPoint y: 516, distance: 60.3
click at [75, 327] on div "Pen P" at bounding box center [71, 573] width 42 height 33
drag, startPoint x: 25, startPoint y: 123, endPoint x: 24, endPoint y: 132, distance: 9.1
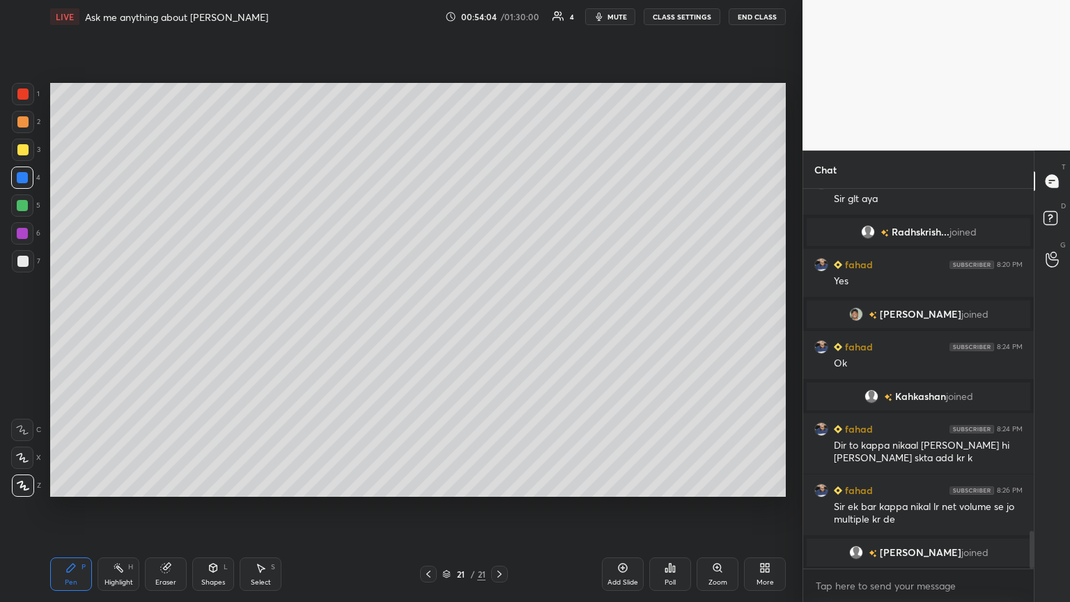
click at [24, 129] on div at bounding box center [23, 122] width 22 height 22
click at [429, 327] on icon at bounding box center [428, 574] width 4 height 7
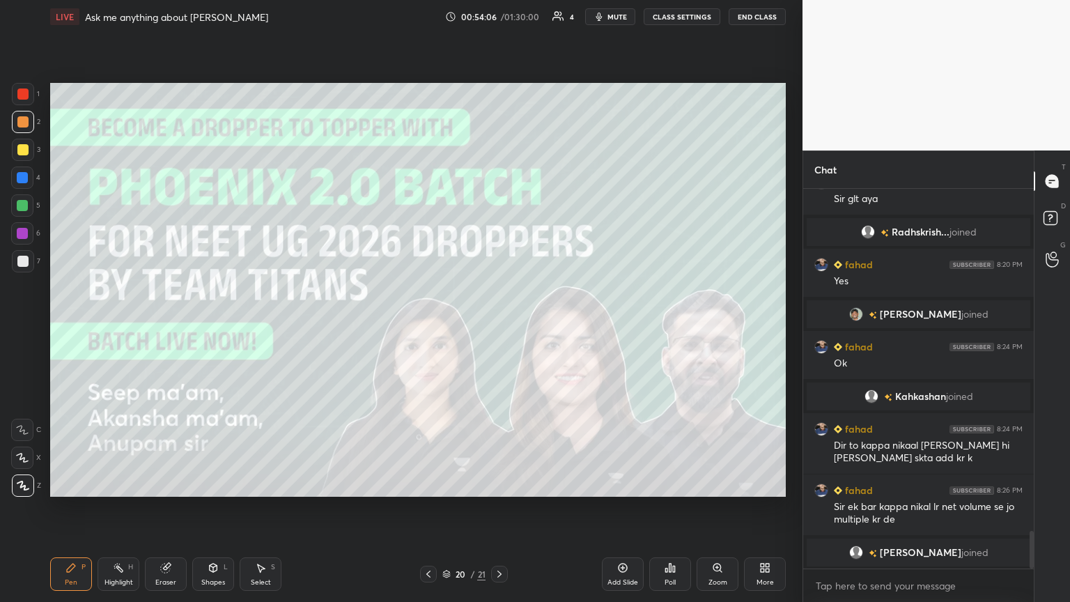
click at [430, 327] on icon at bounding box center [428, 574] width 11 height 11
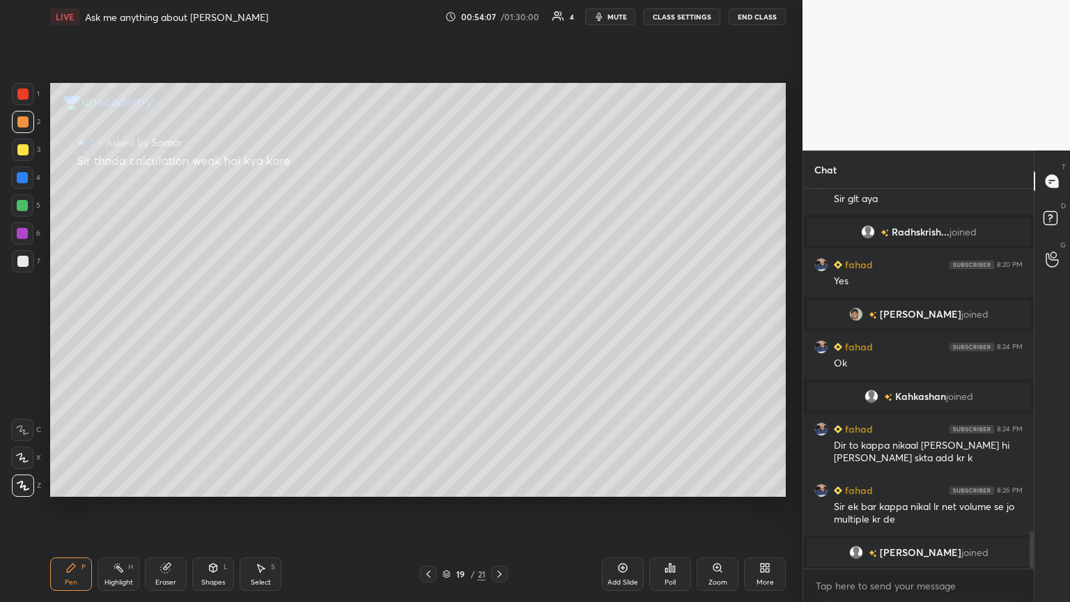
click at [429, 327] on icon at bounding box center [428, 574] width 4 height 7
drag, startPoint x: 508, startPoint y: 570, endPoint x: 507, endPoint y: 554, distance: 16.0
click at [500, 327] on div "18 / 21" at bounding box center [464, 574] width 276 height 17
drag, startPoint x: 504, startPoint y: 573, endPoint x: 509, endPoint y: 539, distance: 34.5
click at [500, 327] on icon at bounding box center [499, 574] width 11 height 11
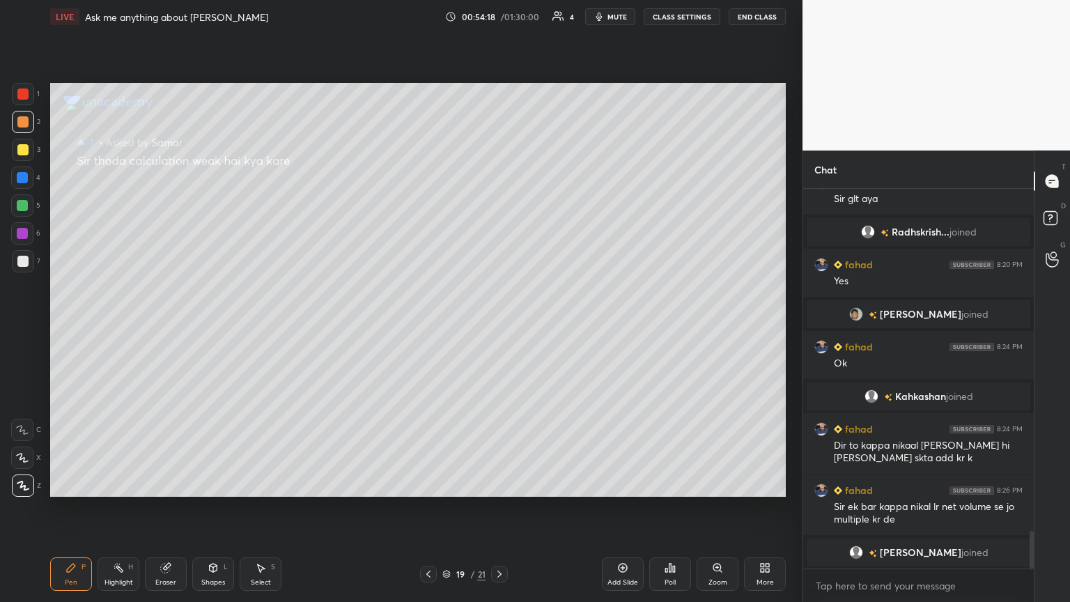
drag, startPoint x: 426, startPoint y: 574, endPoint x: 435, endPoint y: 578, distance: 10.0
click at [427, 327] on icon at bounding box center [428, 574] width 11 height 11
drag, startPoint x: 631, startPoint y: 580, endPoint x: 619, endPoint y: 564, distance: 19.9
click at [500, 327] on div "Add Slide" at bounding box center [623, 573] width 42 height 33
drag, startPoint x: 32, startPoint y: 257, endPoint x: 8, endPoint y: 258, distance: 24.4
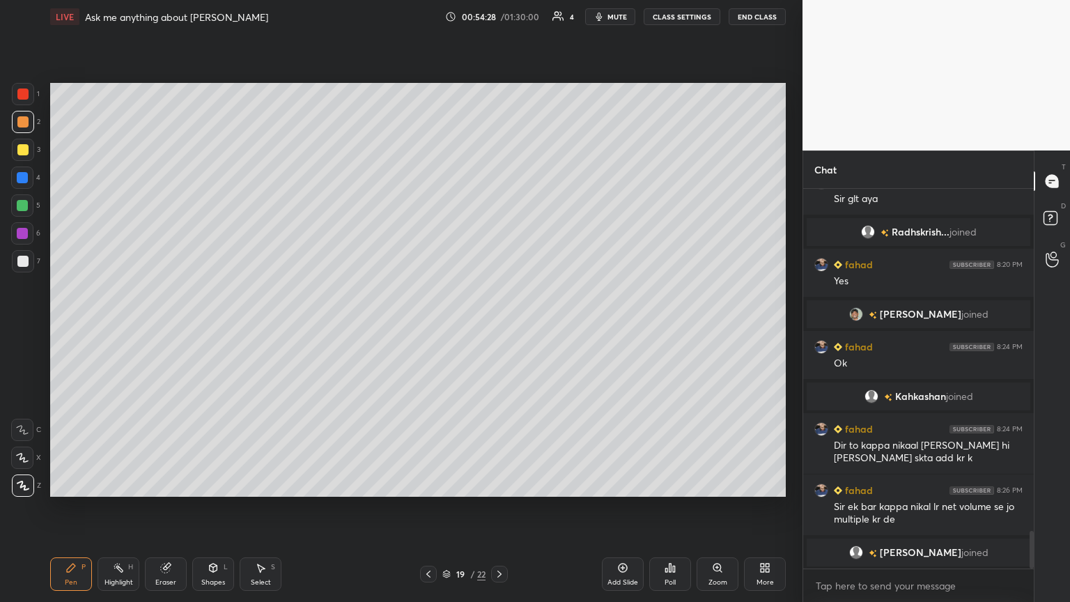
click at [29, 256] on div at bounding box center [23, 261] width 22 height 22
click at [30, 144] on div at bounding box center [23, 150] width 22 height 22
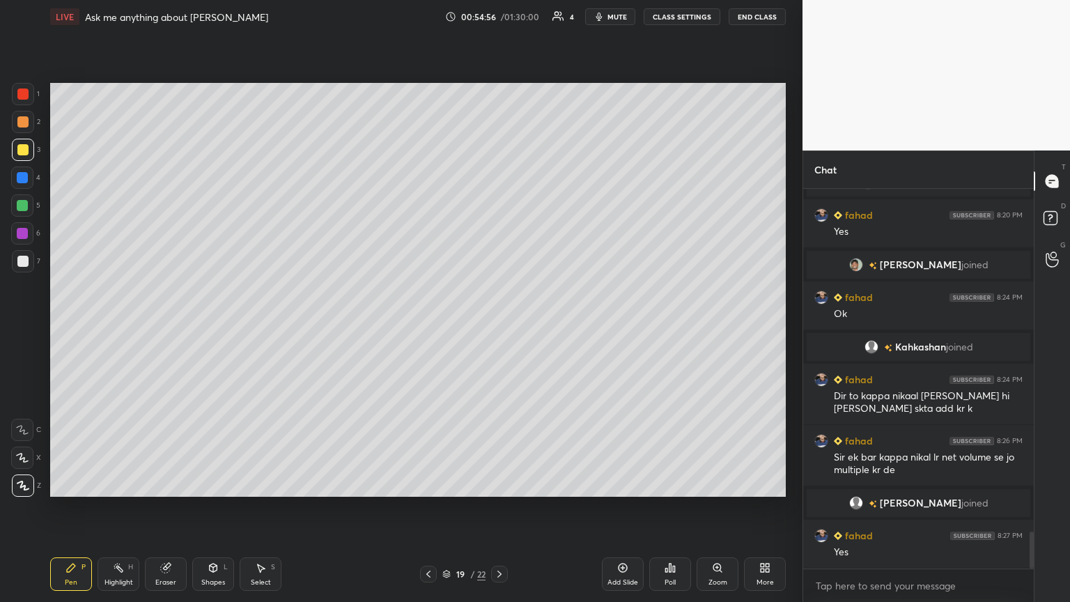
click at [31, 199] on div at bounding box center [22, 205] width 22 height 22
click at [23, 251] on div at bounding box center [23, 261] width 22 height 22
click at [215, 327] on div "Shapes" at bounding box center [213, 582] width 24 height 7
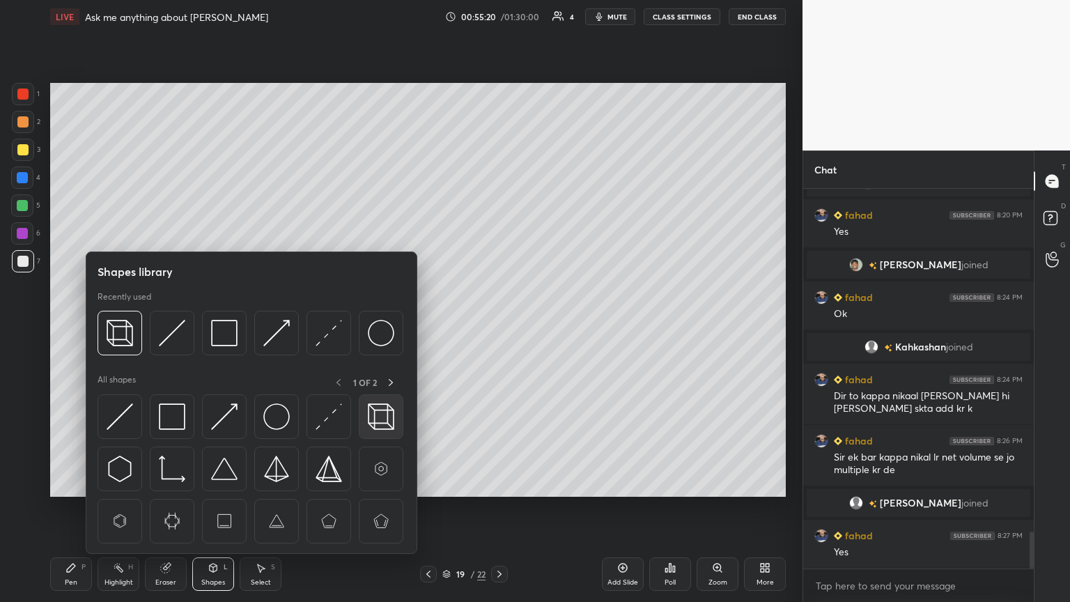
click at [376, 327] on img at bounding box center [381, 416] width 26 height 26
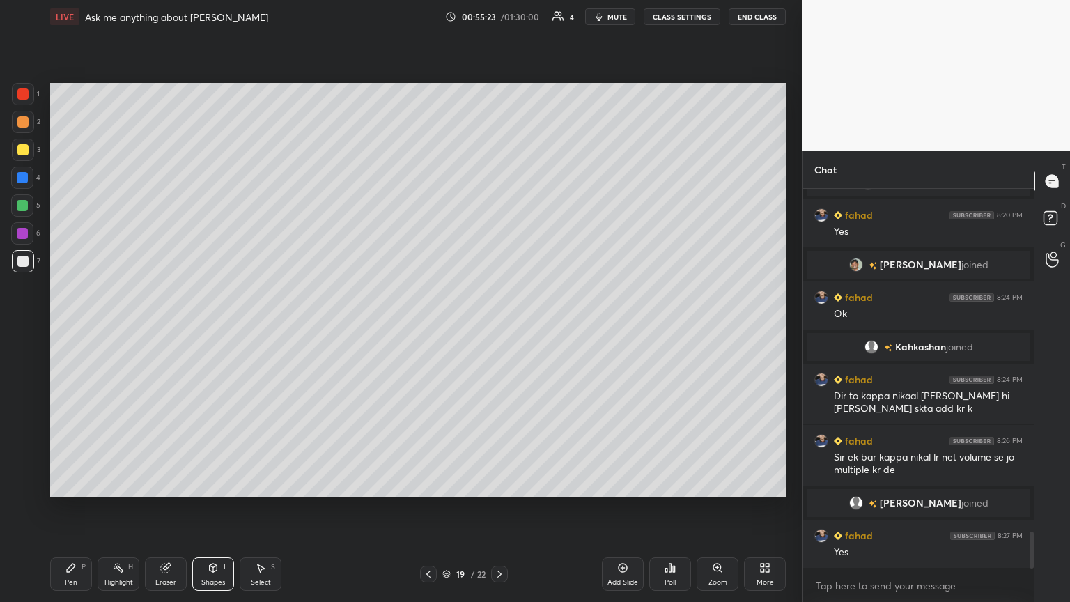
click at [64, 327] on div "Pen P" at bounding box center [71, 573] width 42 height 33
click at [23, 176] on div at bounding box center [22, 177] width 11 height 11
click at [24, 94] on div at bounding box center [22, 93] width 11 height 11
click at [125, 327] on div "Highlight" at bounding box center [119, 582] width 29 height 7
click at [72, 327] on div "Pen P" at bounding box center [71, 573] width 42 height 33
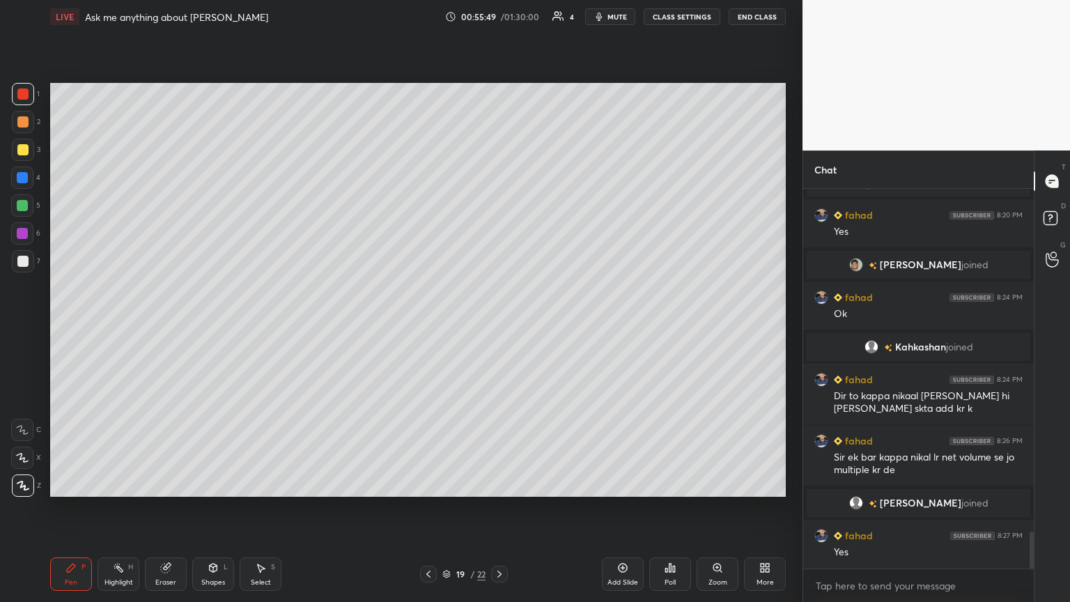
click at [123, 327] on div "Highlight H" at bounding box center [119, 573] width 42 height 33
click at [80, 327] on div "Pen P" at bounding box center [71, 573] width 42 height 33
click at [22, 262] on div at bounding box center [22, 261] width 11 height 11
click at [500, 327] on div "Add Slide" at bounding box center [623, 582] width 31 height 7
click at [21, 263] on div at bounding box center [22, 261] width 11 height 11
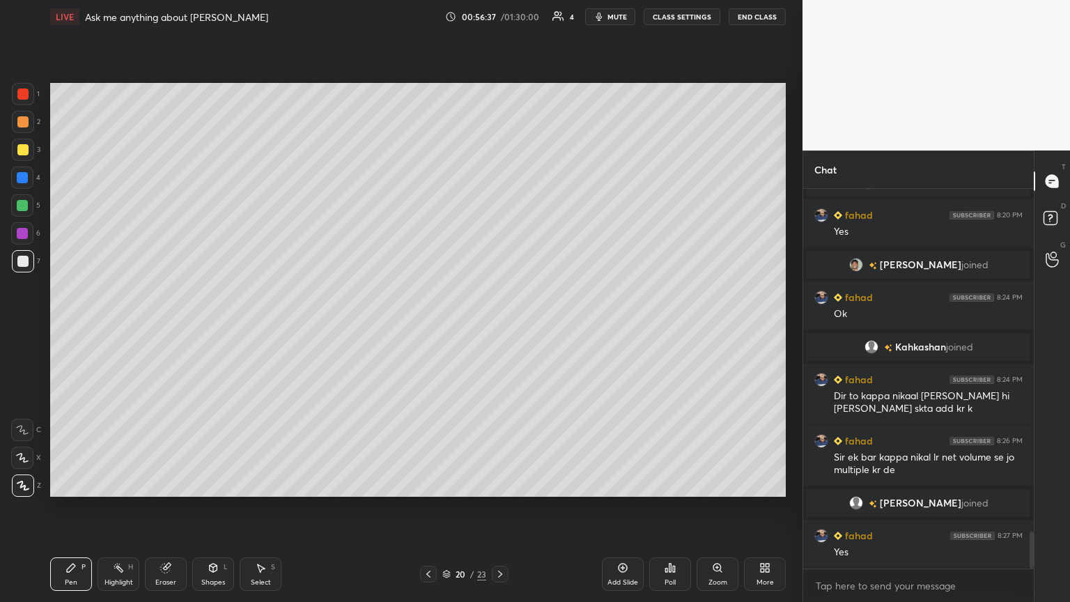
click at [29, 148] on div at bounding box center [23, 150] width 22 height 22
click at [427, 327] on icon at bounding box center [428, 574] width 11 height 11
click at [500, 327] on icon at bounding box center [500, 574] width 11 height 11
click at [22, 179] on div at bounding box center [22, 177] width 11 height 11
click at [25, 203] on div at bounding box center [22, 205] width 11 height 11
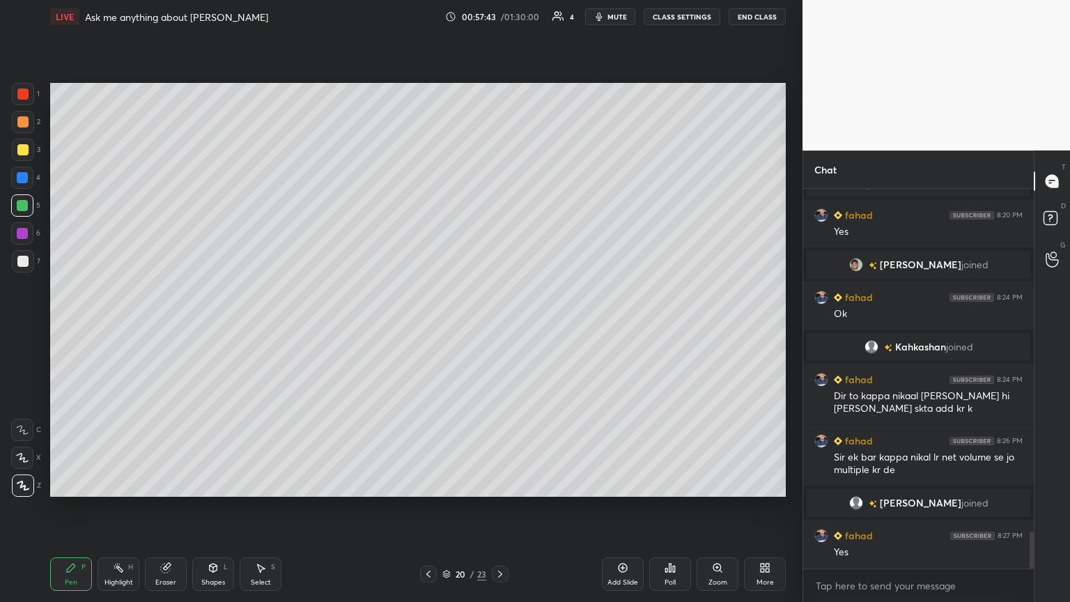
click at [25, 240] on div at bounding box center [22, 233] width 22 height 22
click at [24, 261] on div at bounding box center [22, 261] width 11 height 11
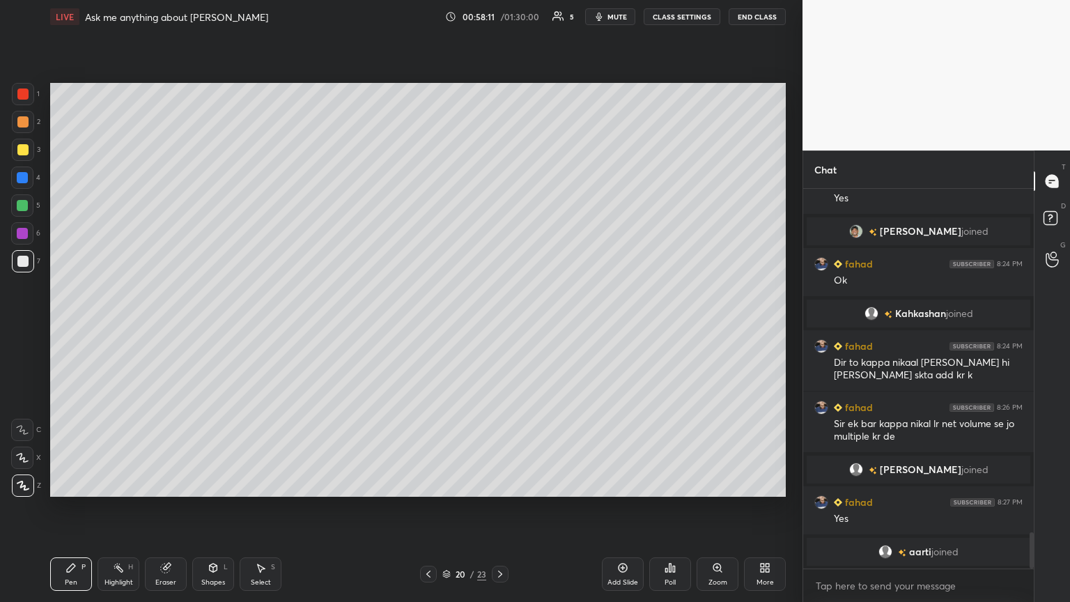
click at [203, 327] on div "Shapes" at bounding box center [213, 582] width 24 height 7
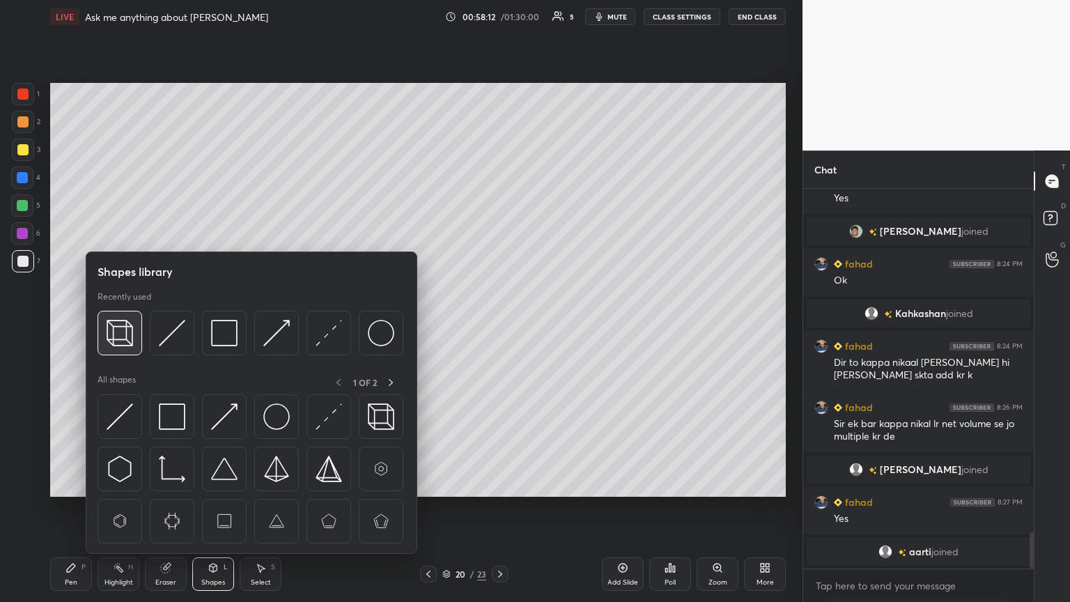
click at [123, 327] on img at bounding box center [120, 333] width 26 height 26
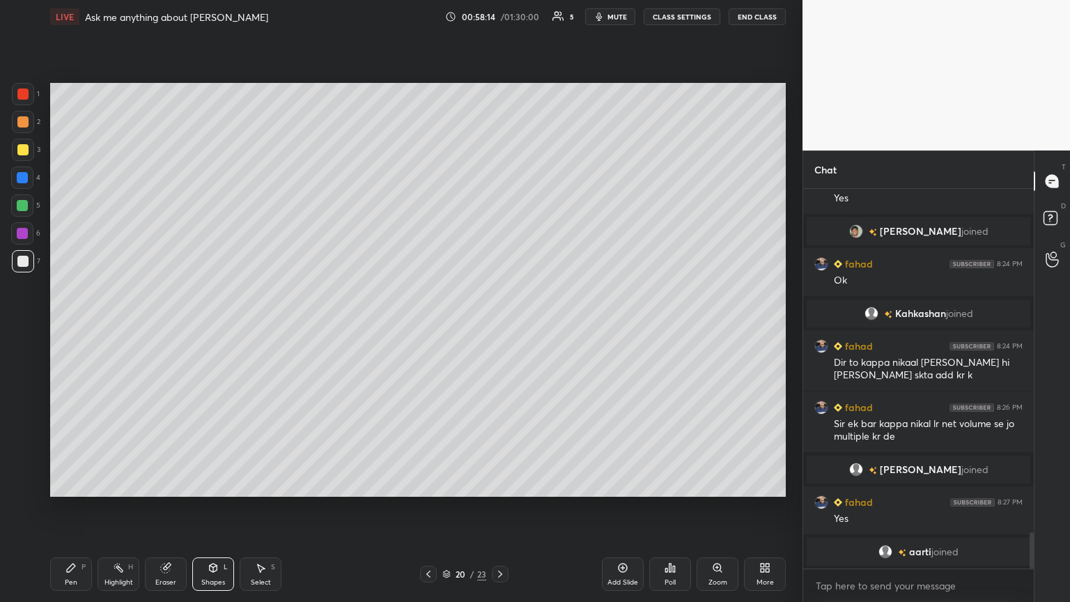
click at [76, 327] on div "Pen P" at bounding box center [71, 573] width 42 height 33
drag, startPoint x: 22, startPoint y: 148, endPoint x: 23, endPoint y: 157, distance: 8.5
click at [22, 151] on div at bounding box center [22, 149] width 11 height 11
click at [429, 327] on icon at bounding box center [428, 574] width 11 height 11
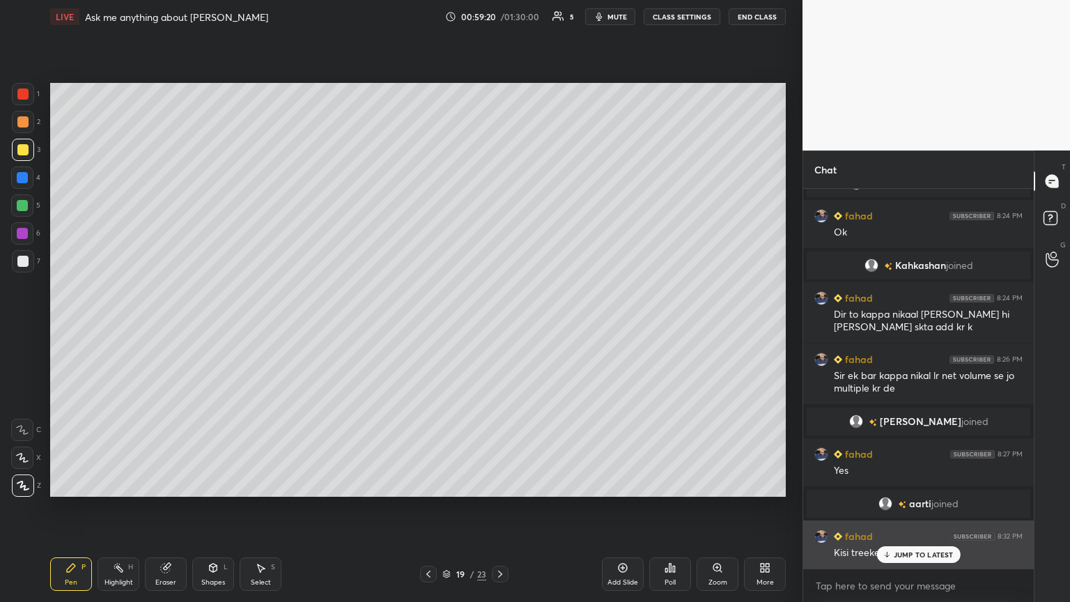
drag, startPoint x: 920, startPoint y: 553, endPoint x: 885, endPoint y: 550, distance: 35.6
click at [500, 327] on p "JUMP TO LATEST" at bounding box center [924, 554] width 60 height 8
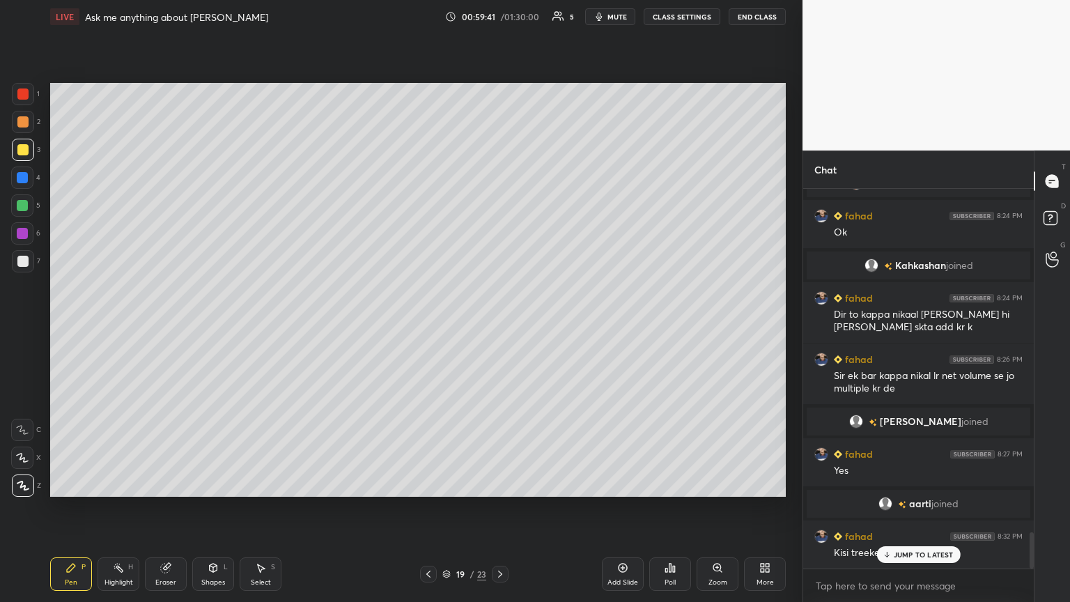
scroll to position [3609, 0]
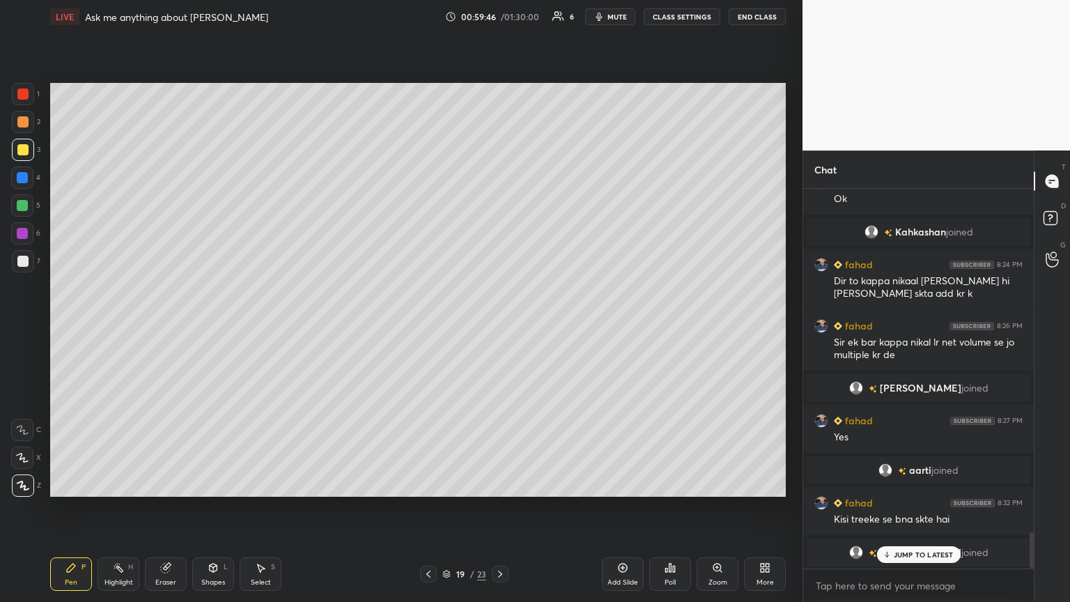
click at [24, 234] on div at bounding box center [22, 233] width 11 height 11
click at [496, 327] on icon at bounding box center [500, 574] width 11 height 11
drag, startPoint x: 912, startPoint y: 556, endPoint x: 888, endPoint y: 552, distance: 24.1
click at [500, 327] on p "JUMP TO LATEST" at bounding box center [924, 554] width 60 height 8
click at [428, 327] on icon at bounding box center [428, 574] width 11 height 11
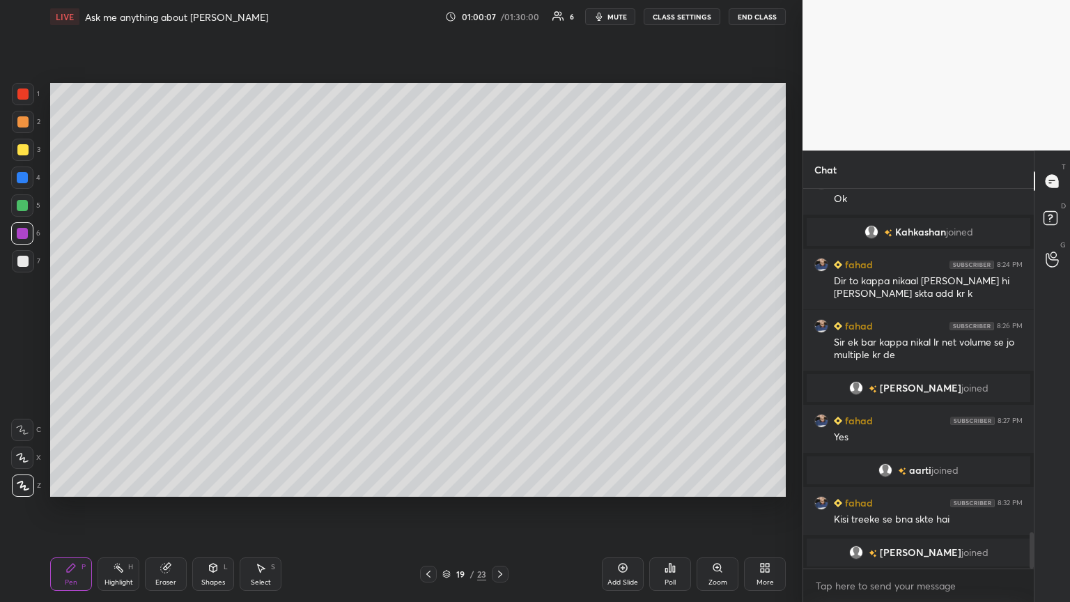
click at [500, 327] on icon at bounding box center [500, 574] width 11 height 11
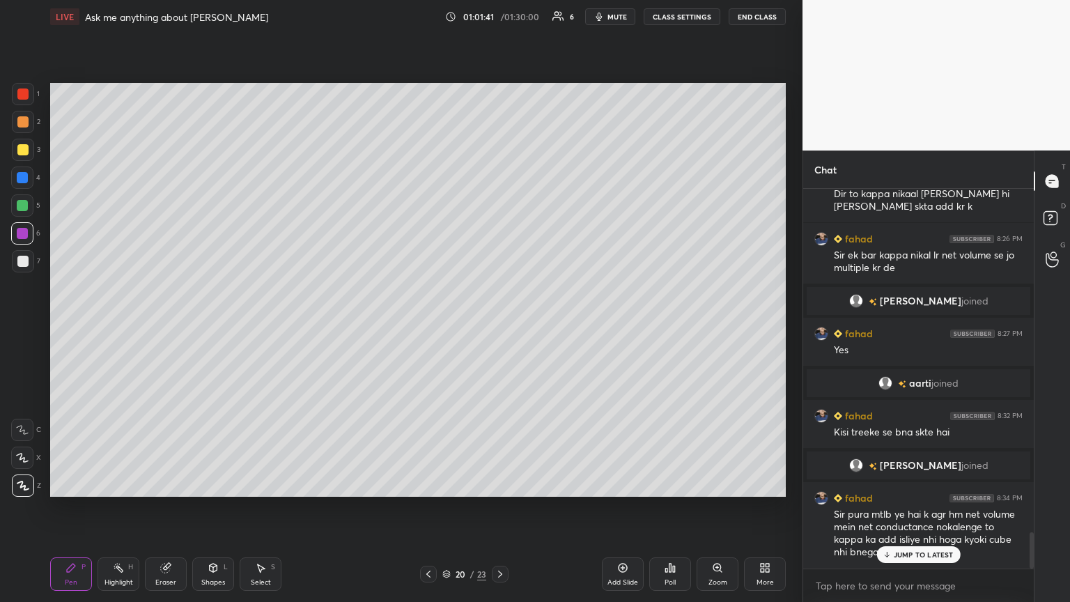
scroll to position [3584, 0]
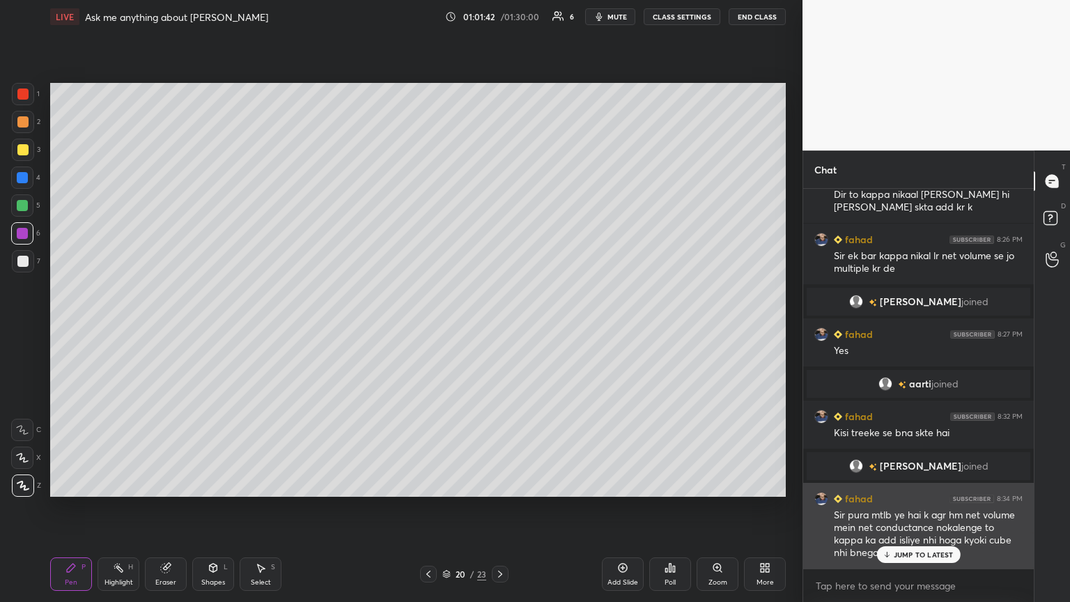
click at [500, 327] on p "JUMP TO LATEST" at bounding box center [924, 554] width 60 height 8
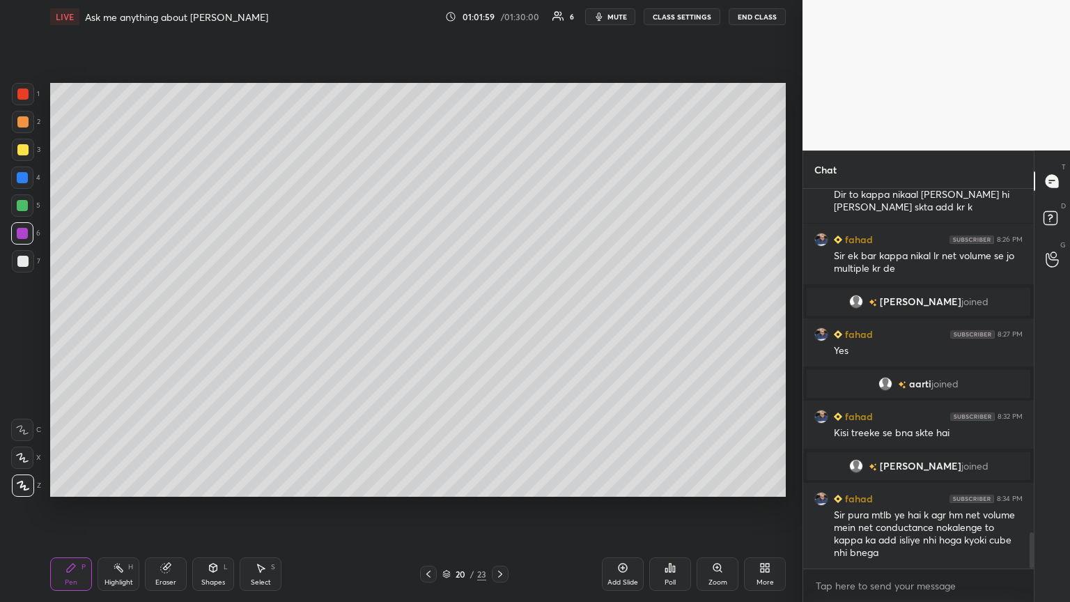
scroll to position [3598, 0]
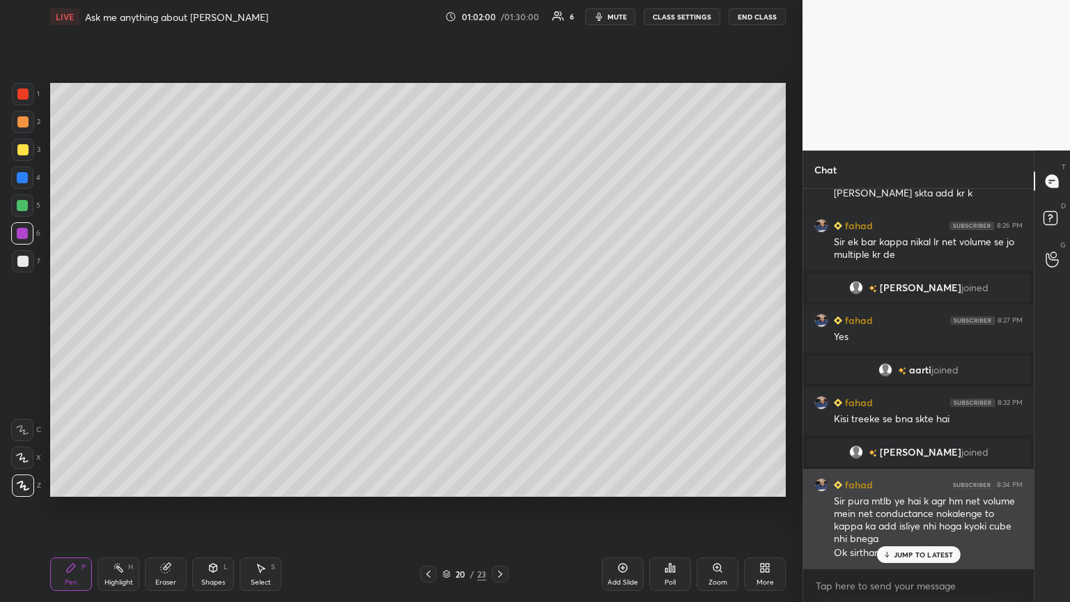
click at [500, 327] on div "JUMP TO LATEST" at bounding box center [918, 554] width 84 height 17
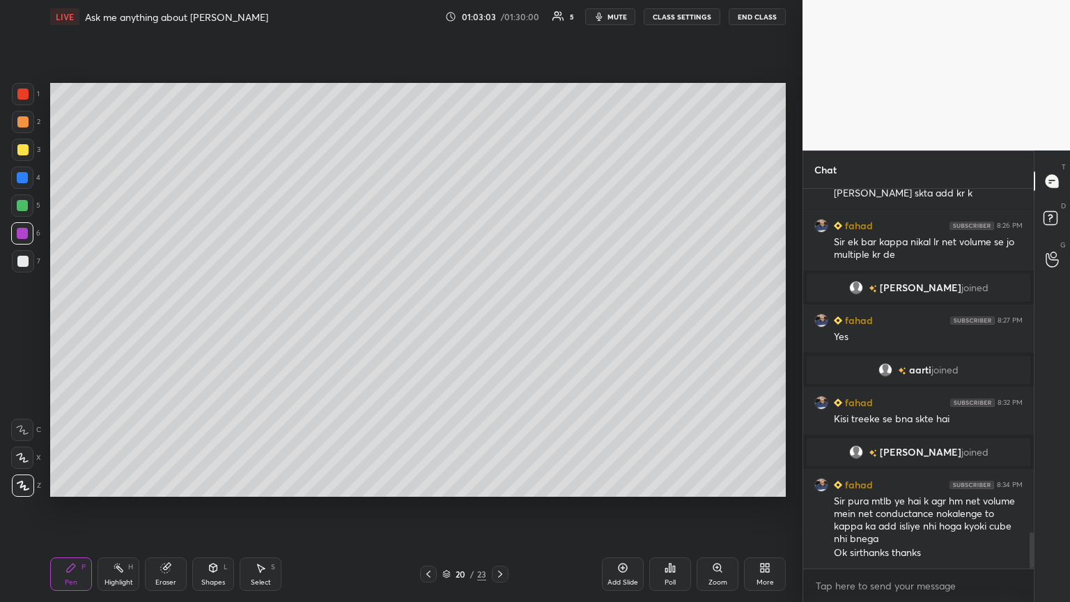
scroll to position [3631, 0]
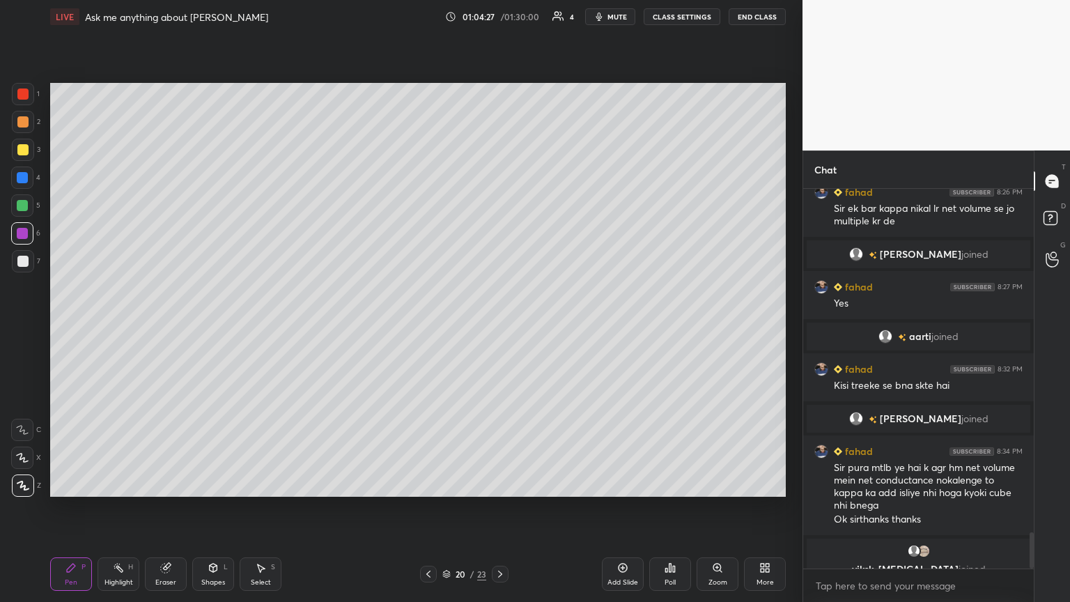
click at [428, 327] on icon at bounding box center [428, 574] width 11 height 11
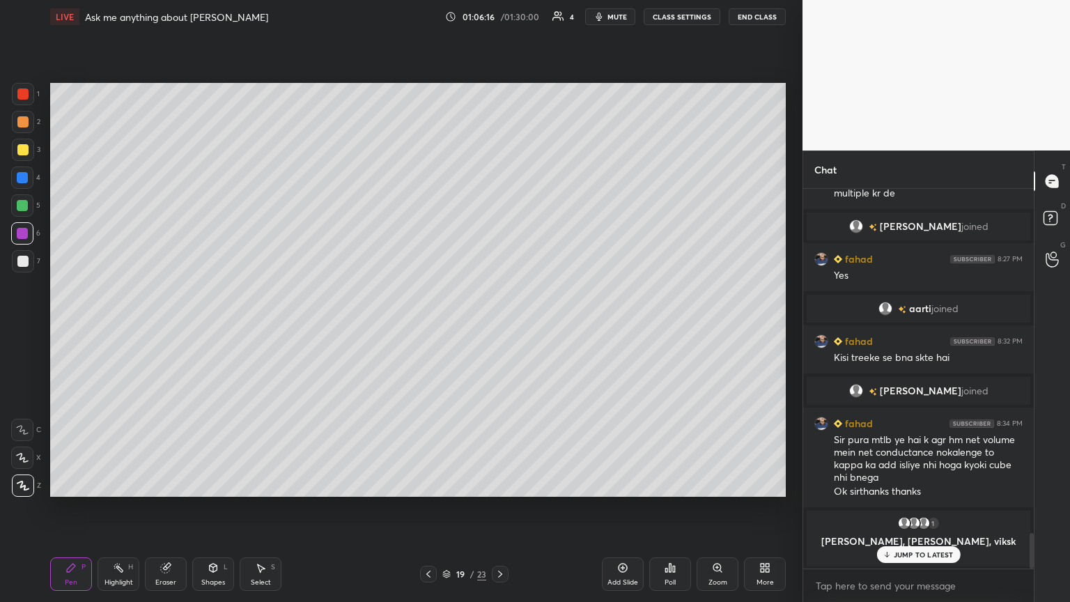
click at [432, 327] on icon at bounding box center [428, 574] width 11 height 11
click at [433, 327] on div at bounding box center [428, 574] width 17 height 17
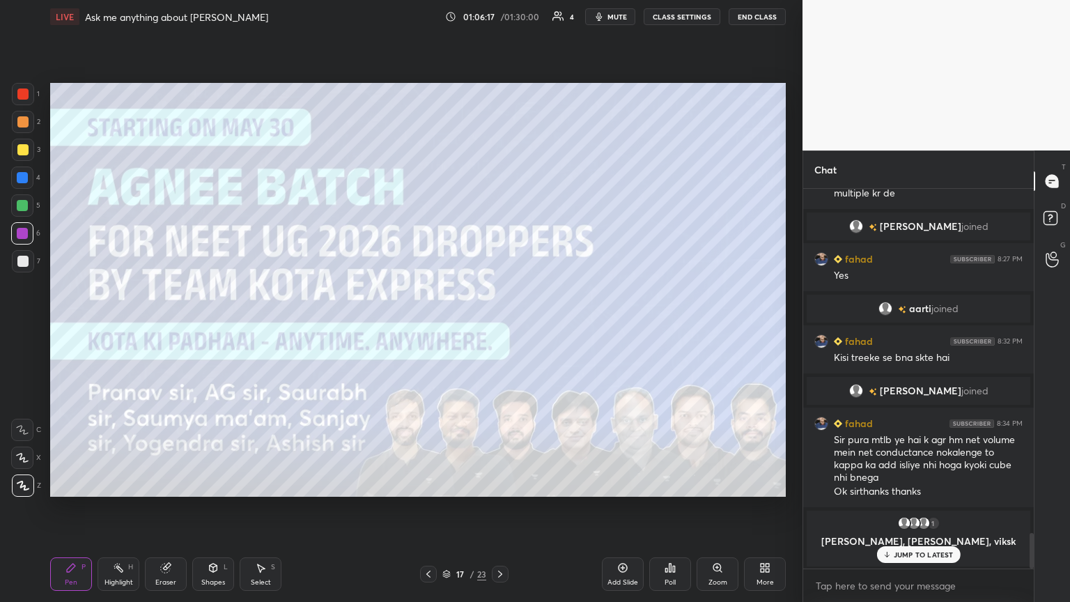
click at [434, 327] on div at bounding box center [428, 574] width 17 height 17
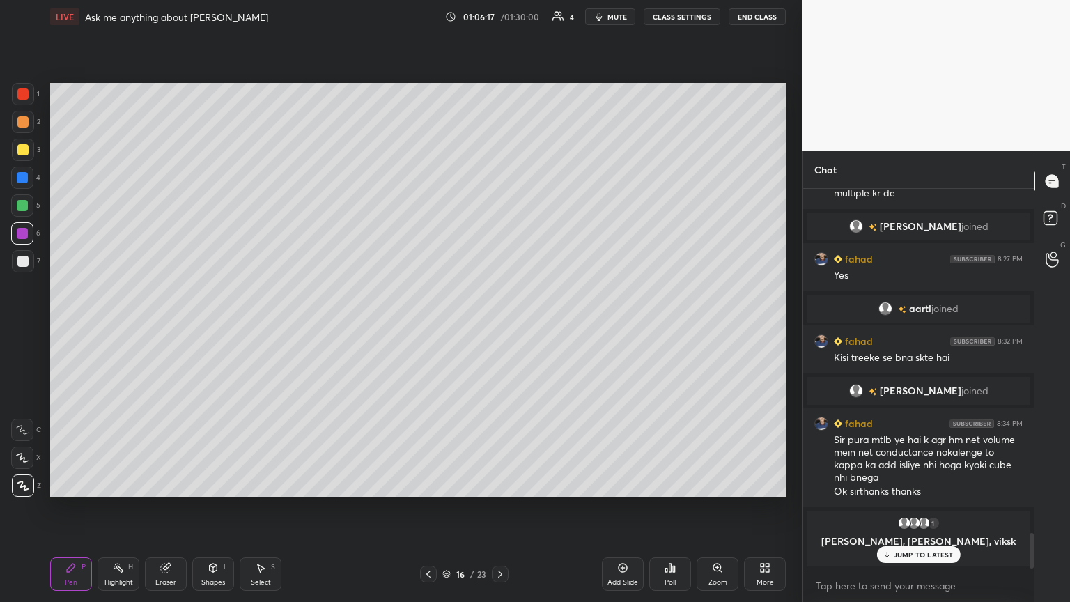
click at [436, 327] on div at bounding box center [428, 574] width 17 height 17
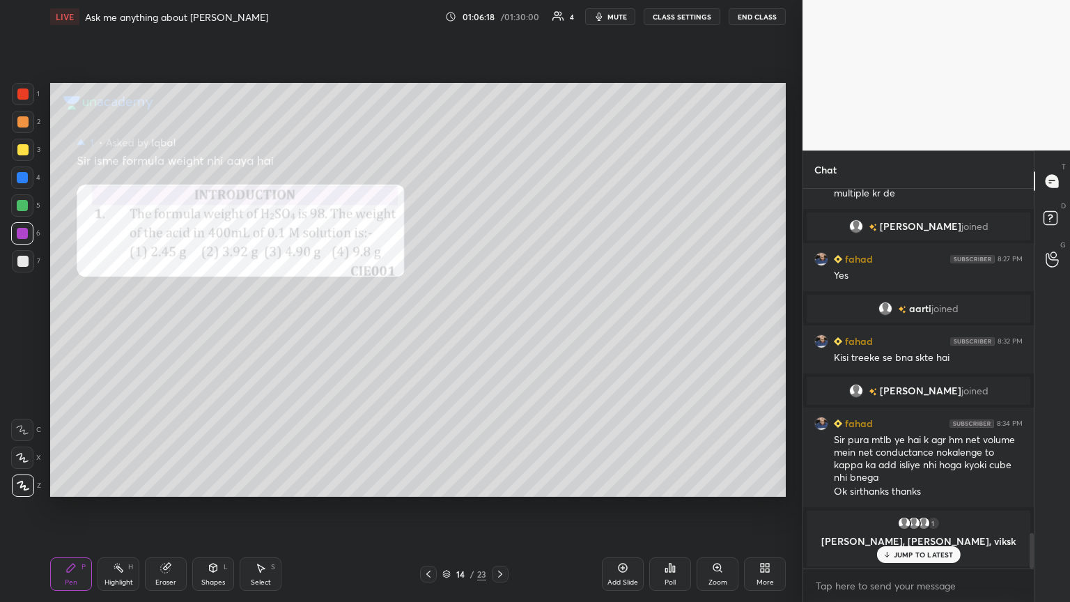
click at [439, 327] on div "14 / 23" at bounding box center [464, 574] width 88 height 17
click at [428, 327] on icon at bounding box center [428, 574] width 11 height 11
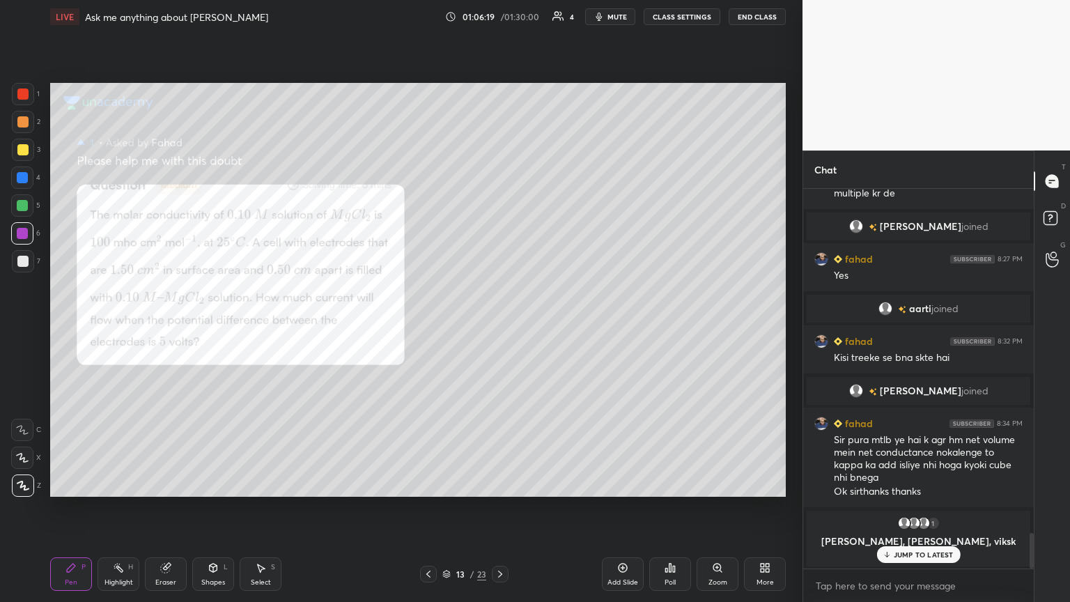
click at [428, 327] on icon at bounding box center [428, 574] width 11 height 11
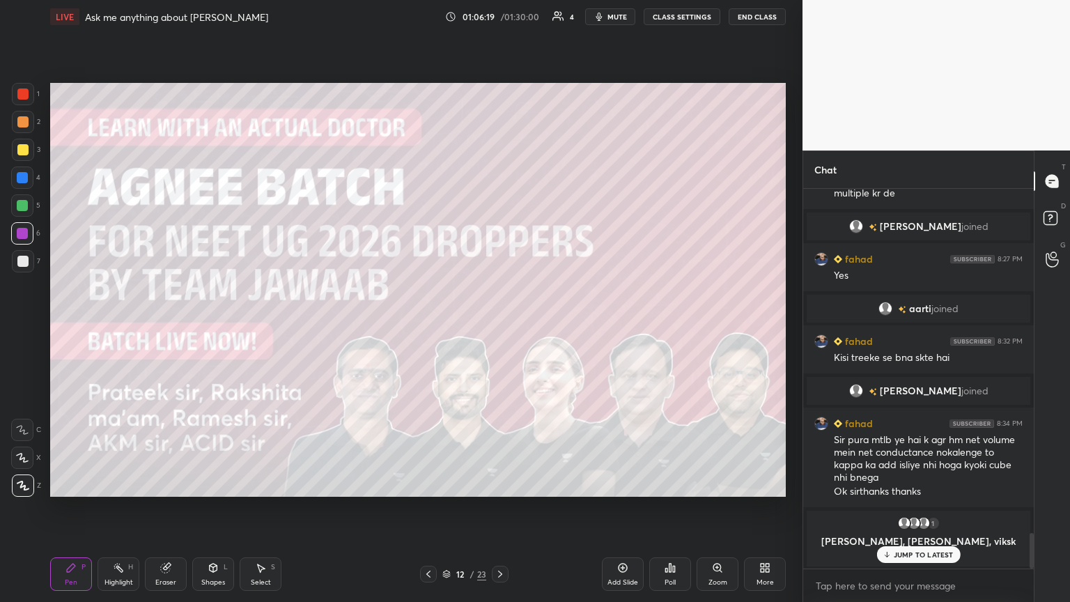
click at [429, 327] on icon at bounding box center [428, 574] width 11 height 11
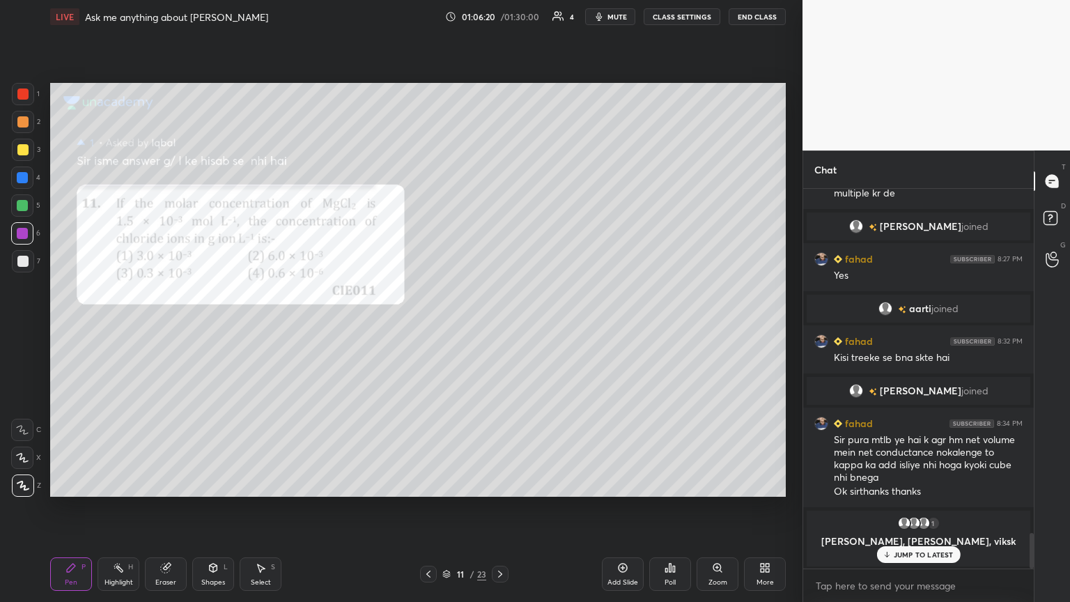
click at [430, 327] on icon at bounding box center [428, 574] width 11 height 11
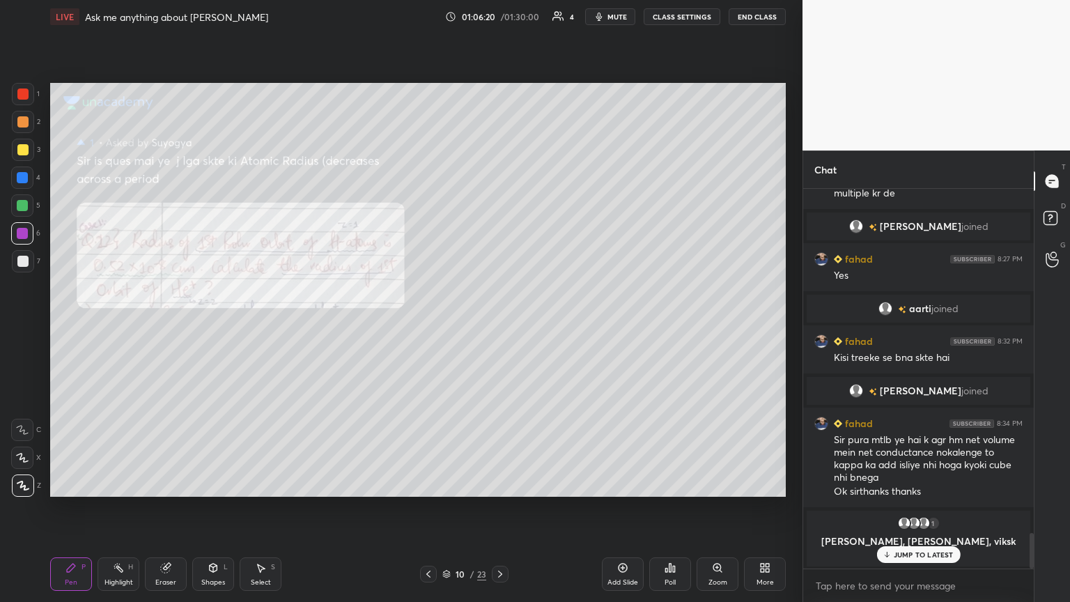
click at [429, 327] on icon at bounding box center [428, 574] width 11 height 11
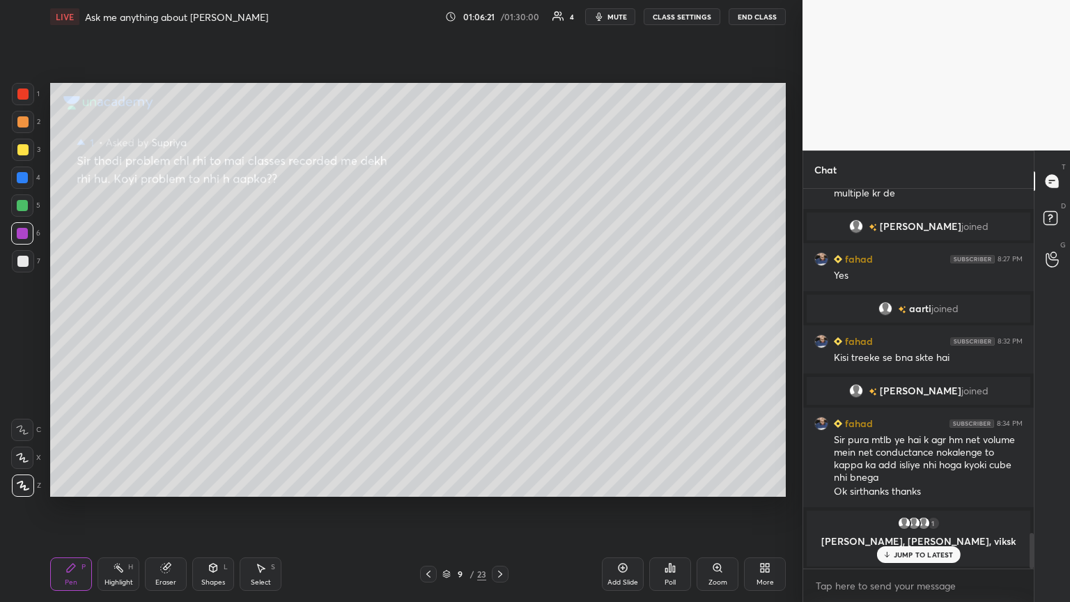
click at [431, 327] on icon at bounding box center [428, 574] width 11 height 11
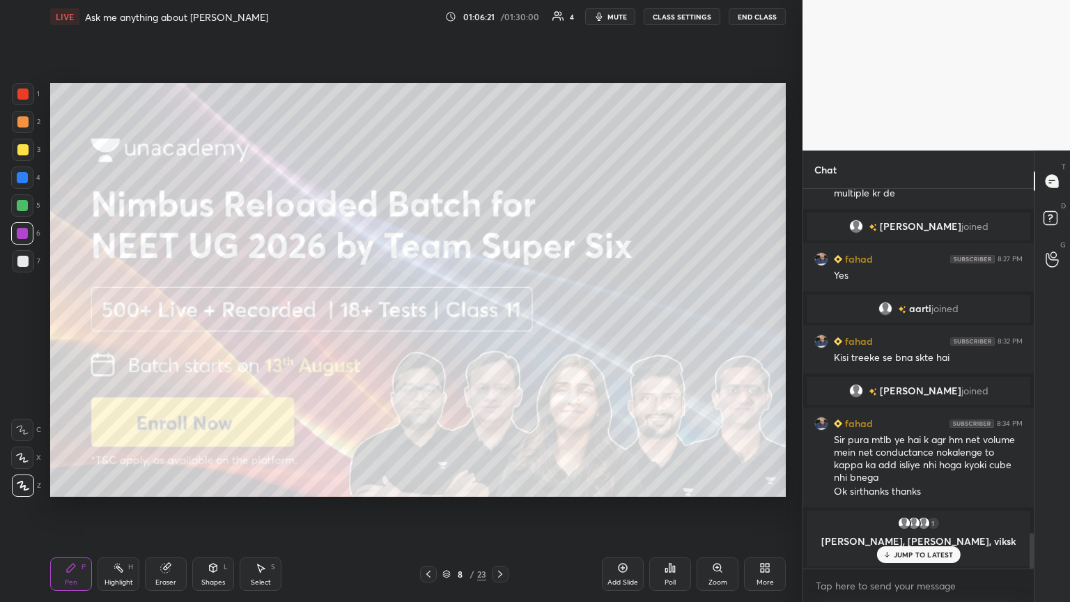
click at [431, 327] on icon at bounding box center [428, 574] width 11 height 11
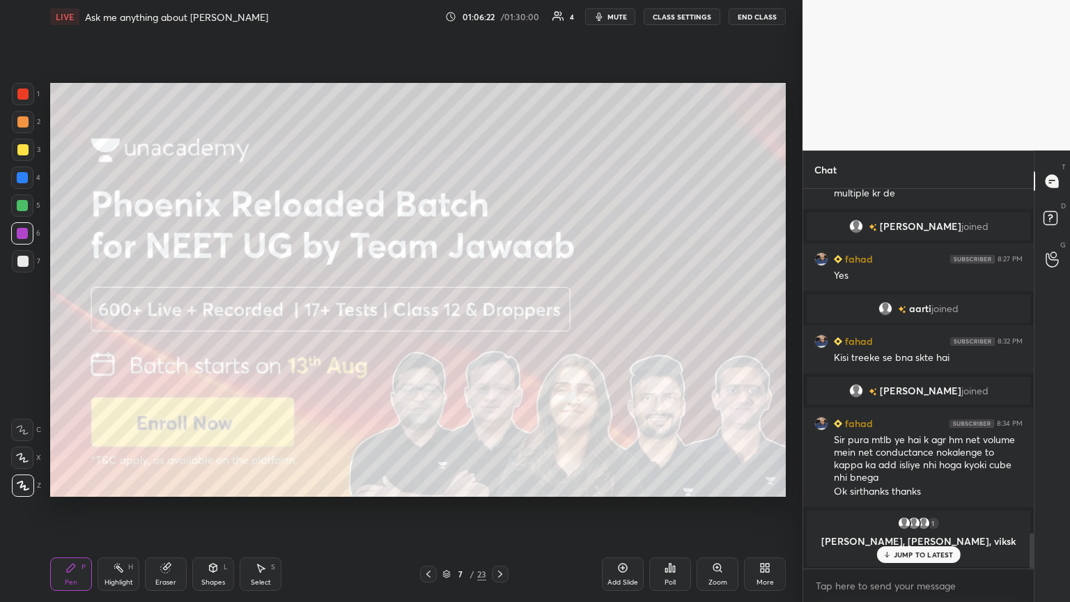
click at [431, 327] on icon at bounding box center [428, 574] width 11 height 11
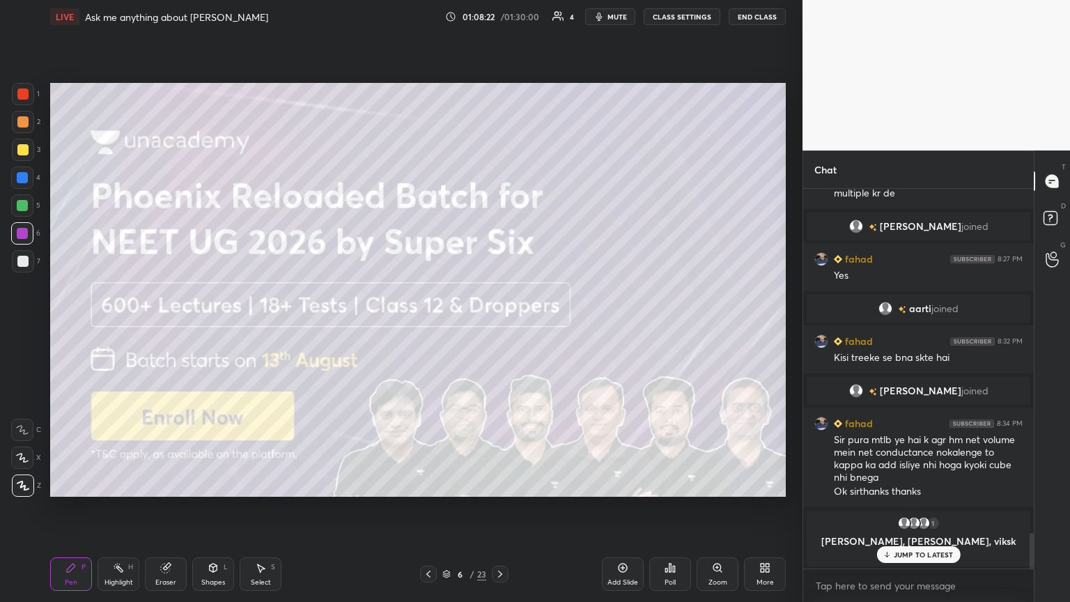
click at [500, 12] on div "LIVE Ask me anything about Neet Ug 01:08:22 / 01:30:00 4 mute CLASS SETTINGS En…" at bounding box center [418, 16] width 736 height 33
click at [500, 19] on span "mute" at bounding box center [618, 17] width 20 height 10
click at [427, 327] on icon at bounding box center [428, 574] width 4 height 7
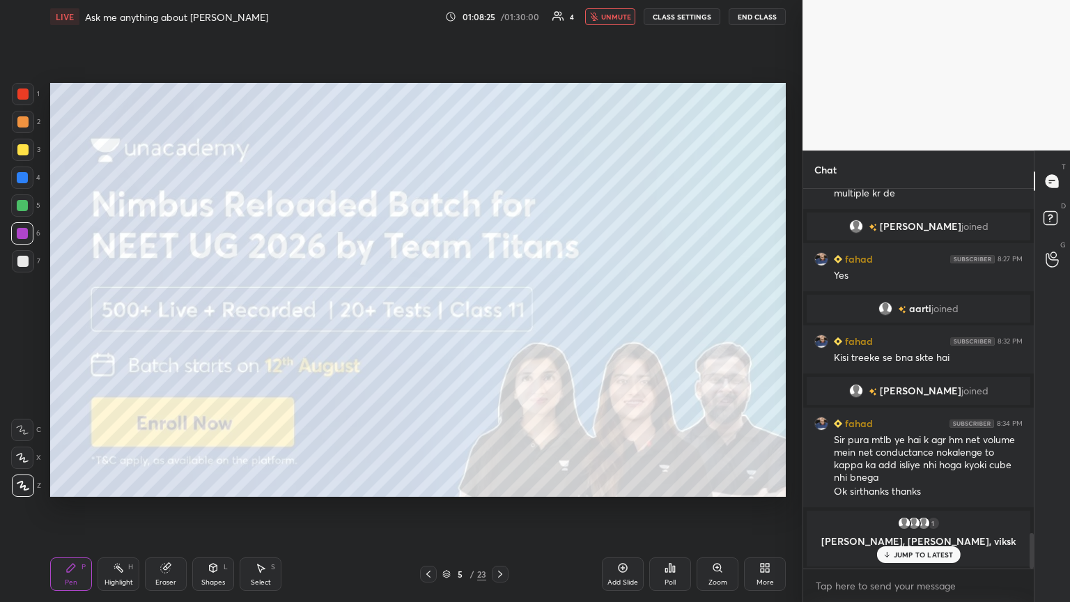
click at [425, 327] on icon at bounding box center [428, 574] width 11 height 11
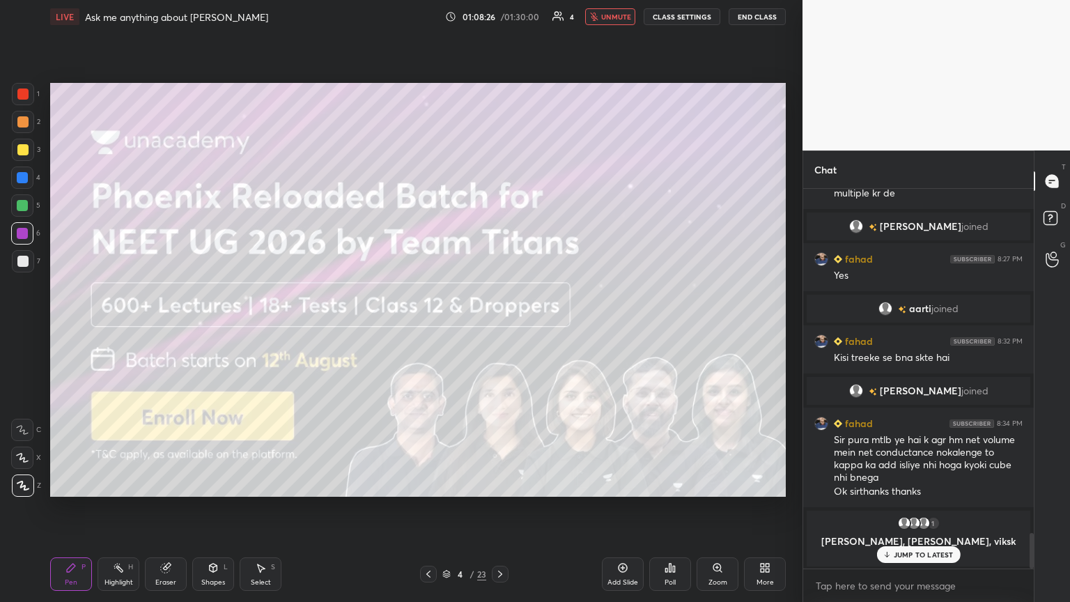
click at [426, 327] on div at bounding box center [428, 574] width 17 height 17
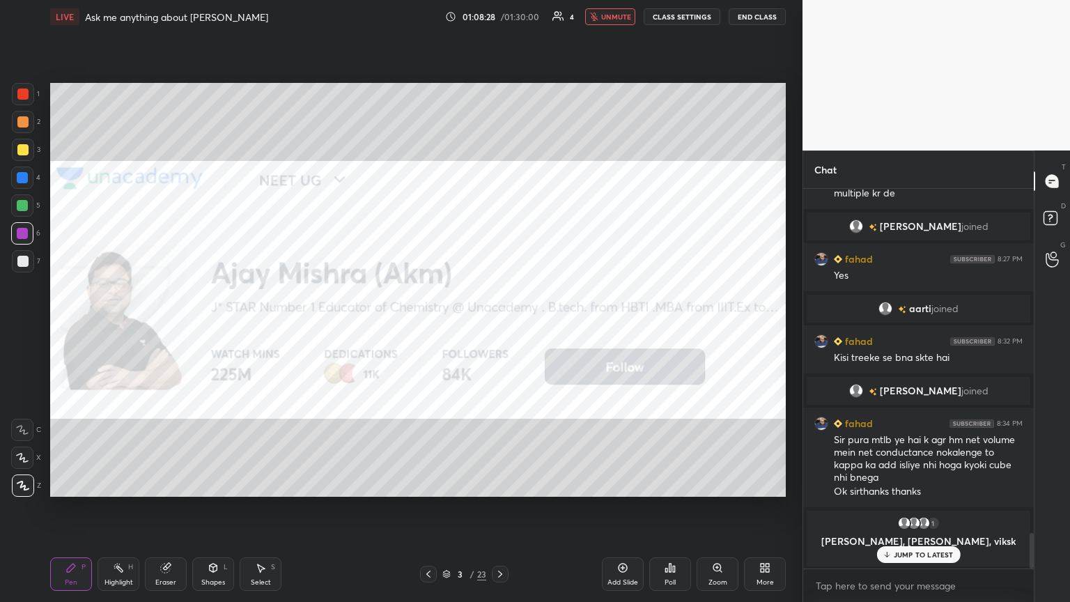
click at [84, 327] on div "Pen P" at bounding box center [71, 573] width 42 height 33
click at [500, 327] on p "1 NEW MESSAGE" at bounding box center [923, 554] width 59 height 8
click at [500, 327] on icon at bounding box center [500, 574] width 11 height 11
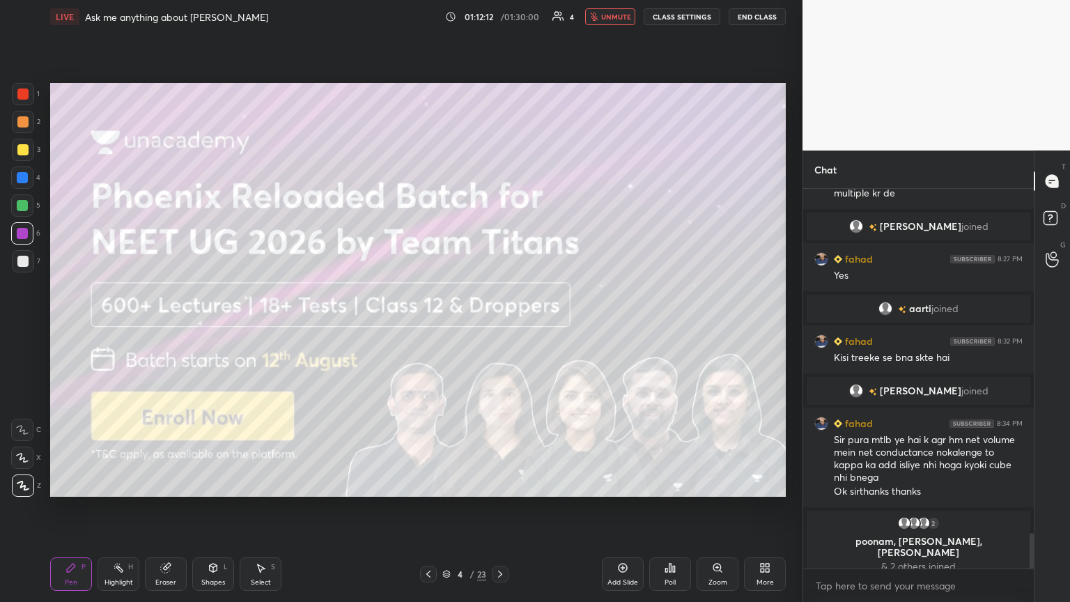
click at [500, 327] on icon at bounding box center [500, 574] width 11 height 11
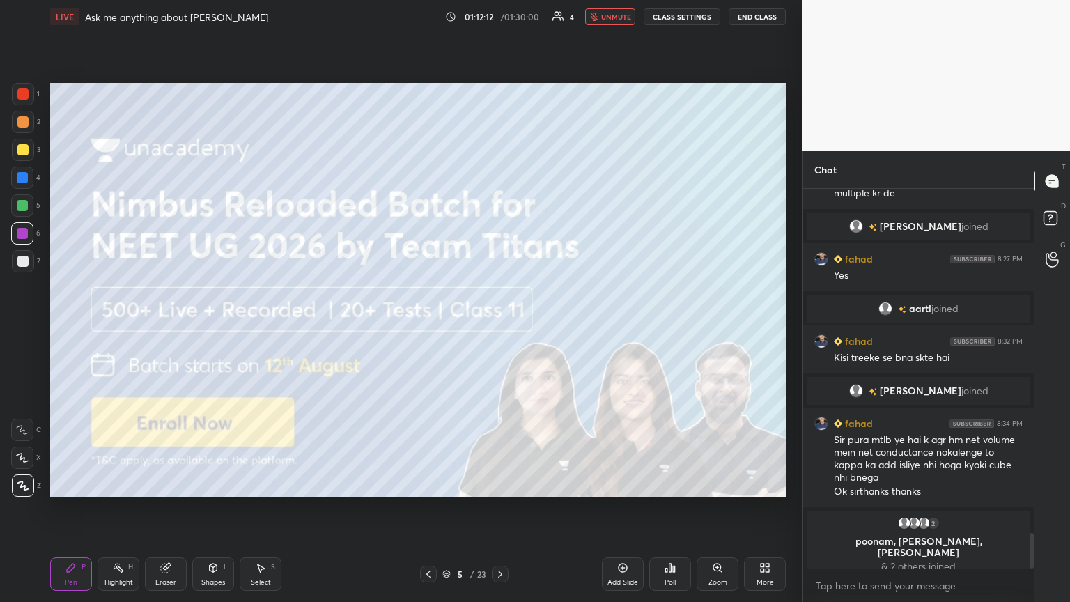
click at [500, 327] on icon at bounding box center [500, 574] width 4 height 7
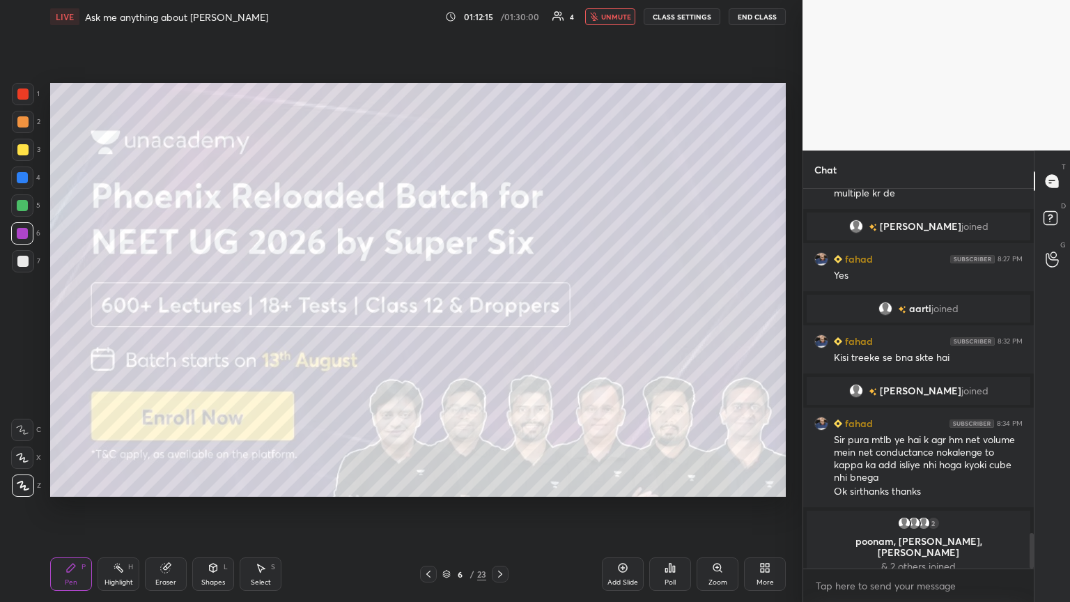
drag, startPoint x: 177, startPoint y: 570, endPoint x: 250, endPoint y: 510, distance: 94.6
click at [178, 327] on div "Eraser" at bounding box center [166, 573] width 42 height 33
drag, startPoint x: 81, startPoint y: 580, endPoint x: 110, endPoint y: 571, distance: 30.6
click at [81, 327] on div "Pen P" at bounding box center [71, 573] width 42 height 33
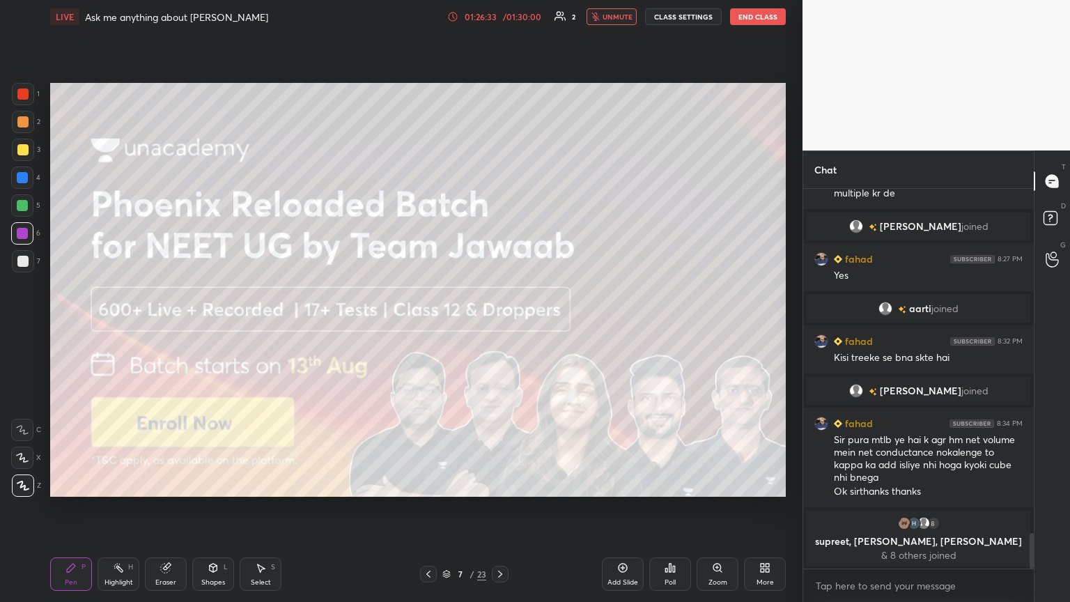
click at [500, 19] on button "CLASS SETTINGS" at bounding box center [683, 16] width 77 height 17
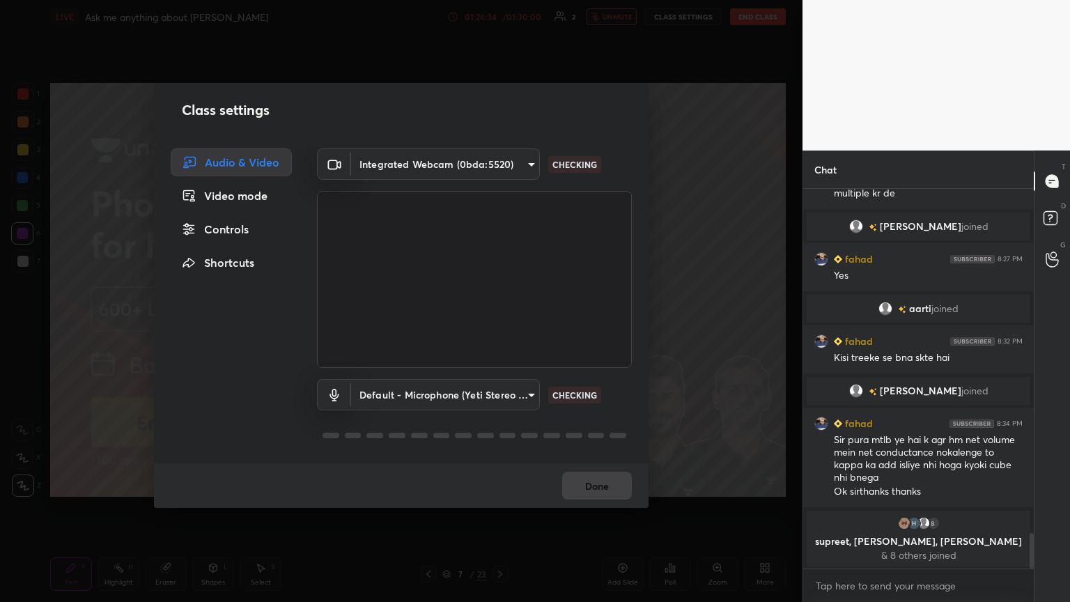
click at [225, 226] on div "Controls" at bounding box center [231, 229] width 121 height 28
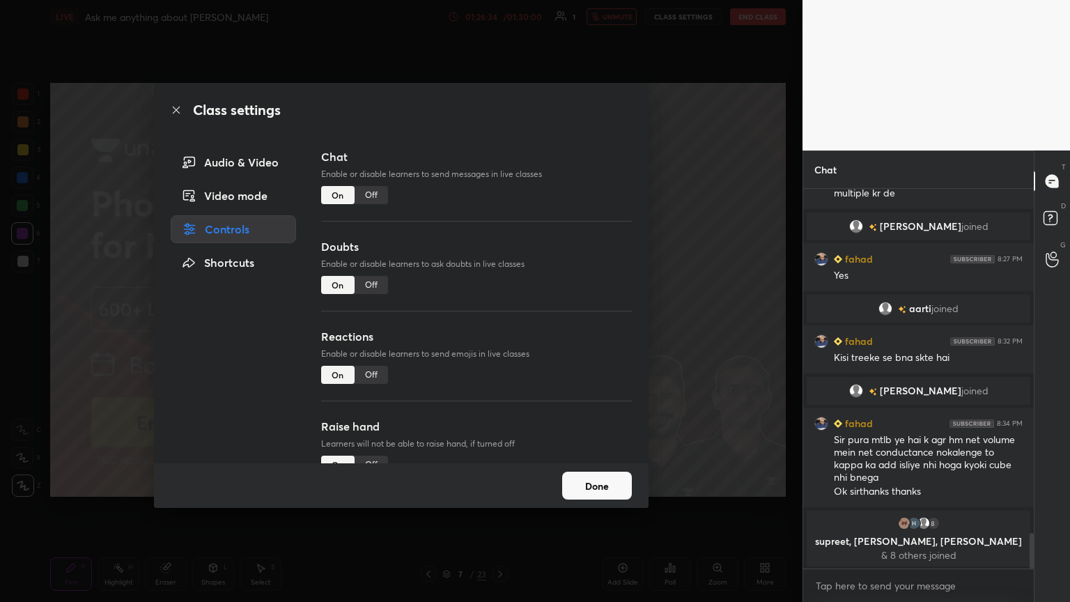
click at [370, 196] on div "Off" at bounding box center [371, 195] width 33 height 18
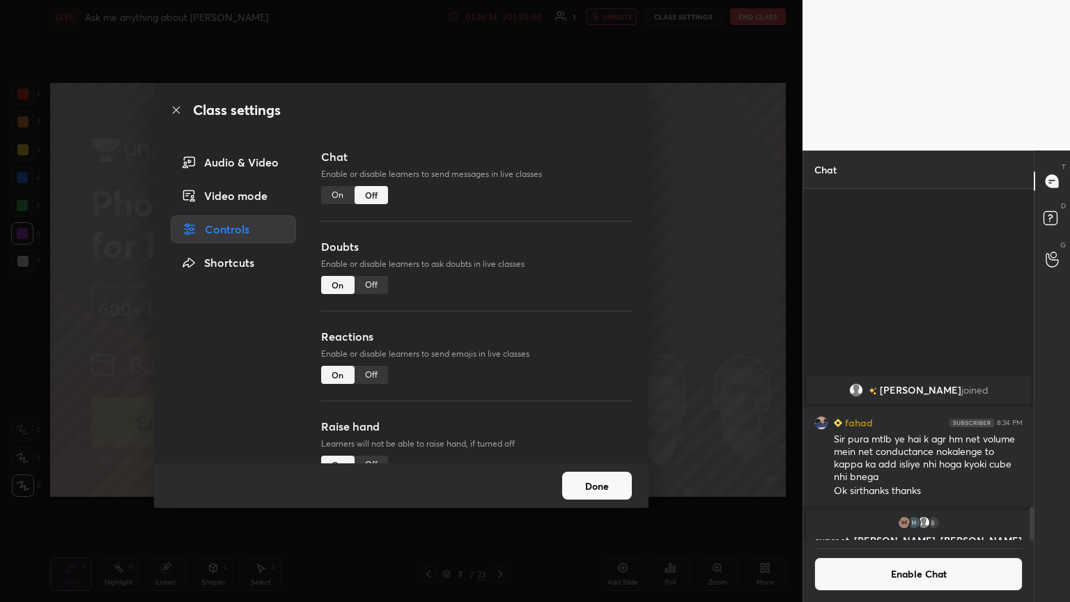
scroll to position [348, 226]
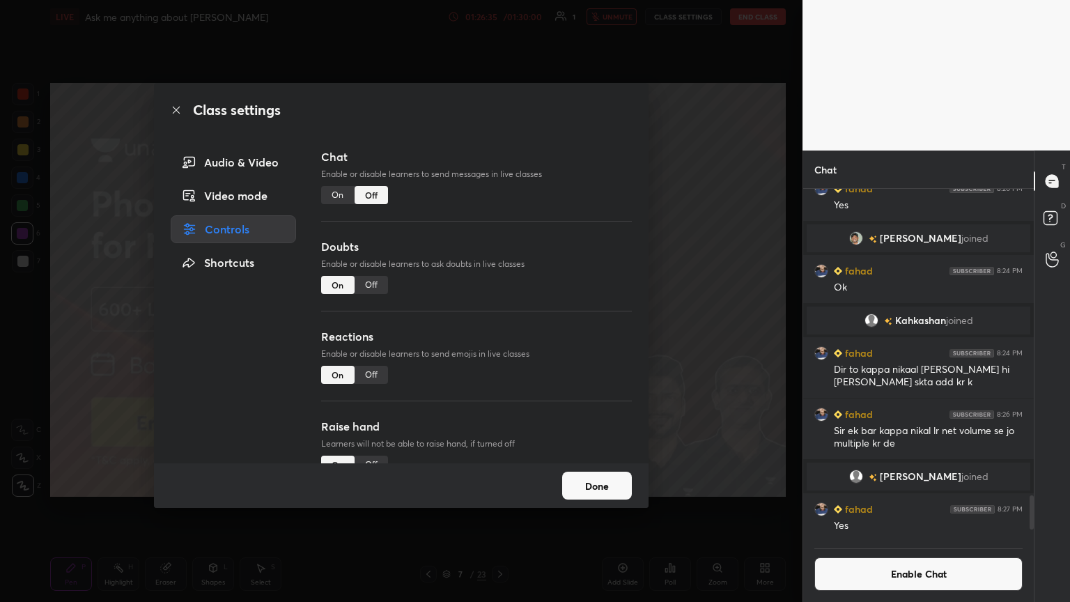
click at [365, 286] on div "Off" at bounding box center [371, 285] width 33 height 18
click at [371, 327] on div "Off" at bounding box center [371, 375] width 33 height 18
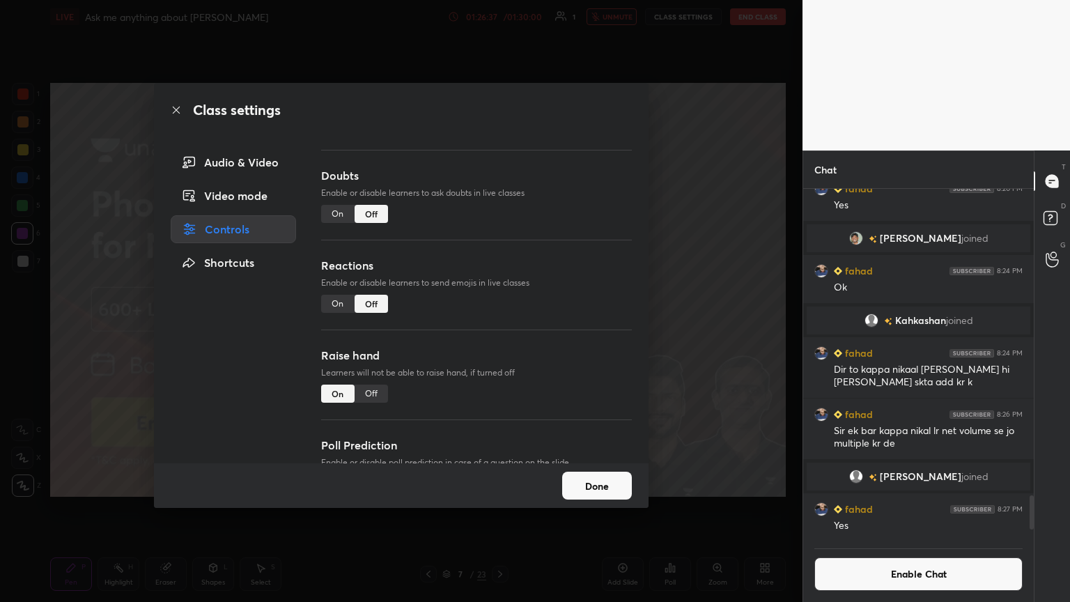
scroll to position [121, 0]
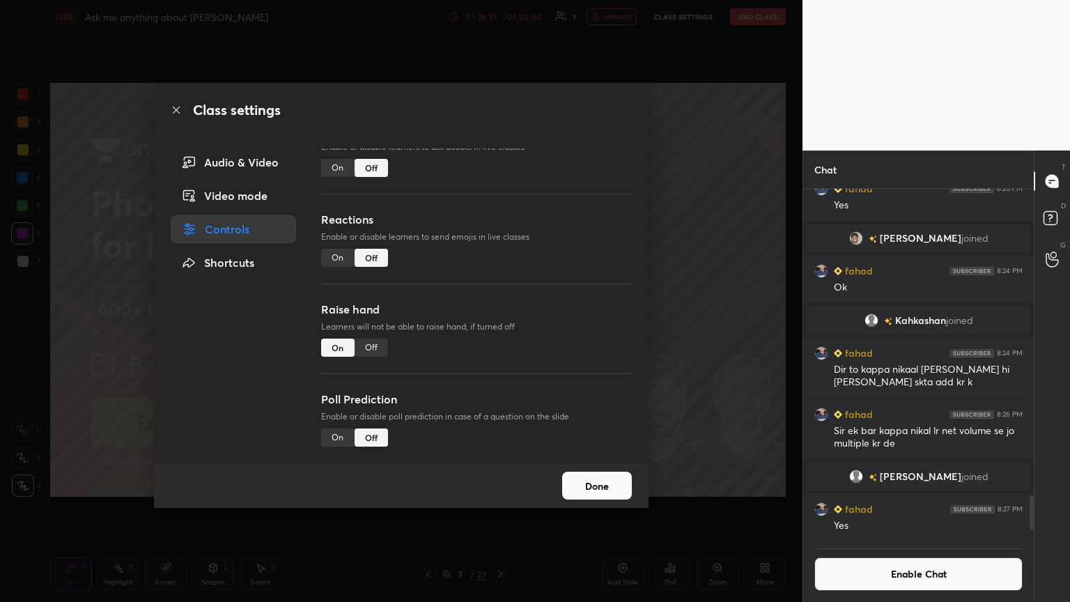
click at [373, 327] on div "Off" at bounding box center [371, 348] width 33 height 18
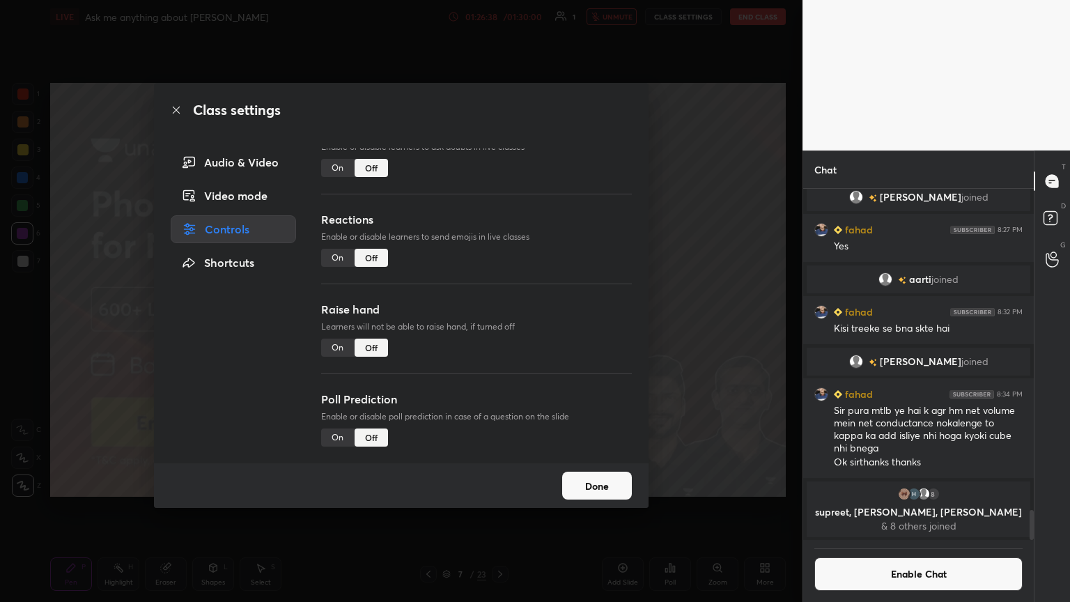
click at [500, 311] on div "Class settings Audio & Video Video mode Controls Shortcuts Chat Enable or disab…" at bounding box center [401, 301] width 803 height 602
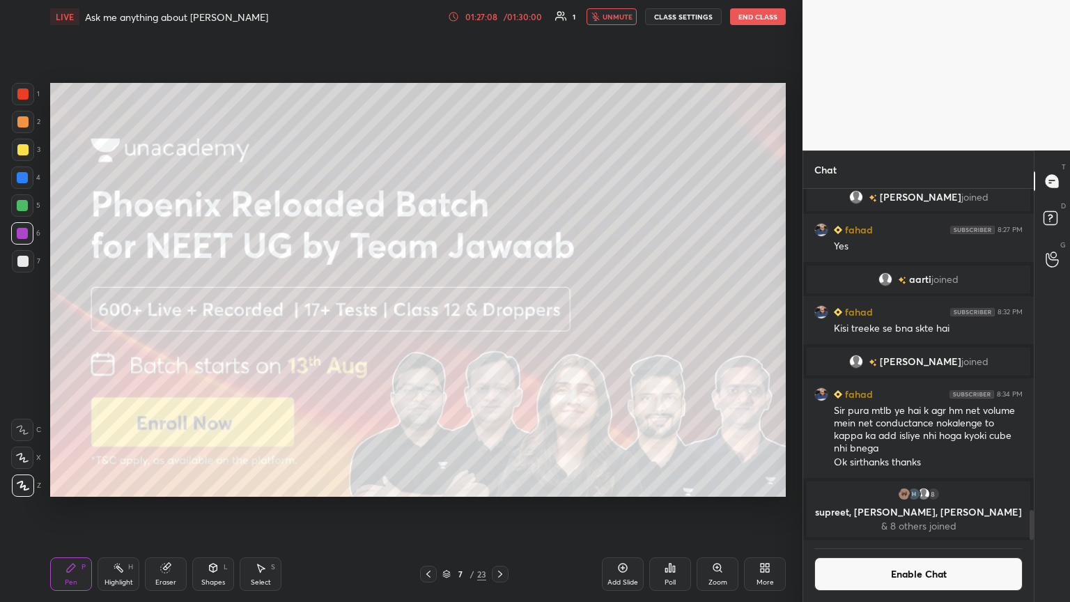
click at [500, 17] on button "CLASS SETTINGS" at bounding box center [683, 16] width 77 height 17
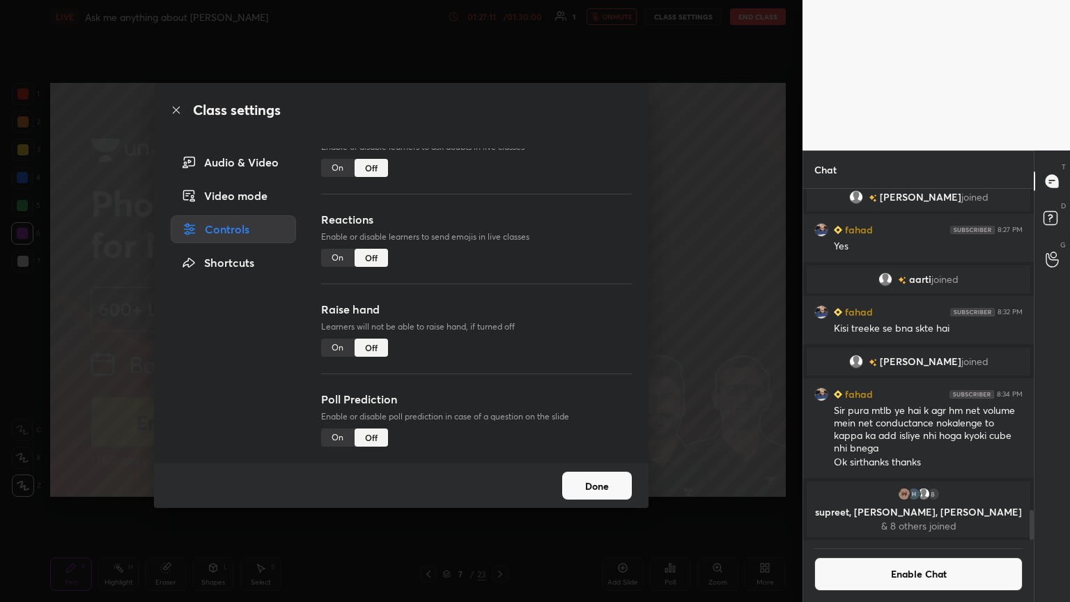
scroll to position [36, 0]
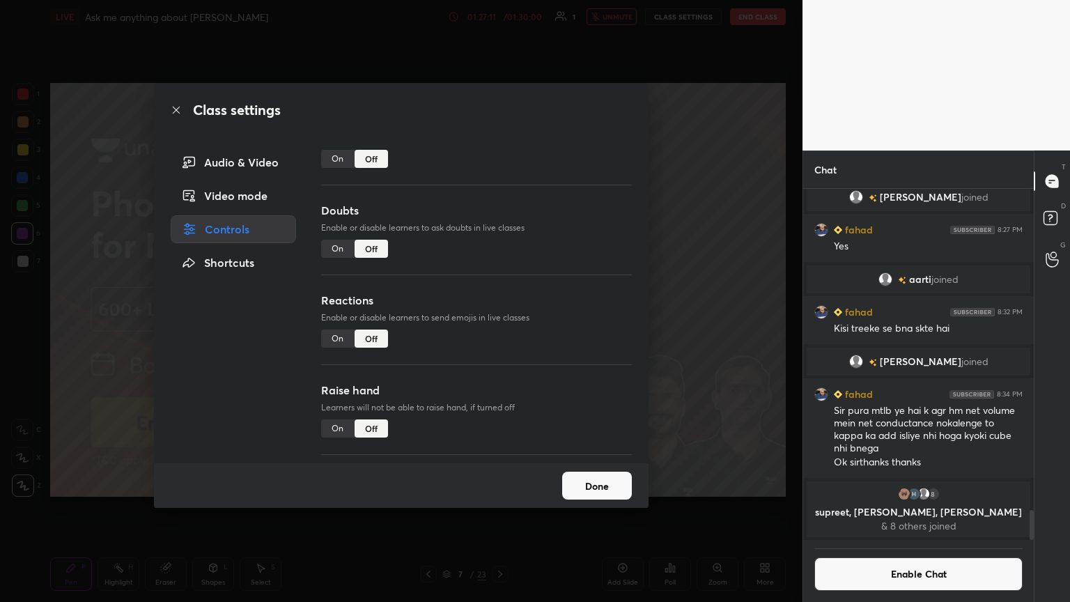
click at [500, 223] on div "Class settings Audio & Video Video mode Controls Shortcuts Chat Enable or disab…" at bounding box center [401, 301] width 803 height 602
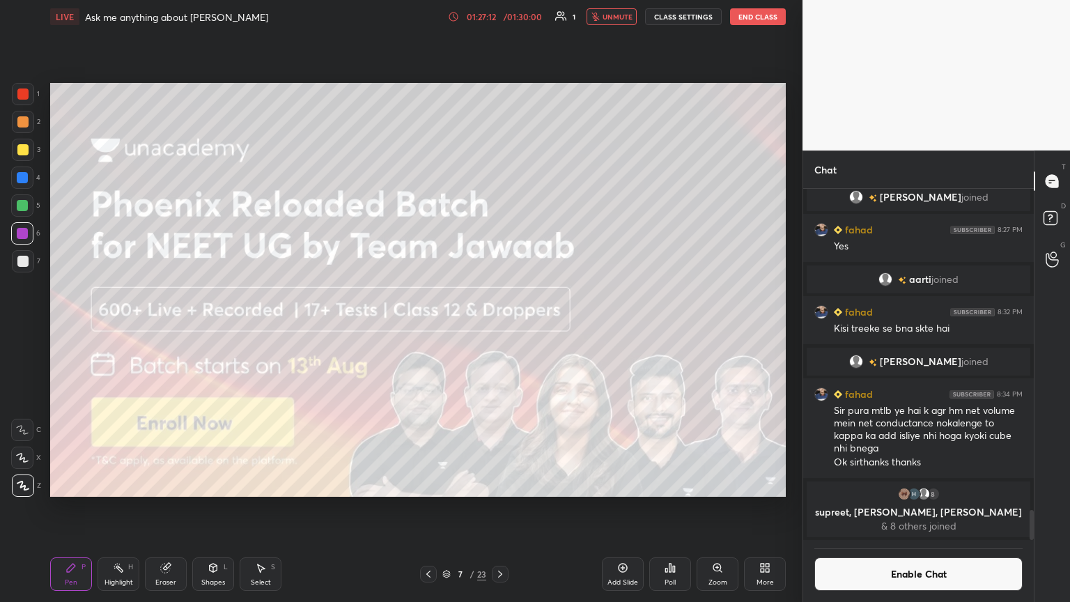
click at [500, 14] on button "End Class" at bounding box center [758, 16] width 56 height 17
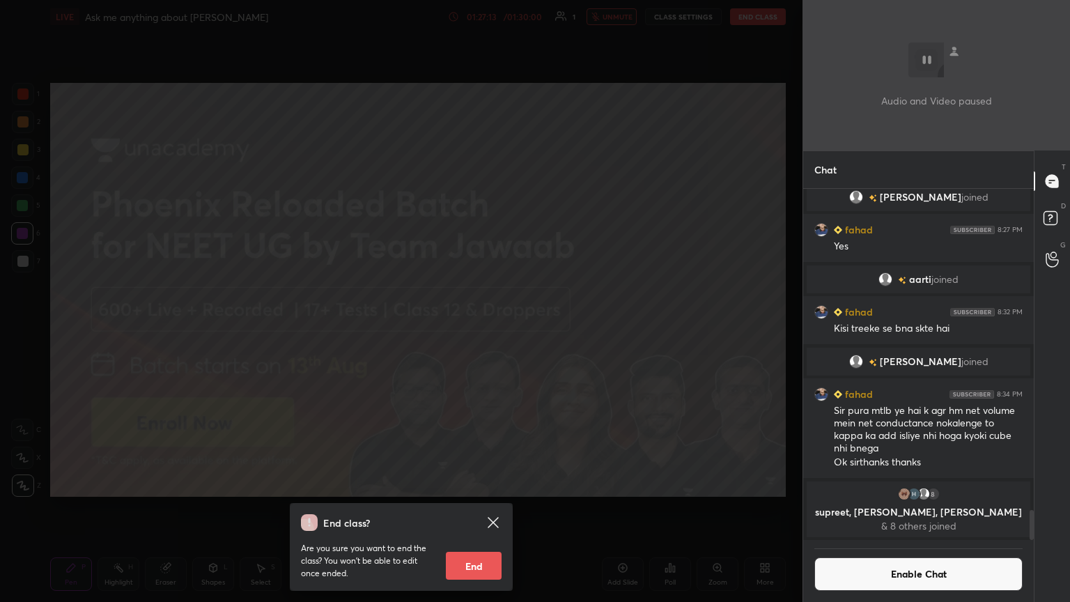
click at [474, 327] on button "End" at bounding box center [474, 566] width 56 height 28
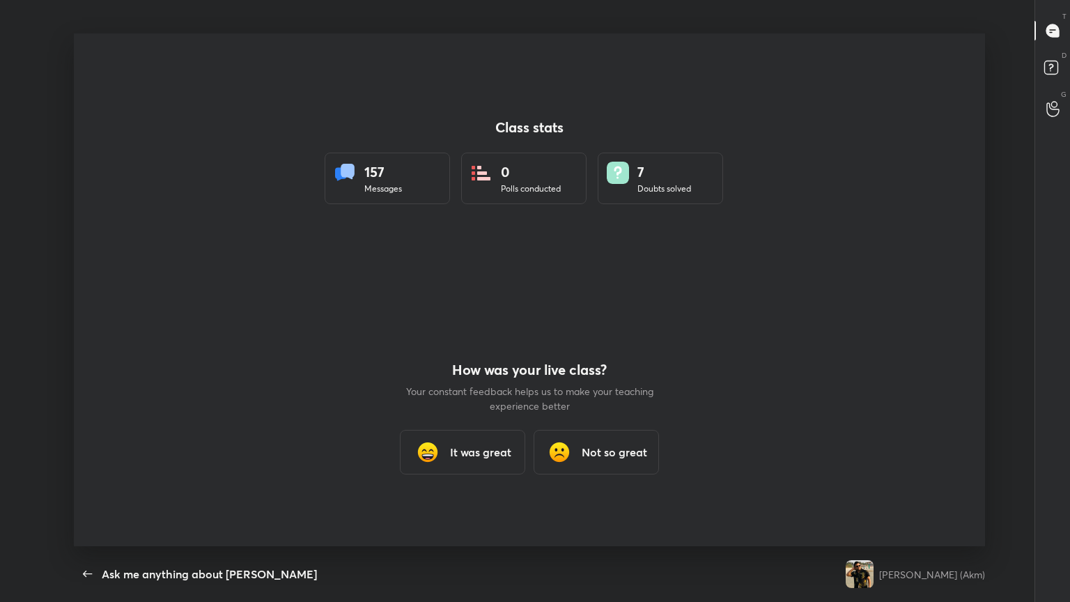
scroll to position [0, 0]
drag, startPoint x: 459, startPoint y: 411, endPoint x: 477, endPoint y: 456, distance: 48.5
click at [469, 327] on div "How was your live class? Your constant feedback helps us to make your teaching …" at bounding box center [529, 418] width 251 height 256
click at [476, 327] on h3 "It was great" at bounding box center [480, 452] width 61 height 17
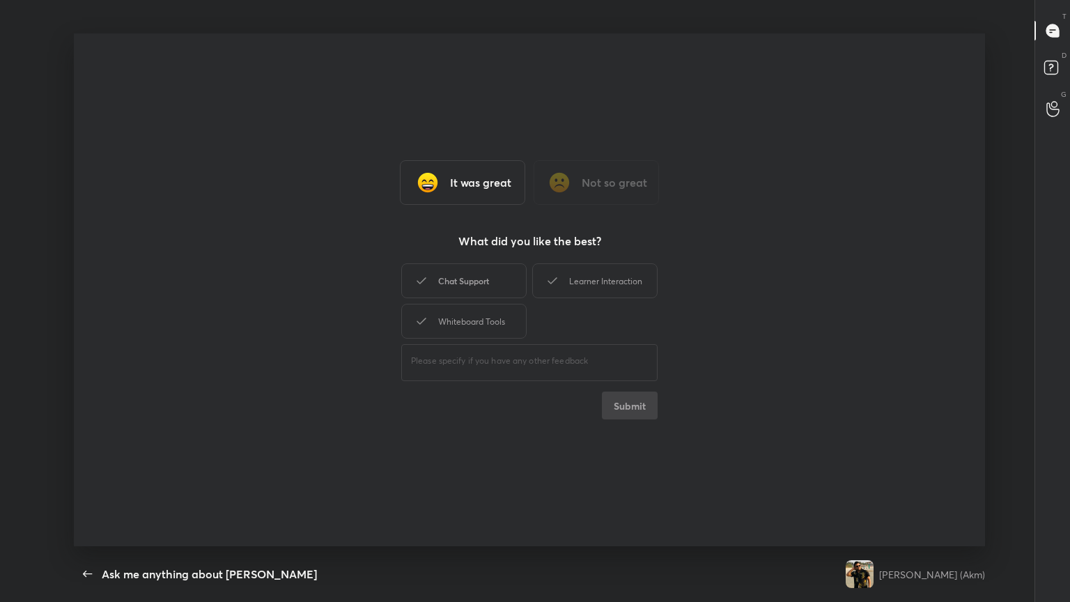
click at [485, 293] on div "Chat Support" at bounding box center [463, 280] width 125 height 35
drag, startPoint x: 483, startPoint y: 320, endPoint x: 527, endPoint y: 290, distance: 53.5
click at [484, 319] on div "Whiteboard Tools" at bounding box center [463, 321] width 125 height 35
click at [500, 283] on div "Learner Interaction" at bounding box center [594, 280] width 125 height 35
click at [500, 327] on button "Submit" at bounding box center [630, 406] width 56 height 28
